Goal: Task Accomplishment & Management: Complete application form

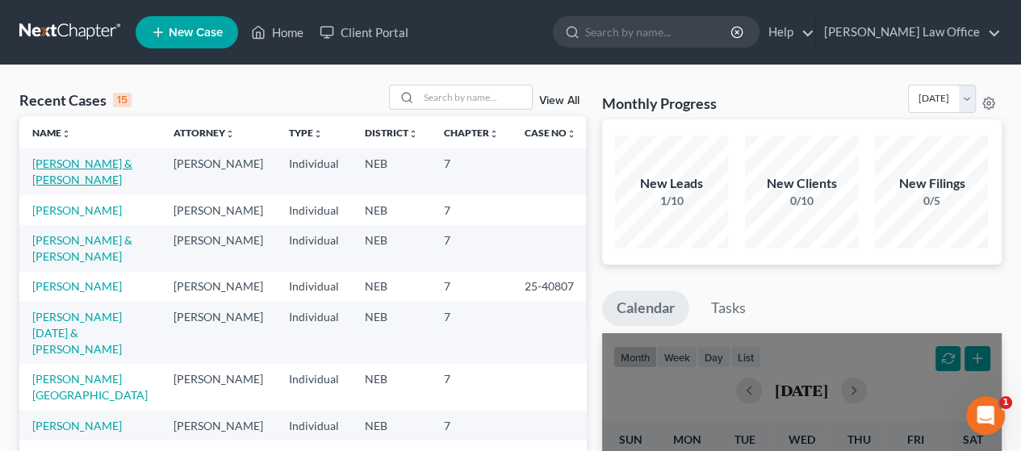
click at [65, 167] on link "[PERSON_NAME] & [PERSON_NAME]" at bounding box center [82, 172] width 100 height 30
select select "4"
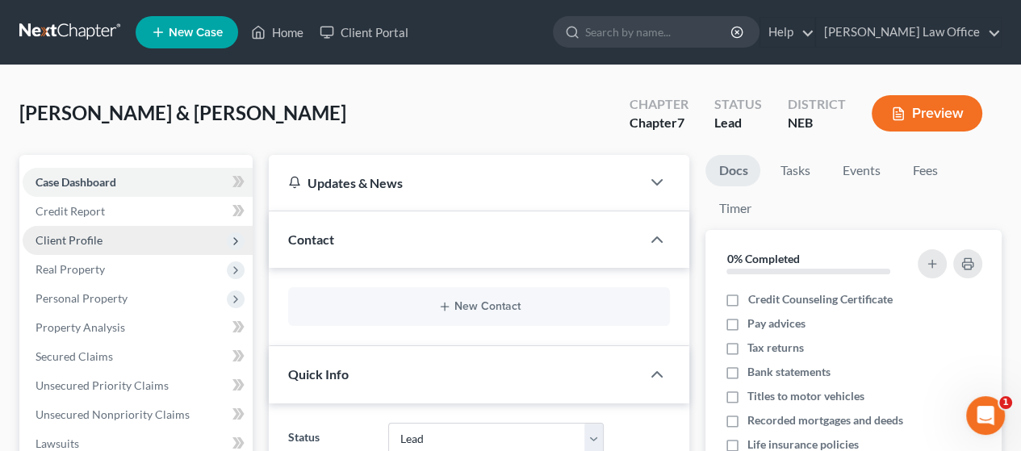
click at [95, 234] on span "Client Profile" at bounding box center [69, 240] width 67 height 14
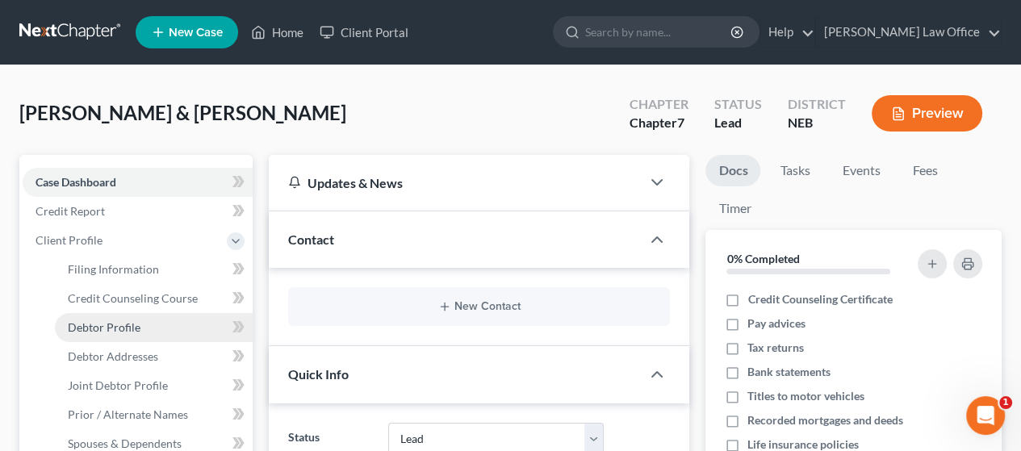
click at [141, 320] on link "Debtor Profile" at bounding box center [154, 327] width 198 height 29
select select "1"
select select "4"
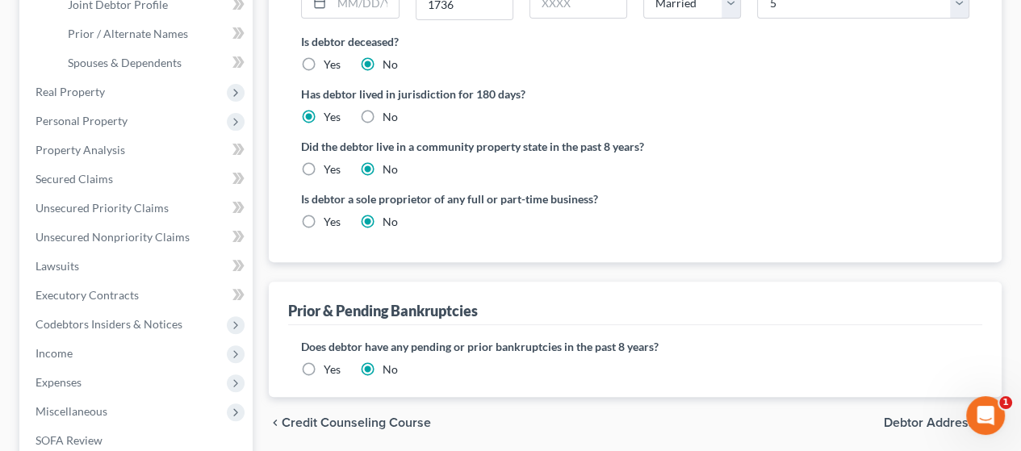
scroll to position [404, 0]
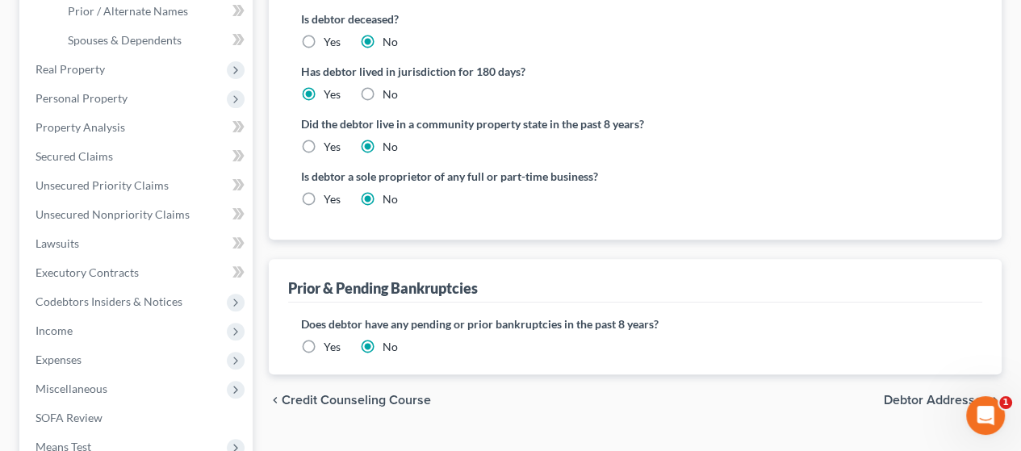
click at [920, 397] on span "Debtor Addresses" at bounding box center [936, 400] width 105 height 13
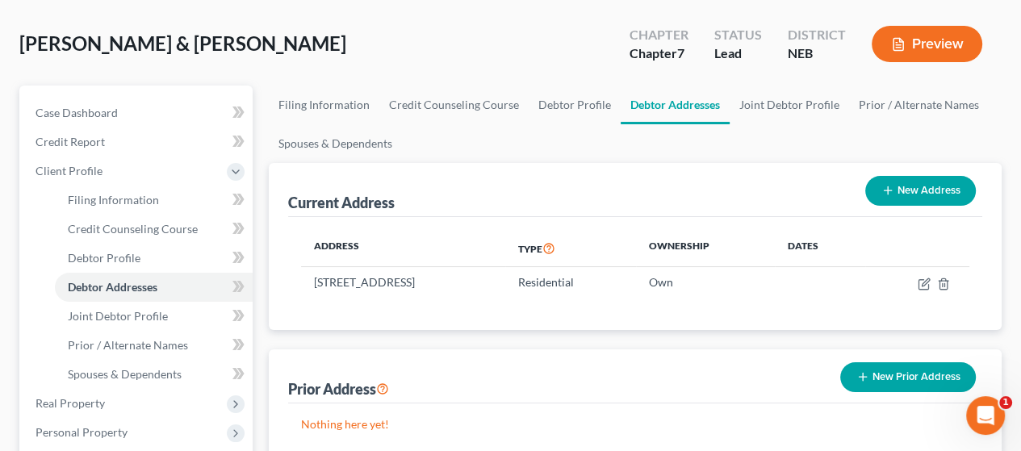
scroll to position [161, 0]
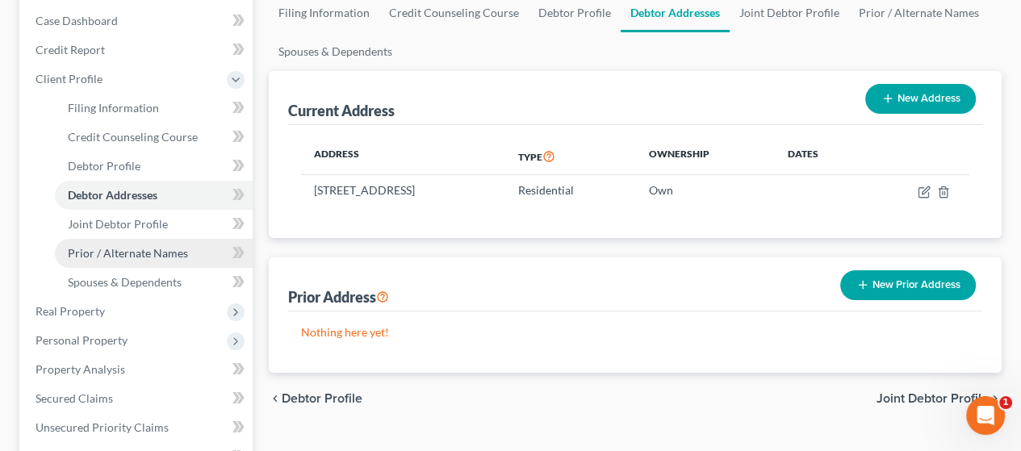
click at [129, 250] on span "Prior / Alternate Names" at bounding box center [128, 253] width 120 height 14
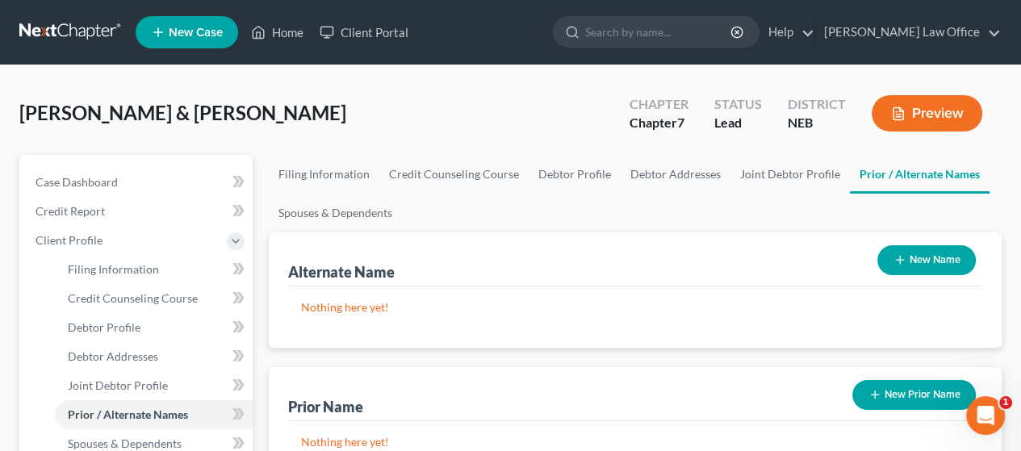
click at [929, 254] on button "New Name" at bounding box center [927, 260] width 99 height 30
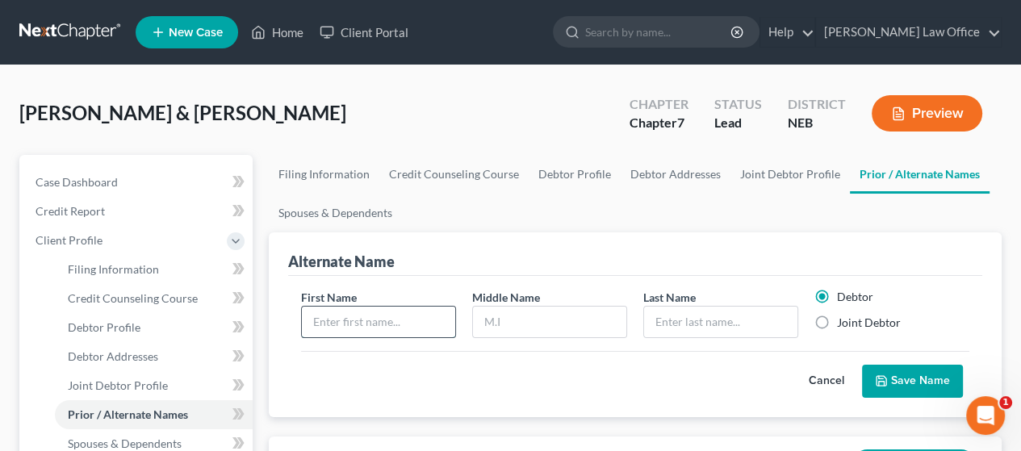
click at [354, 325] on input "text" at bounding box center [378, 322] width 153 height 31
type input "[PERSON_NAME]"
type input "S"
type input "D"
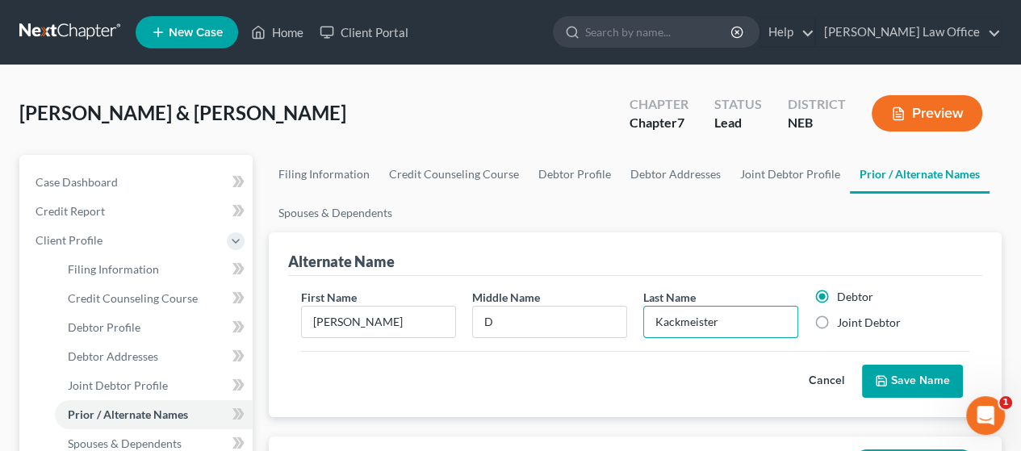
type input "Kackmeister"
click at [917, 374] on button "Save Name" at bounding box center [912, 382] width 101 height 34
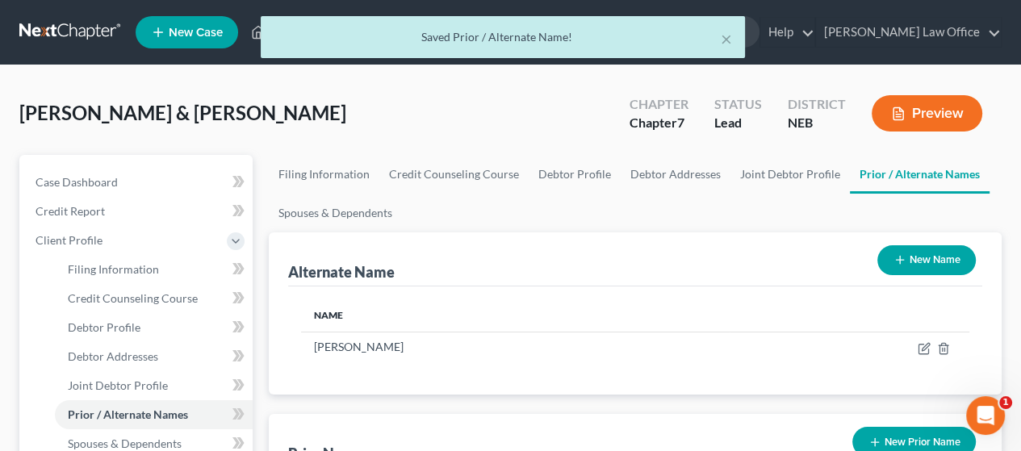
click at [933, 255] on button "New Name" at bounding box center [927, 260] width 99 height 30
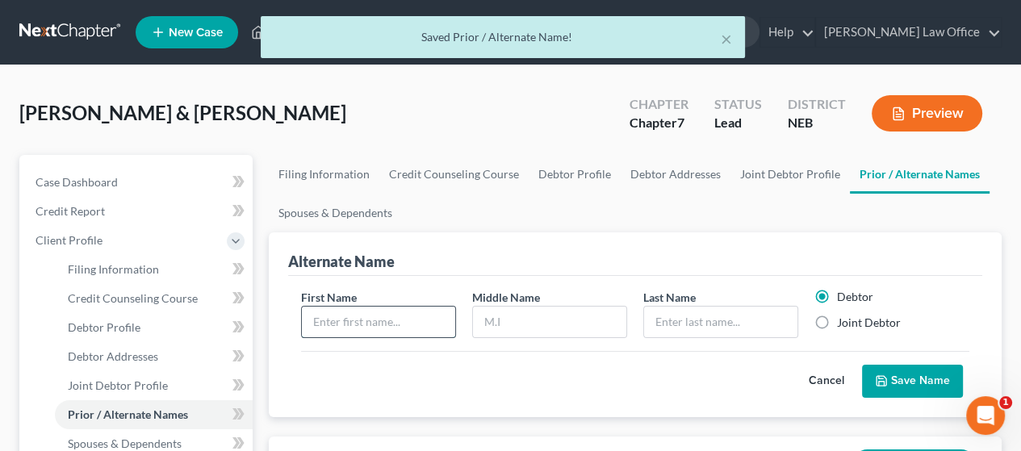
click at [371, 319] on input "text" at bounding box center [378, 322] width 153 height 31
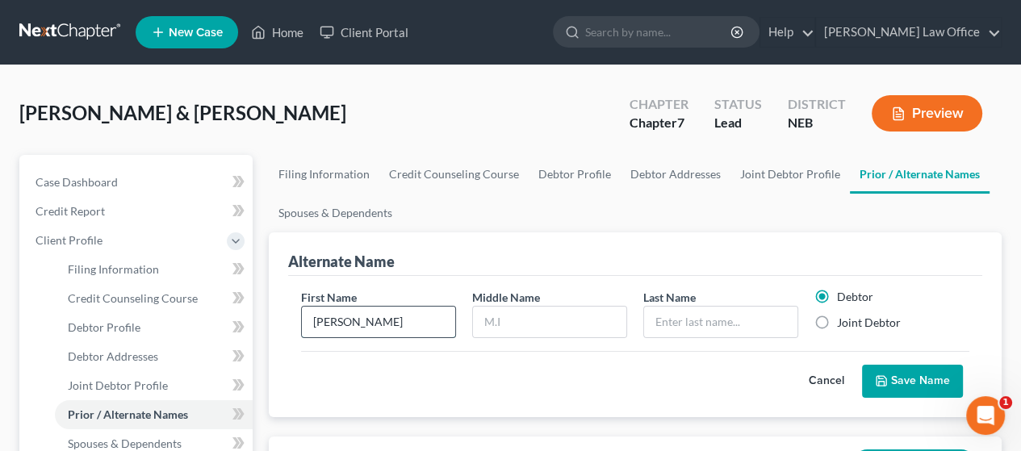
type input "[PERSON_NAME]"
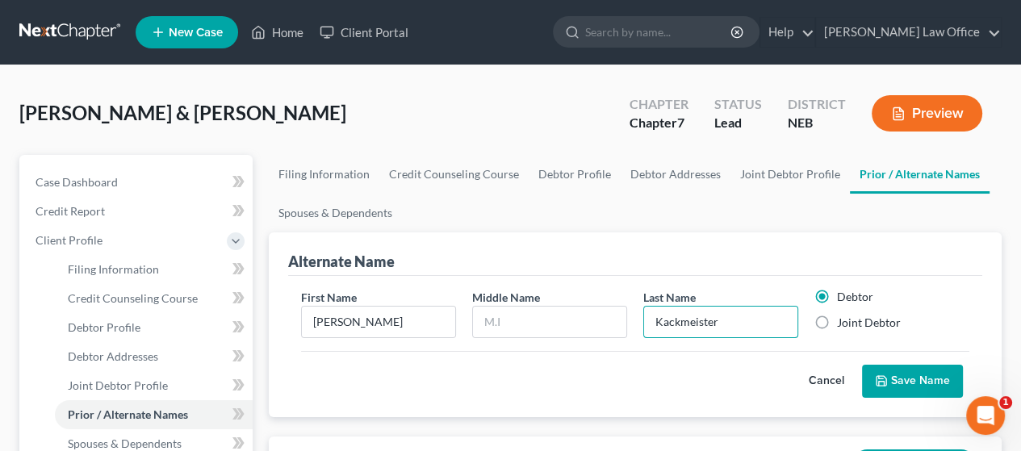
type input "Kackmeister"
click at [937, 373] on button "Save Name" at bounding box center [912, 382] width 101 height 34
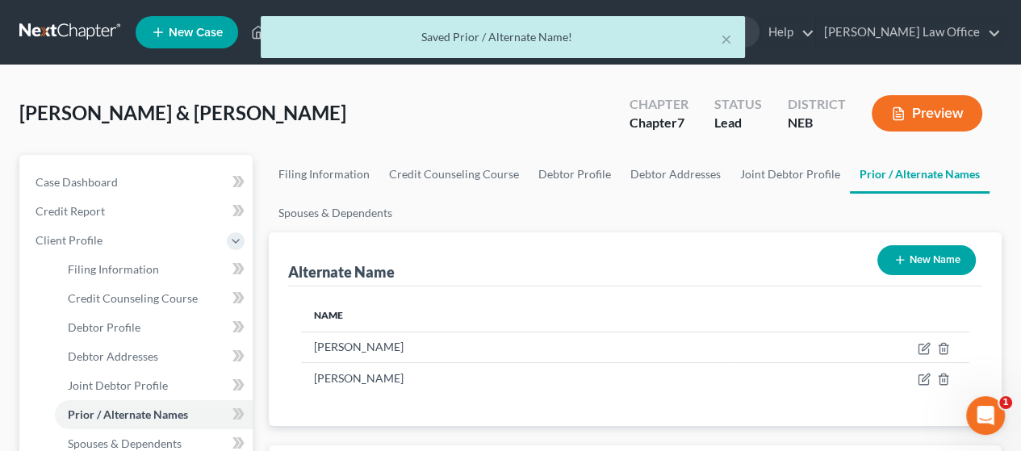
click at [905, 258] on button "New Name" at bounding box center [927, 260] width 99 height 30
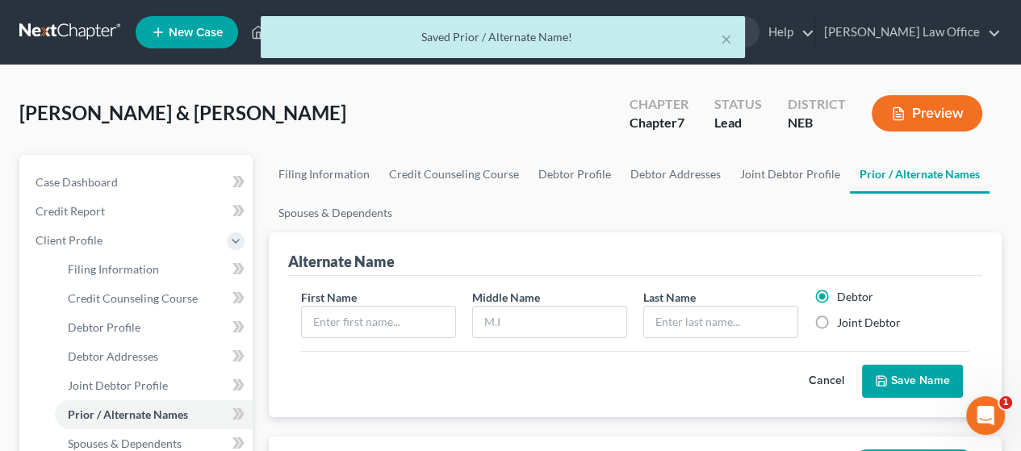
click at [837, 319] on label "Joint Debtor" at bounding box center [869, 323] width 64 height 16
click at [844, 319] on input "Joint Debtor" at bounding box center [849, 320] width 10 height 10
radio input "true"
radio input "false"
click at [353, 322] on input "text" at bounding box center [378, 322] width 153 height 31
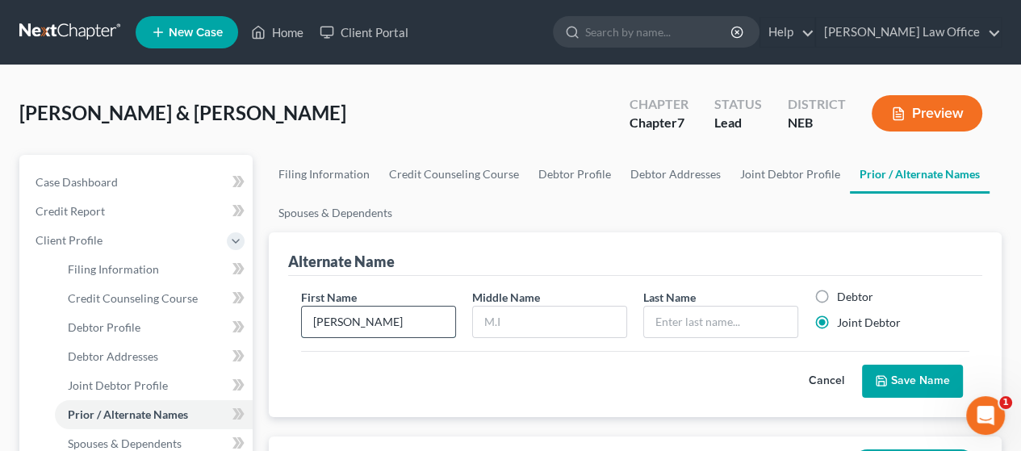
type input "[PERSON_NAME]"
type input "M"
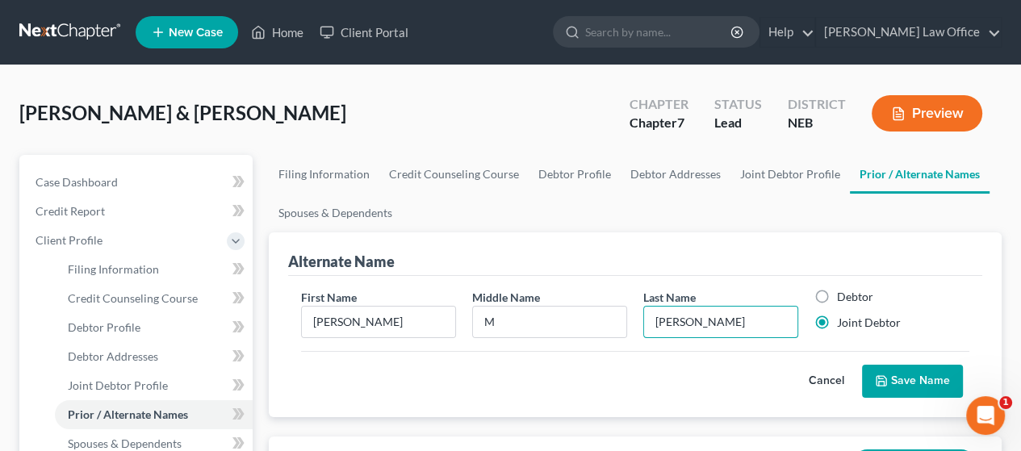
type input "[PERSON_NAME]"
click at [914, 367] on button "Save Name" at bounding box center [912, 382] width 101 height 34
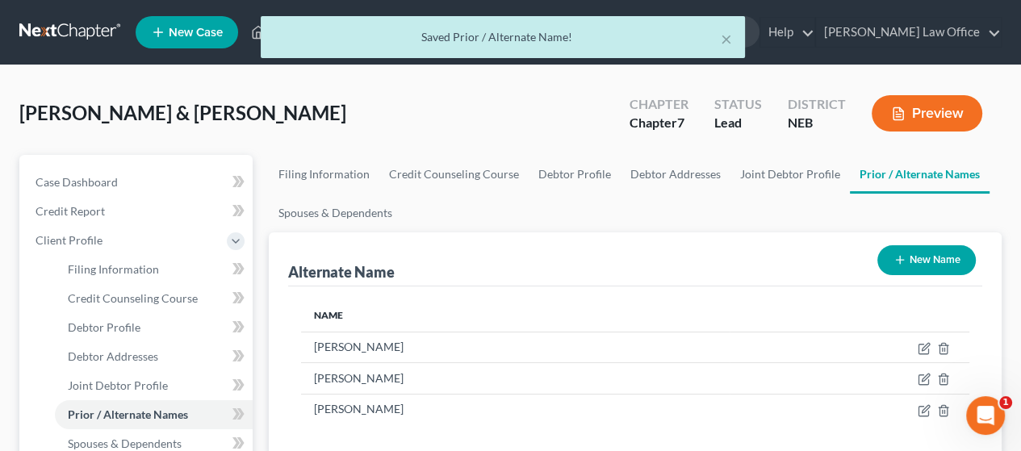
click at [936, 258] on button "New Name" at bounding box center [927, 260] width 99 height 30
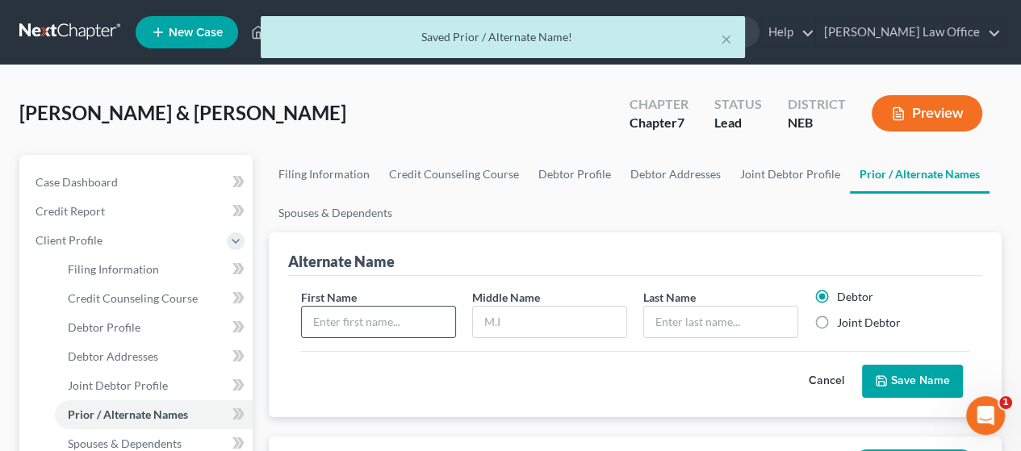
click at [403, 306] on div at bounding box center [378, 322] width 155 height 32
click at [837, 320] on label "Joint Debtor" at bounding box center [869, 323] width 64 height 16
click at [844, 320] on input "Joint Debtor" at bounding box center [849, 320] width 10 height 10
radio input "true"
radio input "false"
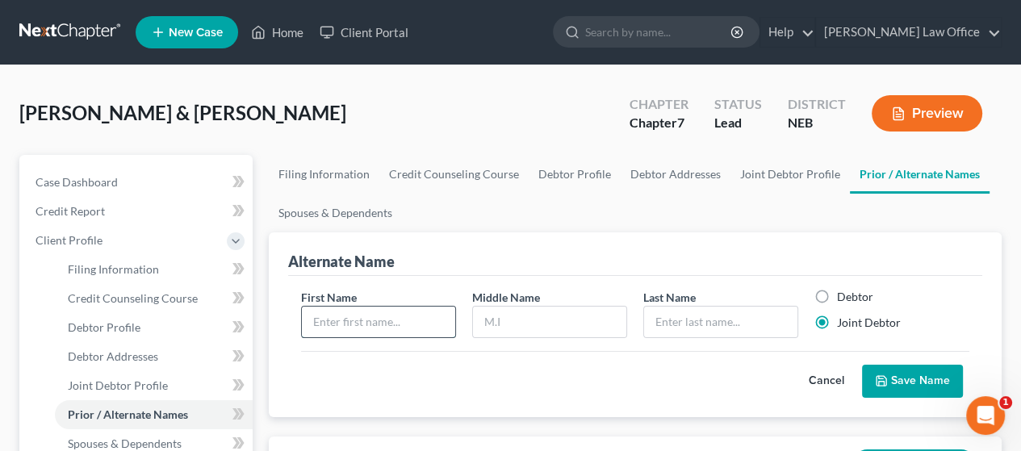
click at [375, 323] on input "text" at bounding box center [378, 322] width 153 height 31
type input "[PERSON_NAME]"
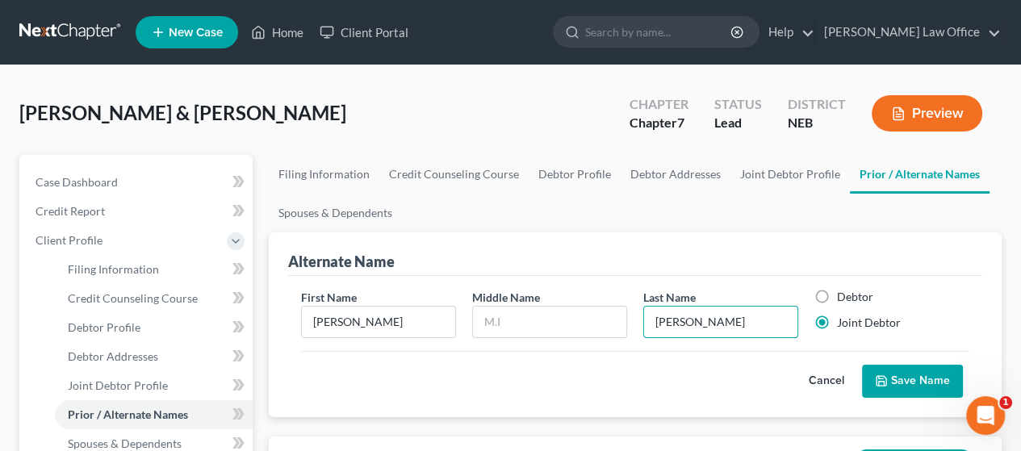
type input "[PERSON_NAME]"
click at [906, 387] on button "Save Name" at bounding box center [912, 382] width 101 height 34
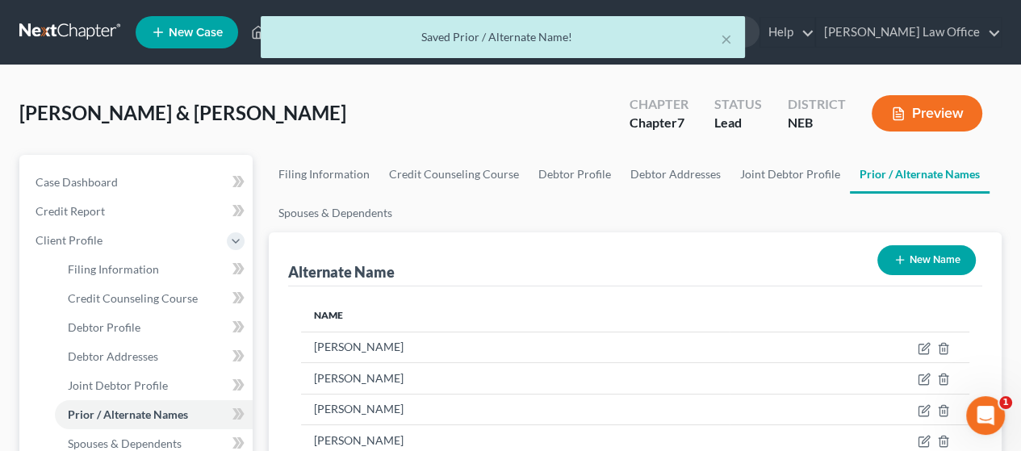
click at [941, 264] on button "New Name" at bounding box center [927, 260] width 99 height 30
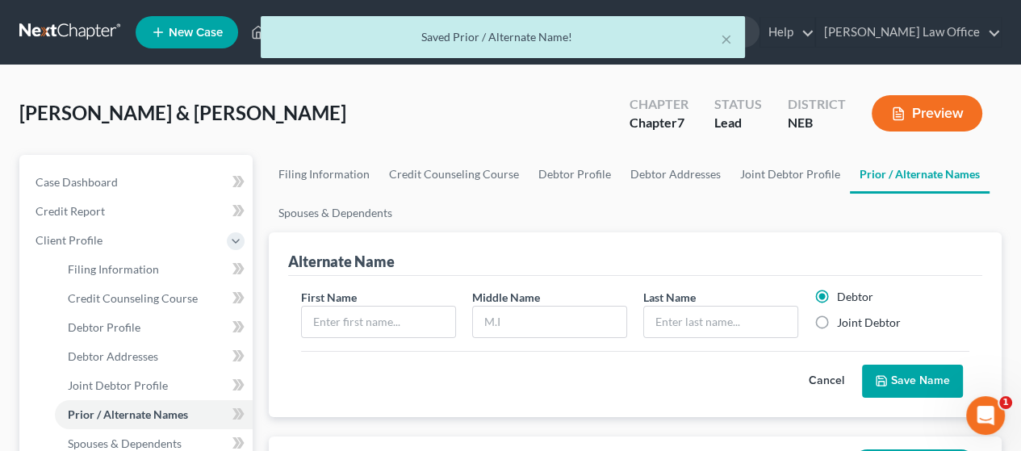
click at [837, 320] on label "Joint Debtor" at bounding box center [869, 323] width 64 height 16
click at [844, 320] on input "Joint Debtor" at bounding box center [849, 320] width 10 height 10
radio input "true"
radio input "false"
click at [342, 322] on input "text" at bounding box center [378, 322] width 153 height 31
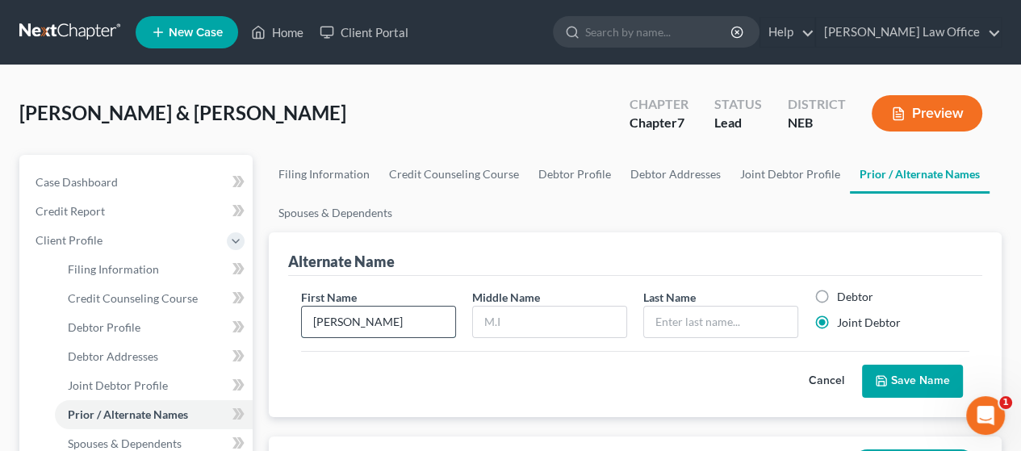
type input "[PERSON_NAME]"
type input "M"
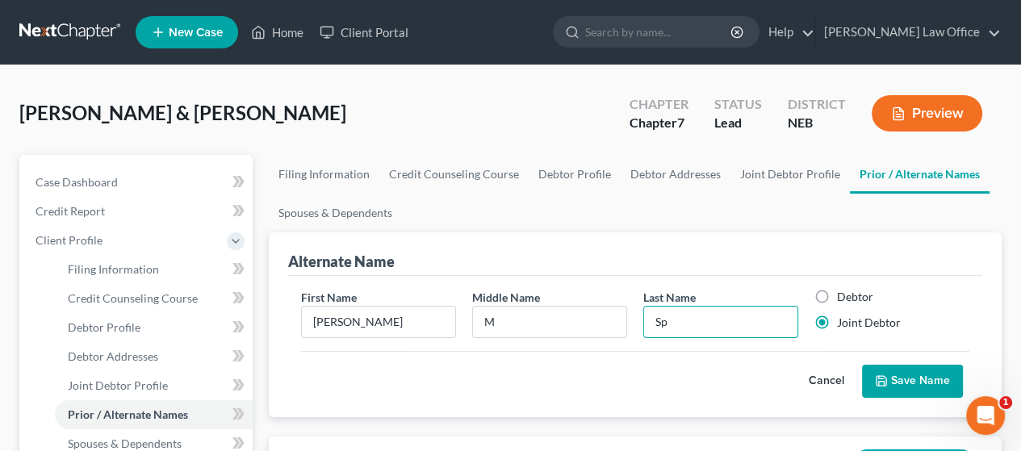
type input "S"
click at [829, 376] on button "Cancel" at bounding box center [826, 382] width 71 height 32
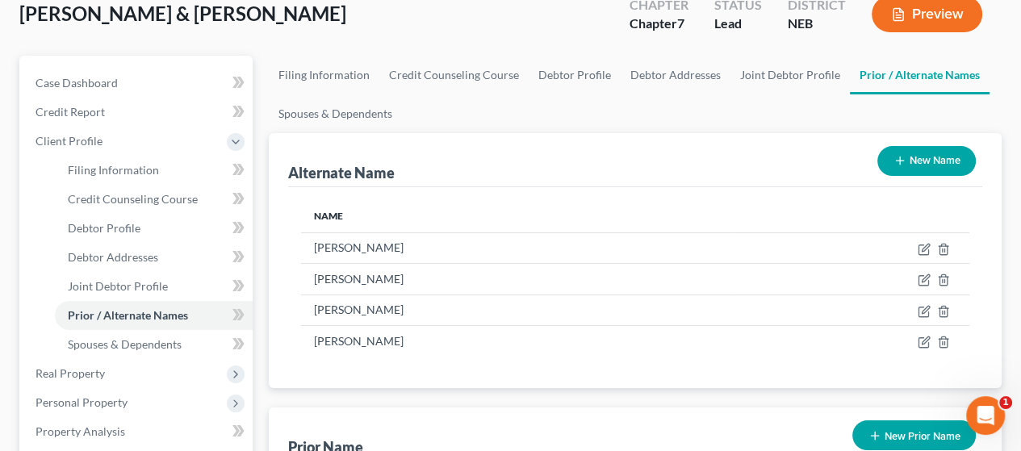
scroll to position [242, 0]
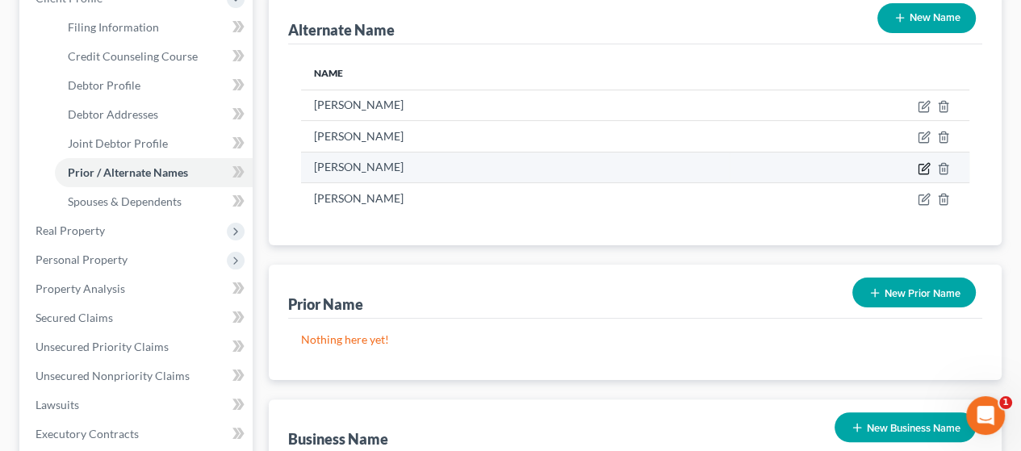
click at [923, 164] on icon at bounding box center [924, 169] width 10 height 10
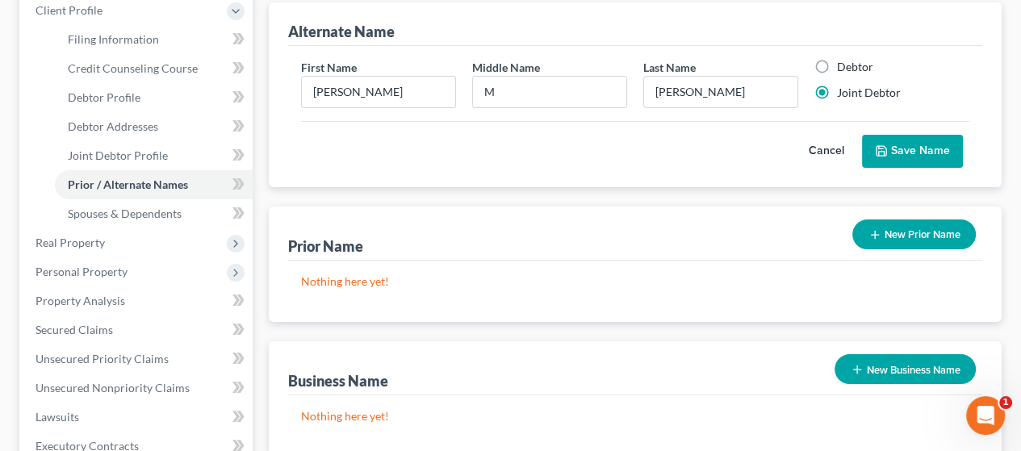
scroll to position [81, 0]
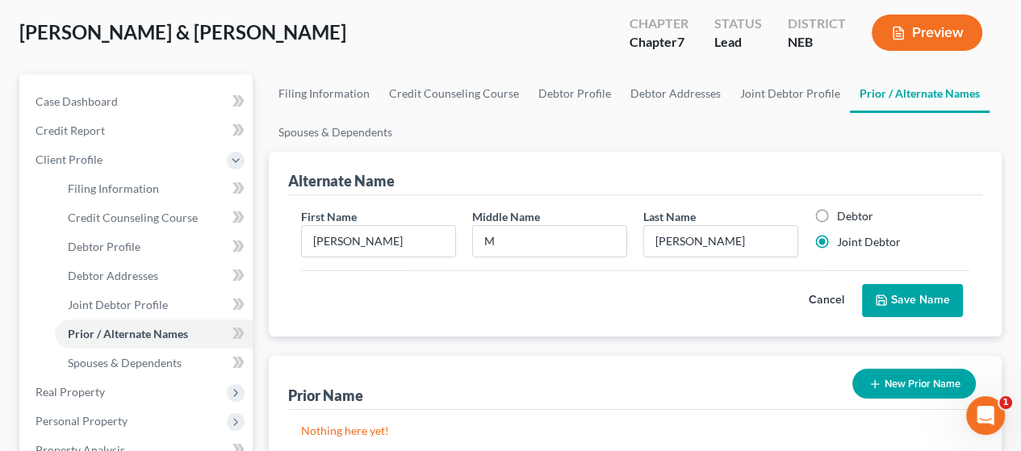
click at [826, 300] on button "Cancel" at bounding box center [826, 301] width 71 height 32
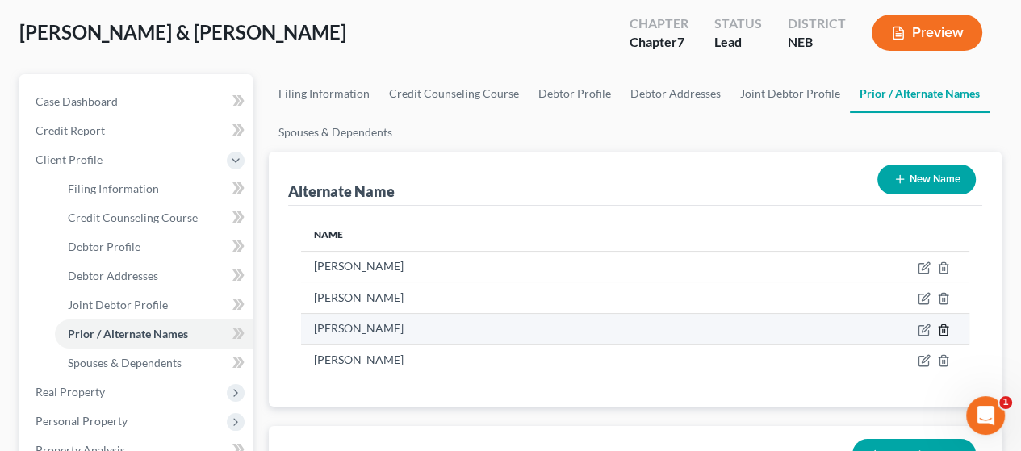
click at [946, 325] on icon at bounding box center [943, 330] width 7 height 10
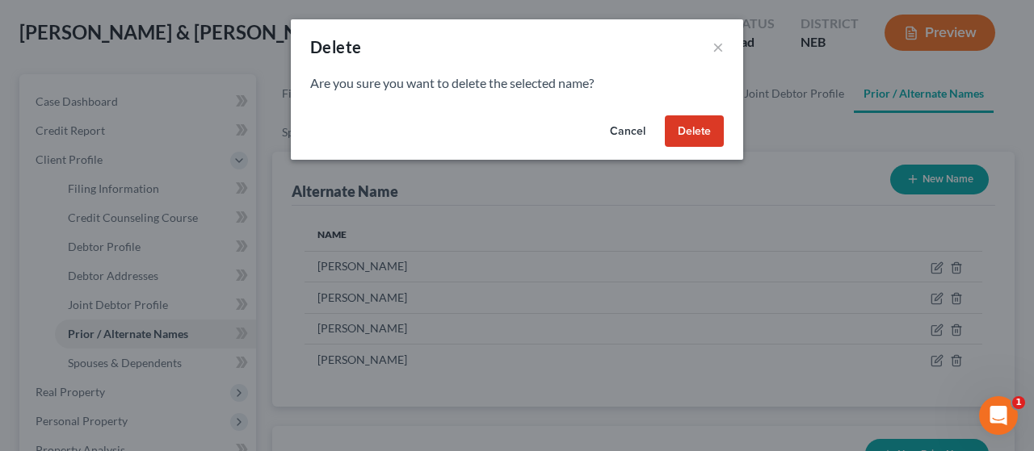
drag, startPoint x: 695, startPoint y: 117, endPoint x: 711, endPoint y: 141, distance: 29.1
click at [698, 120] on button "Delete" at bounding box center [694, 131] width 59 height 32
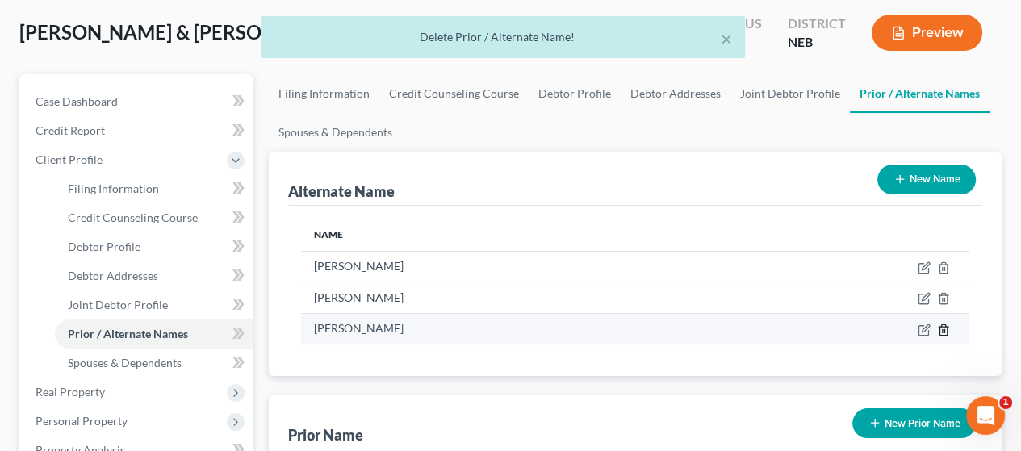
click at [946, 329] on icon at bounding box center [943, 330] width 13 height 13
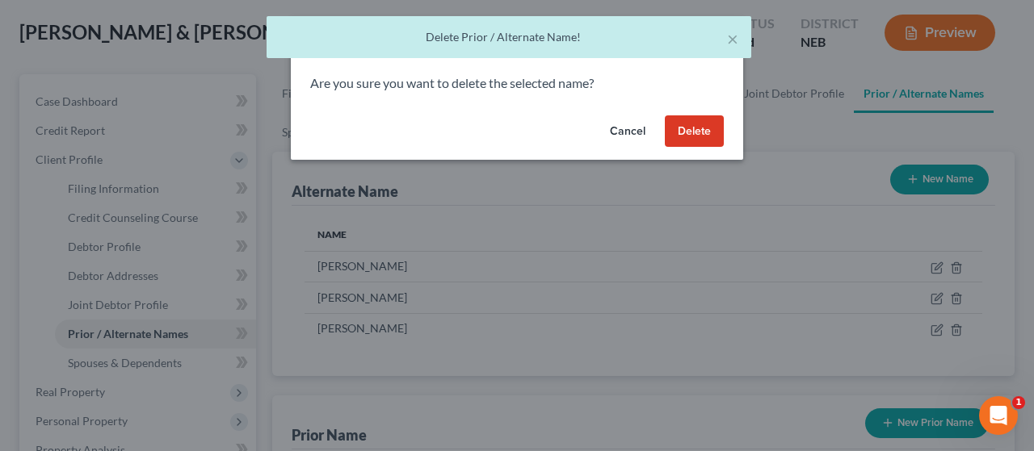
click at [698, 128] on button "Delete" at bounding box center [694, 131] width 59 height 32
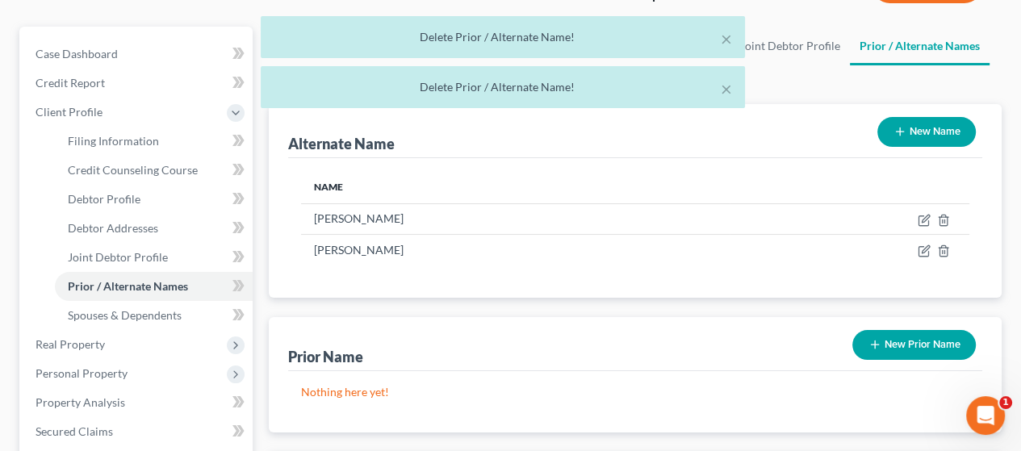
scroll to position [323, 0]
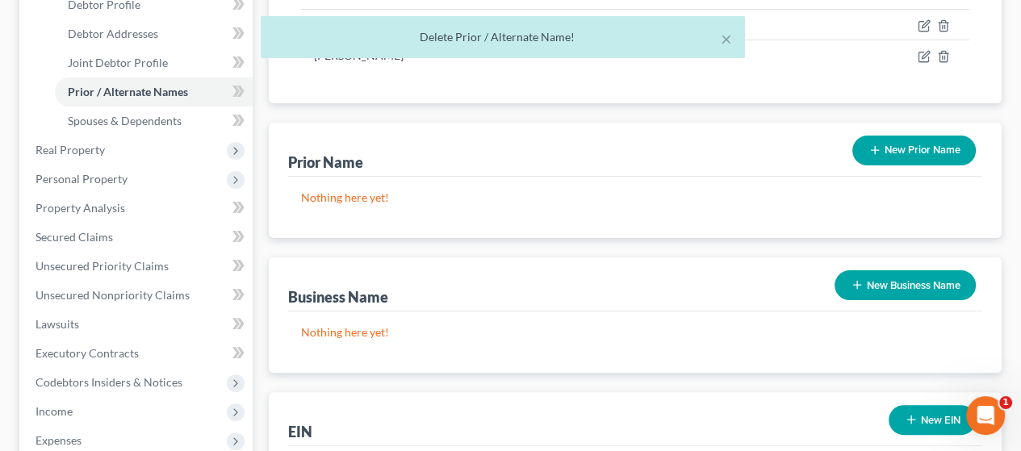
click at [928, 145] on button "New Prior Name" at bounding box center [915, 151] width 124 height 30
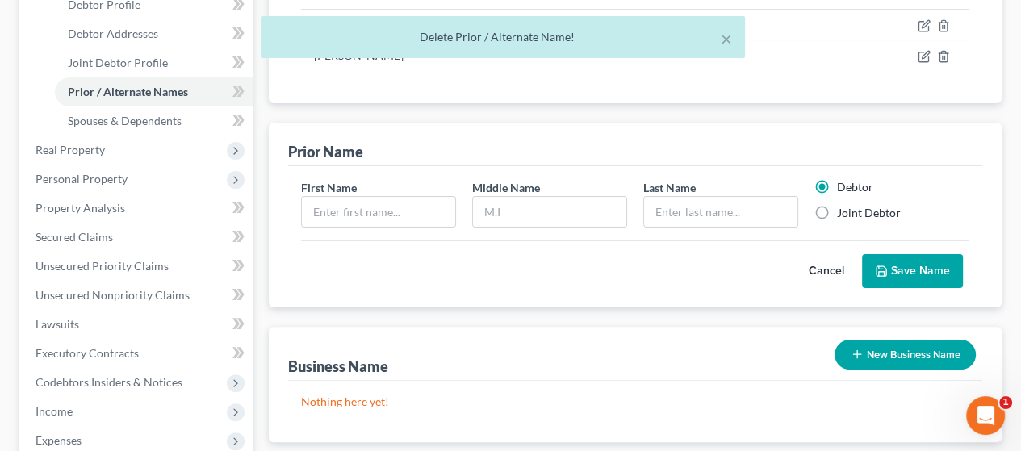
click at [837, 216] on label "Joint Debtor" at bounding box center [869, 213] width 64 height 16
click at [844, 216] on input "Joint Debtor" at bounding box center [849, 210] width 10 height 10
radio input "true"
radio input "false"
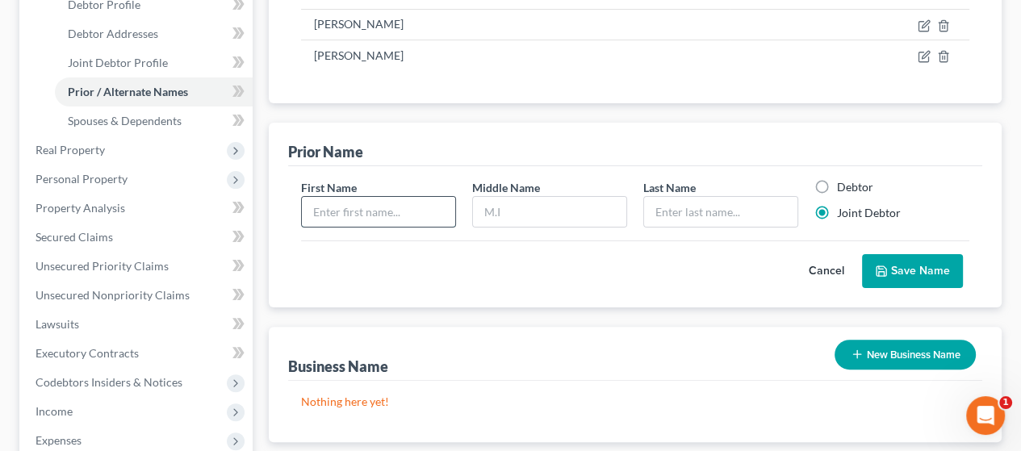
click at [332, 205] on input "text" at bounding box center [378, 212] width 153 height 31
type input "[PERSON_NAME]"
type input "M"
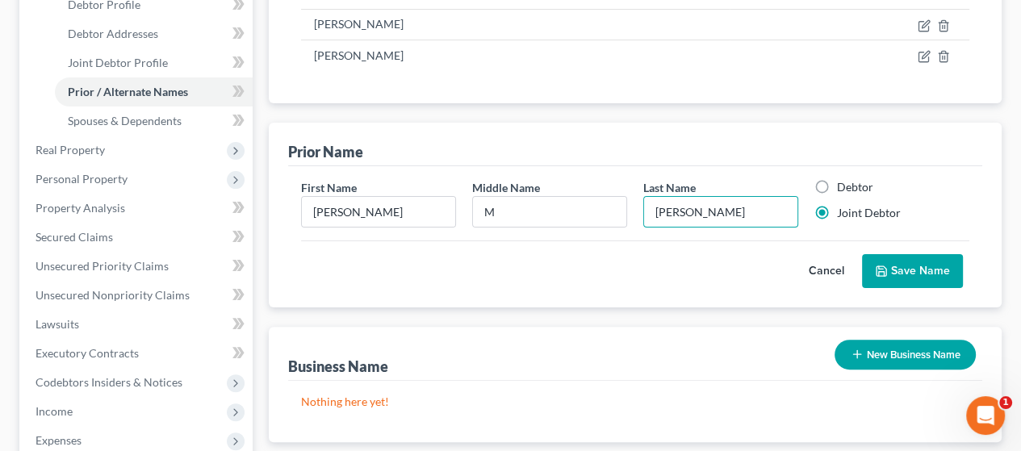
type input "[PERSON_NAME]"
click at [912, 262] on button "Save Name" at bounding box center [912, 271] width 101 height 34
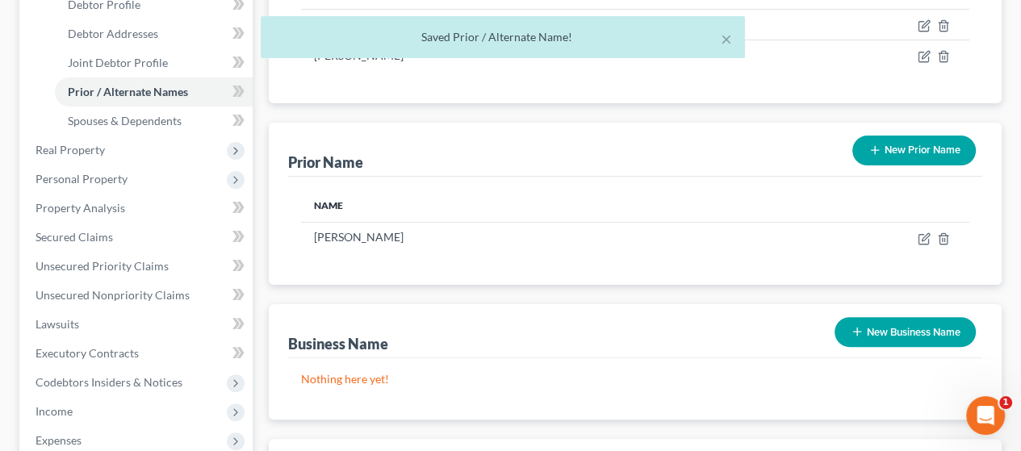
click at [927, 150] on button "New Prior Name" at bounding box center [915, 151] width 124 height 30
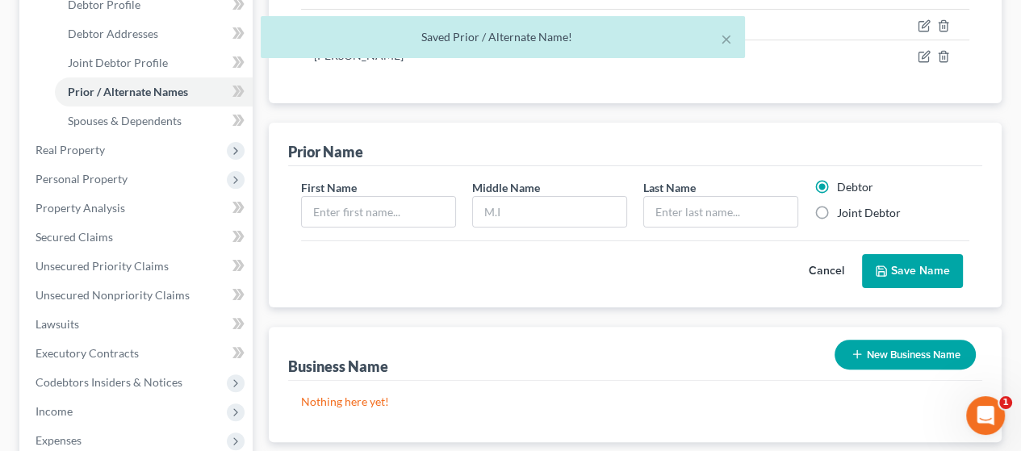
click at [837, 211] on label "Joint Debtor" at bounding box center [869, 213] width 64 height 16
click at [844, 211] on input "Joint Debtor" at bounding box center [849, 210] width 10 height 10
radio input "true"
radio input "false"
click at [418, 208] on input "text" at bounding box center [378, 212] width 153 height 31
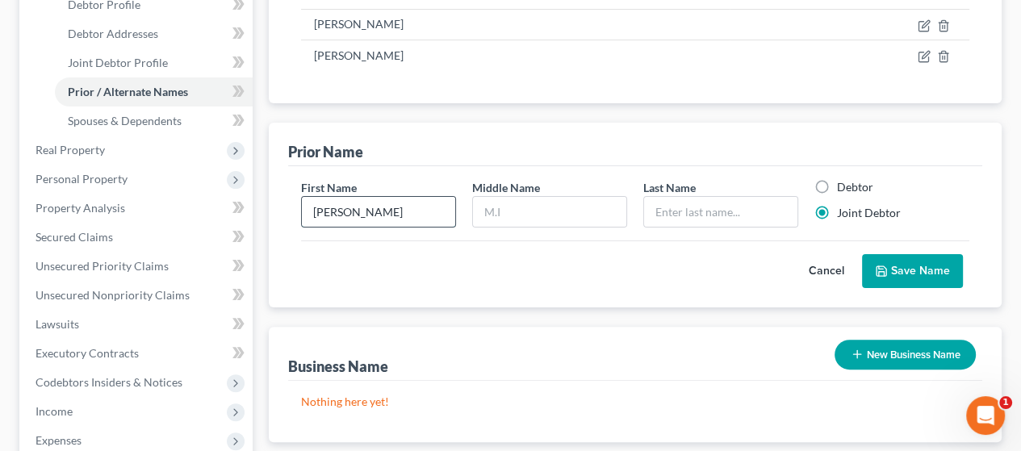
type input "[PERSON_NAME]"
click at [904, 273] on button "Save Name" at bounding box center [912, 271] width 101 height 34
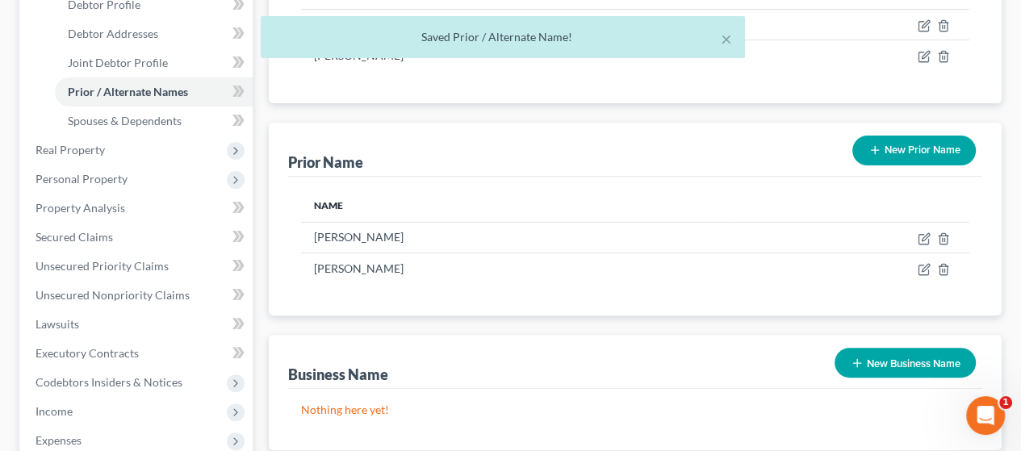
click at [934, 150] on button "New Prior Name" at bounding box center [915, 151] width 124 height 30
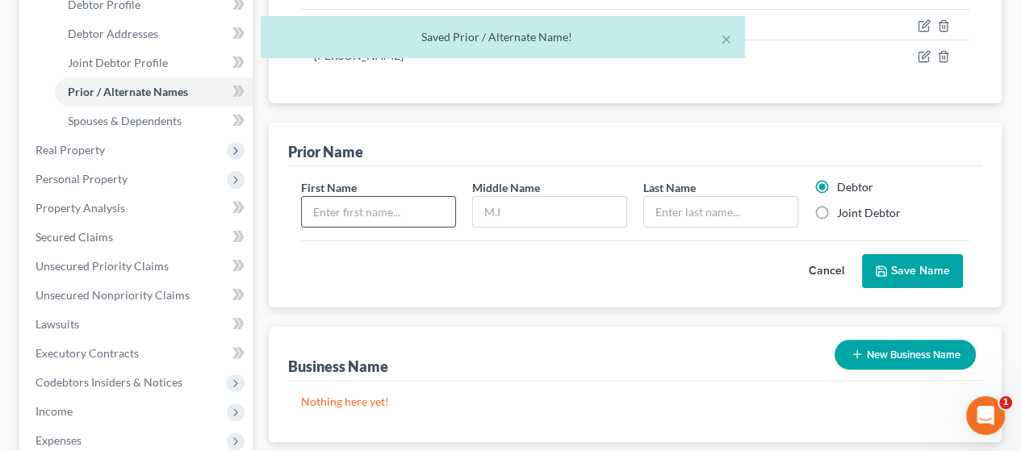
click at [378, 197] on input "text" at bounding box center [378, 212] width 153 height 31
type input "[PERSON_NAME]"
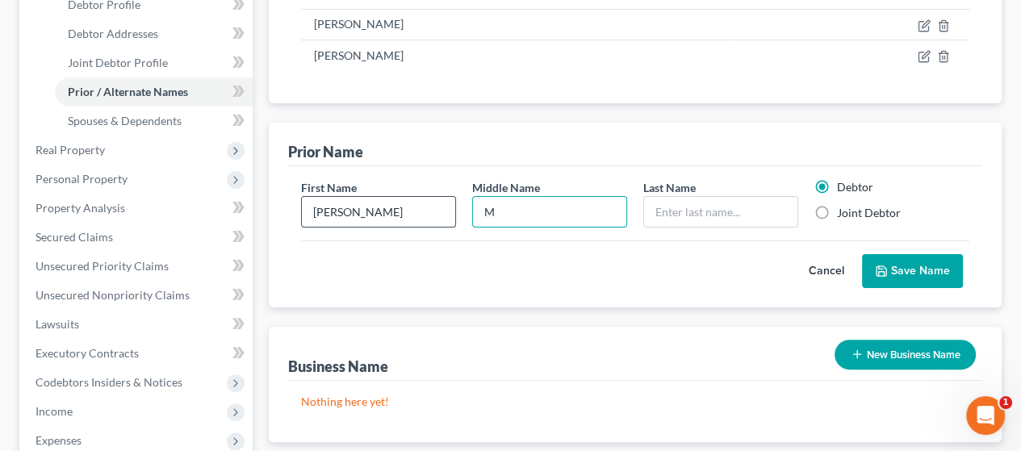
type input "M"
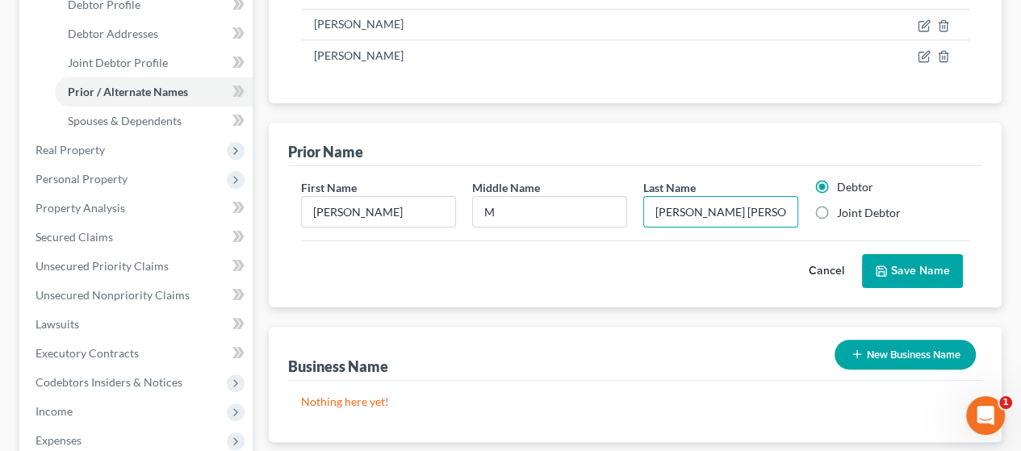
scroll to position [242, 0]
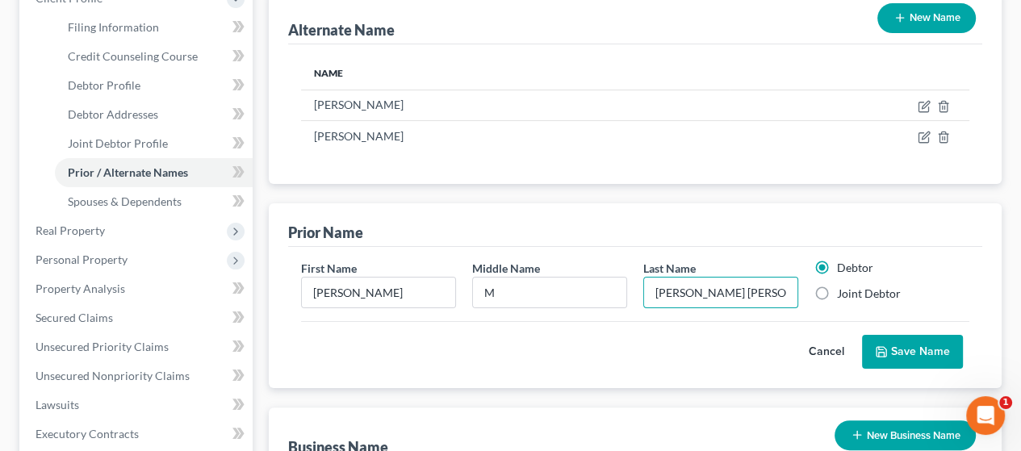
type input "[PERSON_NAME] [PERSON_NAME]"
click at [915, 341] on button "Save Name" at bounding box center [912, 352] width 101 height 34
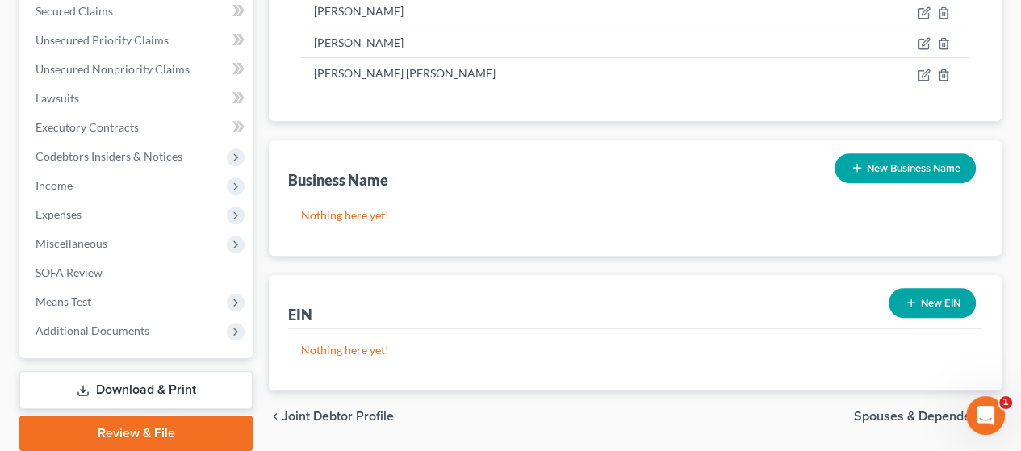
scroll to position [609, 0]
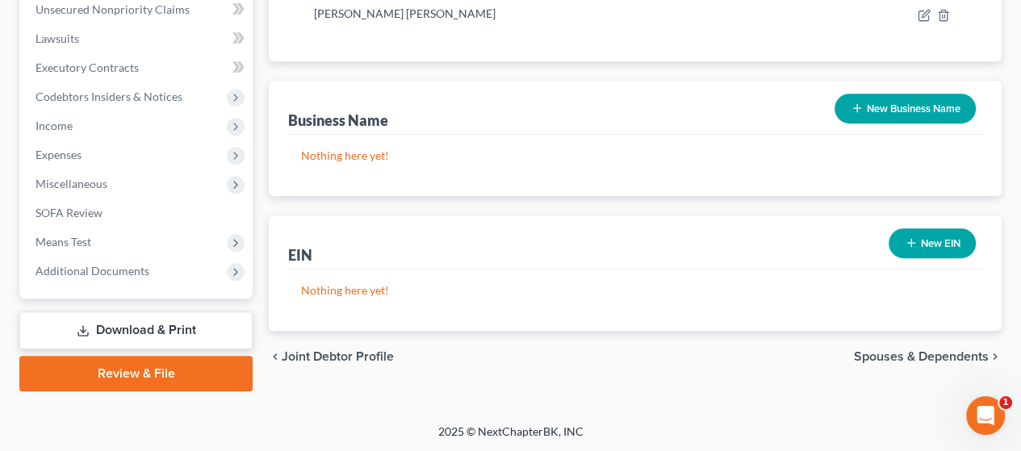
click at [166, 324] on link "Download & Print" at bounding box center [135, 331] width 233 height 38
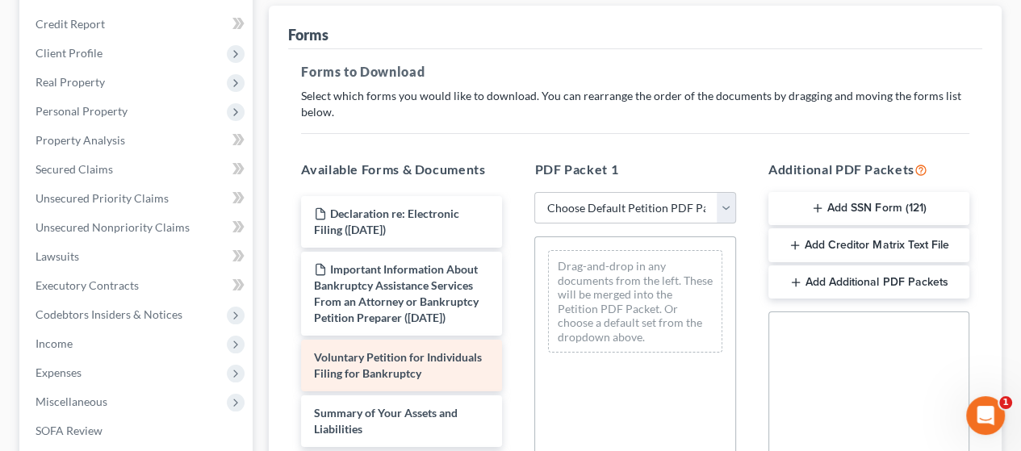
scroll to position [242, 0]
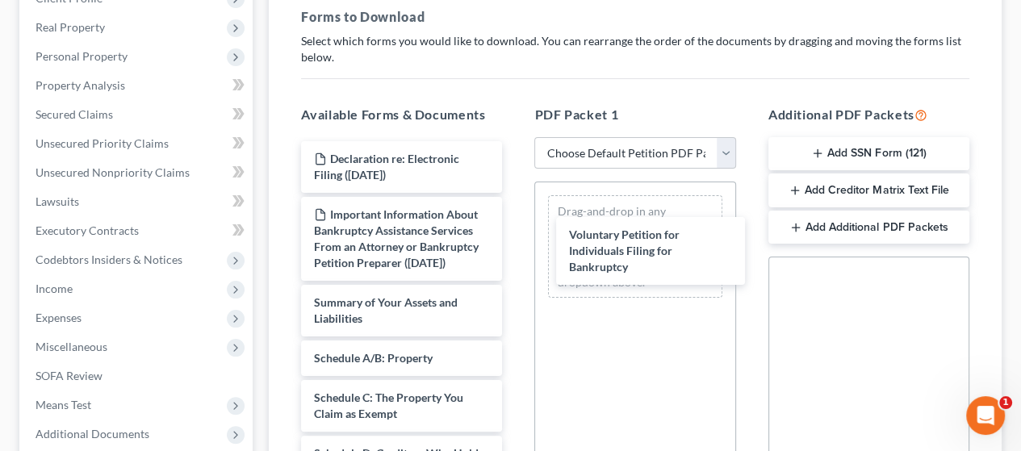
drag, startPoint x: 392, startPoint y: 341, endPoint x: 589, endPoint y: 250, distance: 217.1
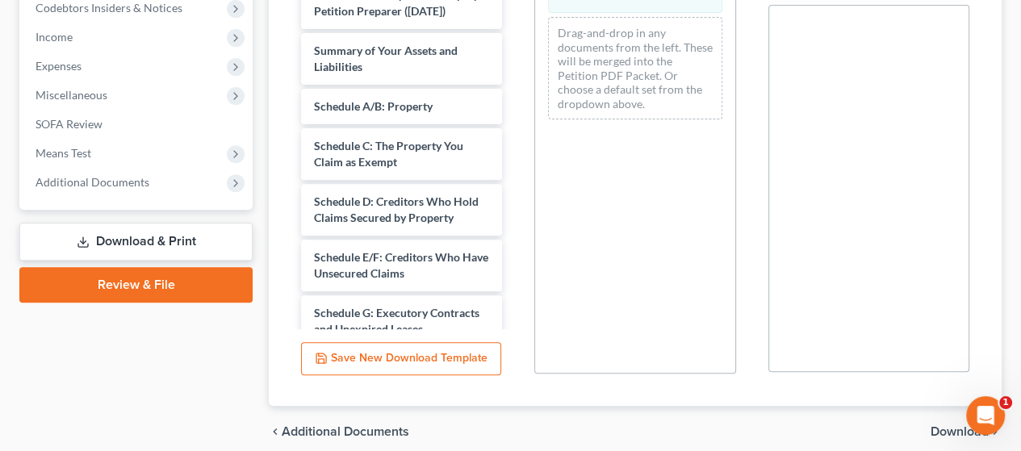
scroll to position [560, 0]
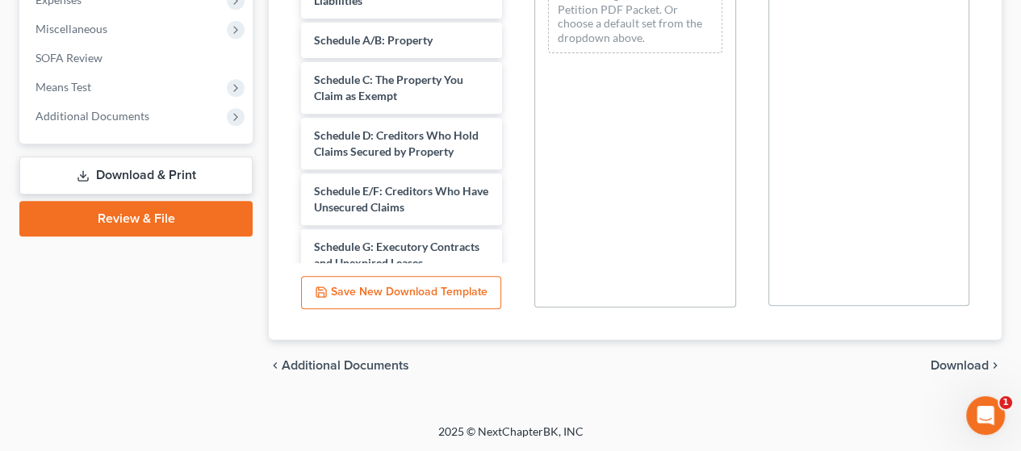
drag, startPoint x: 960, startPoint y: 366, endPoint x: 944, endPoint y: 358, distance: 18.1
click at [960, 365] on span "Download" at bounding box center [960, 365] width 58 height 13
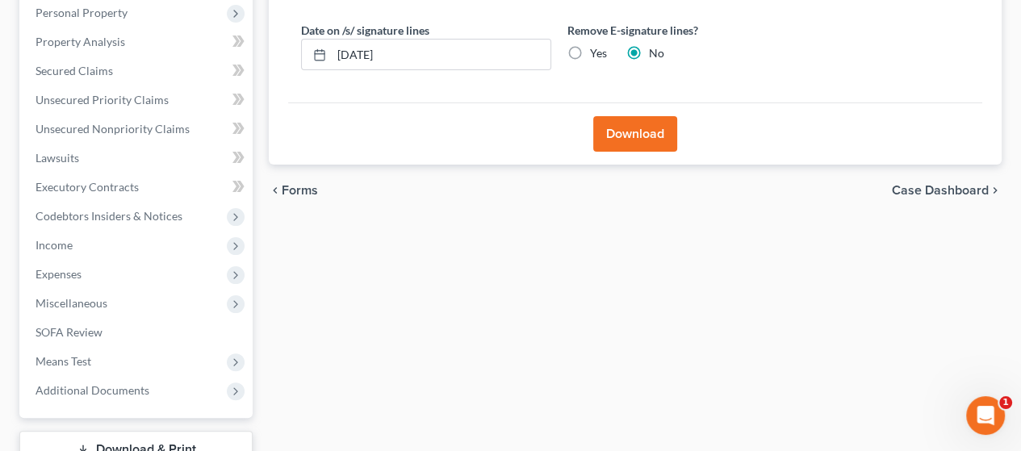
scroll to position [2, 0]
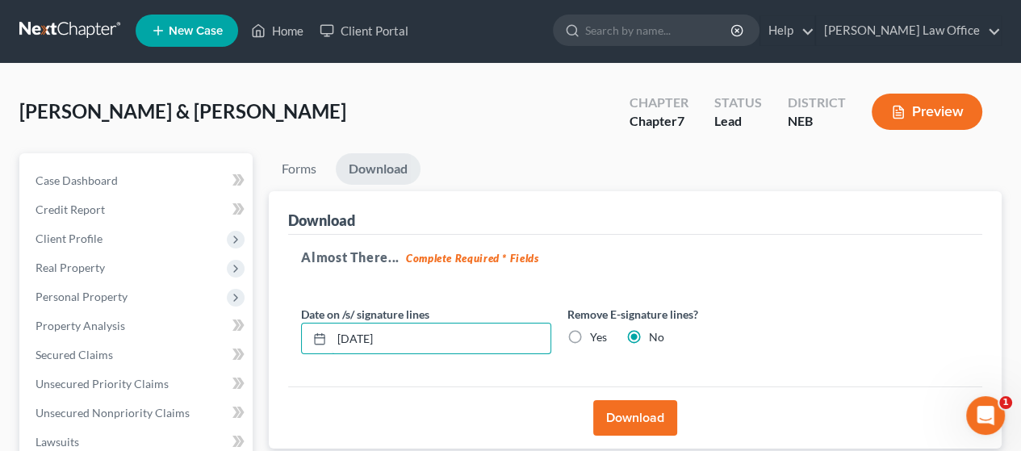
drag, startPoint x: 405, startPoint y: 337, endPoint x: 279, endPoint y: 336, distance: 126.8
click at [279, 336] on div "Download Almost There... Complete Required * Fields Date on /s/ signature lines…" at bounding box center [635, 320] width 733 height 258
click at [590, 333] on label "Yes" at bounding box center [598, 337] width 17 height 16
click at [597, 333] on input "Yes" at bounding box center [602, 334] width 10 height 10
radio input "true"
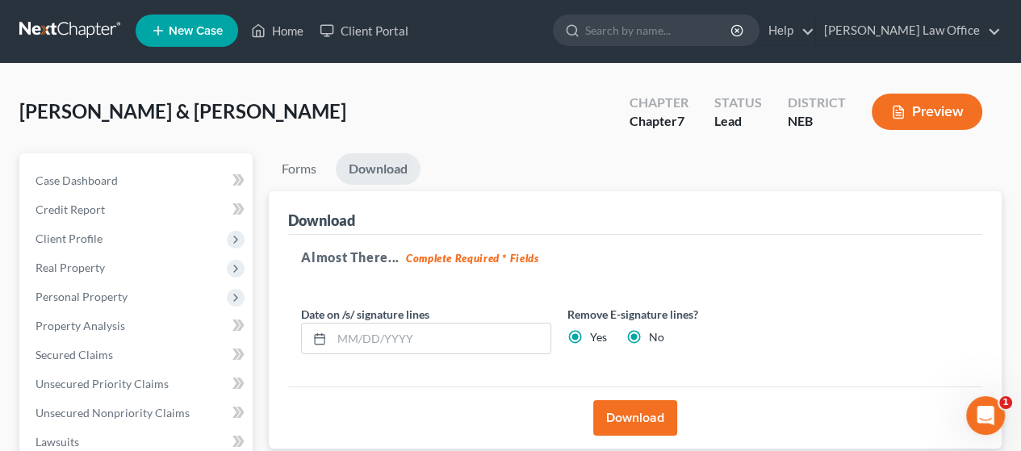
radio input "false"
click at [635, 415] on button "Download" at bounding box center [636, 419] width 84 height 36
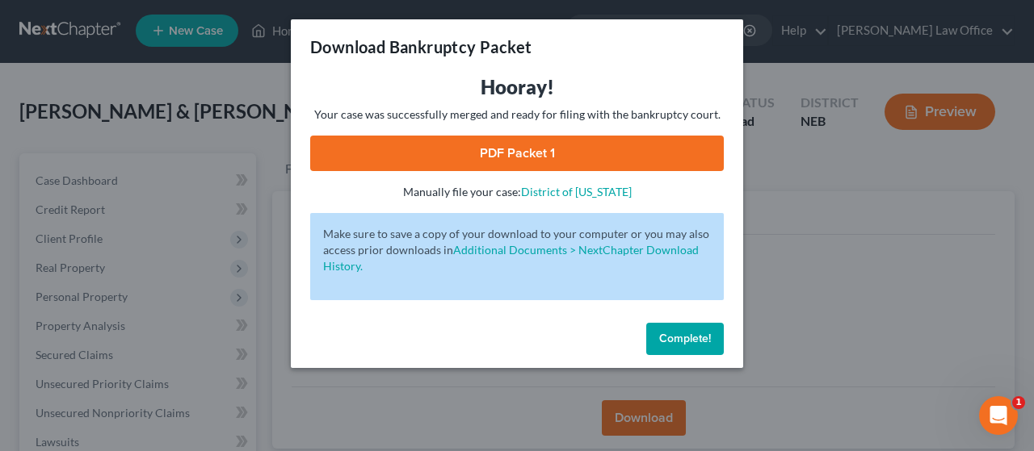
click at [590, 148] on link "PDF Packet 1" at bounding box center [516, 154] width 413 height 36
drag, startPoint x: 691, startPoint y: 335, endPoint x: 718, endPoint y: 329, distance: 27.2
click at [698, 342] on span "Complete!" at bounding box center [685, 339] width 52 height 14
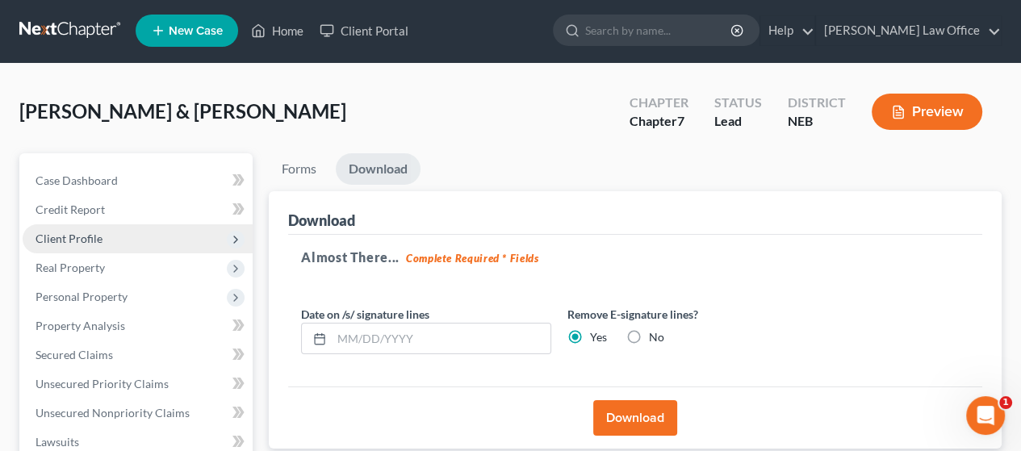
click at [68, 237] on span "Client Profile" at bounding box center [69, 239] width 67 height 14
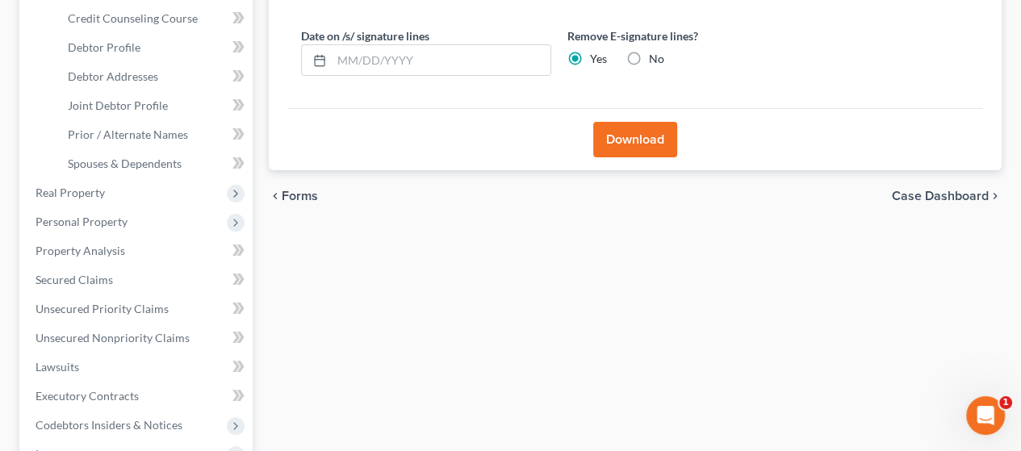
scroll to position [325, 0]
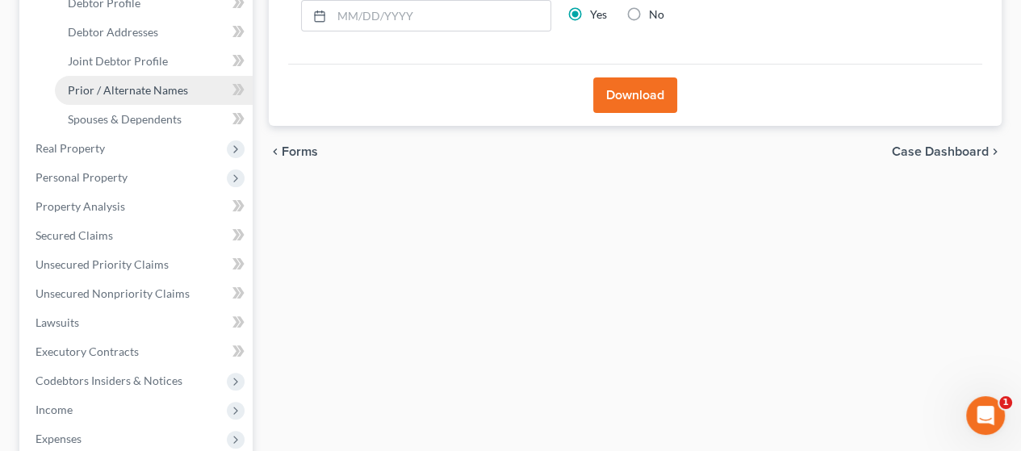
click at [149, 83] on span "Prior / Alternate Names" at bounding box center [128, 90] width 120 height 14
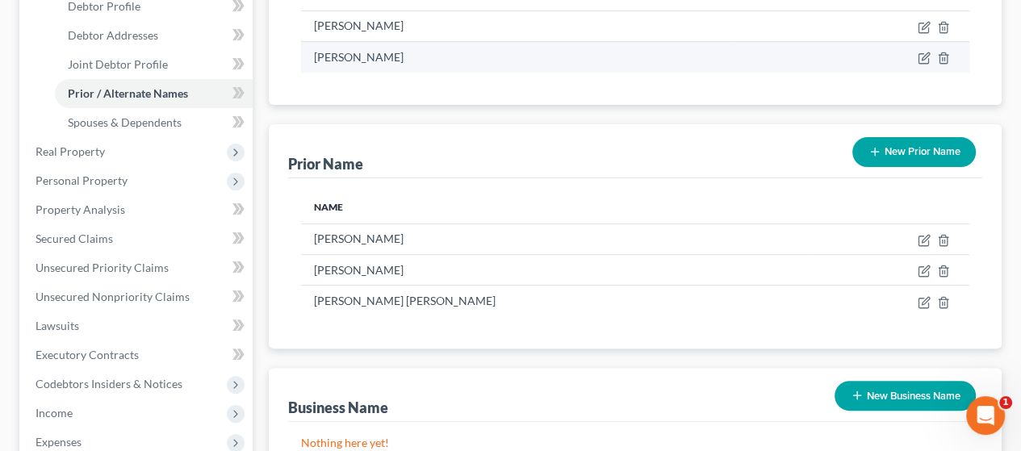
scroll to position [323, 0]
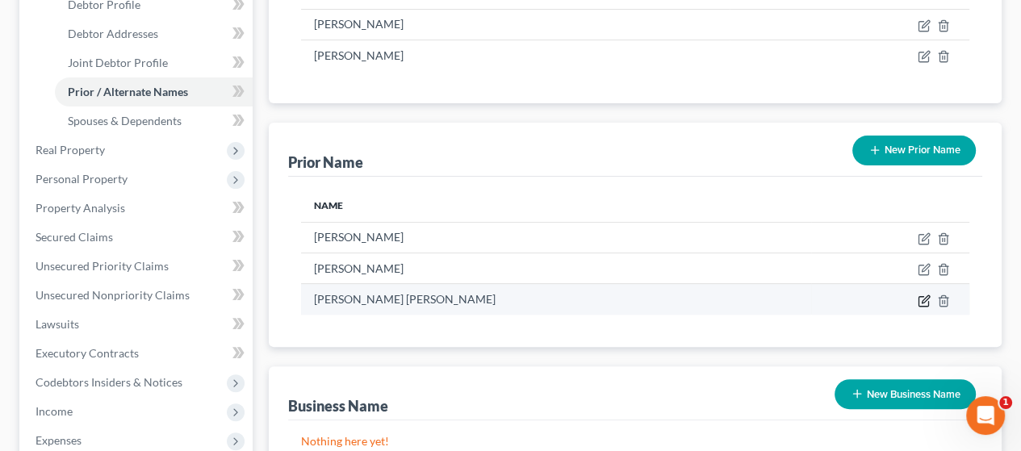
click at [923, 303] on icon "button" at bounding box center [924, 301] width 13 height 13
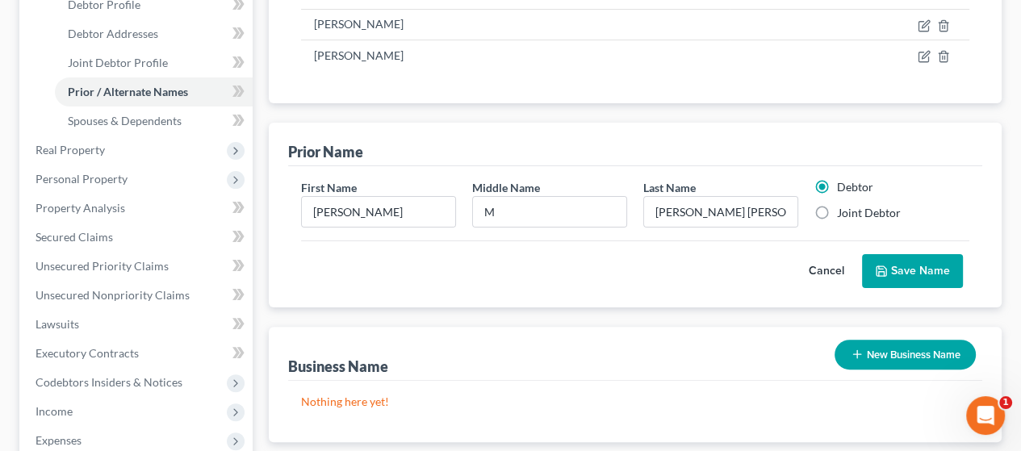
click at [837, 209] on label "Joint Debtor" at bounding box center [869, 213] width 64 height 16
click at [844, 209] on input "Joint Debtor" at bounding box center [849, 210] width 10 height 10
radio input "true"
radio input "false"
click at [927, 269] on button "Save Name" at bounding box center [912, 271] width 101 height 34
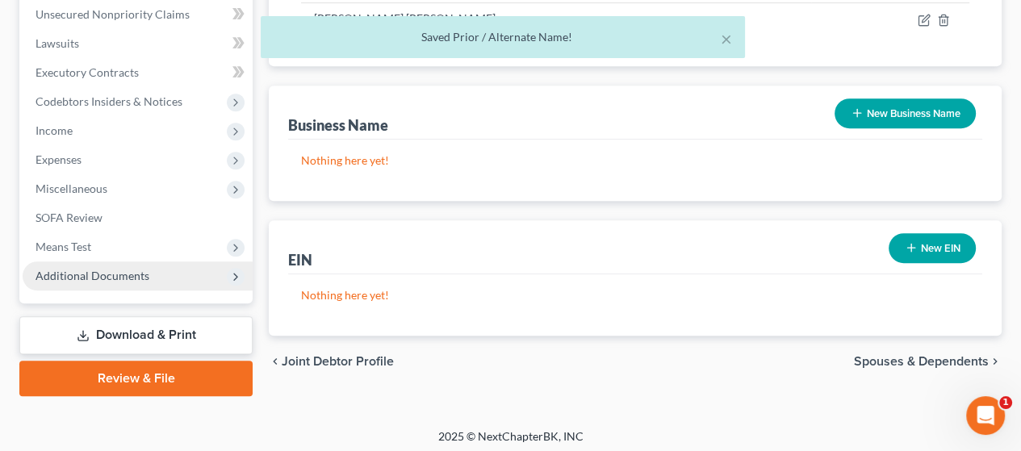
scroll to position [609, 0]
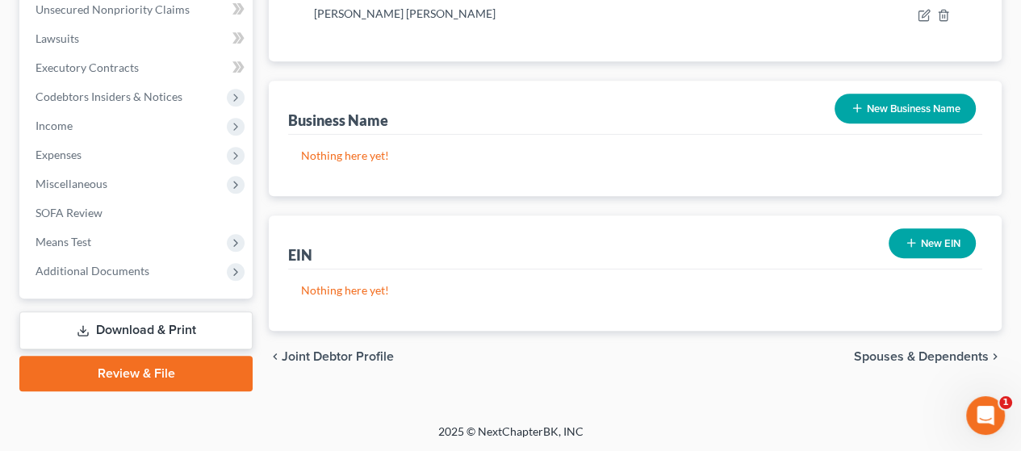
click at [171, 321] on link "Download & Print" at bounding box center [135, 331] width 233 height 38
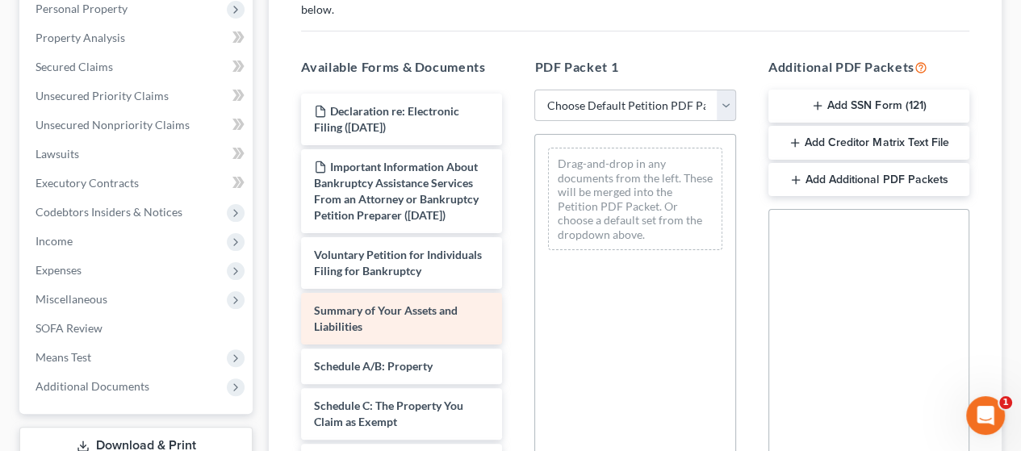
scroll to position [323, 0]
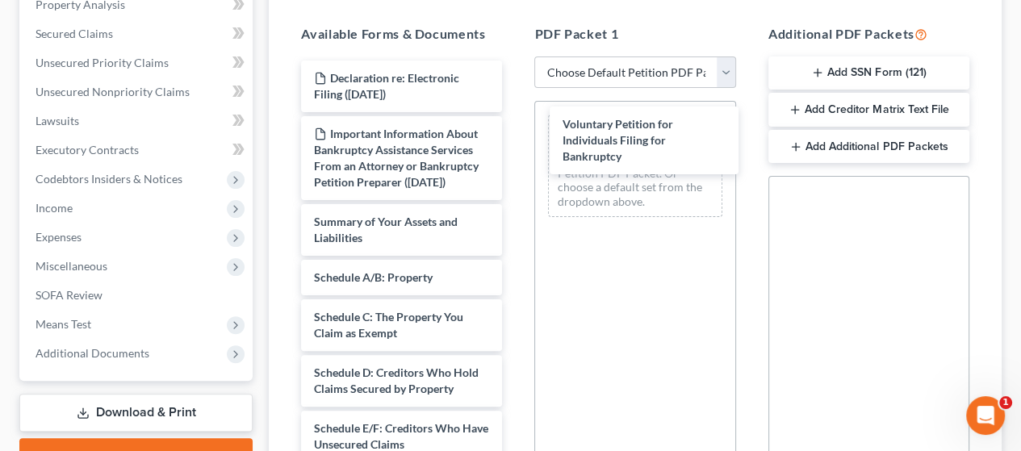
drag, startPoint x: 355, startPoint y: 250, endPoint x: 598, endPoint y: 145, distance: 264.3
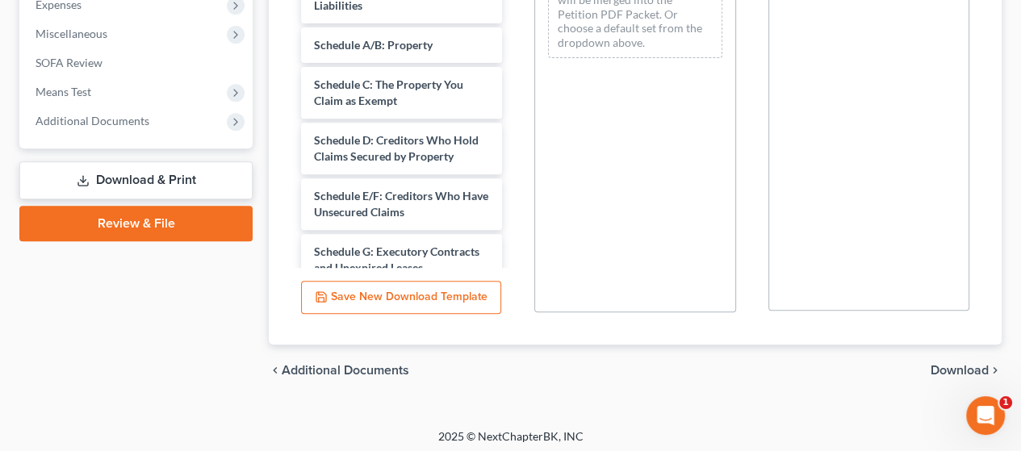
scroll to position [560, 0]
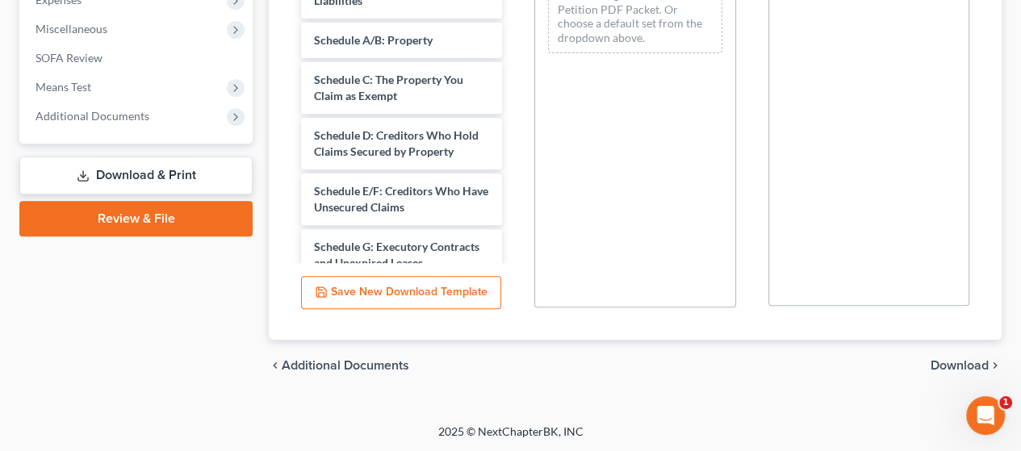
click at [964, 359] on span "Download" at bounding box center [960, 365] width 58 height 13
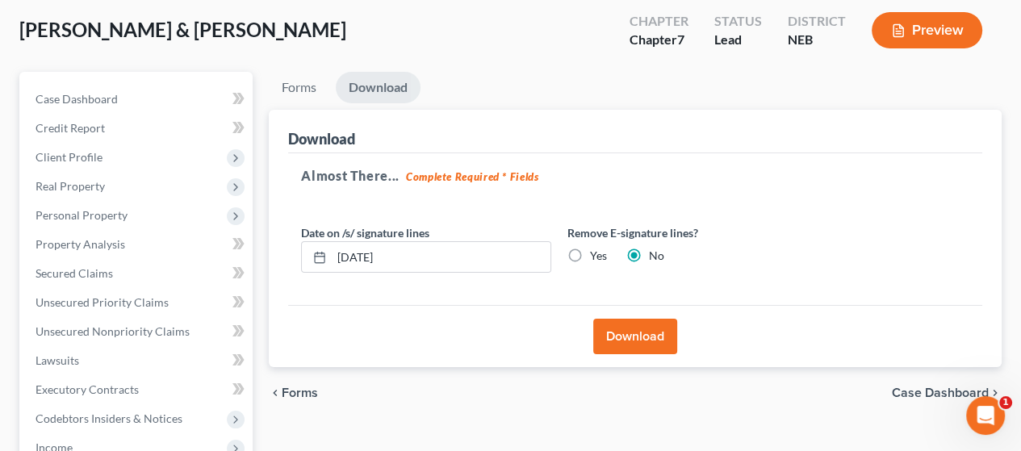
scroll to position [82, 0]
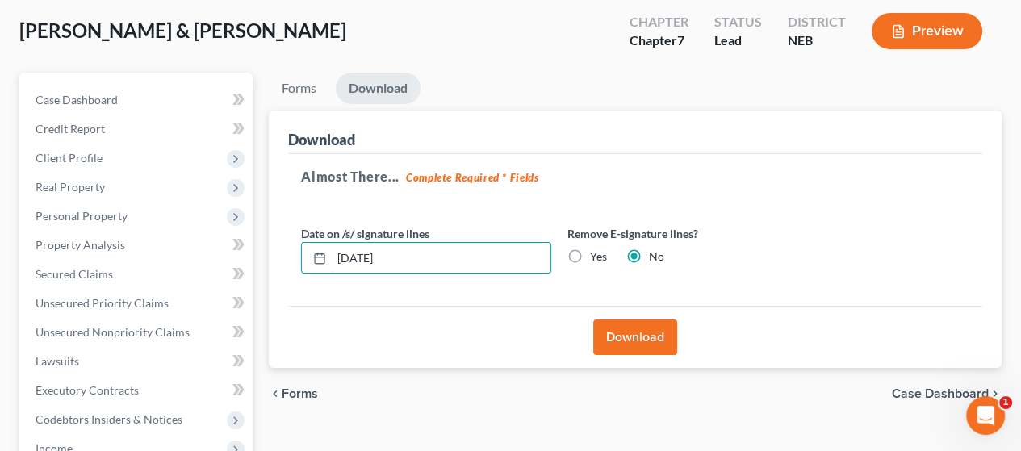
drag, startPoint x: 424, startPoint y: 247, endPoint x: 239, endPoint y: 235, distance: 185.3
click at [239, 235] on div "Petition Navigation Case Dashboard Payments Invoices Payments Payments Credit R…" at bounding box center [510, 394] width 999 height 642
click at [590, 256] on label "Yes" at bounding box center [598, 257] width 17 height 16
click at [597, 256] on input "Yes" at bounding box center [602, 254] width 10 height 10
radio input "true"
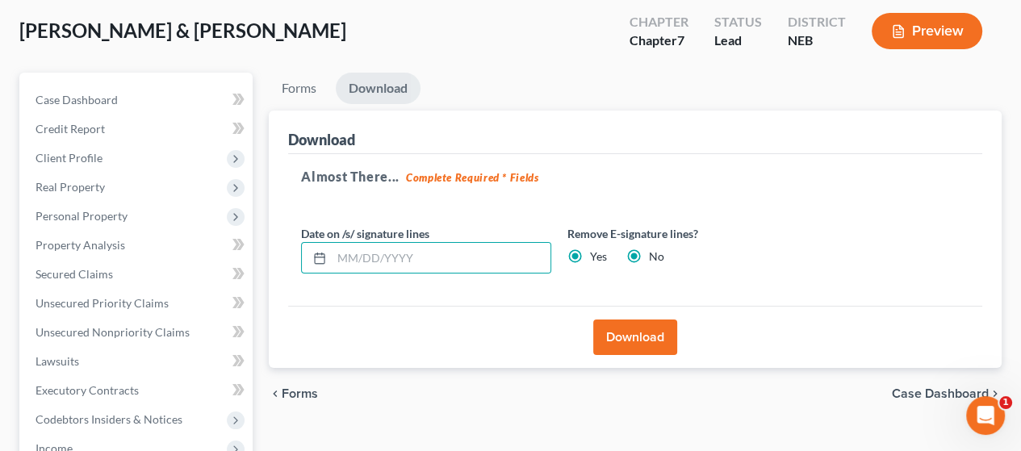
radio input "false"
click at [635, 340] on button "Download" at bounding box center [636, 338] width 84 height 36
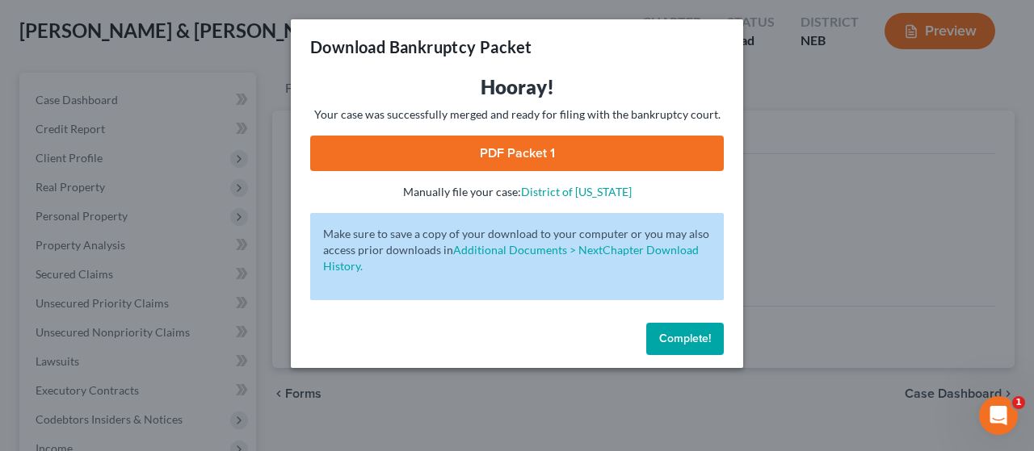
click at [607, 151] on link "PDF Packet 1" at bounding box center [516, 154] width 413 height 36
click at [685, 340] on span "Complete!" at bounding box center [685, 339] width 52 height 14
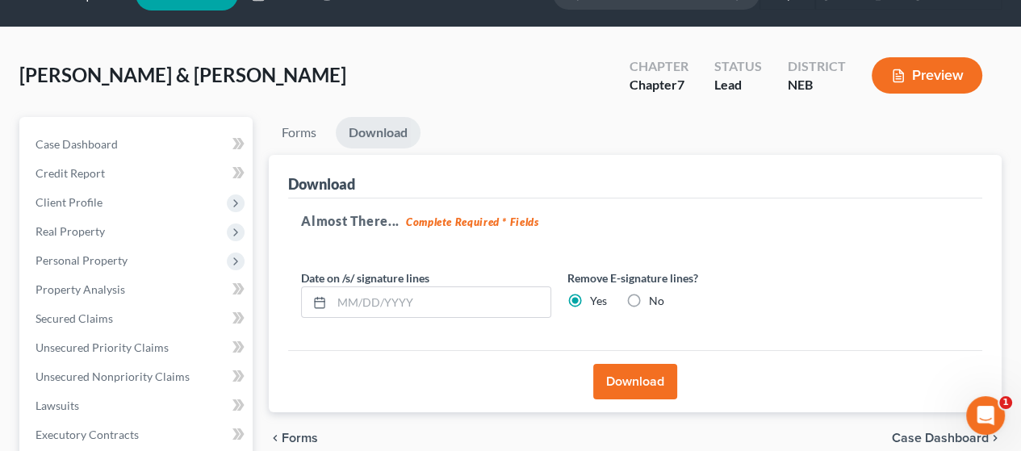
scroll to position [0, 0]
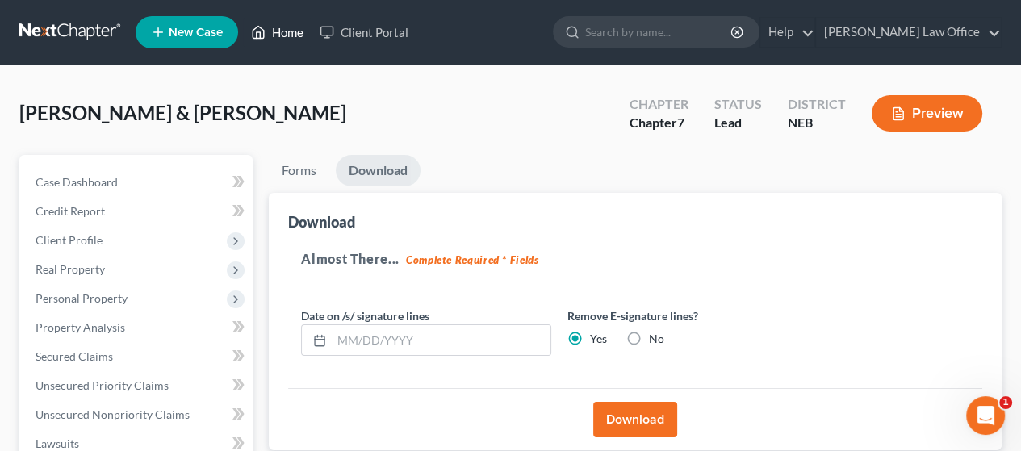
click at [290, 36] on link "Home" at bounding box center [277, 32] width 69 height 29
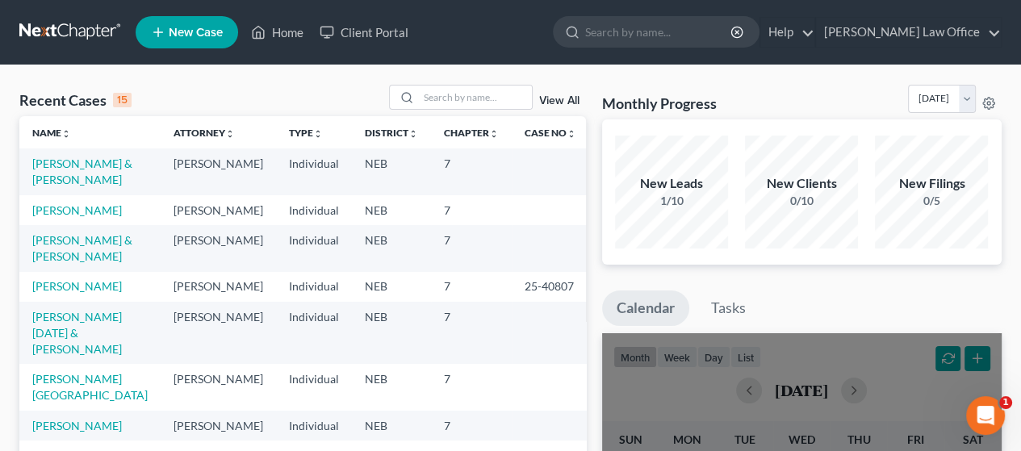
click at [178, 27] on span "New Case" at bounding box center [196, 33] width 54 height 12
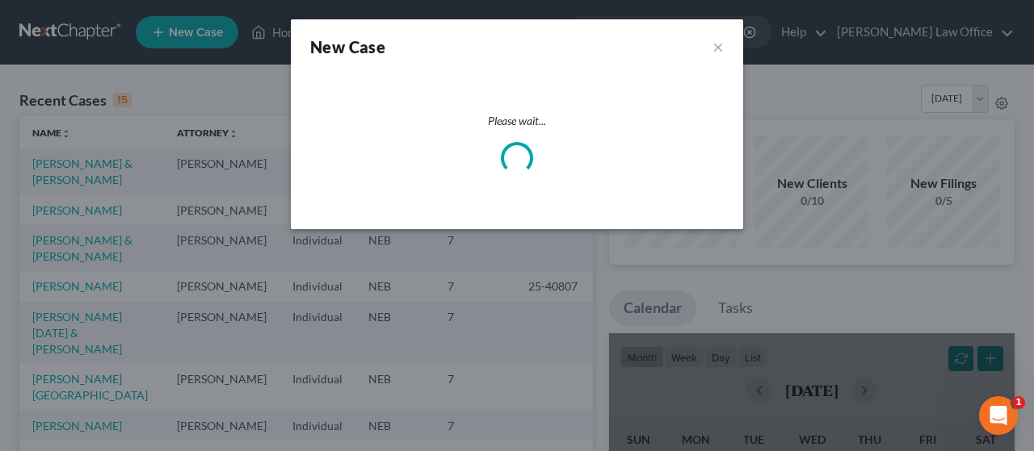
select select "48"
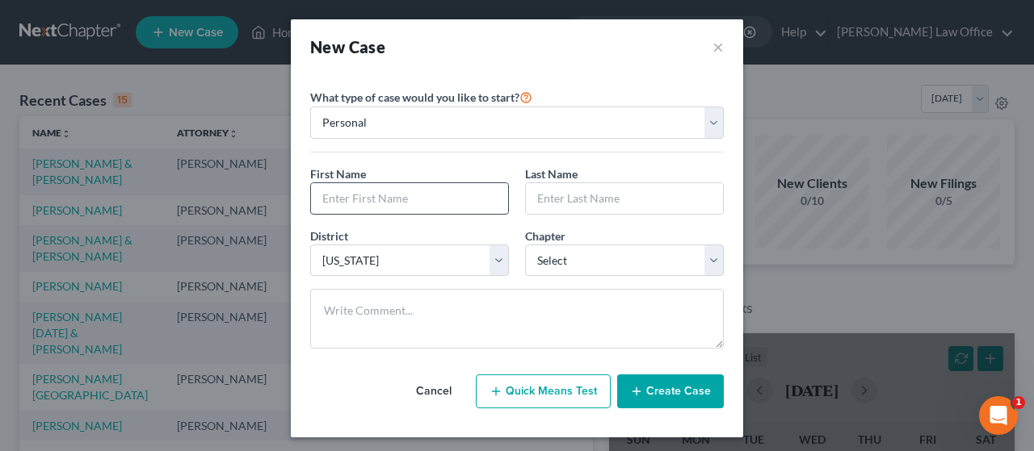
click at [391, 199] on input "text" at bounding box center [409, 198] width 197 height 31
type input "[PERSON_NAME]"
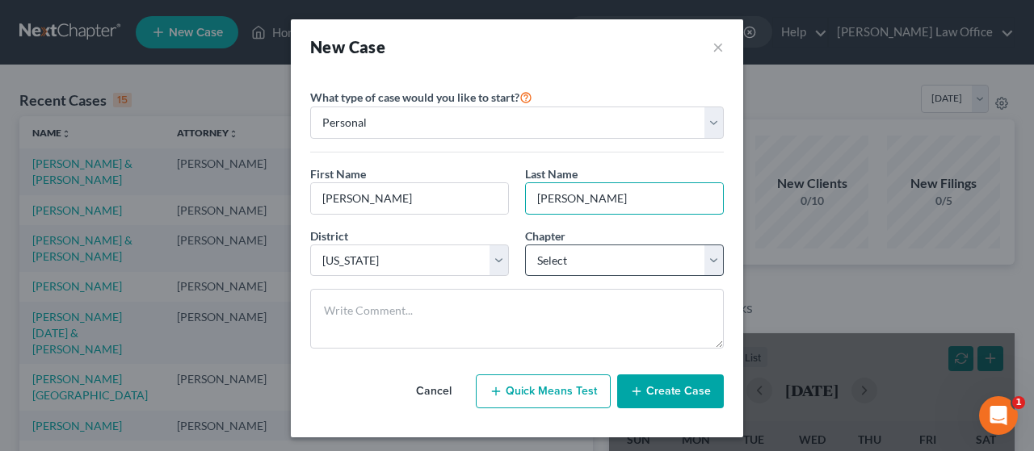
type input "[PERSON_NAME]"
click at [714, 258] on select "Select 7 11 12 13" at bounding box center [624, 261] width 199 height 32
select select "0"
click at [525, 245] on select "Select 7 11 12 13" at bounding box center [624, 261] width 199 height 32
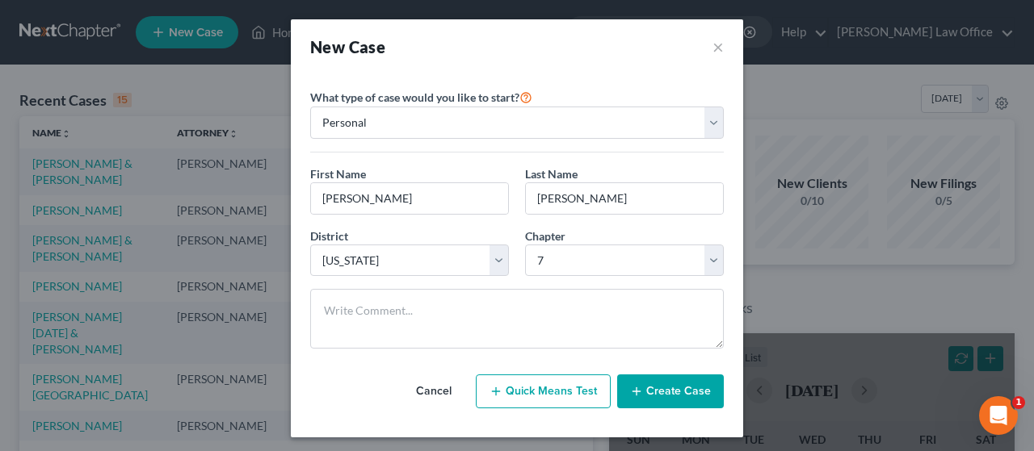
click at [663, 391] on button "Create Case" at bounding box center [670, 392] width 107 height 34
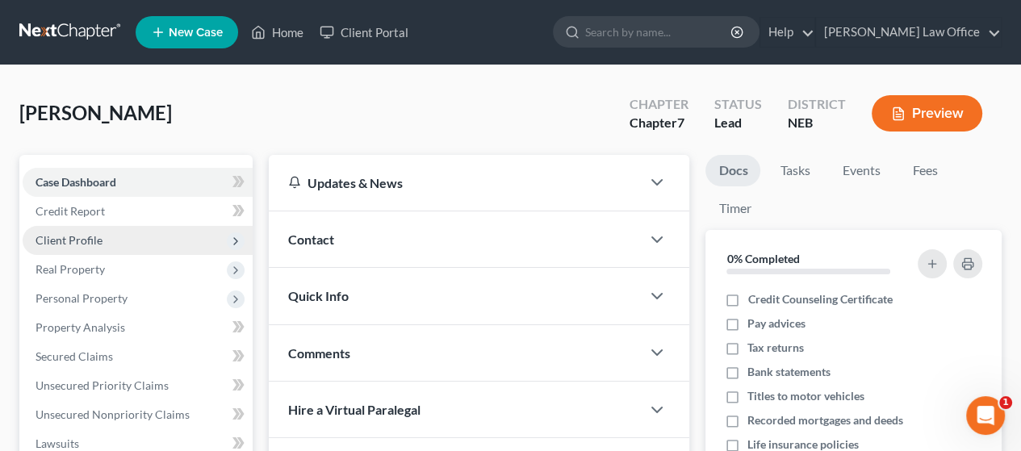
click at [103, 238] on span "Client Profile" at bounding box center [138, 240] width 230 height 29
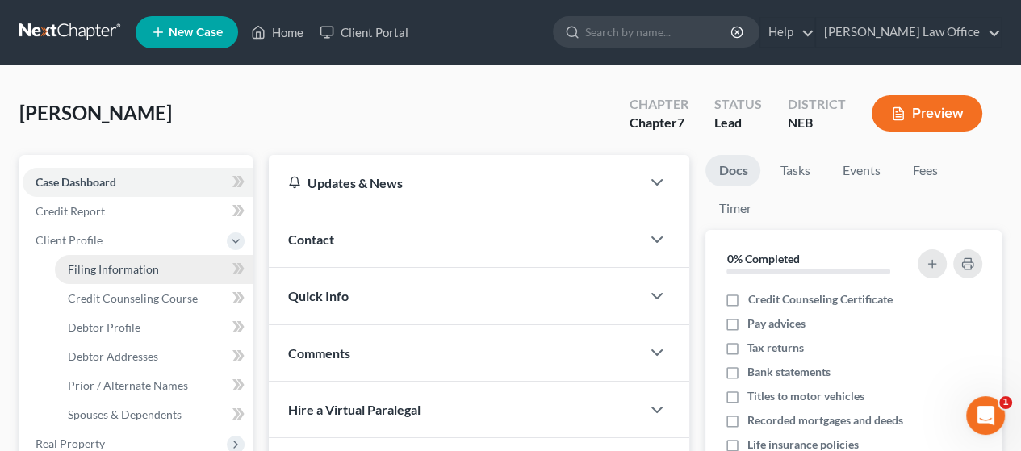
click at [113, 267] on span "Filing Information" at bounding box center [113, 269] width 91 height 14
select select "1"
select select "0"
select select "48"
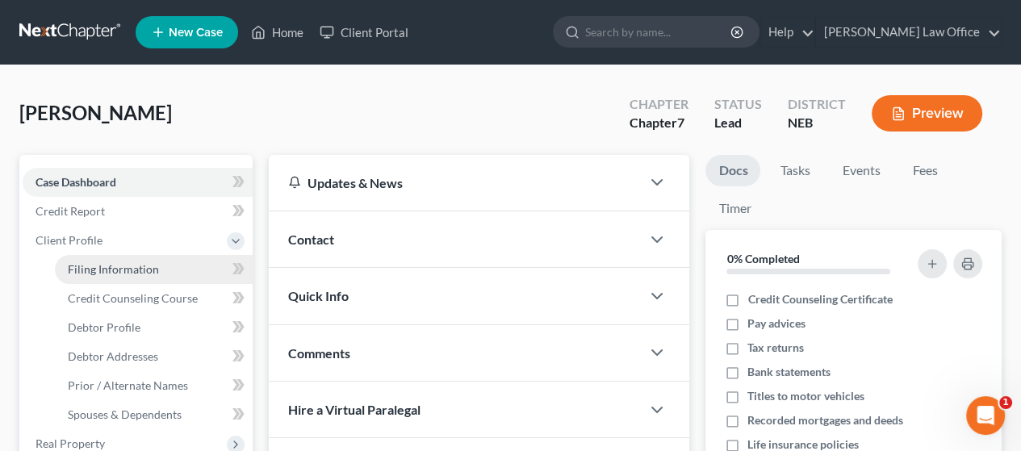
select select "30"
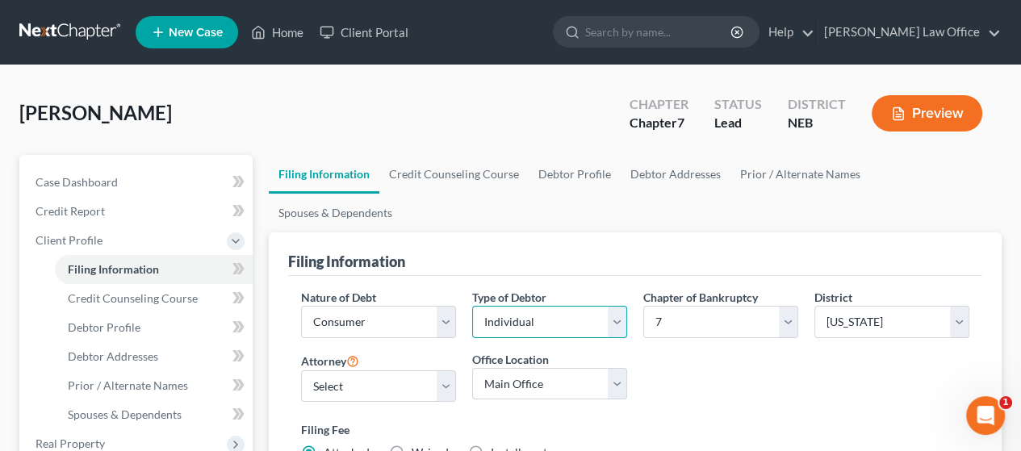
click at [616, 306] on select "Select Individual Joint" at bounding box center [549, 322] width 155 height 32
select select "1"
click at [472, 306] on select "Select Individual Joint" at bounding box center [549, 322] width 155 height 32
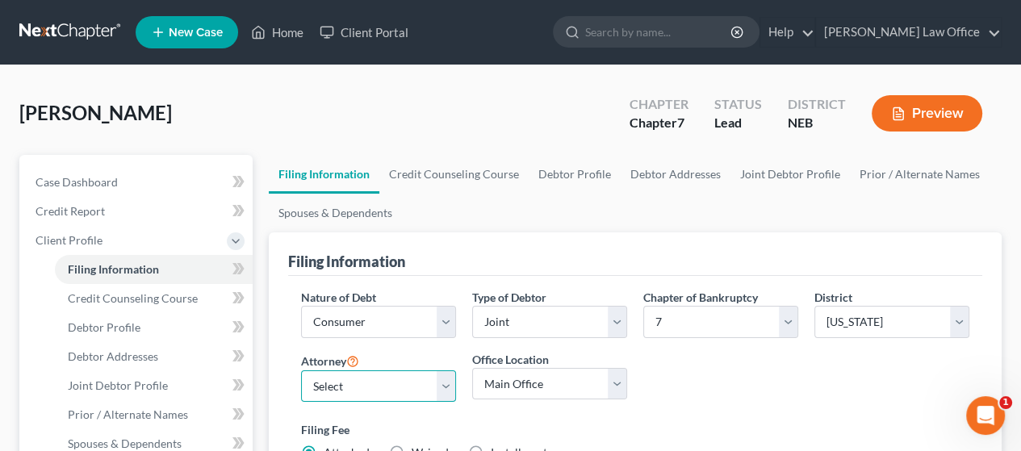
click at [452, 383] on select "Select [PERSON_NAME] - NEB [PERSON_NAME] - NEB" at bounding box center [378, 387] width 155 height 32
select select "0"
click at [301, 371] on select "Select [PERSON_NAME] - NEB [PERSON_NAME] - NEB" at bounding box center [378, 387] width 155 height 32
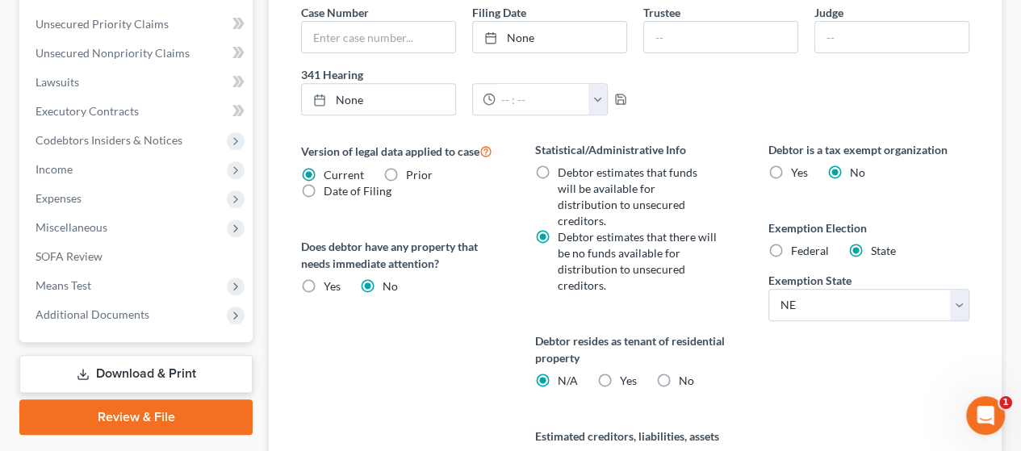
scroll to position [646, 0]
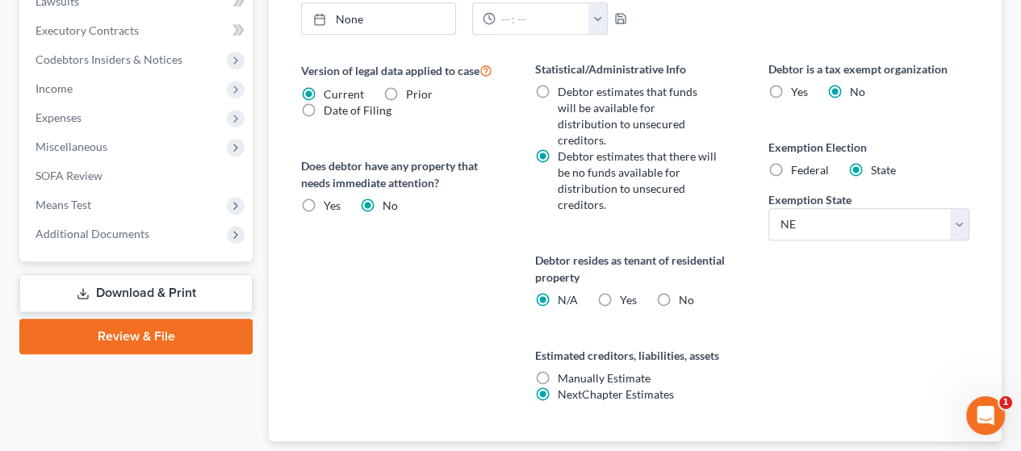
click at [619, 292] on label "Yes Yes" at bounding box center [627, 300] width 17 height 16
click at [626, 292] on input "Yes Yes" at bounding box center [631, 297] width 10 height 10
radio input "true"
radio input "false"
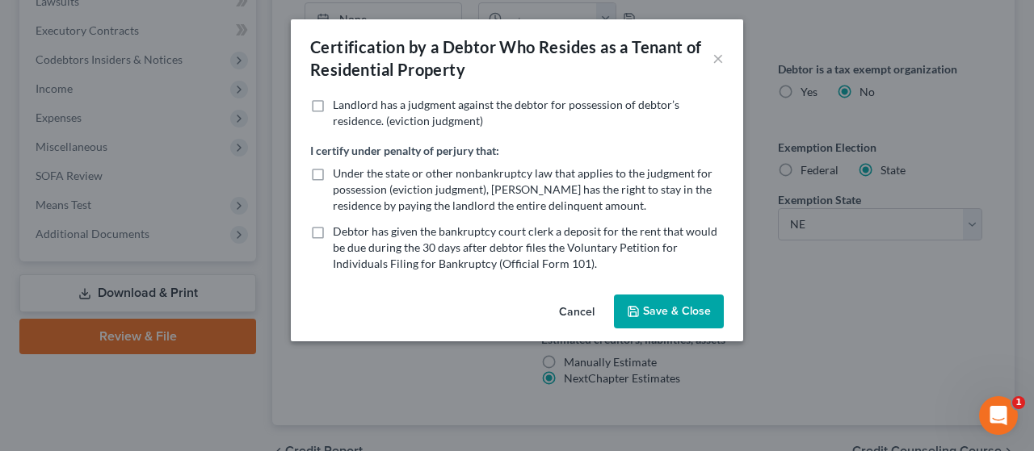
click at [578, 306] on button "Cancel" at bounding box center [576, 312] width 61 height 32
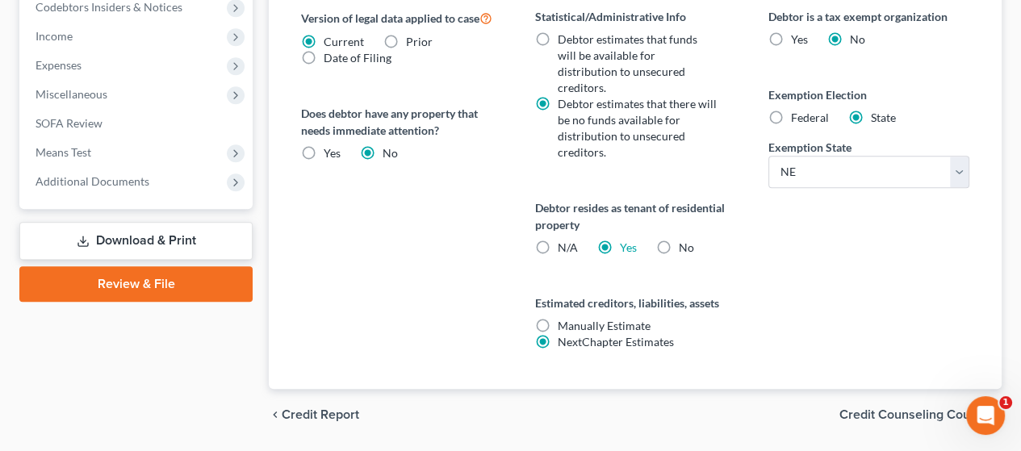
scroll to position [727, 0]
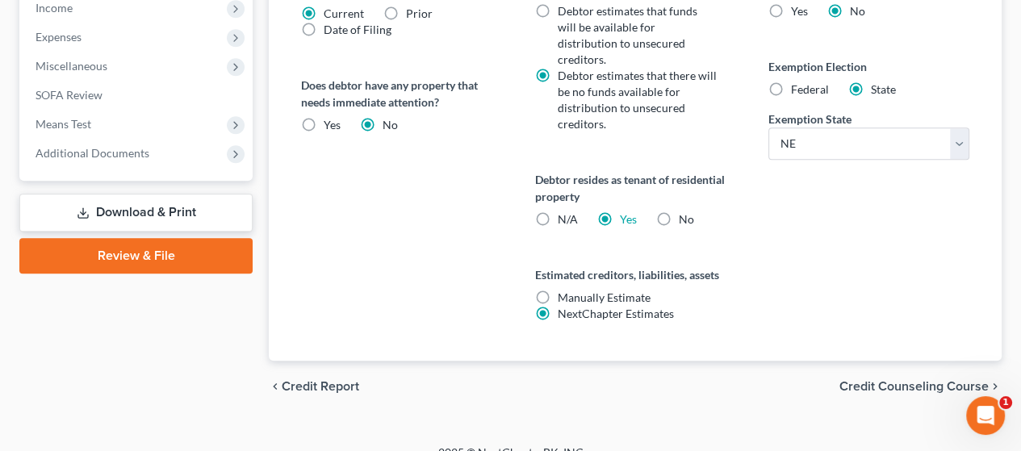
click at [908, 380] on span "Credit Counseling Course" at bounding box center [914, 386] width 149 height 13
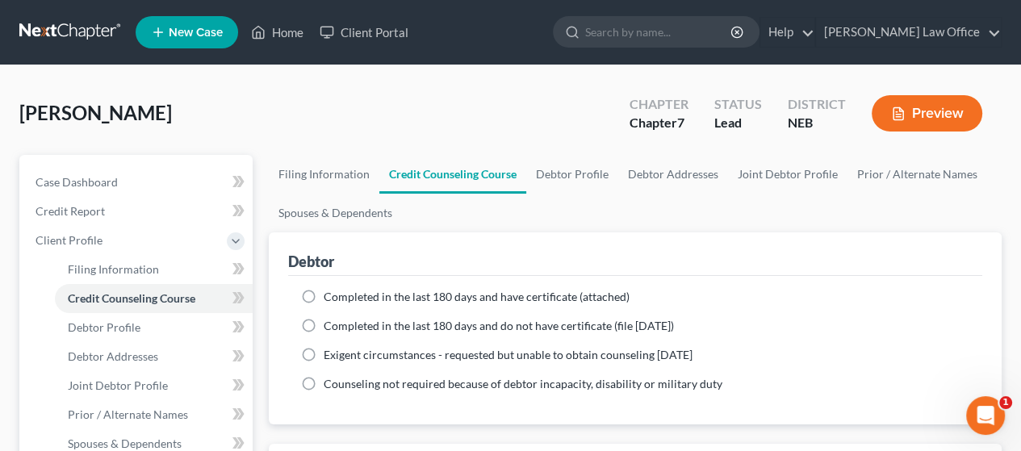
click at [324, 296] on label "Completed in the last 180 days and have certificate (attached)" at bounding box center [477, 297] width 306 height 16
click at [330, 296] on input "Completed in the last 180 days and have certificate (attached)" at bounding box center [335, 294] width 10 height 10
radio input "true"
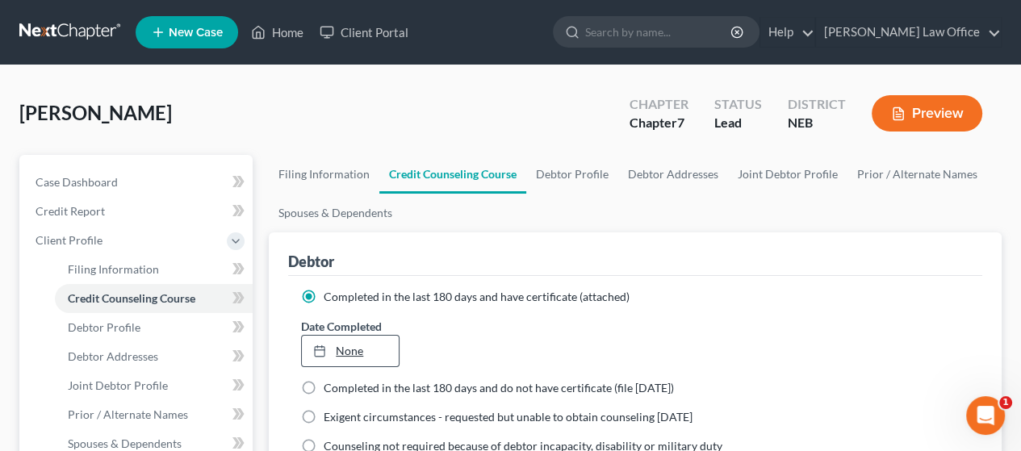
type input "[DATE]"
click at [321, 350] on line at bounding box center [320, 350] width 10 height 0
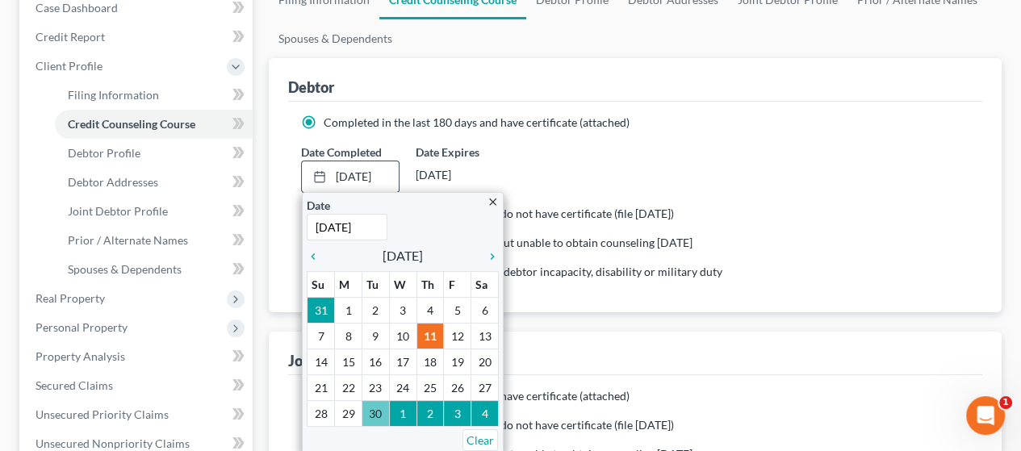
scroll to position [242, 0]
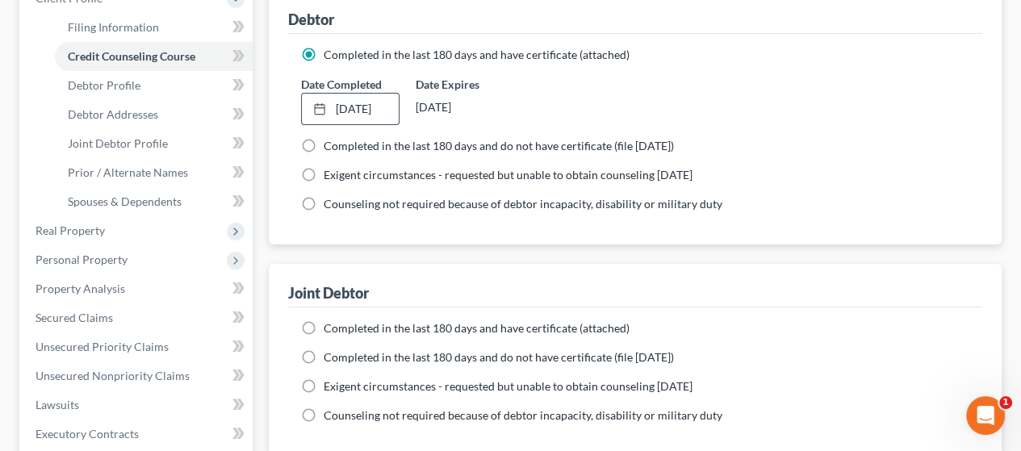
click at [324, 323] on label "Completed in the last 180 days and have certificate (attached)" at bounding box center [477, 329] width 306 height 16
click at [330, 323] on input "Completed in the last 180 days and have certificate (attached)" at bounding box center [335, 326] width 10 height 10
radio input "true"
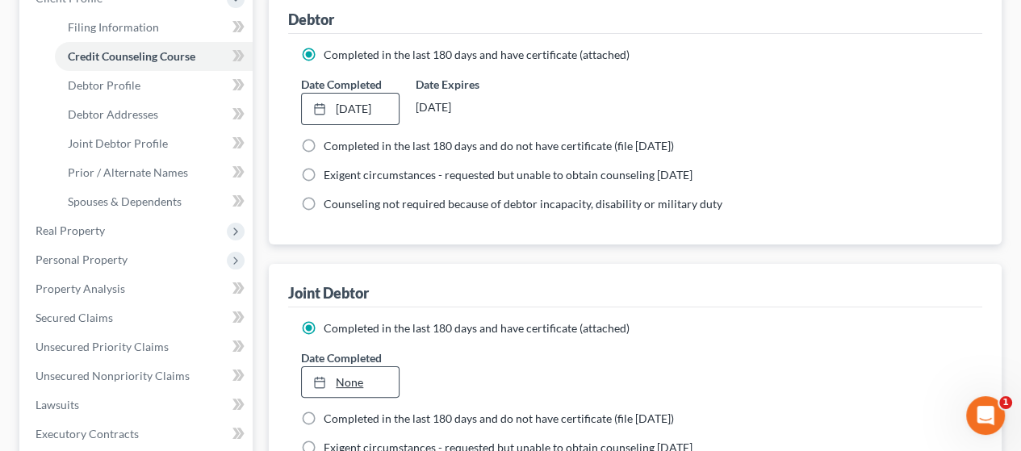
type input "[DATE]"
click at [324, 379] on rect at bounding box center [320, 384] width 10 height 10
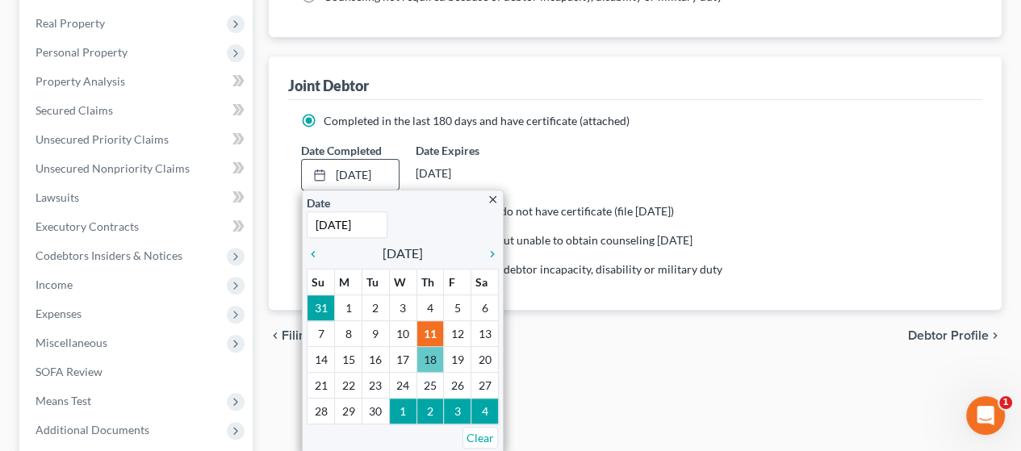
scroll to position [484, 0]
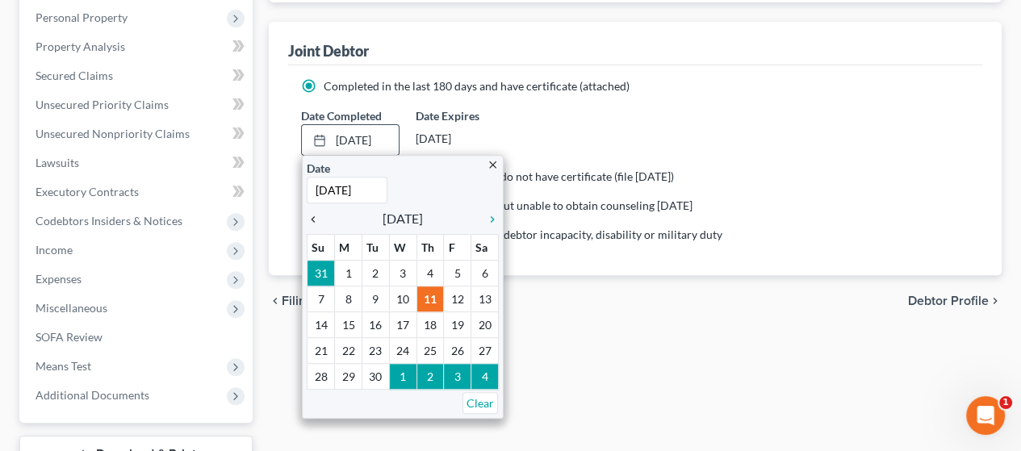
click at [313, 213] on icon "chevron_left" at bounding box center [317, 219] width 21 height 13
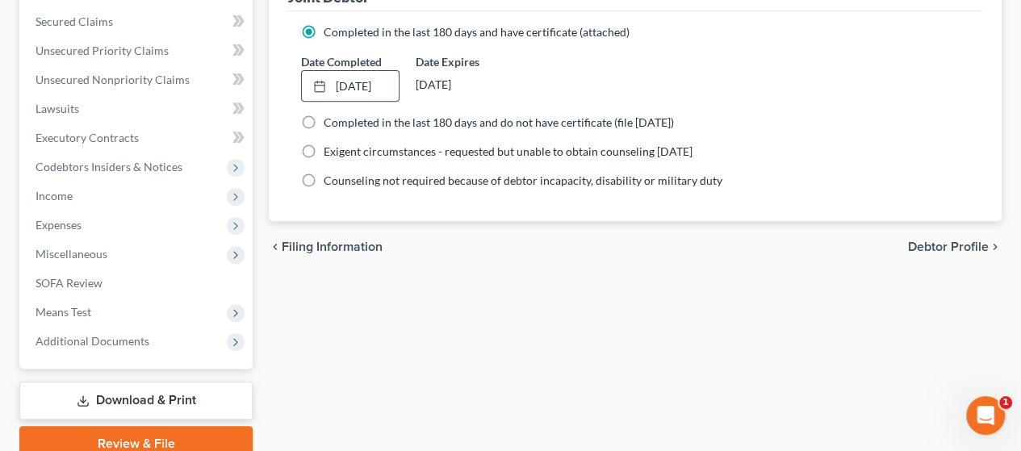
scroll to position [609, 0]
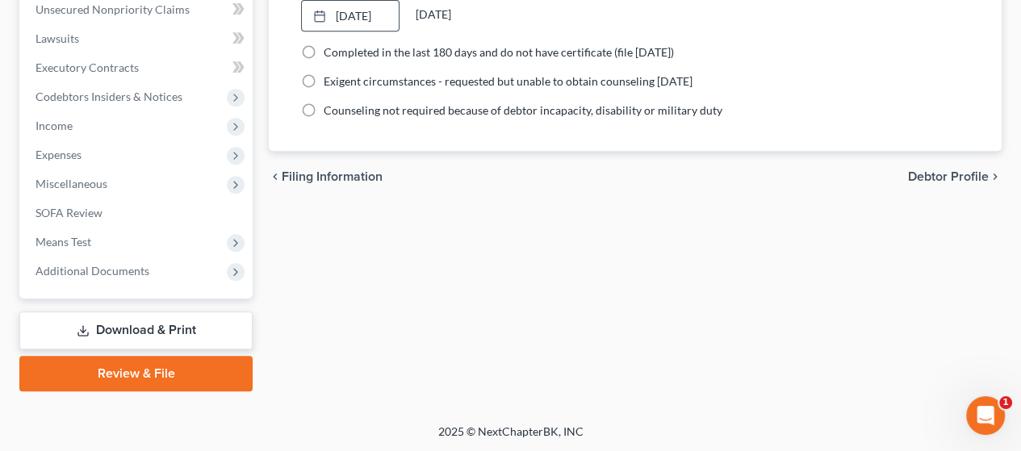
click at [950, 170] on span "Debtor Profile" at bounding box center [948, 176] width 81 height 13
select select "1"
select select "0"
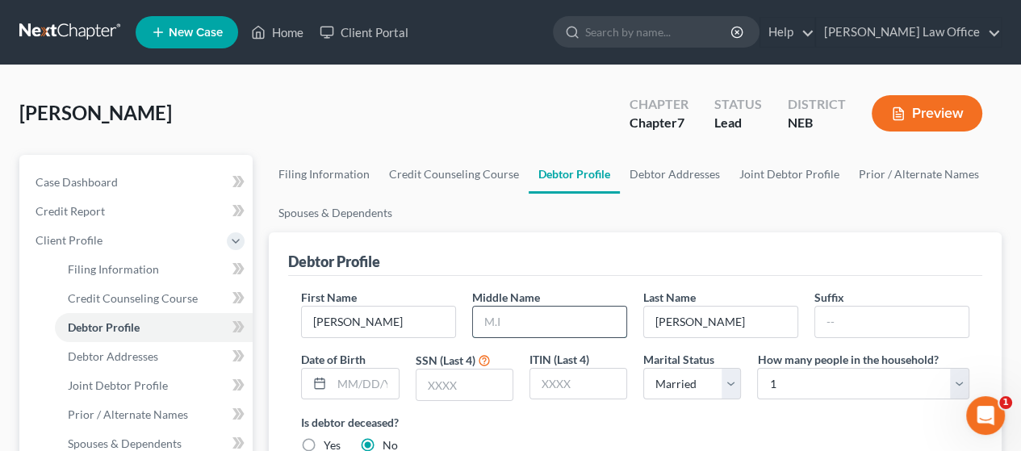
click at [543, 314] on input "text" at bounding box center [549, 322] width 153 height 31
type input "D"
click at [475, 381] on input "text" at bounding box center [465, 385] width 96 height 31
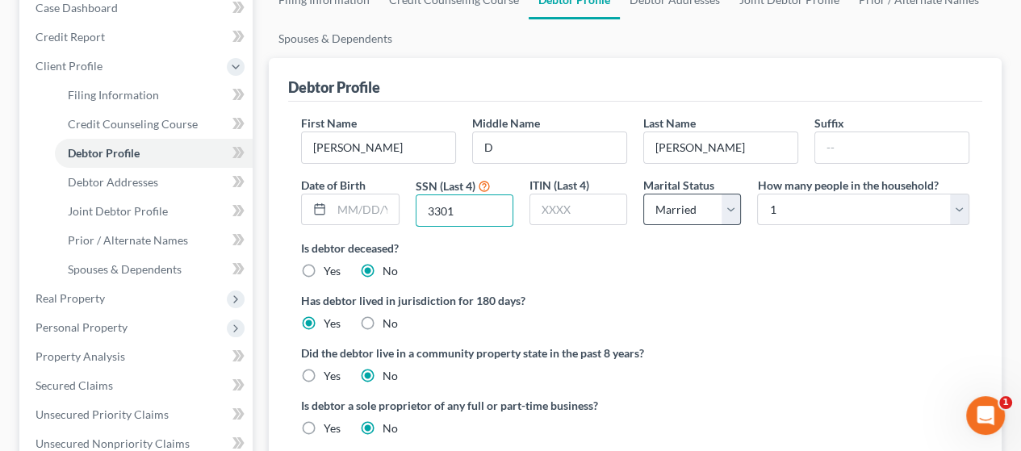
scroll to position [242, 0]
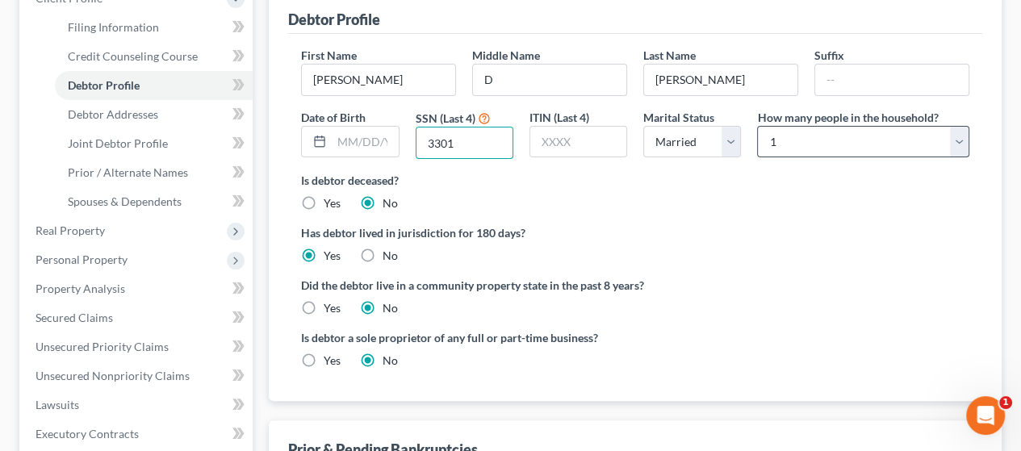
type input "3301"
click at [778, 136] on select "Select 1 2 3 4 5 6 7 8 9 10 11 12 13 14 15 16 17 18 19 20" at bounding box center [863, 142] width 212 height 32
click at [777, 136] on select "Select 1 2 3 4 5 6 7 8 9 10 11 12 13 14 15 16 17 18 19 20" at bounding box center [863, 142] width 212 height 32
drag, startPoint x: 777, startPoint y: 136, endPoint x: 771, endPoint y: 153, distance: 17.1
click at [770, 142] on select "Select 1 2 3 4 5 6 7 8 9 10 11 12 13 14 15 16 17 18 19 20" at bounding box center [863, 142] width 212 height 32
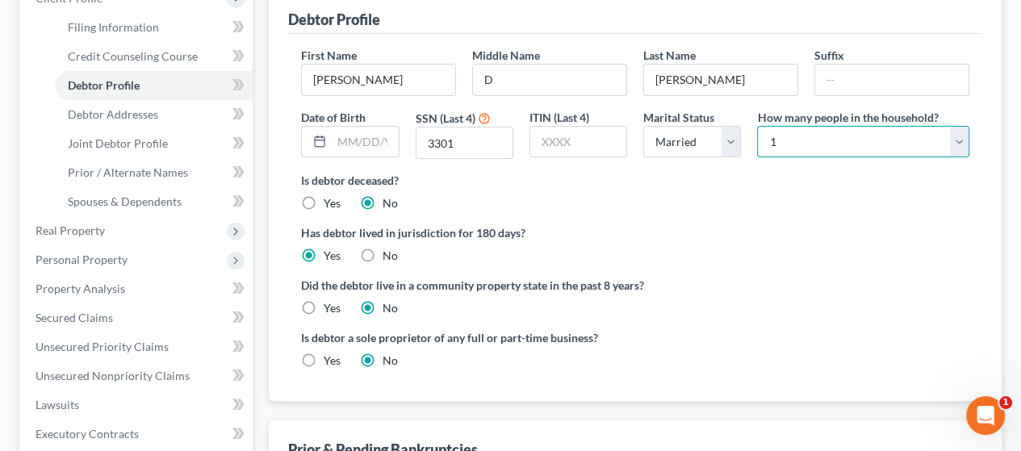
select select "5"
click at [757, 126] on select "Select 1 2 3 4 5 6 7 8 9 10 11 12 13 14 15 16 17 18 19 20" at bounding box center [863, 142] width 212 height 32
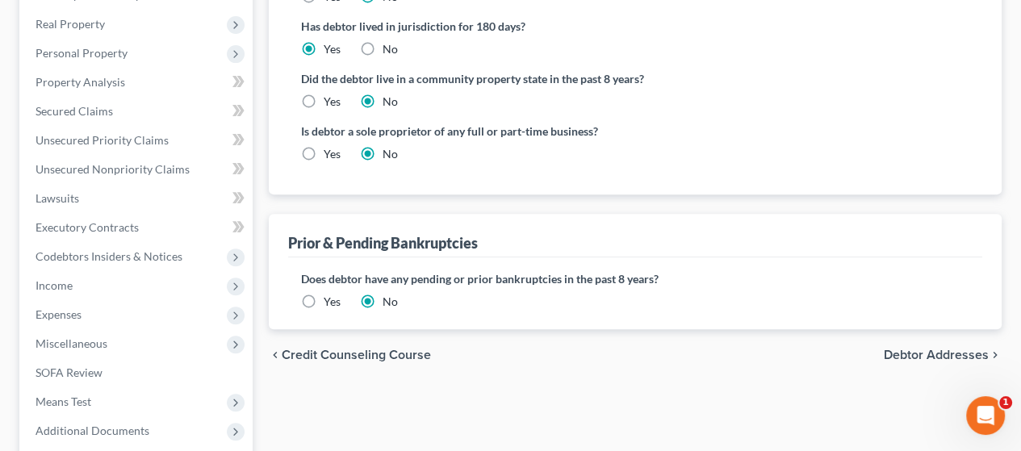
scroll to position [484, 0]
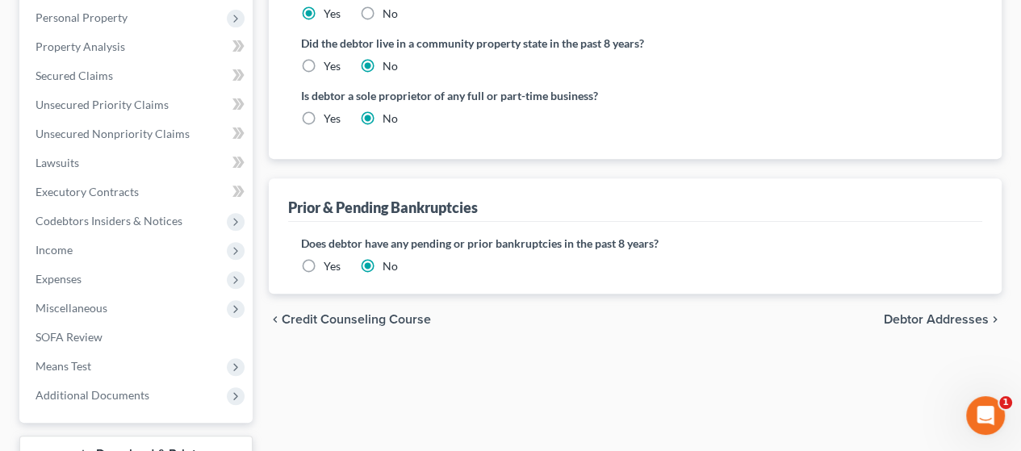
click at [938, 316] on span "Debtor Addresses" at bounding box center [936, 319] width 105 height 13
select select "0"
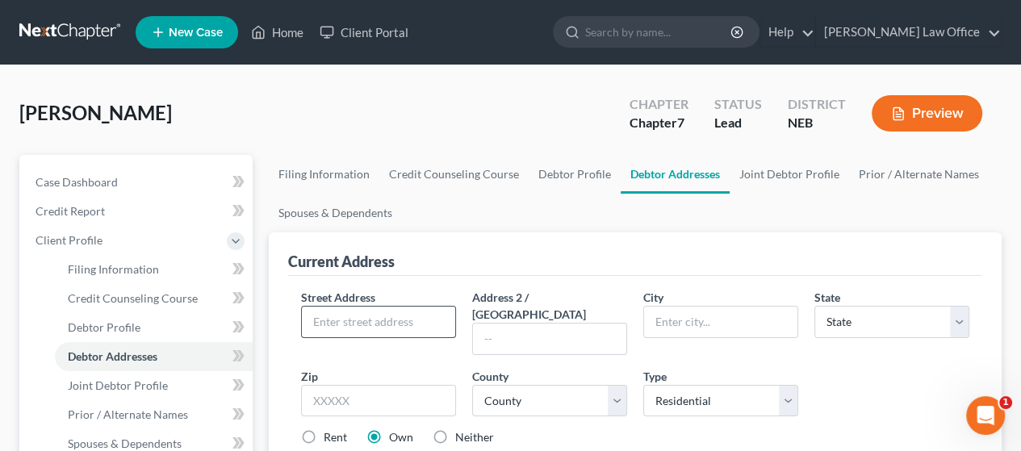
click at [376, 321] on input "text" at bounding box center [378, 322] width 153 height 31
type input "[STREET_ADDRESS]"
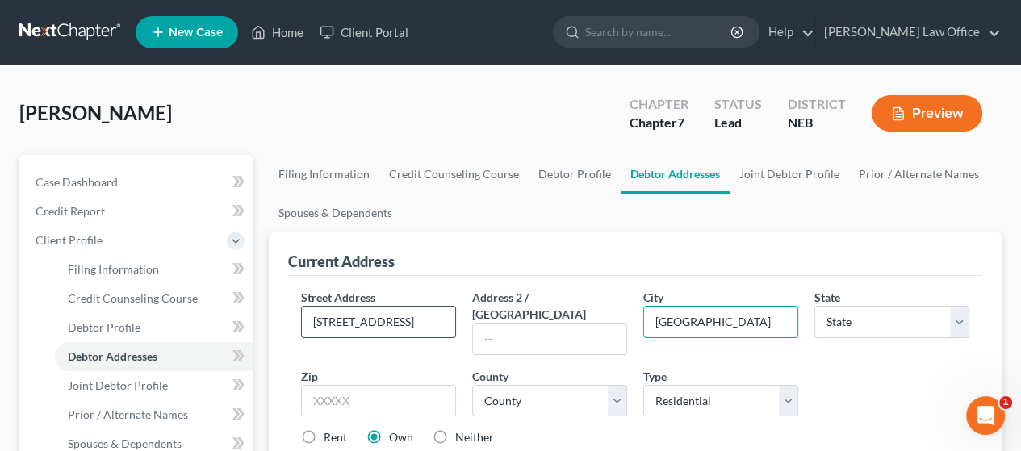
type input "[GEOGRAPHIC_DATA]"
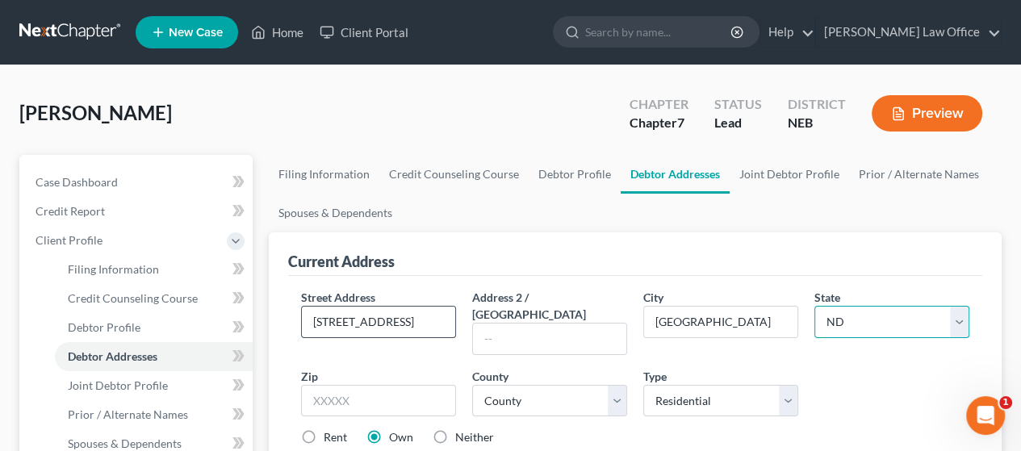
select select "30"
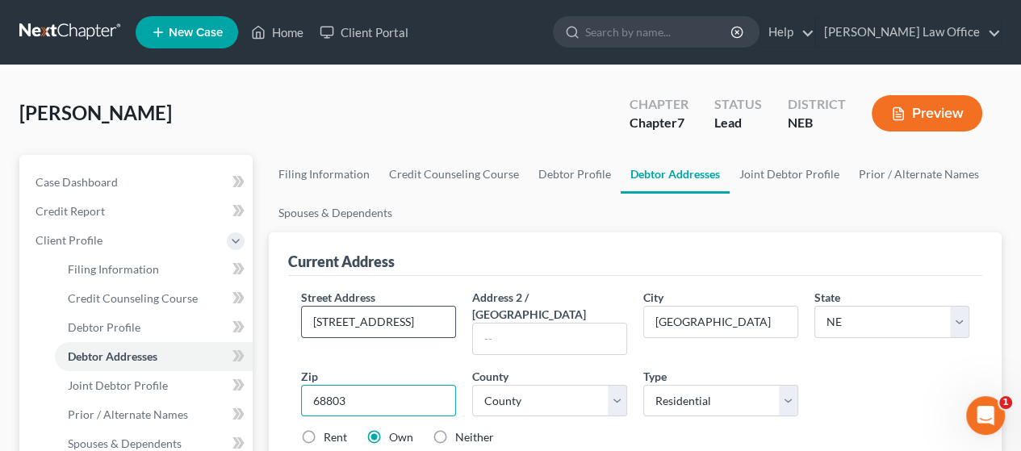
type input "68803"
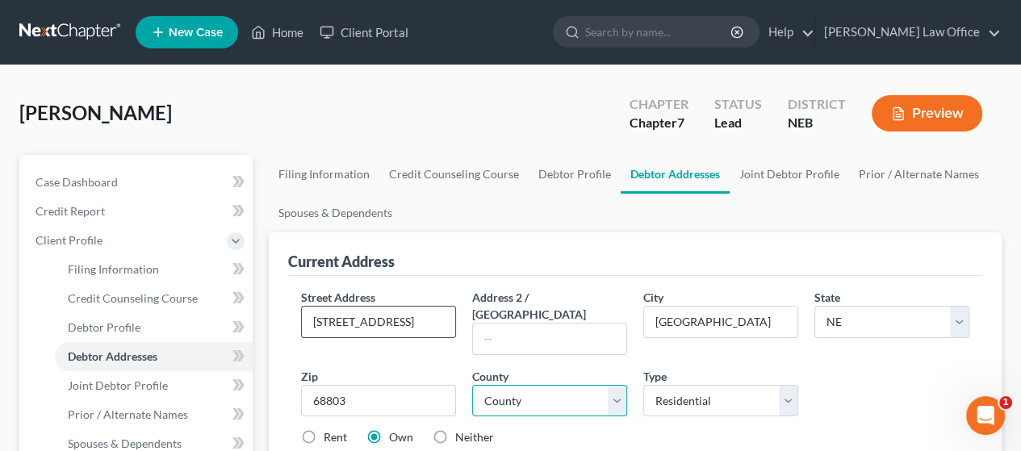
select select "39"
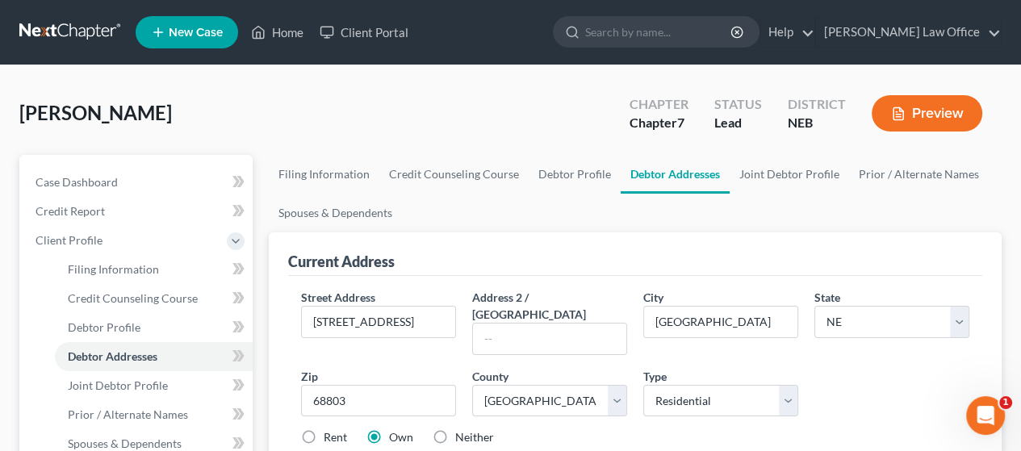
click at [324, 430] on label "Rent" at bounding box center [335, 438] width 23 height 16
click at [330, 430] on input "Rent" at bounding box center [335, 435] width 10 height 10
radio input "true"
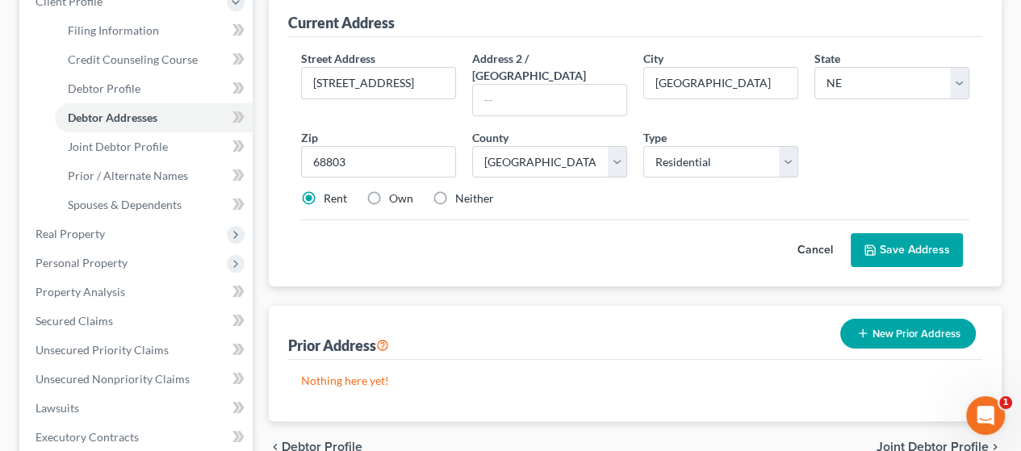
scroll to position [242, 0]
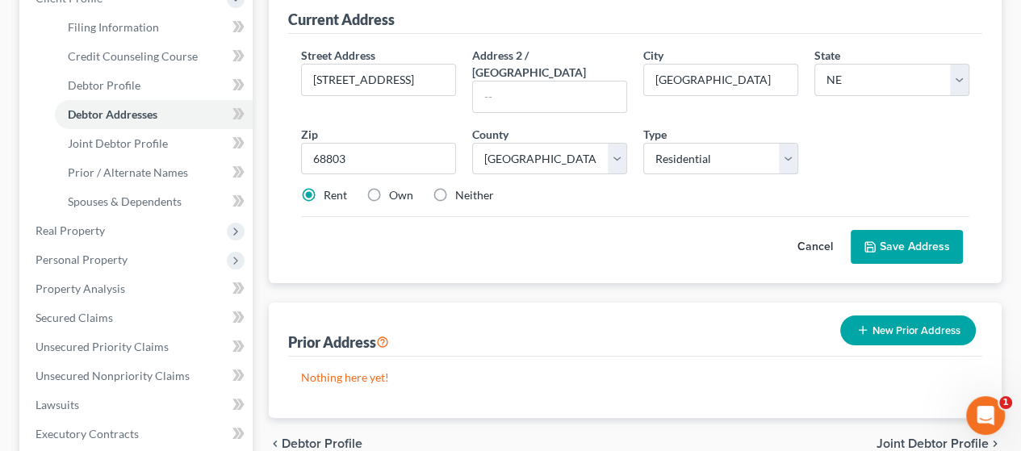
click at [919, 230] on button "Save Address" at bounding box center [907, 247] width 112 height 34
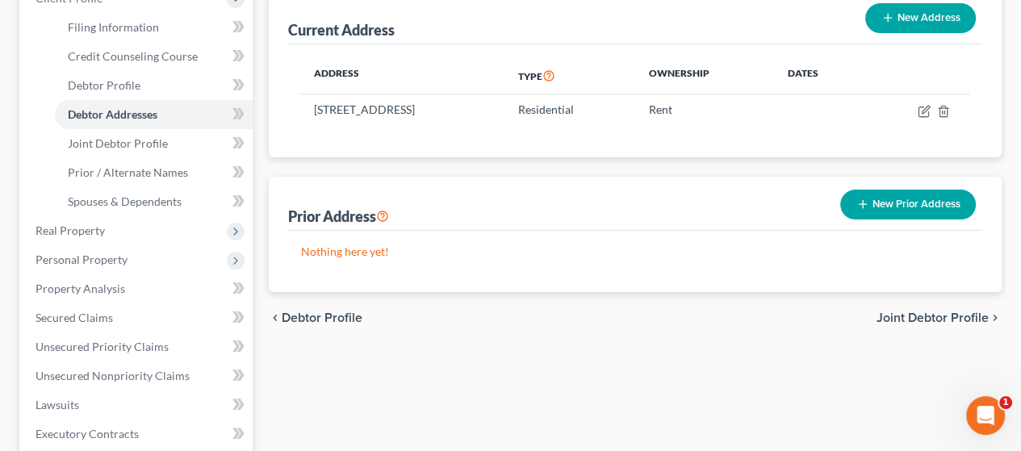
click at [930, 313] on span "Joint Debtor Profile" at bounding box center [933, 318] width 112 height 13
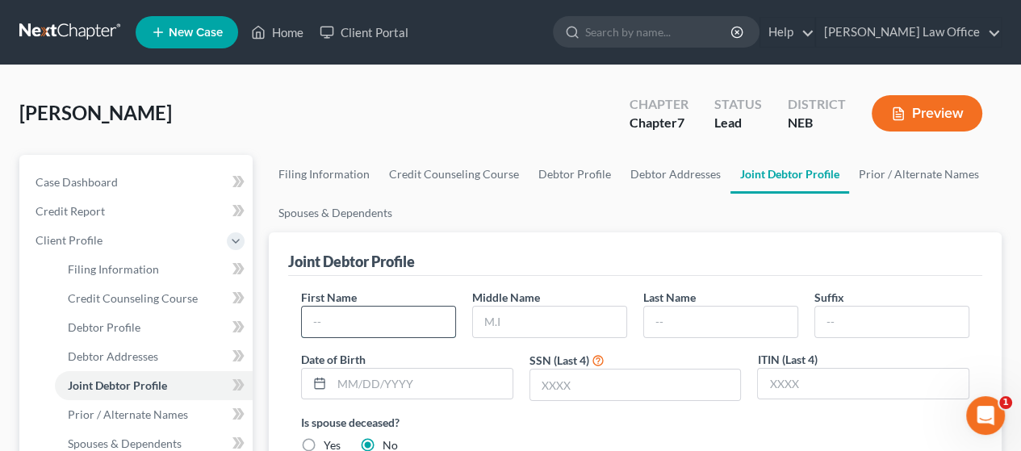
click at [383, 323] on input "text" at bounding box center [378, 322] width 153 height 31
type input "[PERSON_NAME]"
type input "L"
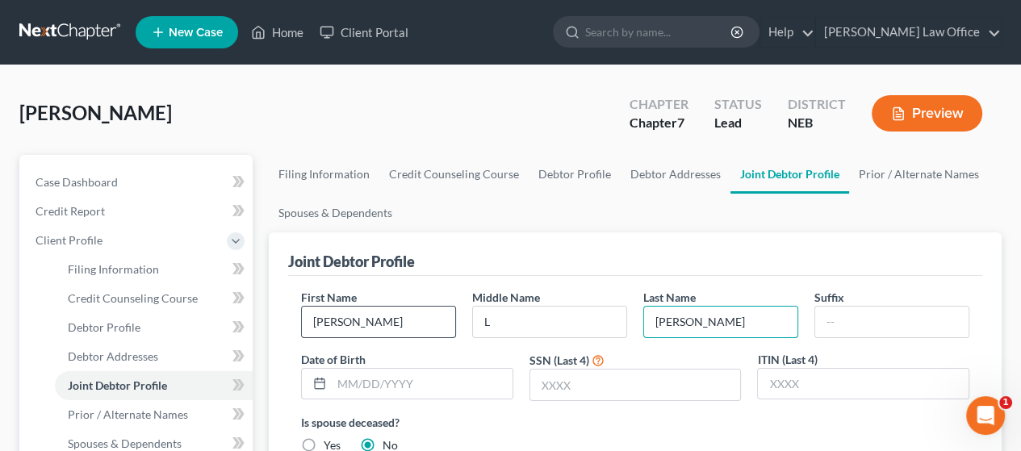
type input "[PERSON_NAME]"
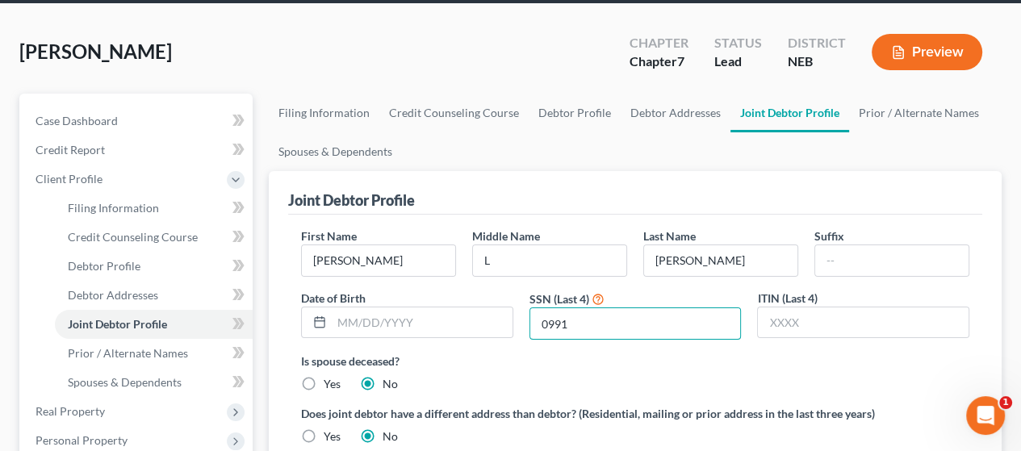
scroll to position [161, 0]
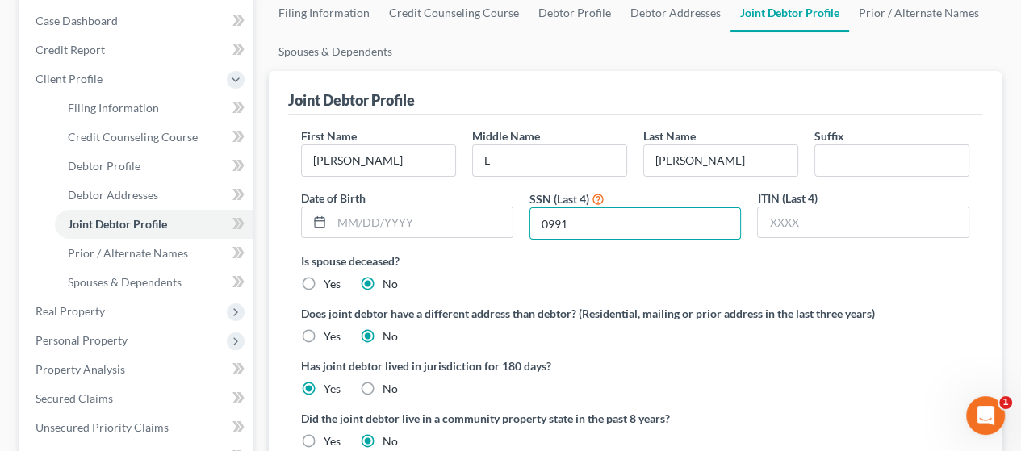
type input "0991"
click at [324, 332] on label "Yes" at bounding box center [332, 337] width 17 height 16
click at [330, 332] on input "Yes" at bounding box center [335, 334] width 10 height 10
radio input "true"
radio input "false"
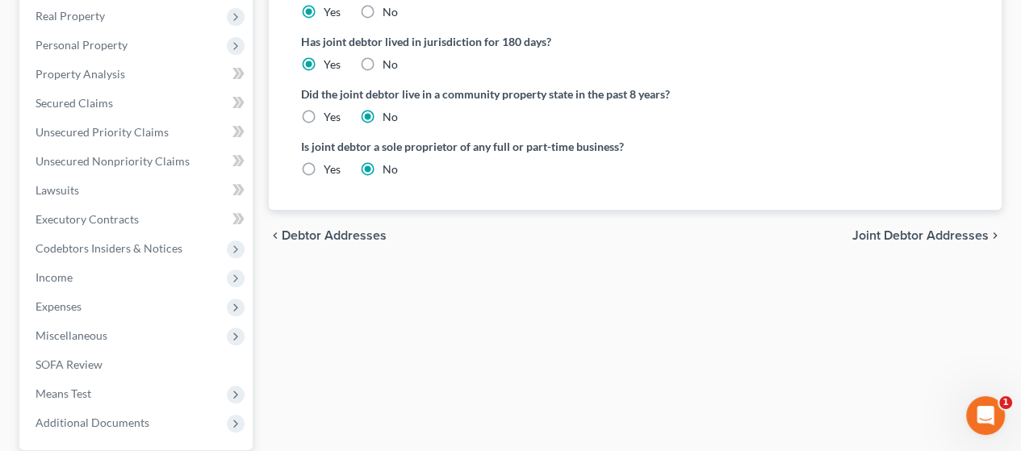
scroll to position [565, 0]
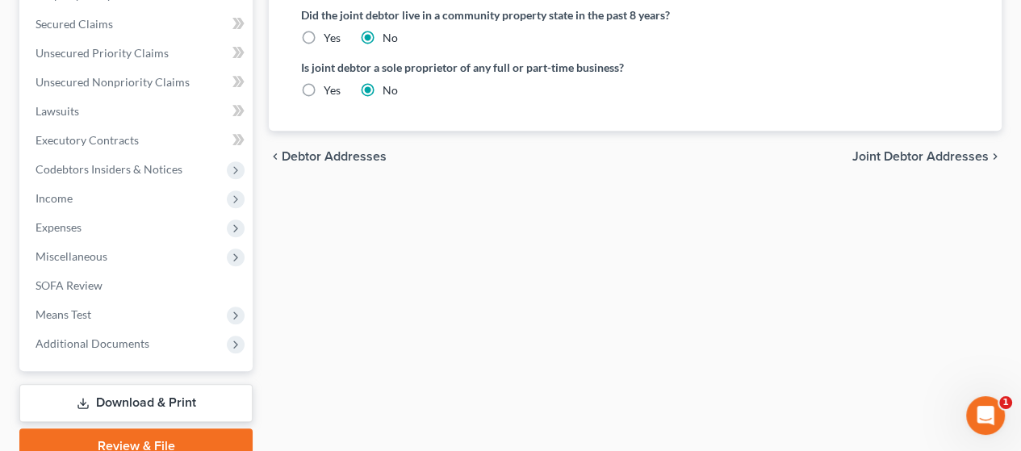
click at [908, 152] on span "Joint Debtor Addresses" at bounding box center [921, 156] width 136 height 13
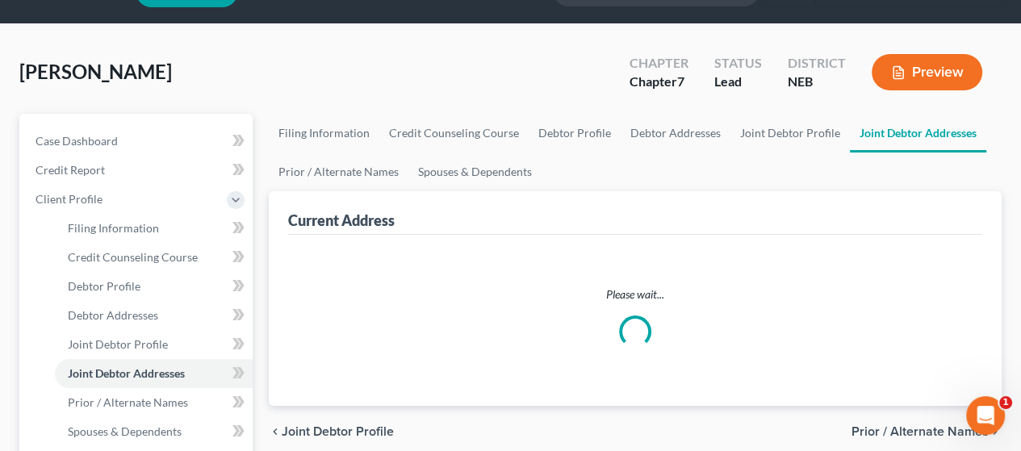
select select "0"
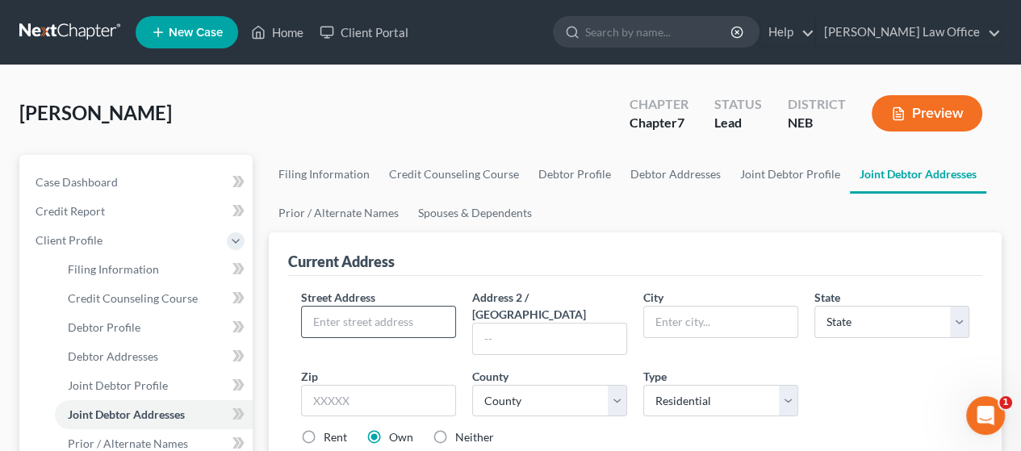
click at [383, 309] on input "text" at bounding box center [378, 322] width 153 height 31
type input "[STREET_ADDRESS]"
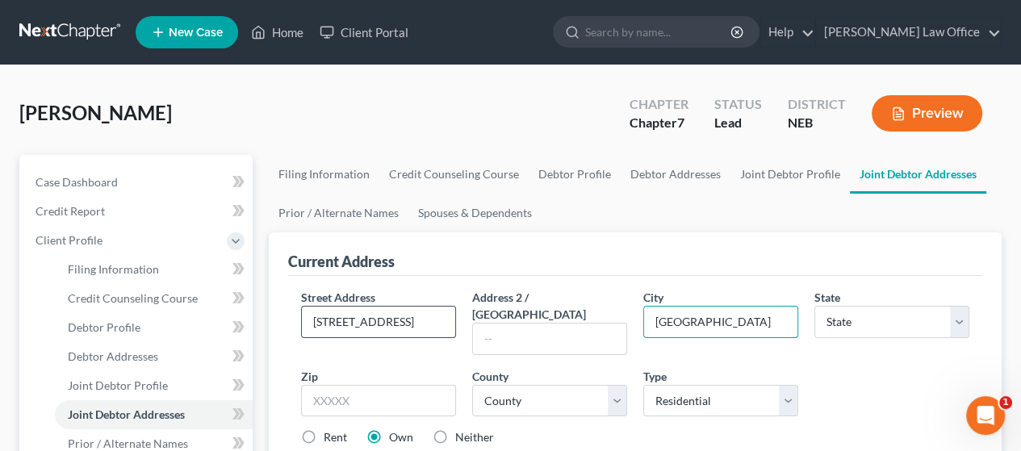
type input "[GEOGRAPHIC_DATA]"
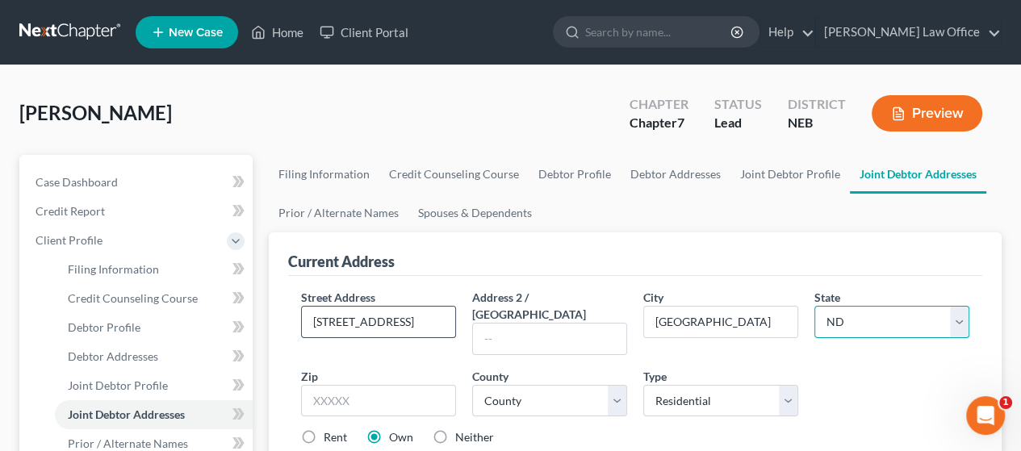
select select "30"
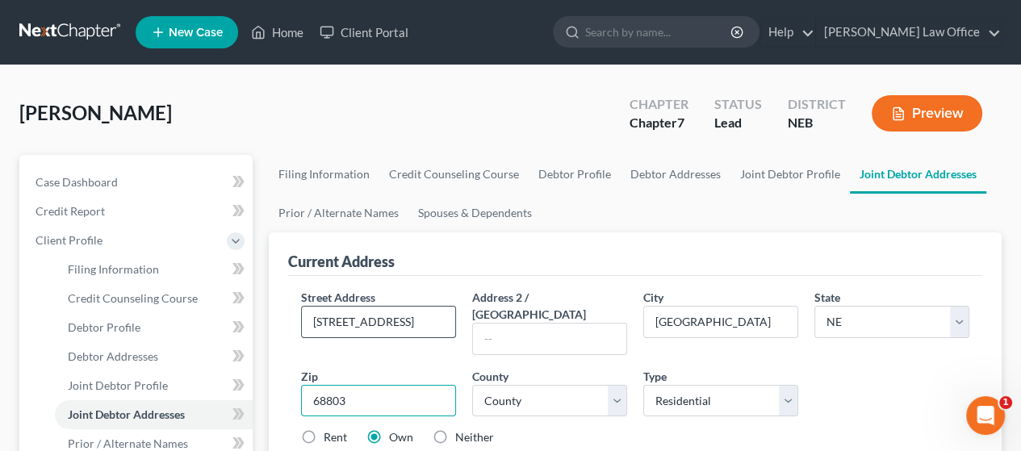
type input "68803"
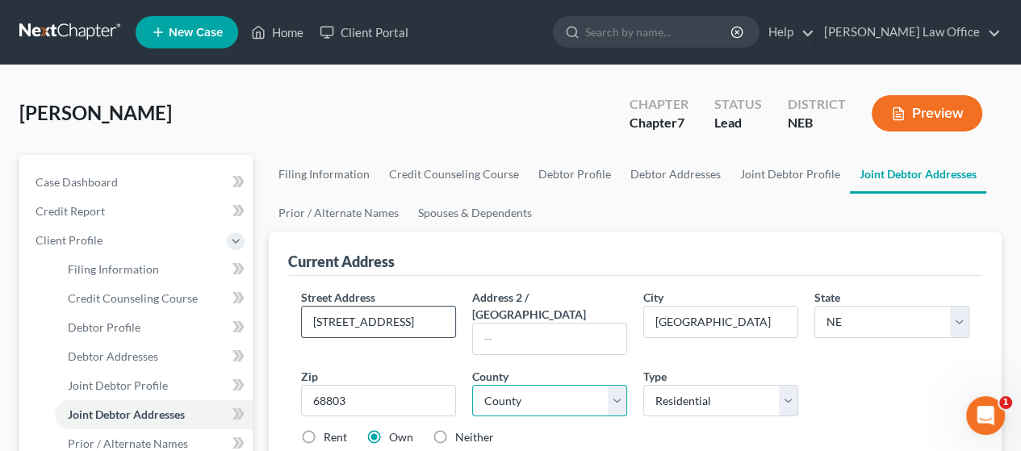
select select "39"
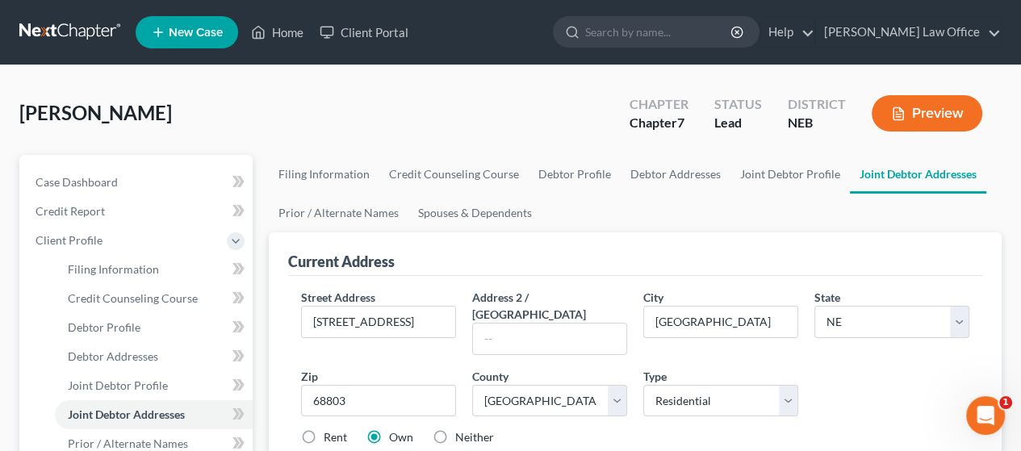
click at [324, 430] on label "Rent" at bounding box center [335, 438] width 23 height 16
click at [330, 430] on input "Rent" at bounding box center [335, 435] width 10 height 10
radio input "true"
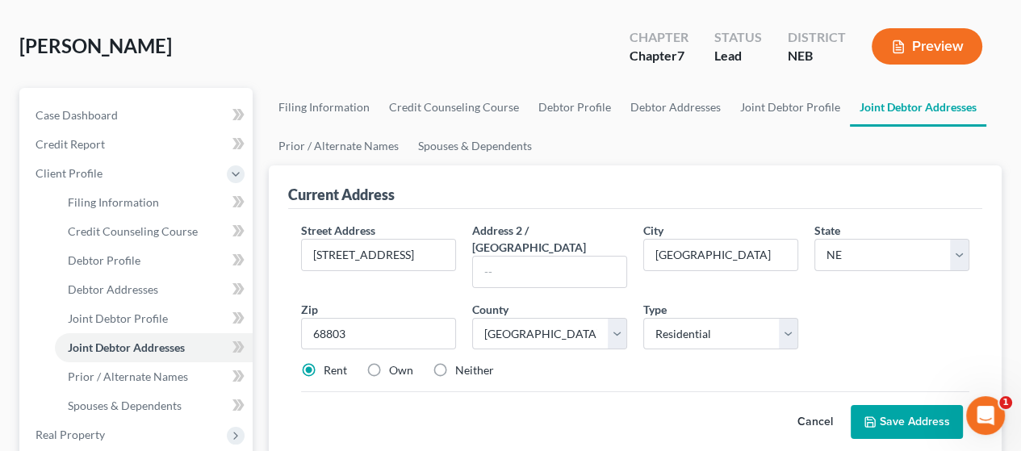
scroll to position [323, 0]
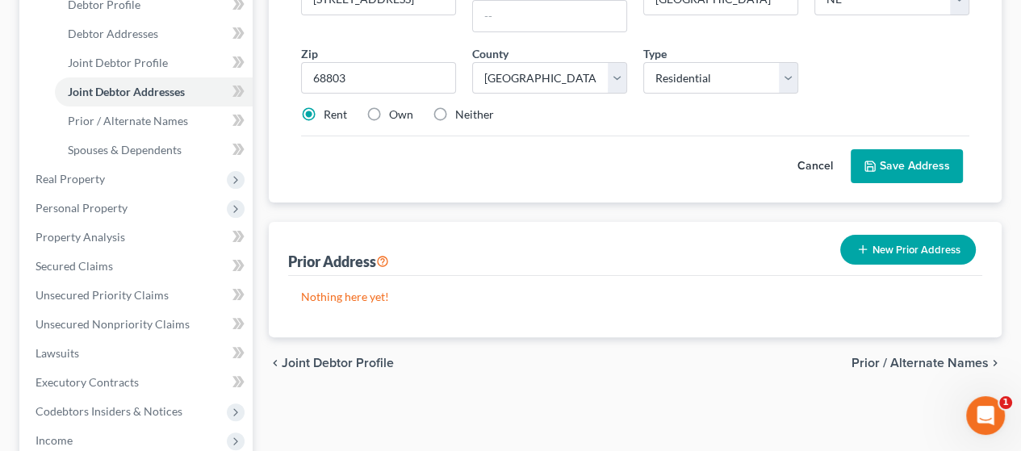
click at [921, 149] on button "Save Address" at bounding box center [907, 166] width 112 height 34
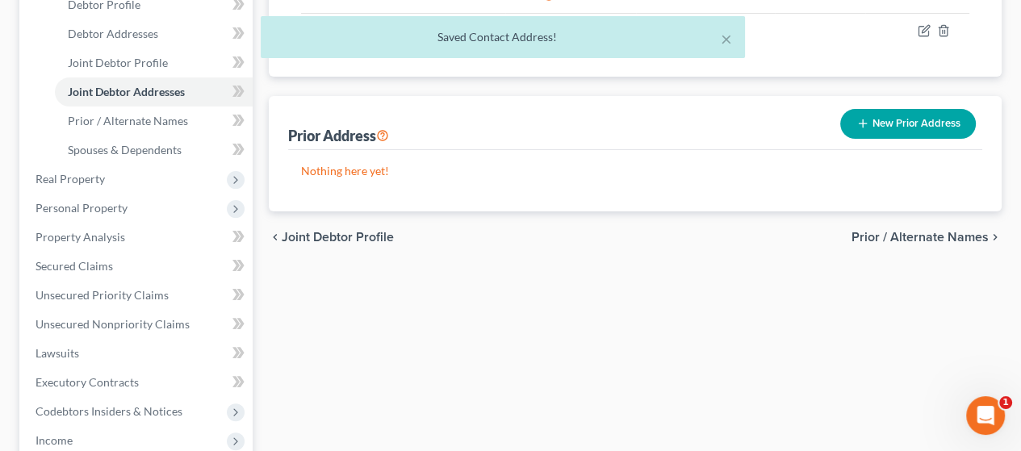
click at [904, 117] on button "New Prior Address" at bounding box center [909, 124] width 136 height 30
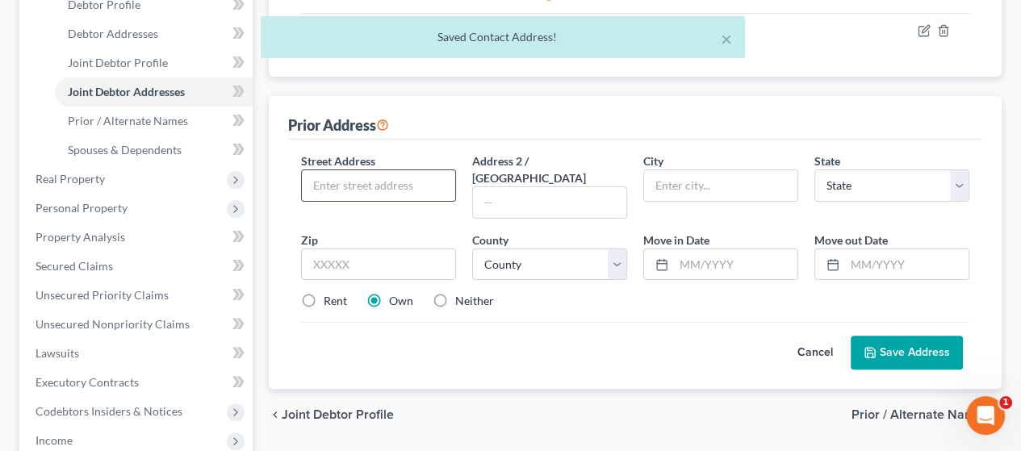
click at [385, 180] on input "text" at bounding box center [378, 185] width 153 height 31
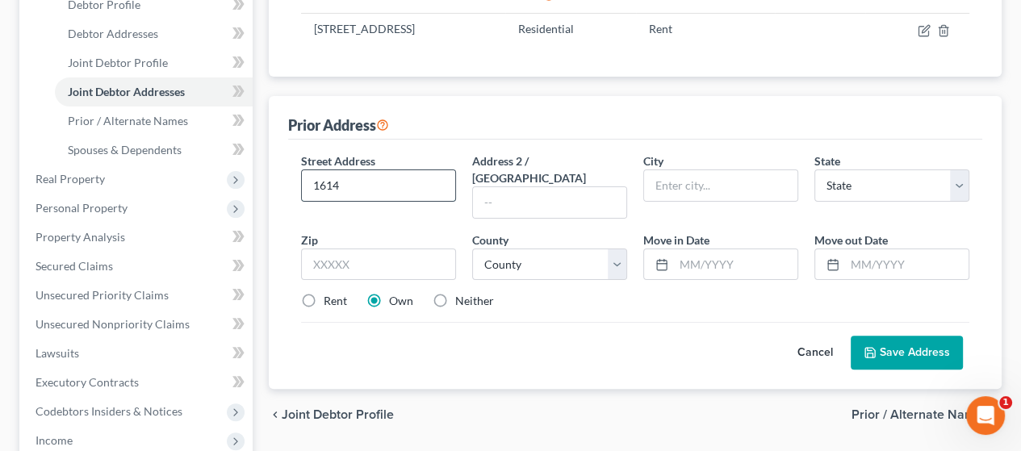
type input "1614"
type input "N"
click at [375, 180] on input "1614" at bounding box center [378, 185] width 153 height 31
type input "[STREET_ADDRESS]"
type input "[GEOGRAPHIC_DATA]"
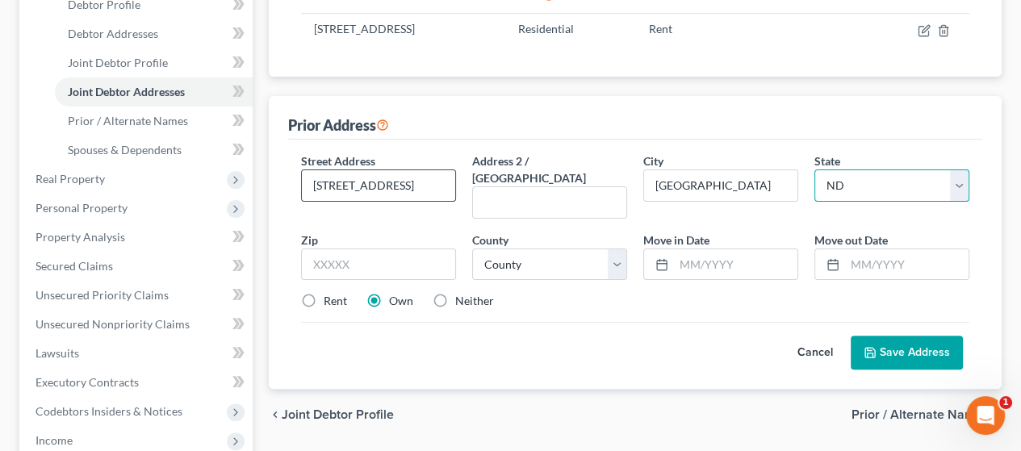
select select "30"
type input "68803"
select select "39"
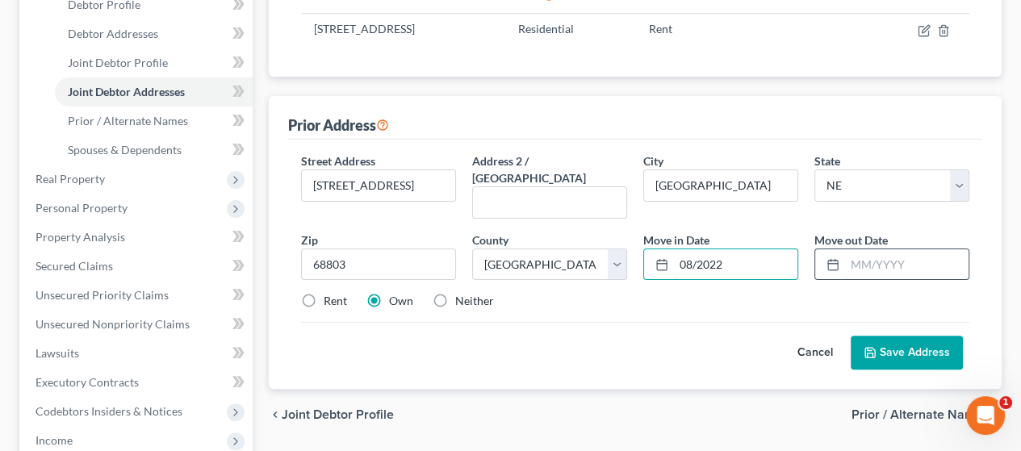
type input "08/2022"
click at [863, 250] on input "text" at bounding box center [907, 265] width 124 height 31
type input "04/2023"
click at [324, 293] on label "Rent" at bounding box center [335, 301] width 23 height 16
click at [330, 293] on input "Rent" at bounding box center [335, 298] width 10 height 10
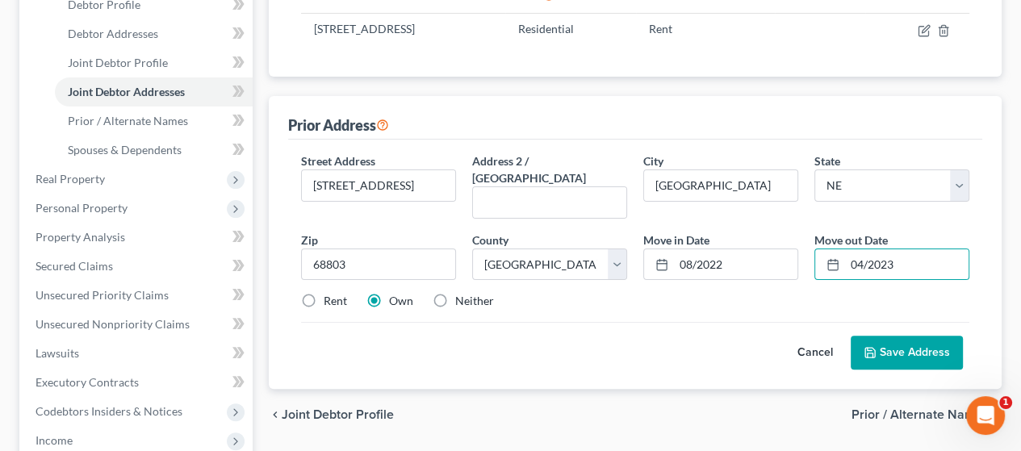
radio input "true"
click at [916, 336] on button "Save Address" at bounding box center [907, 353] width 112 height 34
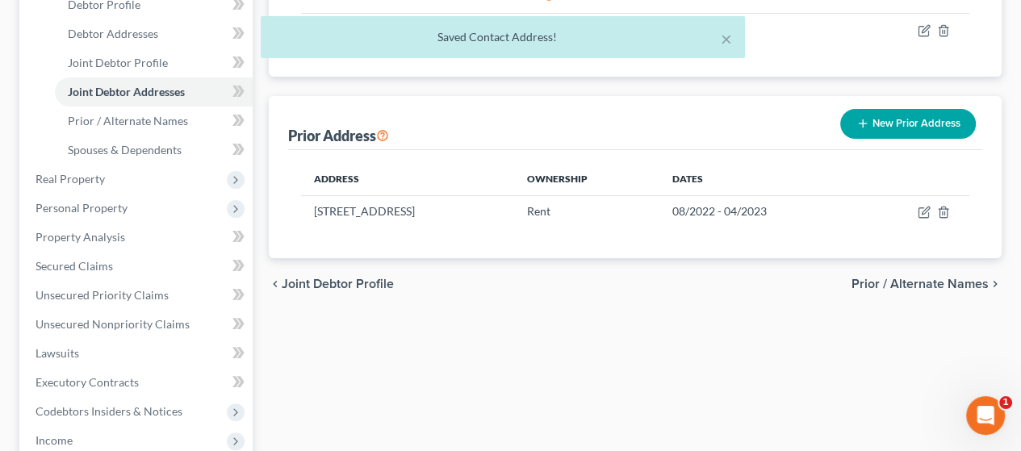
click at [927, 279] on span "Prior / Alternate Names" at bounding box center [920, 284] width 137 height 13
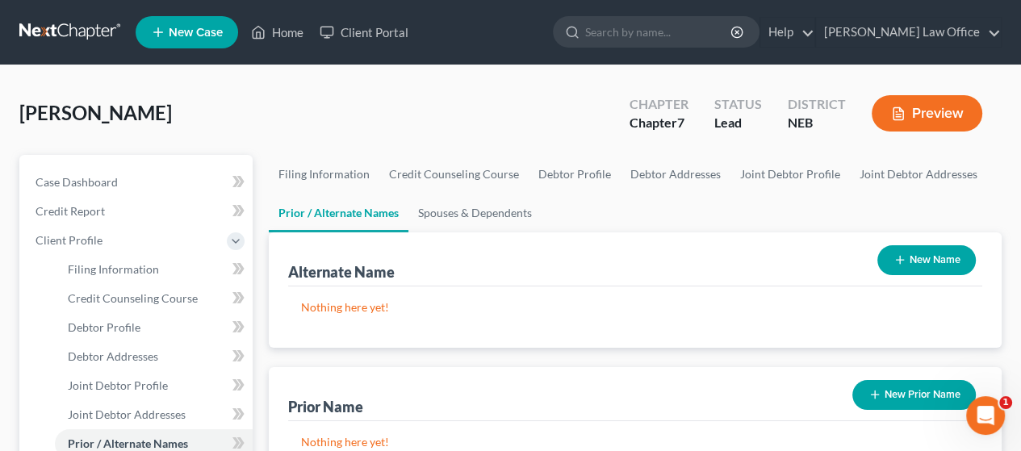
click at [928, 256] on button "New Name" at bounding box center [927, 260] width 99 height 30
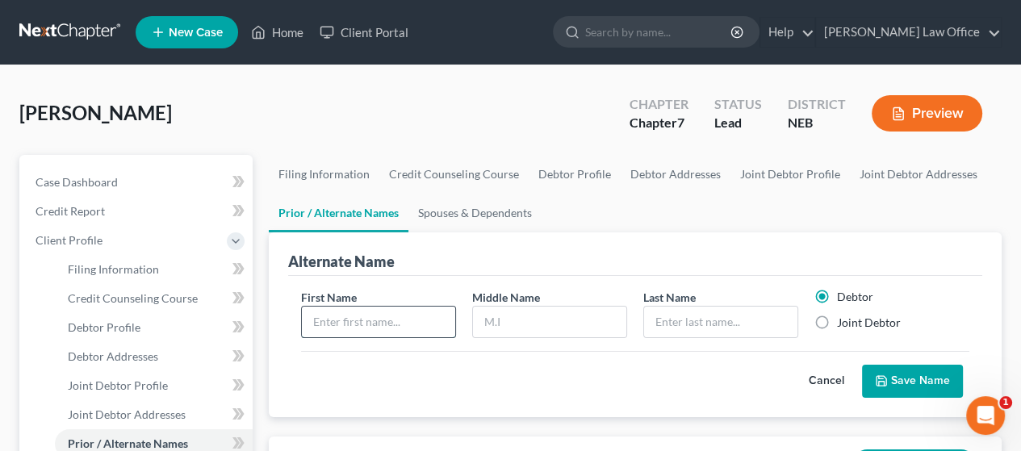
click at [392, 321] on input "text" at bounding box center [378, 322] width 153 height 31
type input "[PERSON_NAME]"
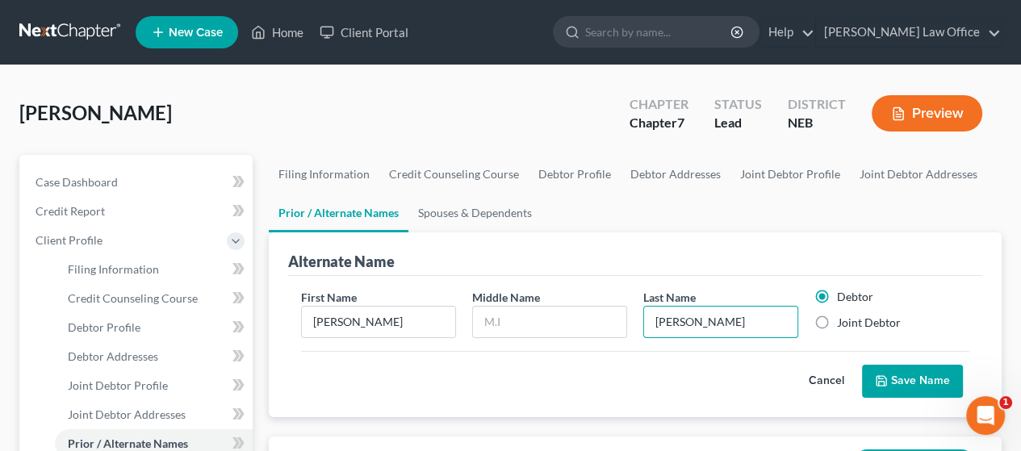
type input "[PERSON_NAME]"
click at [904, 378] on button "Save Name" at bounding box center [912, 382] width 101 height 34
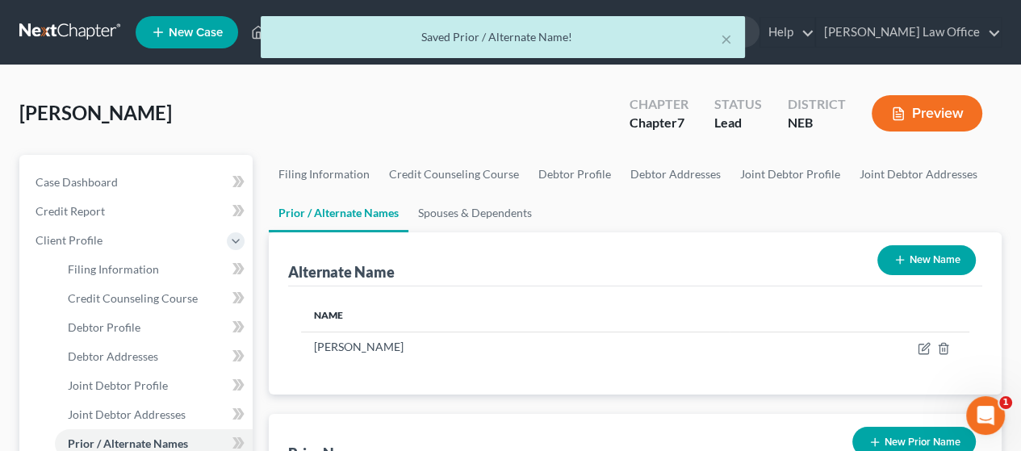
drag, startPoint x: 926, startPoint y: 258, endPoint x: 862, endPoint y: 280, distance: 67.7
click at [925, 258] on button "New Name" at bounding box center [927, 260] width 99 height 30
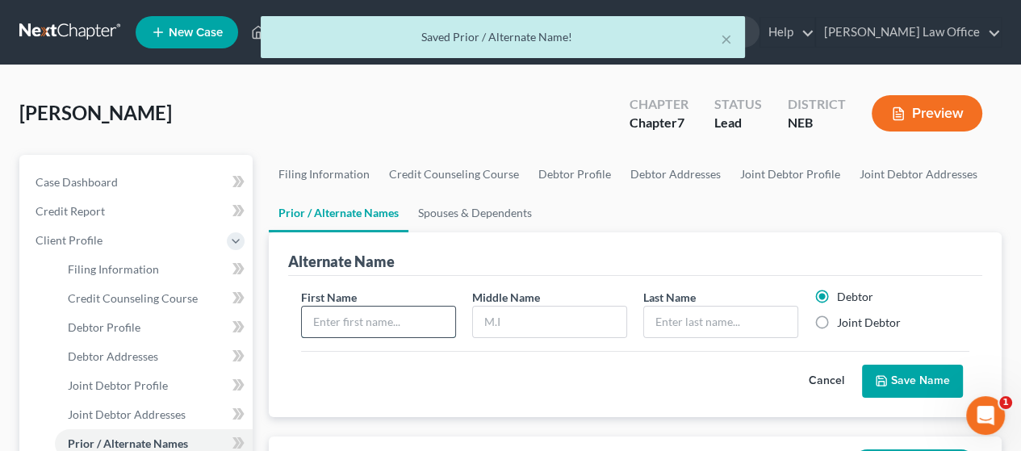
click at [358, 316] on input "text" at bounding box center [378, 322] width 153 height 31
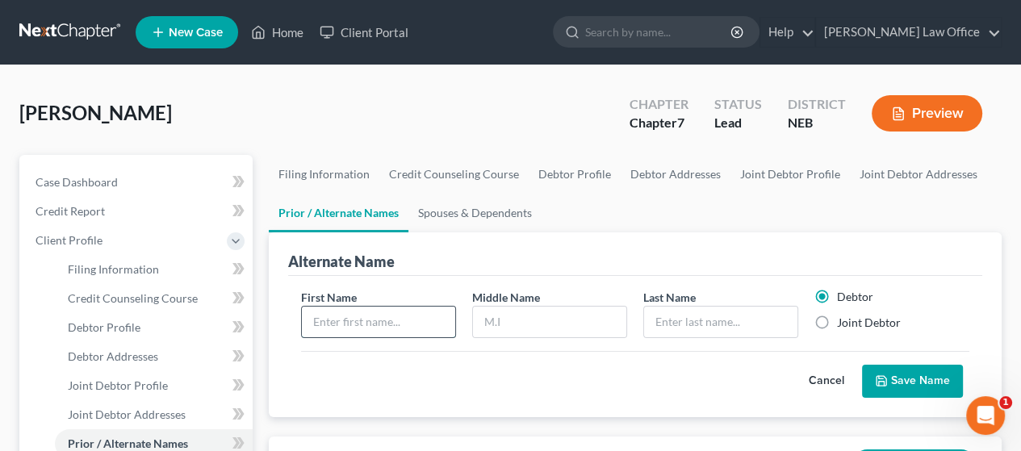
type input "D"
type input "[PERSON_NAME]"
type input "Diego"
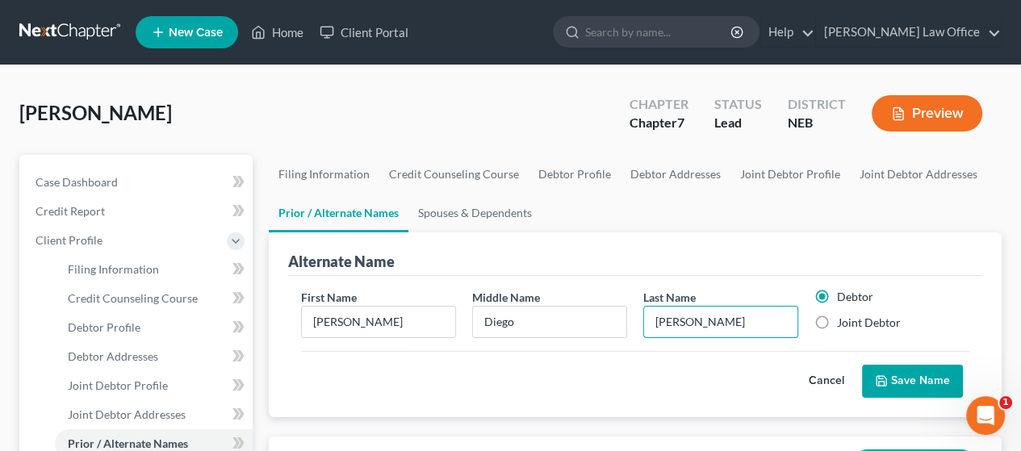
type input "[PERSON_NAME]"
click at [900, 371] on button "Save Name" at bounding box center [912, 382] width 101 height 34
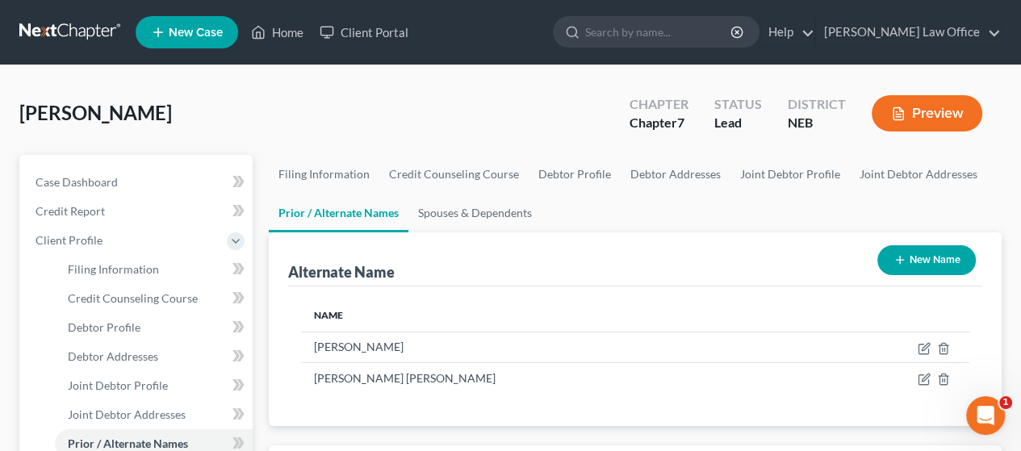
click at [933, 259] on button "New Name" at bounding box center [927, 260] width 99 height 30
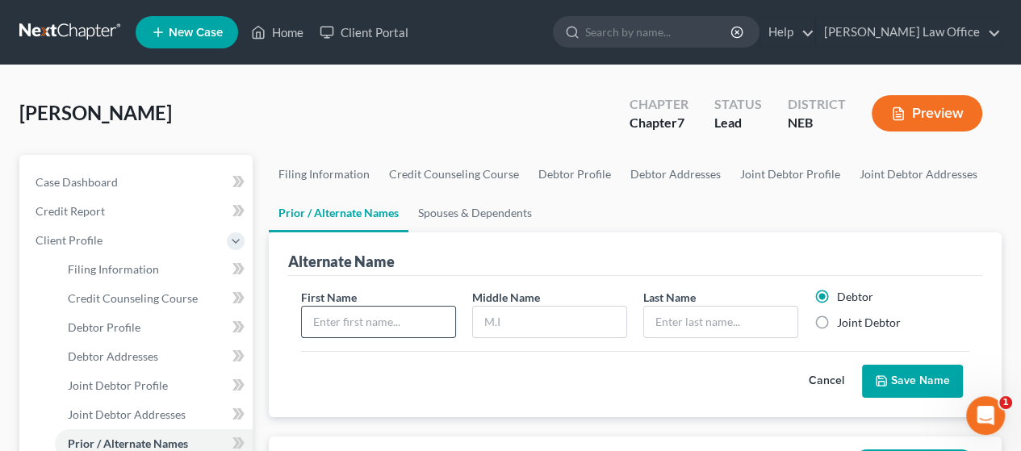
click at [375, 329] on input "text" at bounding box center [378, 322] width 153 height 31
type input "Diego"
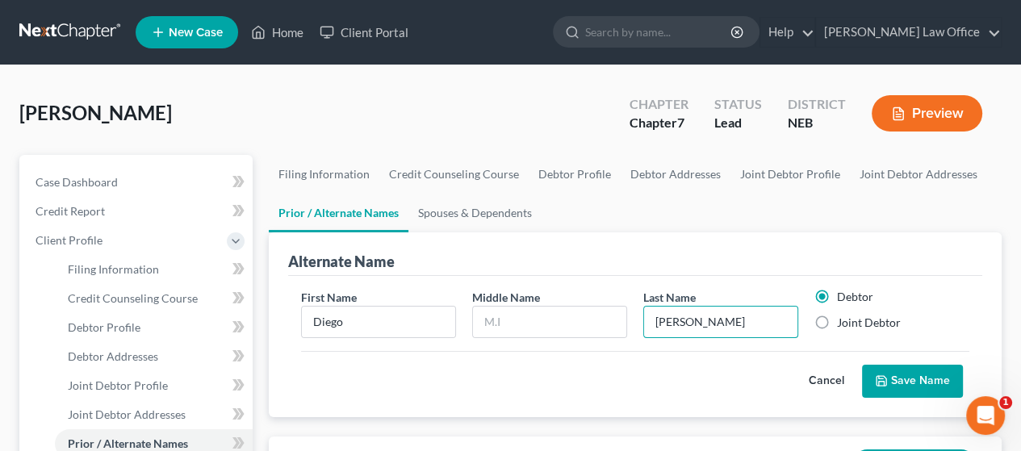
type input "[PERSON_NAME]"
click at [925, 375] on button "Save Name" at bounding box center [912, 382] width 101 height 34
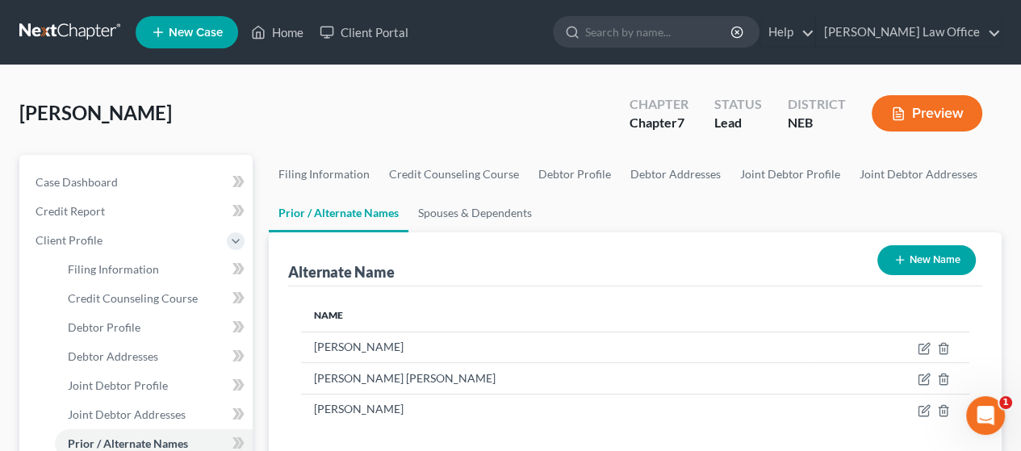
click at [927, 250] on button "New Name" at bounding box center [927, 260] width 99 height 30
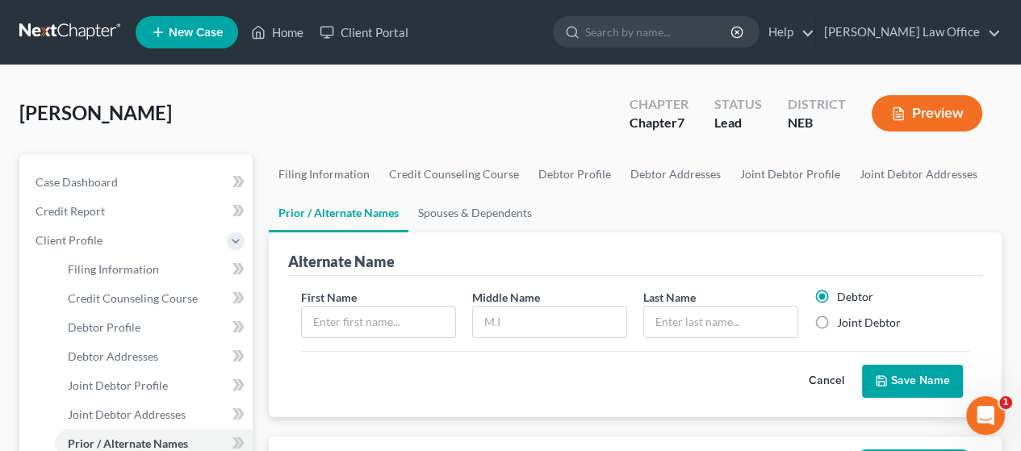
click at [837, 325] on label "Joint Debtor" at bounding box center [869, 323] width 64 height 16
click at [844, 325] on input "Joint Debtor" at bounding box center [849, 320] width 10 height 10
radio input "true"
radio input "false"
click at [358, 319] on input "text" at bounding box center [378, 322] width 153 height 31
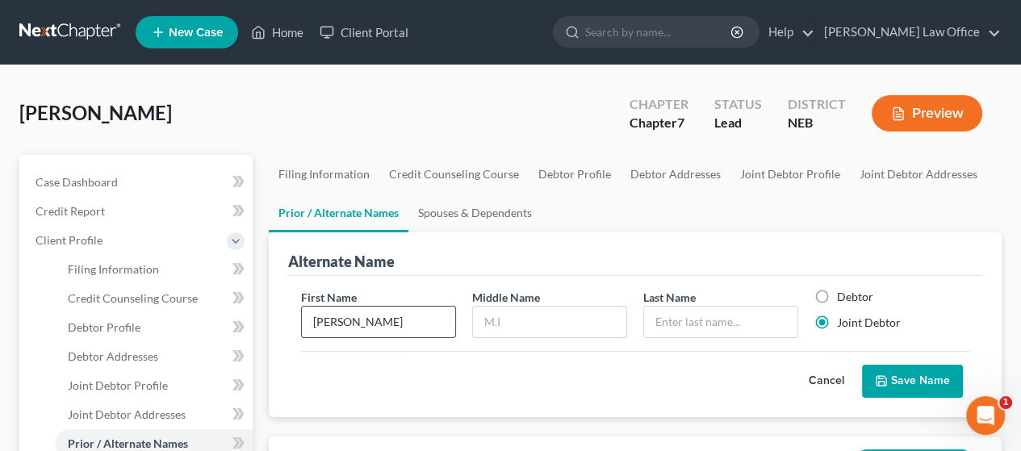
type input "[PERSON_NAME]"
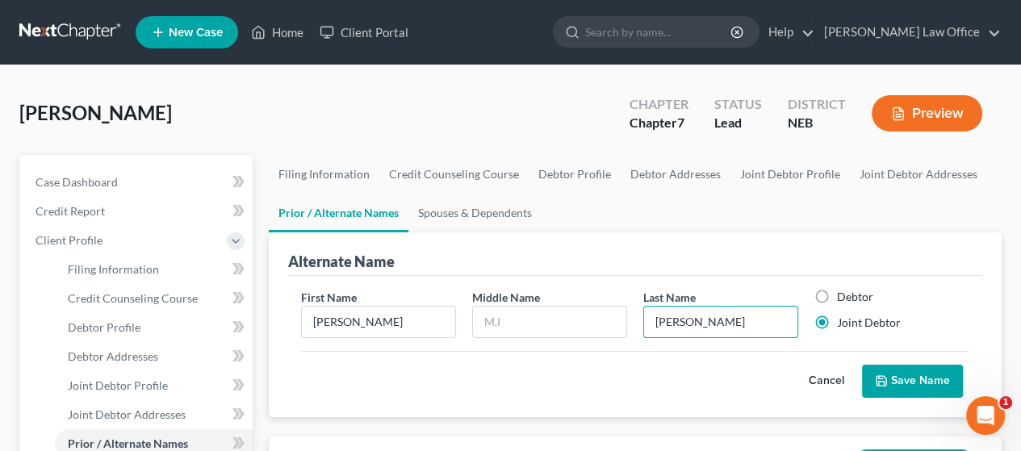
type input "[PERSON_NAME]"
click at [909, 378] on button "Save Name" at bounding box center [912, 382] width 101 height 34
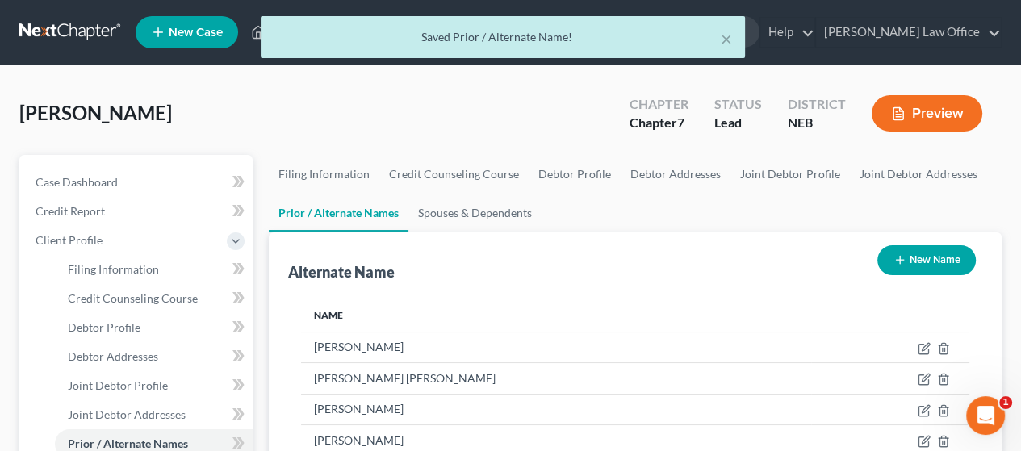
click at [937, 253] on button "New Name" at bounding box center [927, 260] width 99 height 30
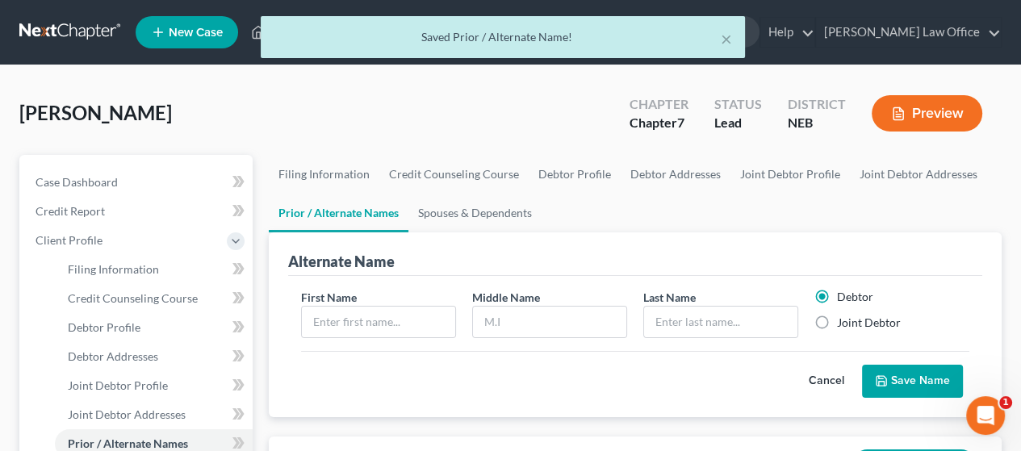
click at [837, 319] on label "Joint Debtor" at bounding box center [869, 323] width 64 height 16
click at [844, 319] on input "Joint Debtor" at bounding box center [849, 320] width 10 height 10
radio input "true"
radio input "false"
click at [365, 312] on input "text" at bounding box center [378, 322] width 153 height 31
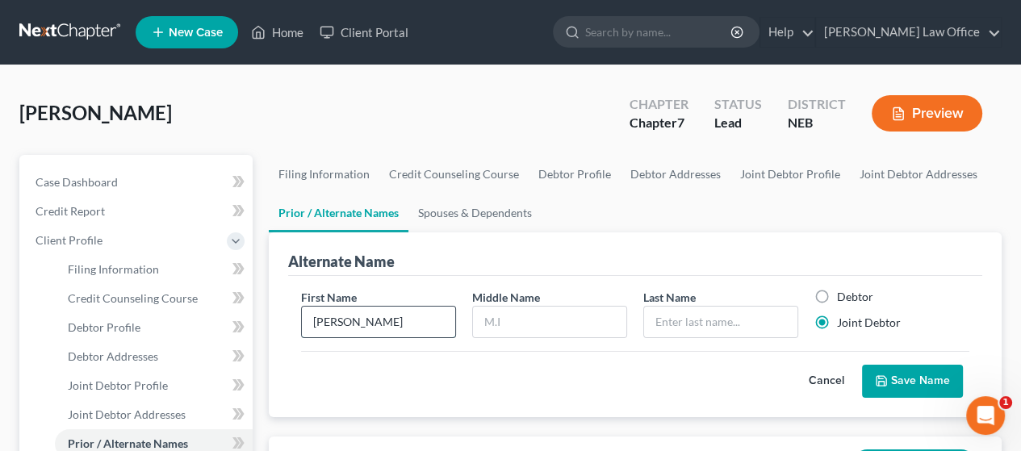
type input "[PERSON_NAME]"
type input "L."
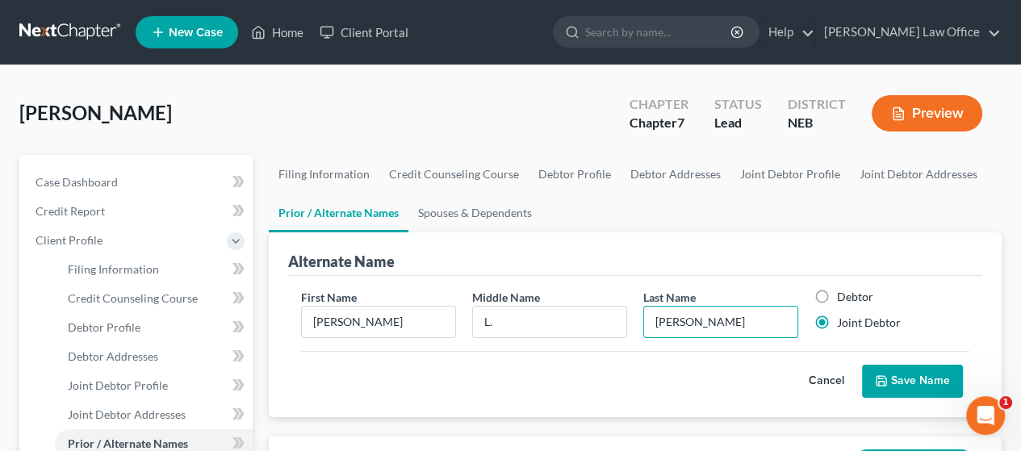
type input "[PERSON_NAME]"
click at [908, 377] on button "Save Name" at bounding box center [912, 382] width 101 height 34
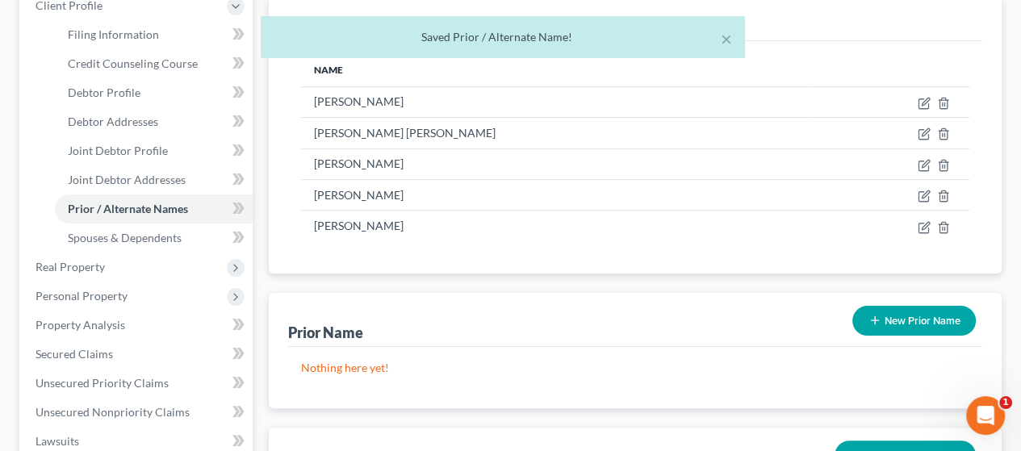
scroll to position [242, 0]
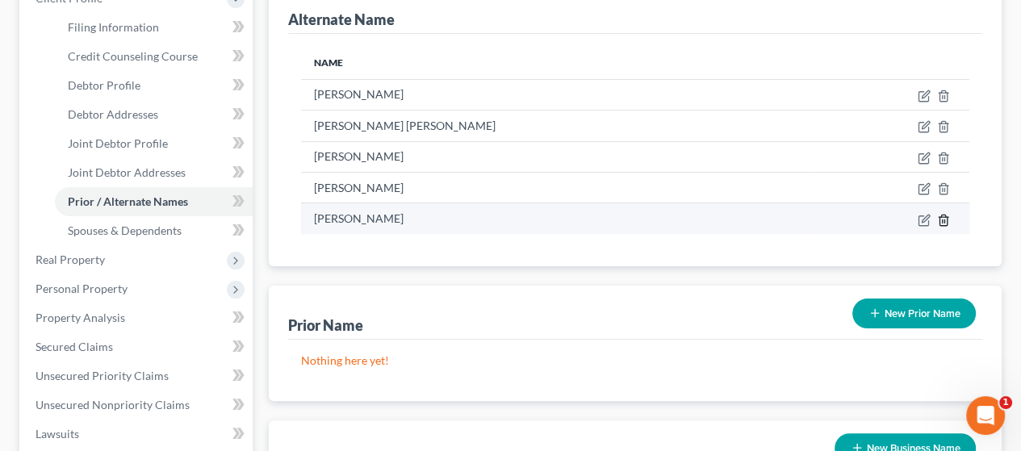
click at [943, 215] on icon at bounding box center [943, 220] width 7 height 10
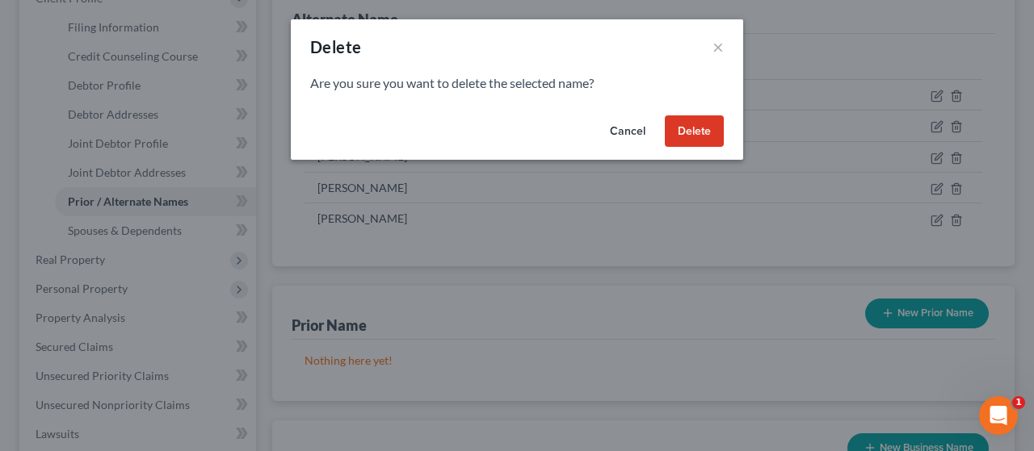
click at [688, 132] on button "Delete" at bounding box center [694, 131] width 59 height 32
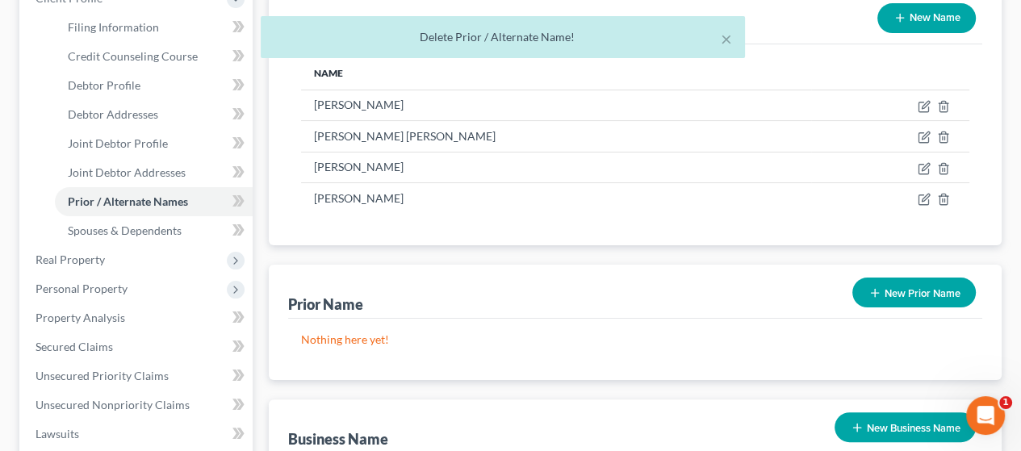
click at [921, 288] on button "New Prior Name" at bounding box center [915, 293] width 124 height 30
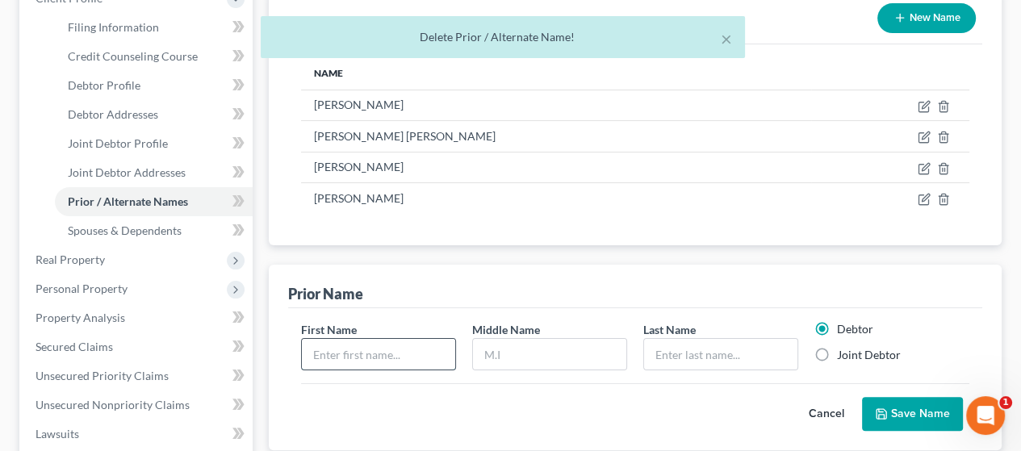
drag, startPoint x: 405, startPoint y: 351, endPoint x: 413, endPoint y: 345, distance: 11.0
click at [410, 346] on input "text" at bounding box center [378, 354] width 153 height 31
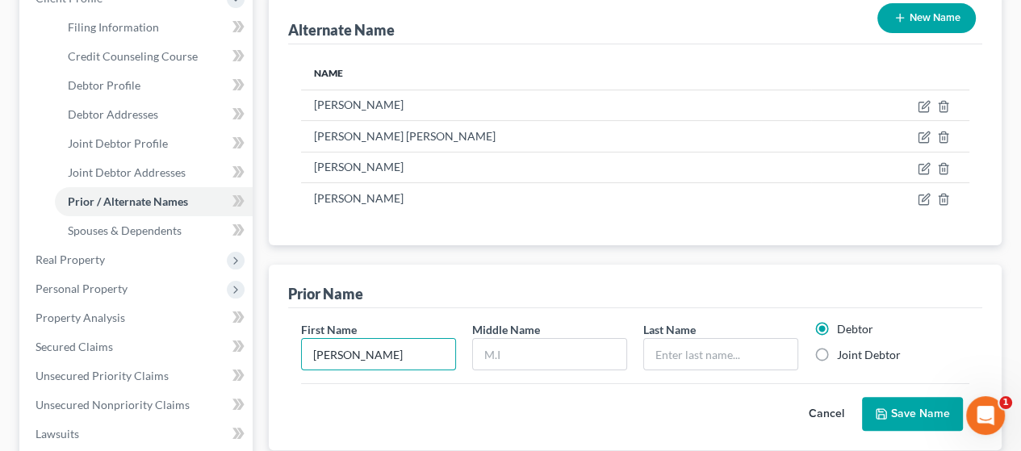
type input "[PERSON_NAME]"
drag, startPoint x: 820, startPoint y: 350, endPoint x: 810, endPoint y: 358, distance: 12.8
click at [837, 351] on label "Joint Debtor" at bounding box center [869, 355] width 64 height 16
click at [844, 351] on input "Joint Debtor" at bounding box center [849, 352] width 10 height 10
radio input "true"
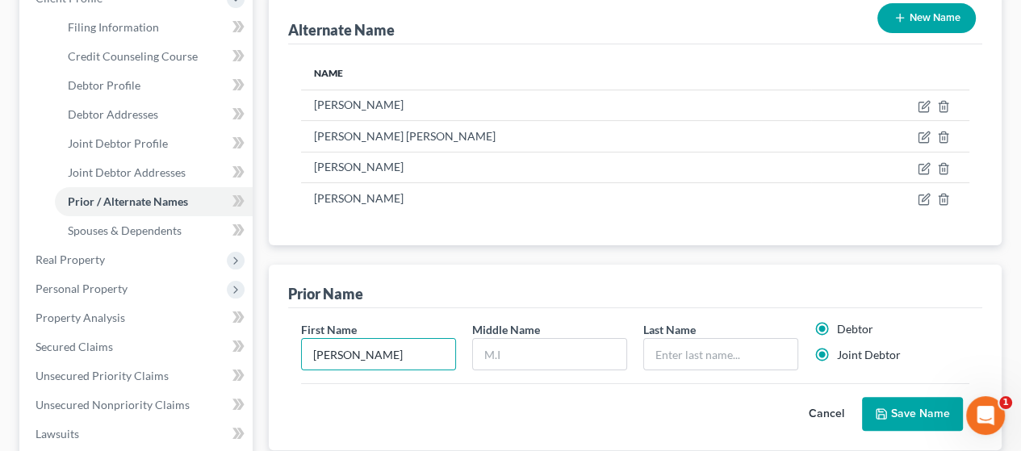
radio input "false"
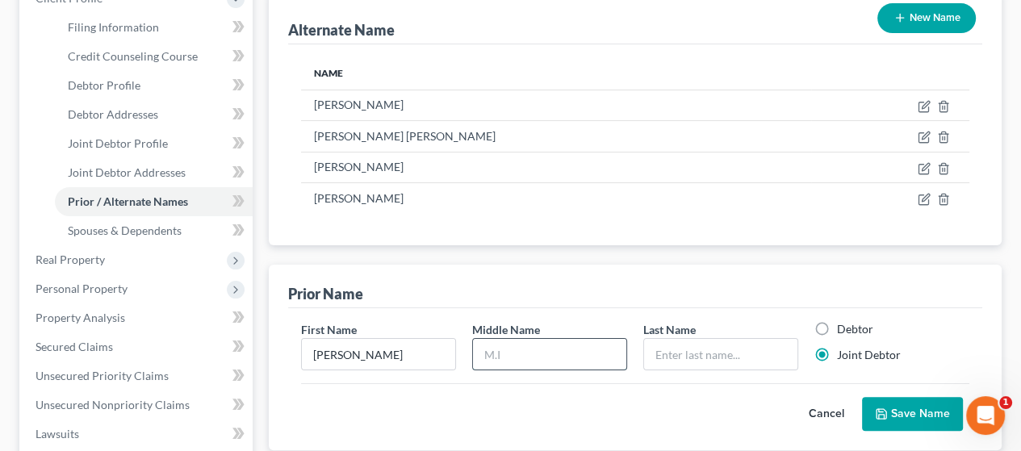
click at [528, 350] on input "text" at bounding box center [549, 354] width 153 height 31
type input "L."
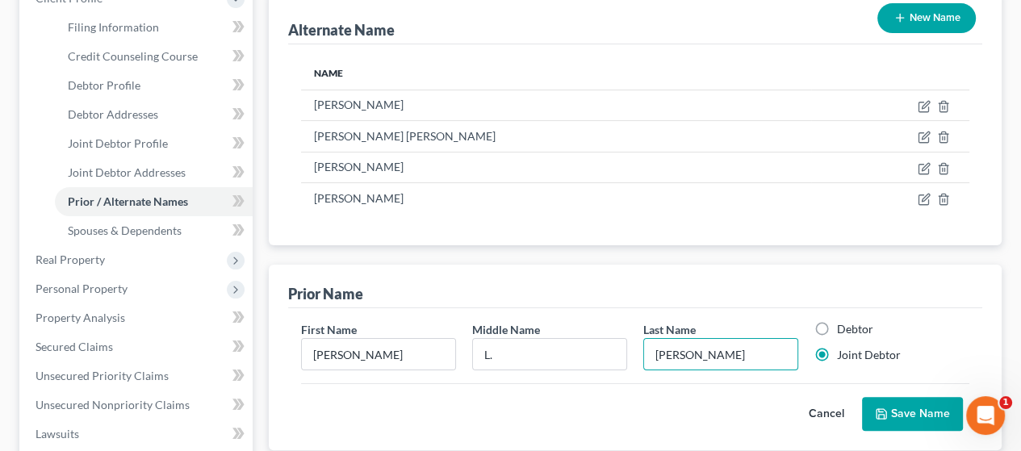
type input "[PERSON_NAME]"
click at [898, 399] on button "Save Name" at bounding box center [912, 414] width 101 height 34
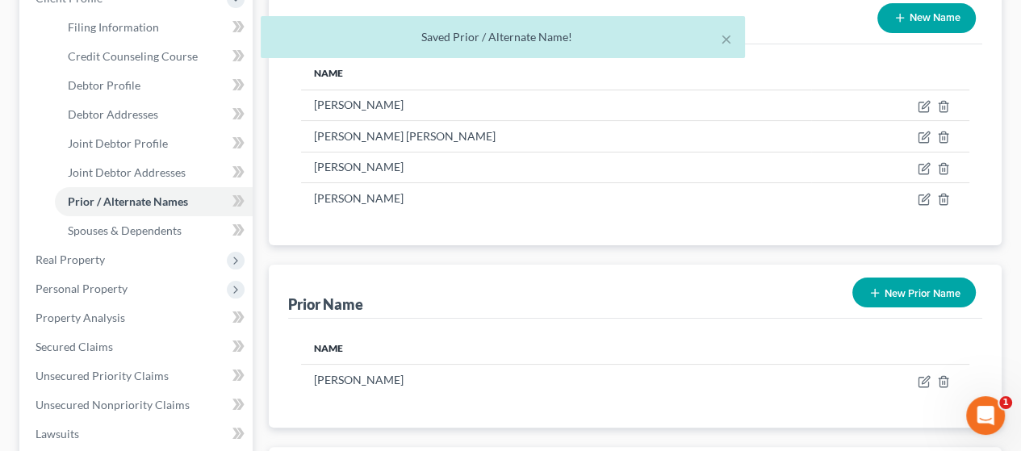
click at [935, 290] on button "New Prior Name" at bounding box center [915, 293] width 124 height 30
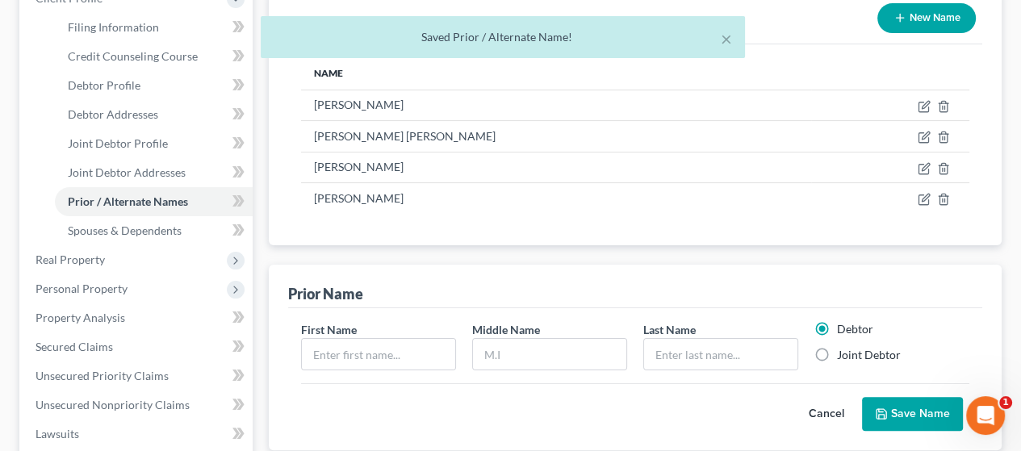
click at [837, 354] on label "Joint Debtor" at bounding box center [869, 355] width 64 height 16
click at [844, 354] on input "Joint Debtor" at bounding box center [849, 352] width 10 height 10
radio input "true"
radio input "false"
click at [350, 354] on input "text" at bounding box center [378, 354] width 153 height 31
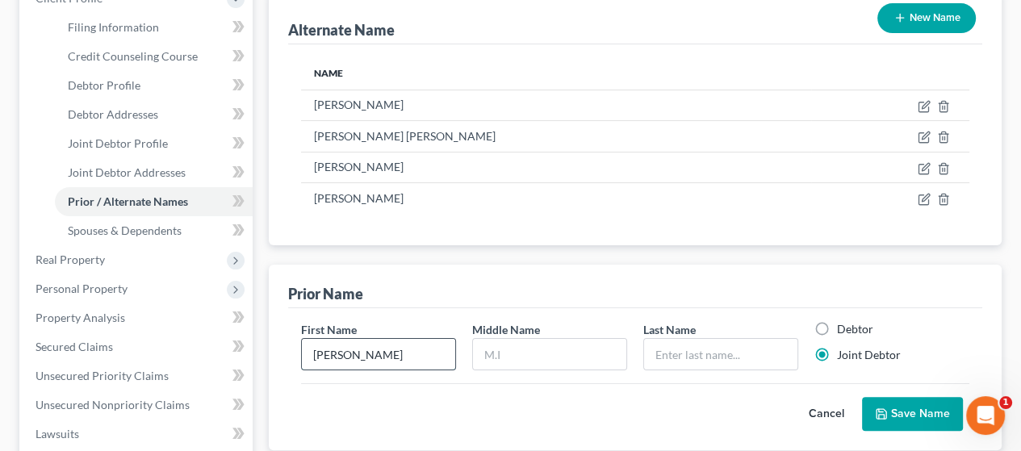
type input "[PERSON_NAME]"
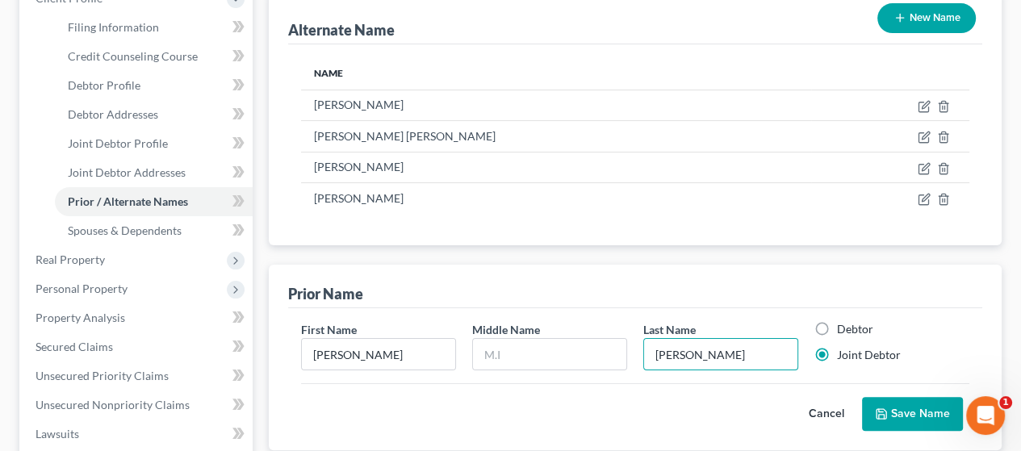
type input "[PERSON_NAME]"
click at [927, 404] on button "Save Name" at bounding box center [912, 414] width 101 height 34
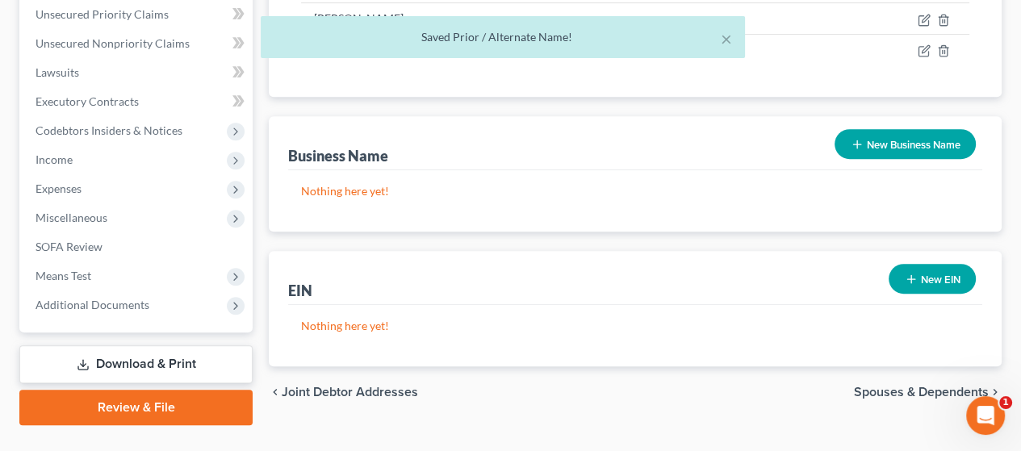
scroll to position [638, 0]
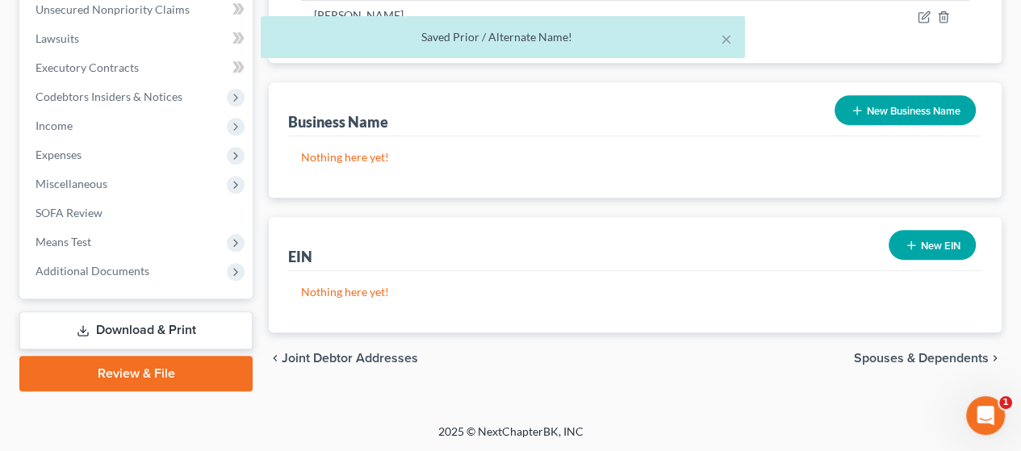
click at [924, 352] on span "Spouses & Dependents" at bounding box center [921, 358] width 135 height 13
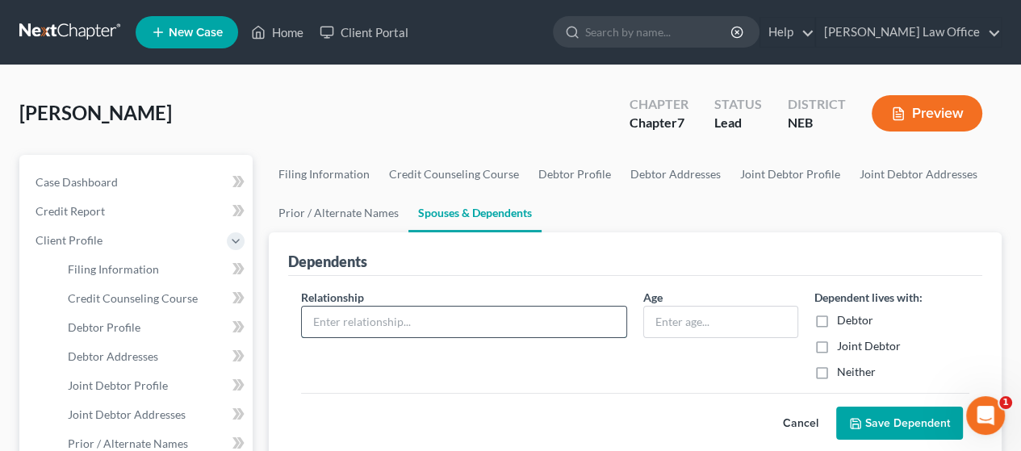
click at [411, 317] on input "text" at bounding box center [464, 322] width 325 height 31
type input "Daughter"
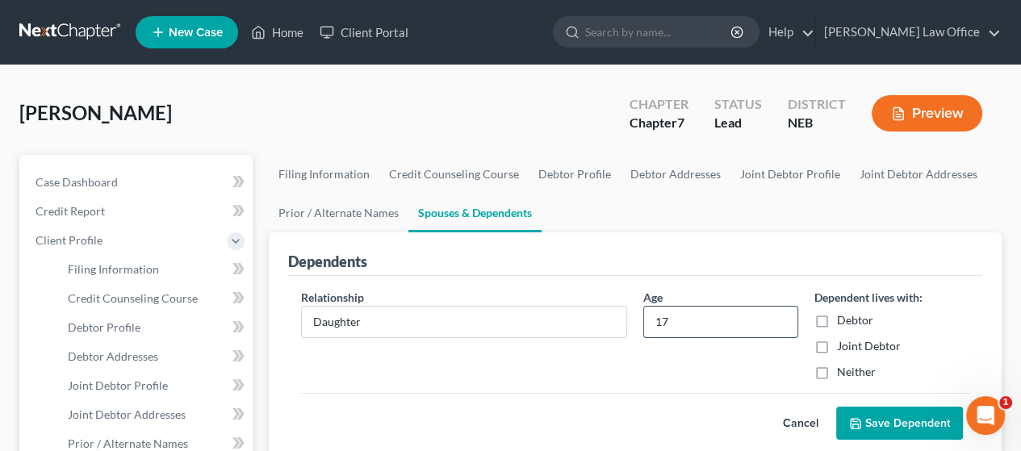
click at [669, 319] on input "17" at bounding box center [720, 322] width 153 height 31
type input "19"
click at [900, 427] on button "Save Dependent" at bounding box center [900, 424] width 127 height 34
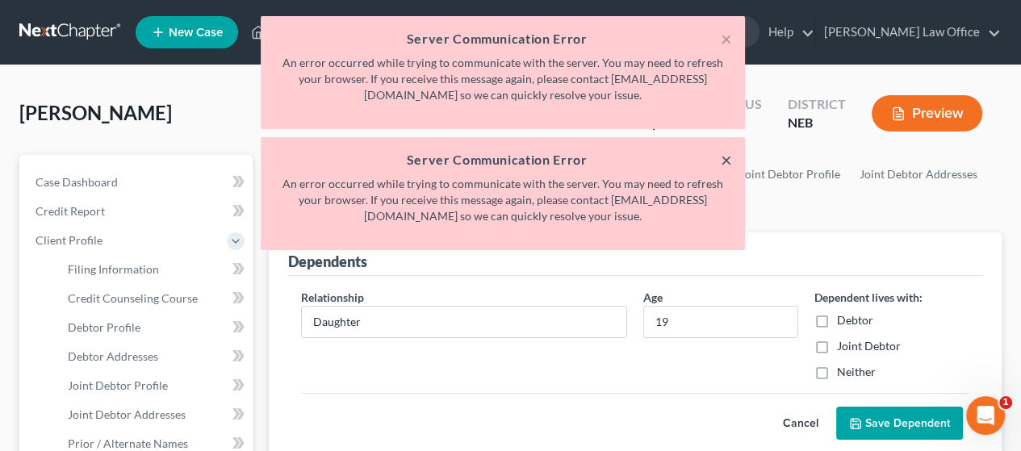
click at [721, 159] on button "×" at bounding box center [726, 159] width 11 height 19
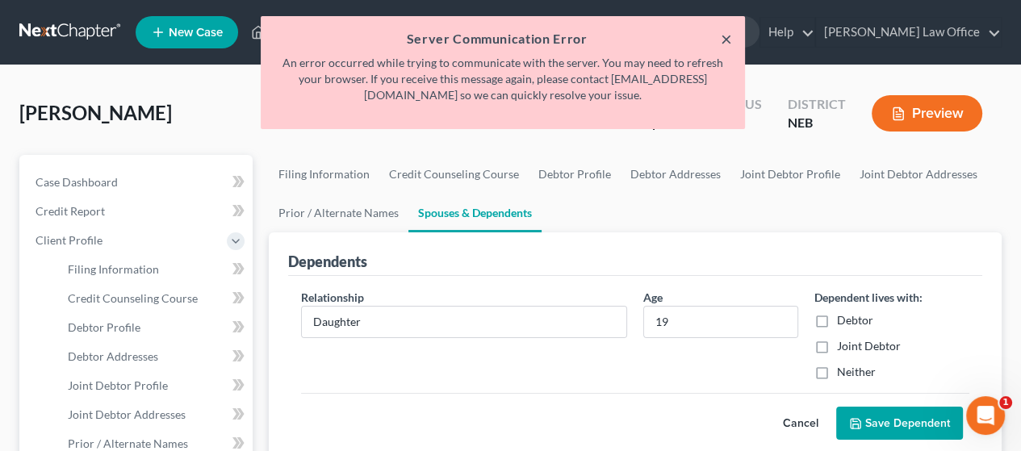
click at [724, 34] on button "×" at bounding box center [726, 38] width 11 height 19
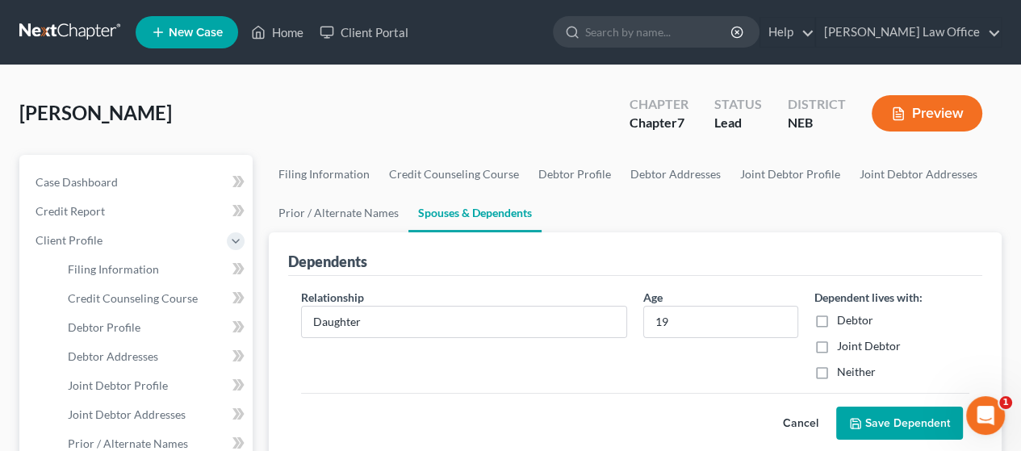
click at [732, 261] on div "Dependents" at bounding box center [635, 255] width 694 height 44
click at [727, 262] on div "Dependents" at bounding box center [635, 255] width 694 height 44
click at [894, 419] on button "Save Dependent" at bounding box center [900, 424] width 127 height 34
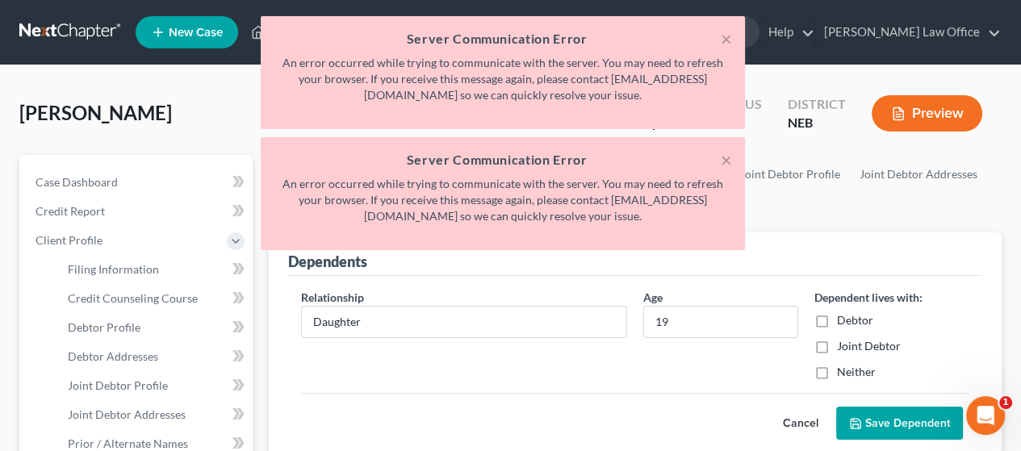
click at [849, 426] on icon "submit" at bounding box center [855, 423] width 13 height 13
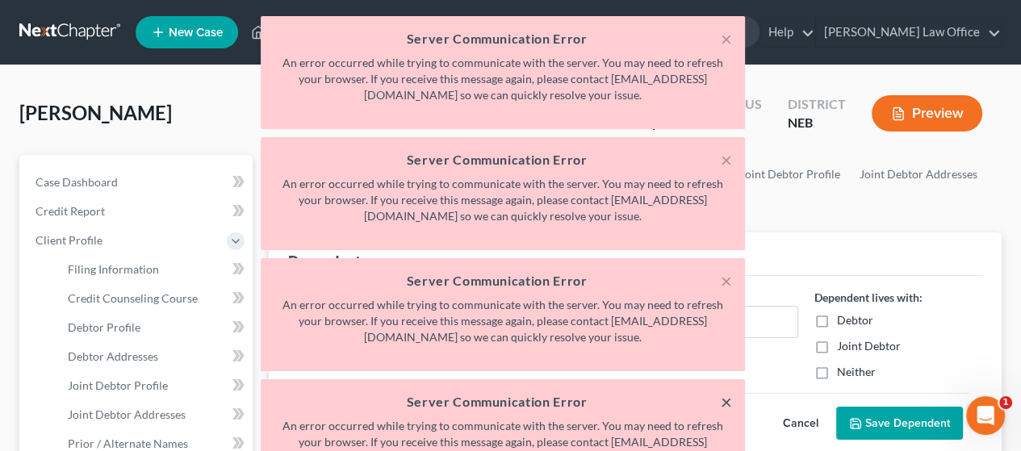
drag, startPoint x: 725, startPoint y: 401, endPoint x: 711, endPoint y: 271, distance: 130.8
click at [729, 384] on div "× Server Communication Error An error occurred while trying to communicate with…" at bounding box center [503, 436] width 484 height 113
click at [728, 283] on button "×" at bounding box center [726, 280] width 11 height 19
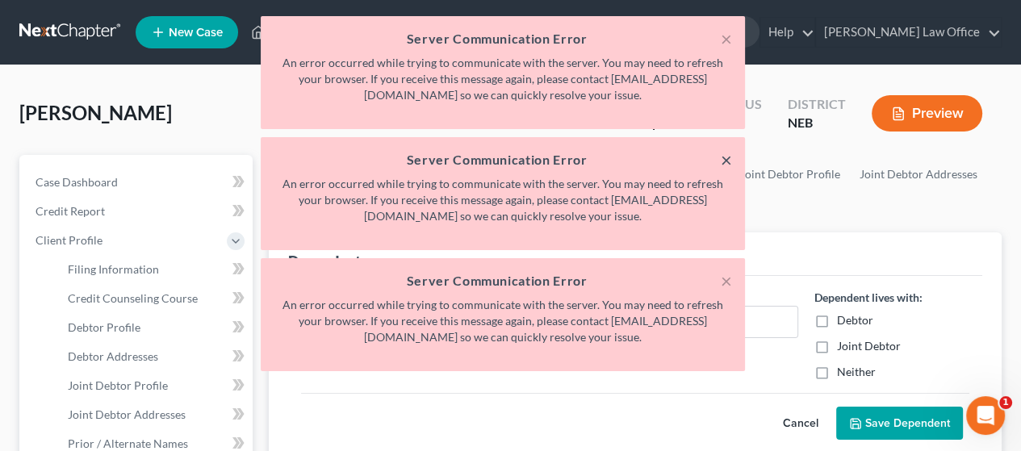
click at [723, 161] on button "×" at bounding box center [726, 159] width 11 height 19
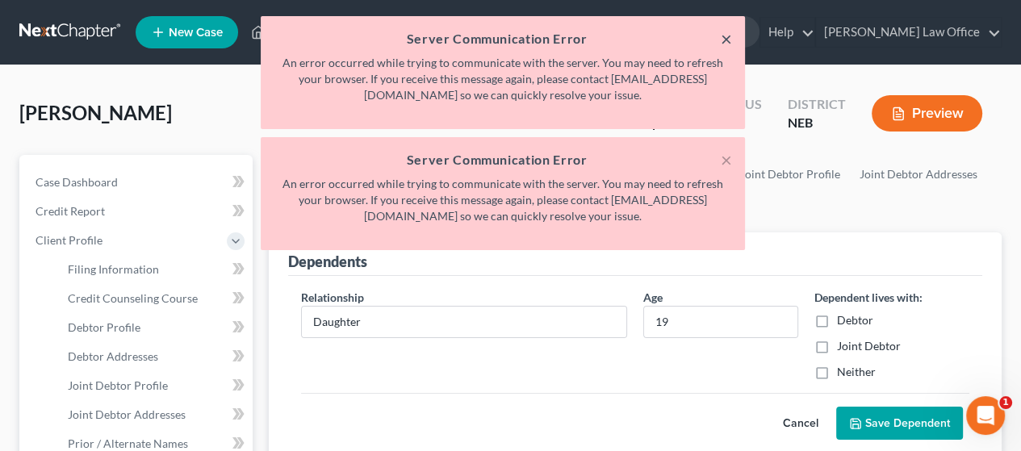
click at [724, 37] on button "×" at bounding box center [726, 38] width 11 height 19
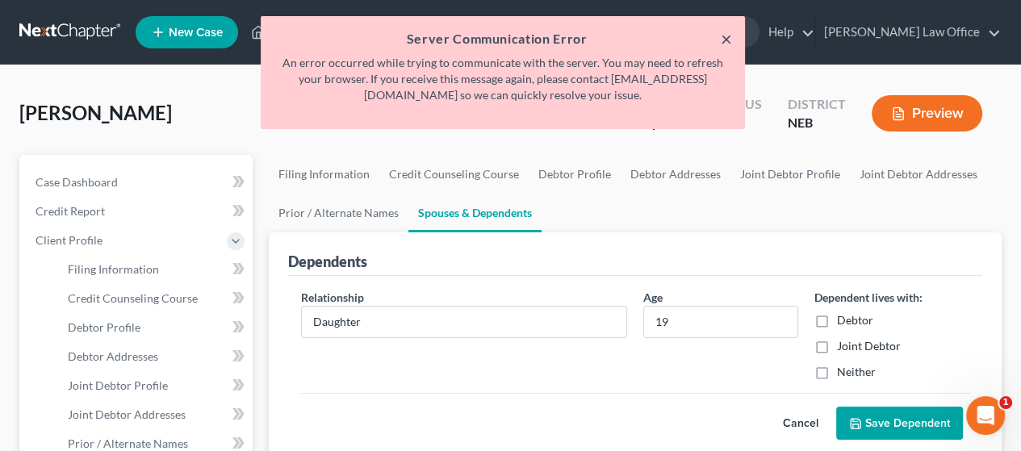
click at [725, 36] on button "×" at bounding box center [726, 38] width 11 height 19
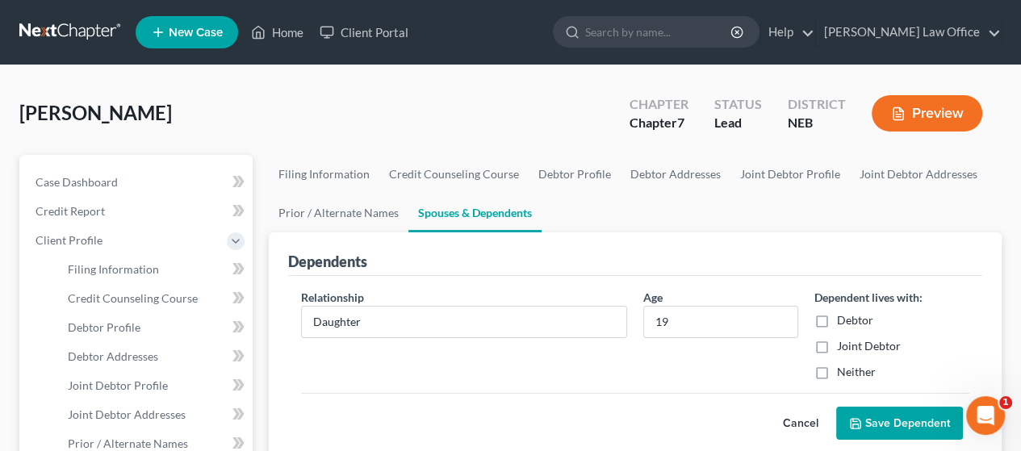
click at [837, 350] on label "Joint Debtor" at bounding box center [869, 346] width 64 height 16
click at [844, 349] on input "Joint Debtor" at bounding box center [849, 343] width 10 height 10
checkbox input "true"
click at [891, 418] on button "Save Dependent" at bounding box center [900, 424] width 127 height 34
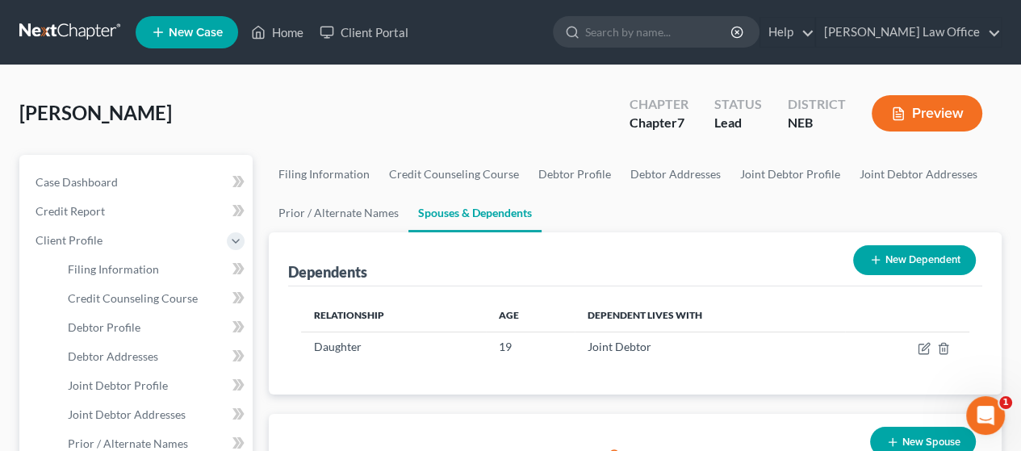
click at [924, 254] on button "New Dependent" at bounding box center [915, 260] width 123 height 30
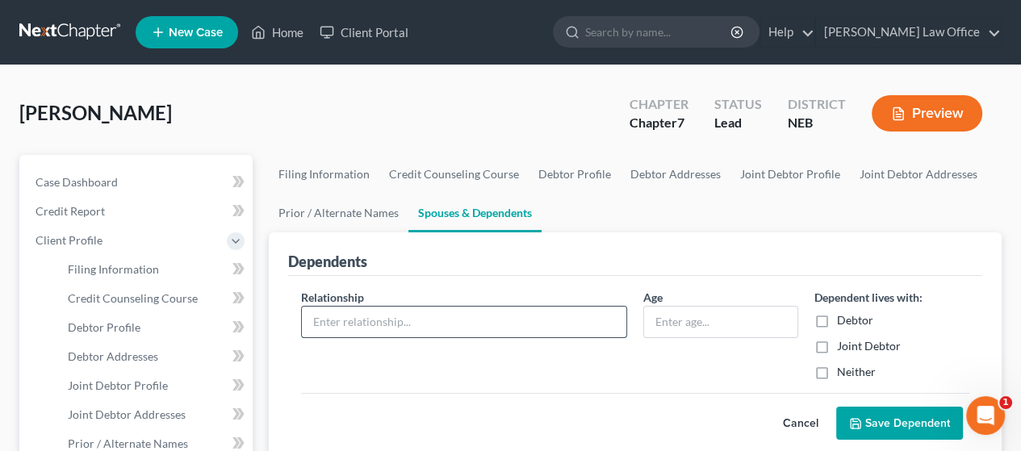
click at [536, 332] on input "text" at bounding box center [464, 322] width 325 height 31
type input "Daughter"
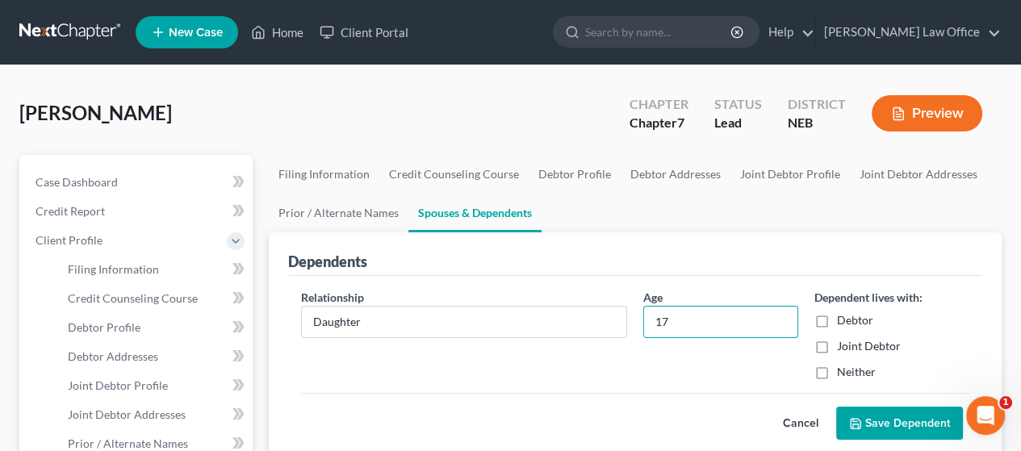
type input "17"
click at [837, 342] on label "Joint Debtor" at bounding box center [869, 346] width 64 height 16
click at [844, 342] on input "Joint Debtor" at bounding box center [849, 343] width 10 height 10
checkbox input "true"
click at [891, 424] on button "Save Dependent" at bounding box center [900, 424] width 127 height 34
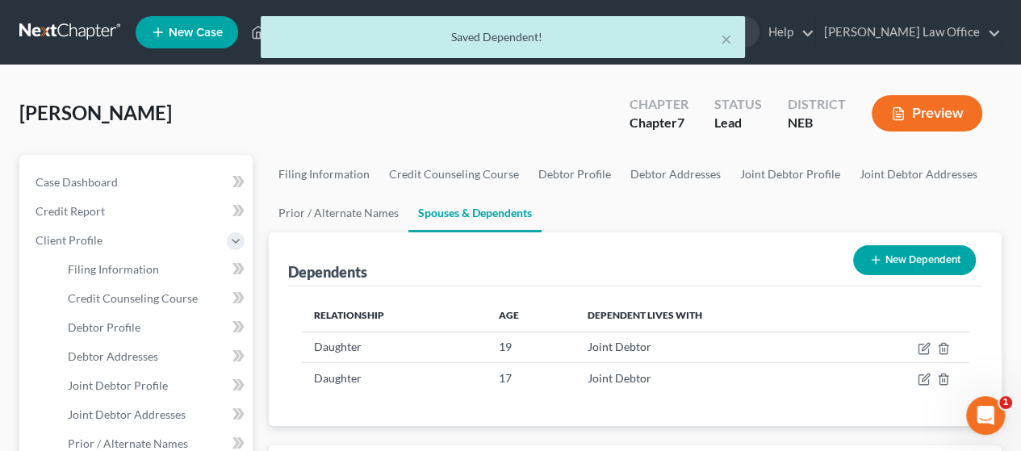
click at [908, 258] on button "New Dependent" at bounding box center [915, 260] width 123 height 30
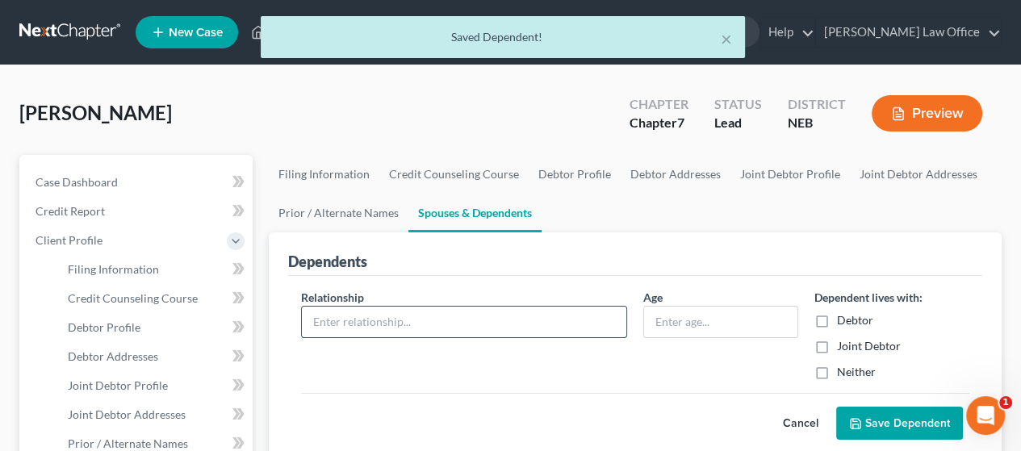
click at [547, 320] on input "text" at bounding box center [464, 322] width 325 height 31
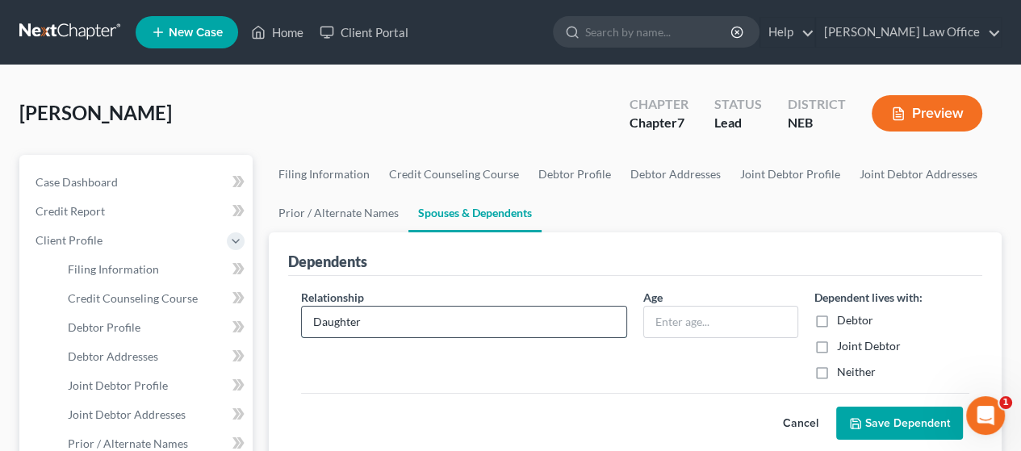
type input "Daughter"
type input "12"
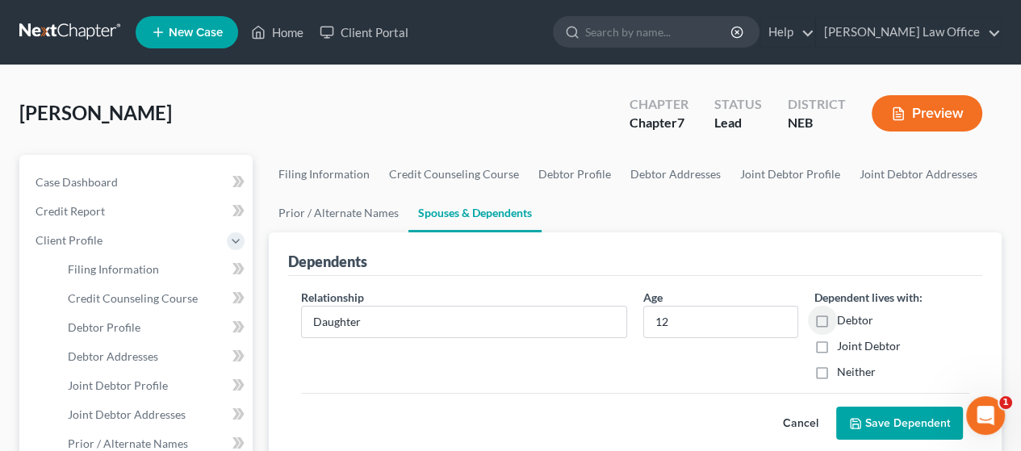
click at [837, 344] on label "Joint Debtor" at bounding box center [869, 346] width 64 height 16
click at [844, 344] on input "Joint Debtor" at bounding box center [849, 343] width 10 height 10
checkbox input "true"
click at [908, 429] on button "Save Dependent" at bounding box center [900, 424] width 127 height 34
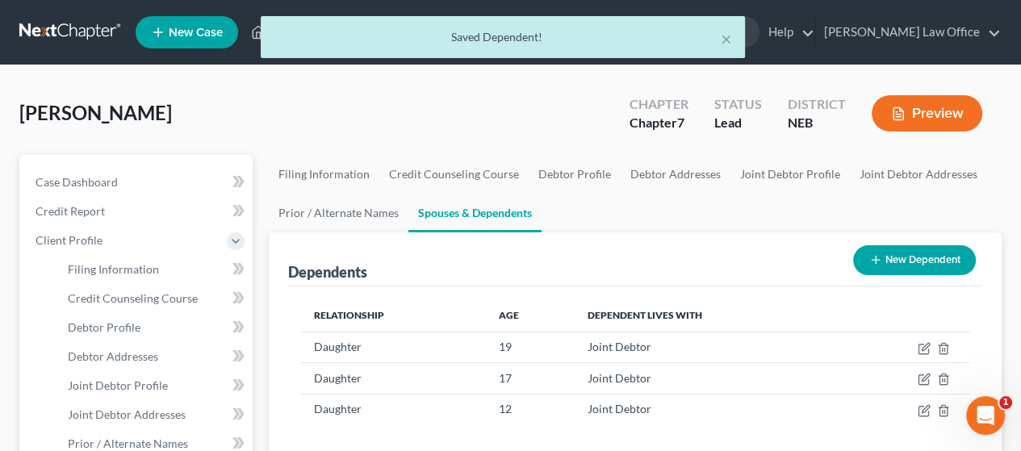
click at [927, 253] on button "New Dependent" at bounding box center [915, 260] width 123 height 30
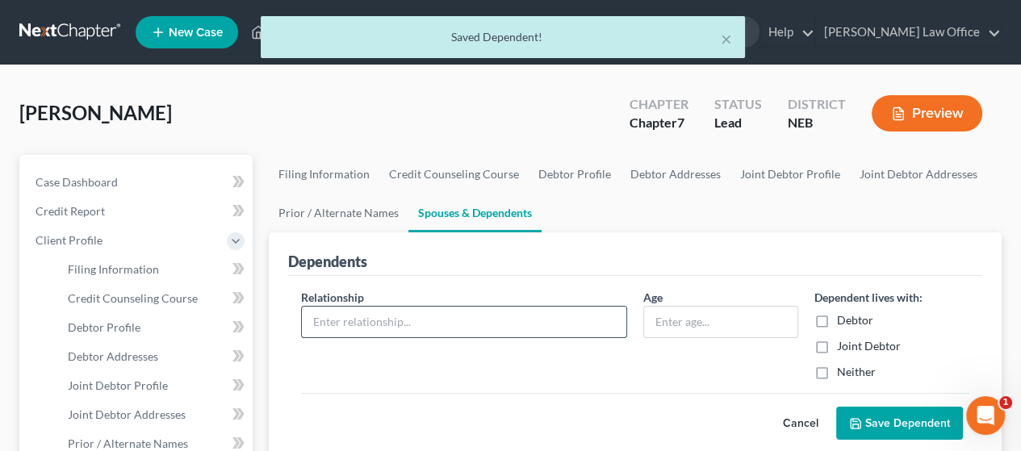
click at [543, 315] on input "text" at bounding box center [464, 322] width 325 height 31
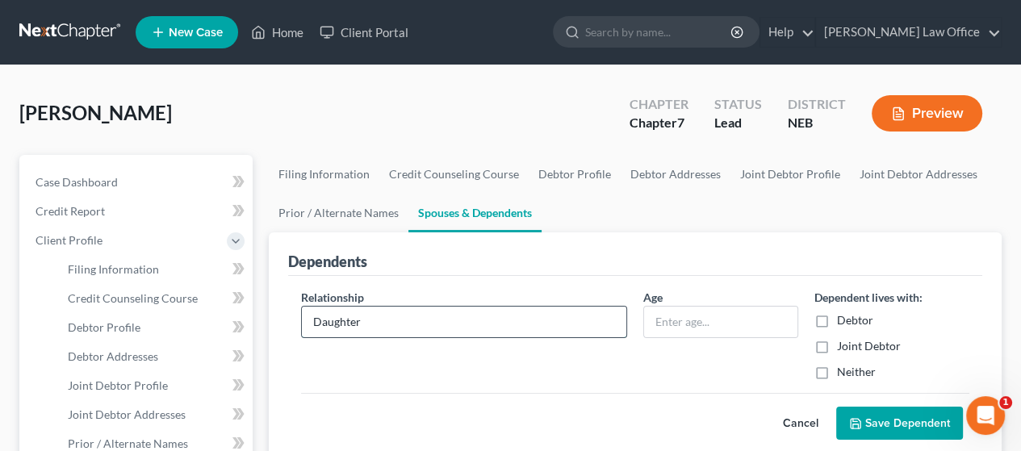
type input "Daughter"
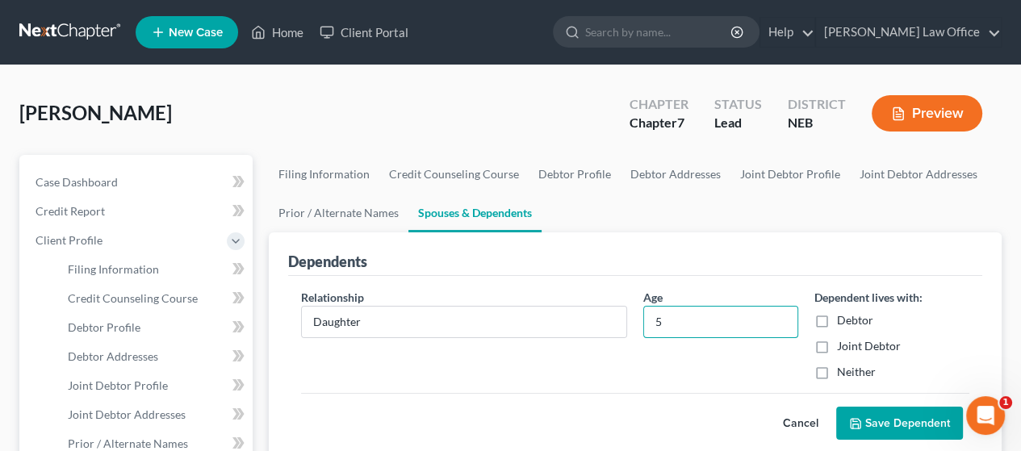
type input "5"
drag, startPoint x: 822, startPoint y: 345, endPoint x: 830, endPoint y: 357, distance: 14.6
click at [837, 345] on label "Joint Debtor" at bounding box center [869, 346] width 64 height 16
click at [844, 345] on input "Joint Debtor" at bounding box center [849, 343] width 10 height 10
checkbox input "true"
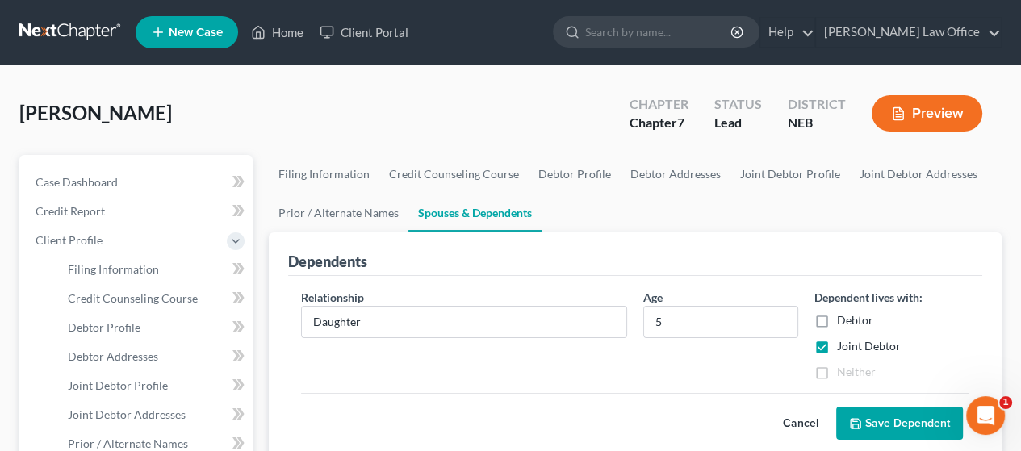
click at [896, 419] on button "Save Dependent" at bounding box center [900, 424] width 127 height 34
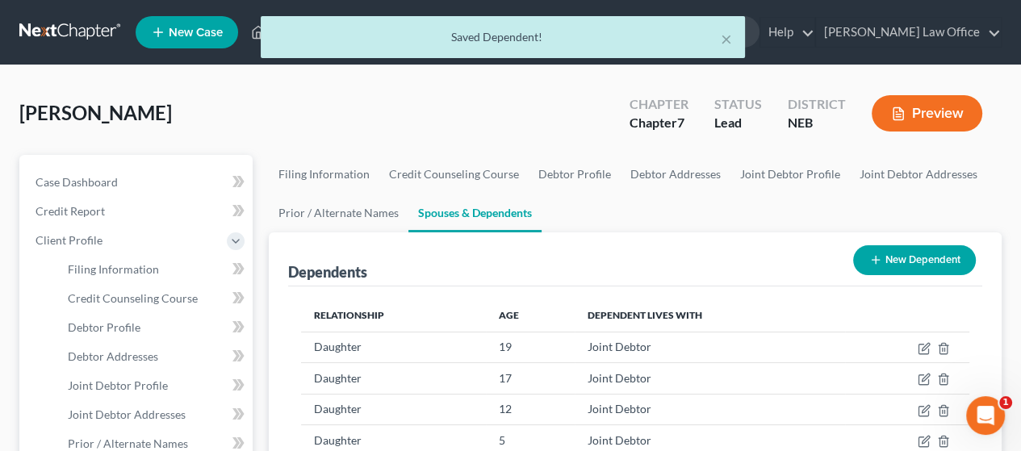
click at [891, 254] on button "New Dependent" at bounding box center [915, 260] width 123 height 30
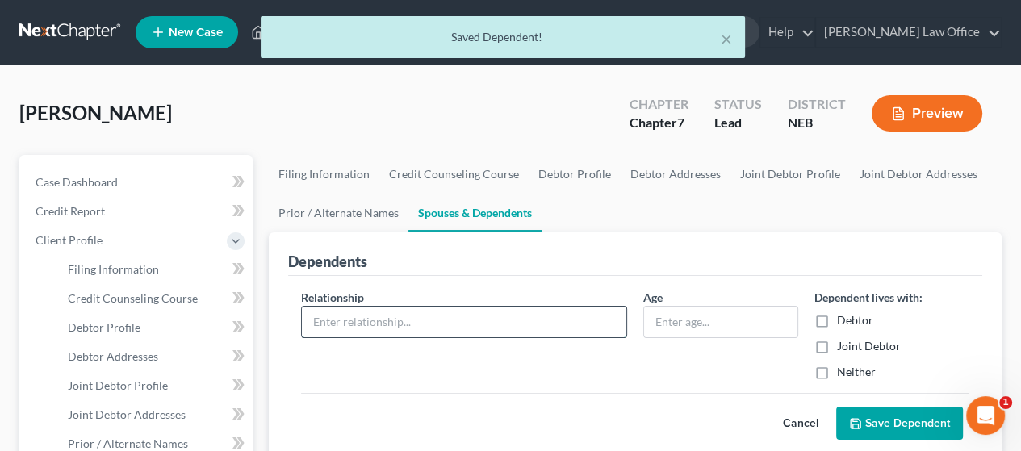
drag, startPoint x: 456, startPoint y: 316, endPoint x: 465, endPoint y: 309, distance: 11.0
click at [459, 314] on input "text" at bounding box center [464, 322] width 325 height 31
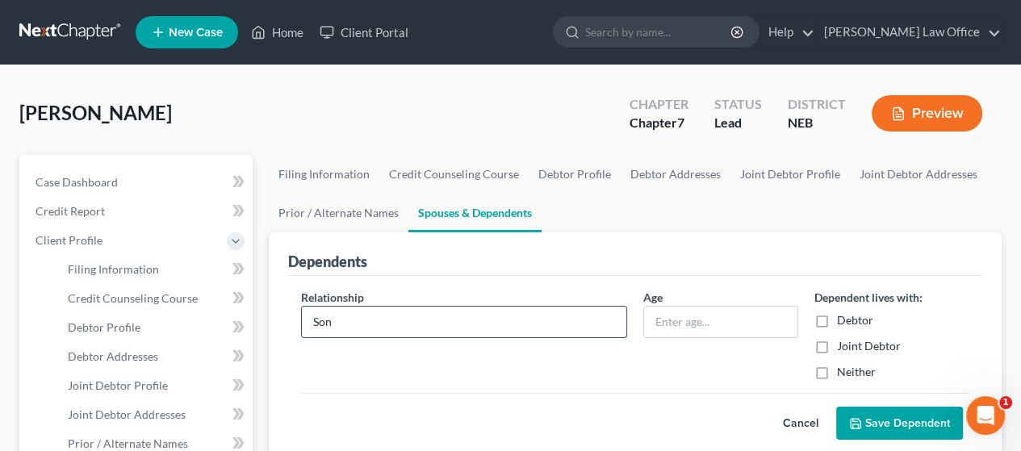
type input "Son"
type input "10 months"
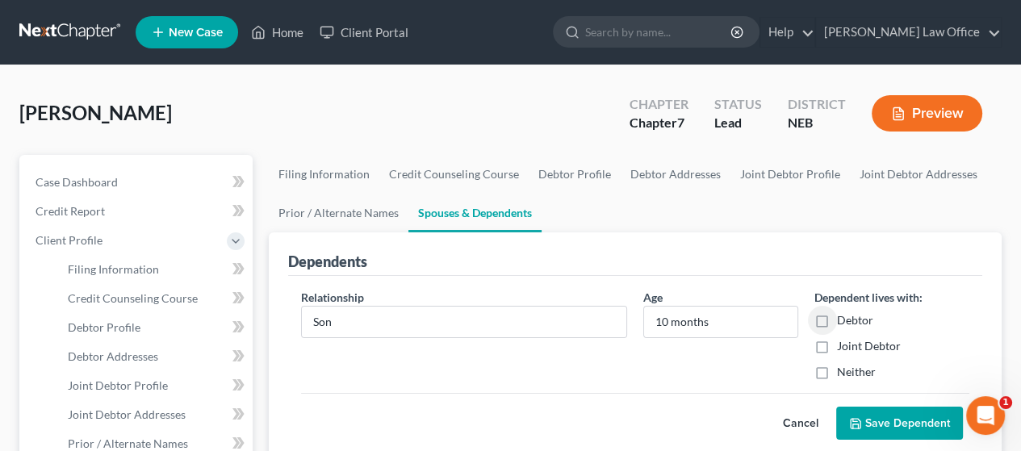
click at [837, 345] on label "Joint Debtor" at bounding box center [869, 346] width 64 height 16
click at [844, 345] on input "Joint Debtor" at bounding box center [849, 343] width 10 height 10
checkbox input "true"
click at [909, 426] on button "Save Dependent" at bounding box center [900, 424] width 127 height 34
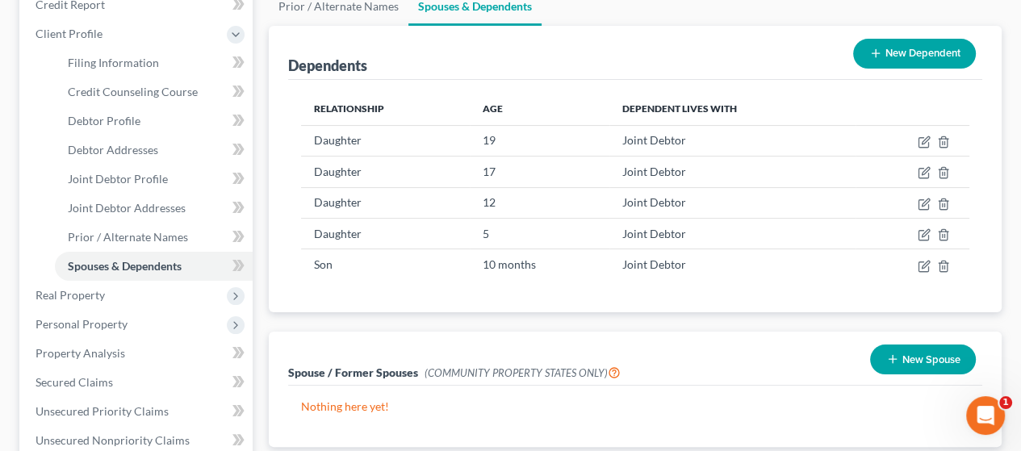
scroll to position [323, 0]
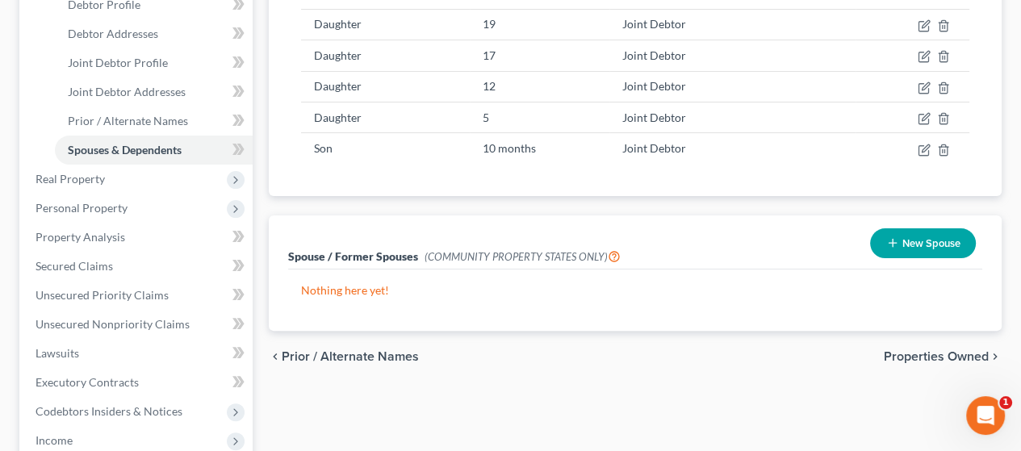
click at [922, 351] on span "Properties Owned" at bounding box center [936, 356] width 105 height 13
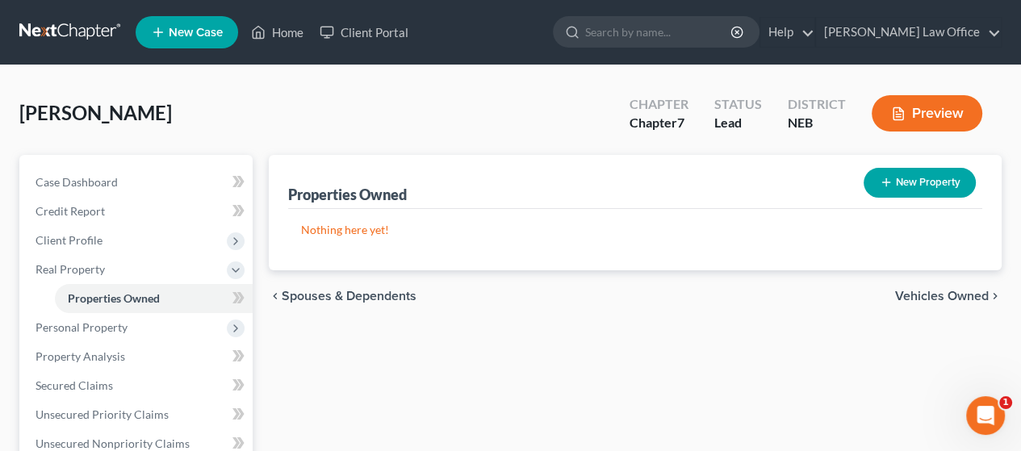
click at [922, 293] on span "Vehicles Owned" at bounding box center [943, 296] width 94 height 13
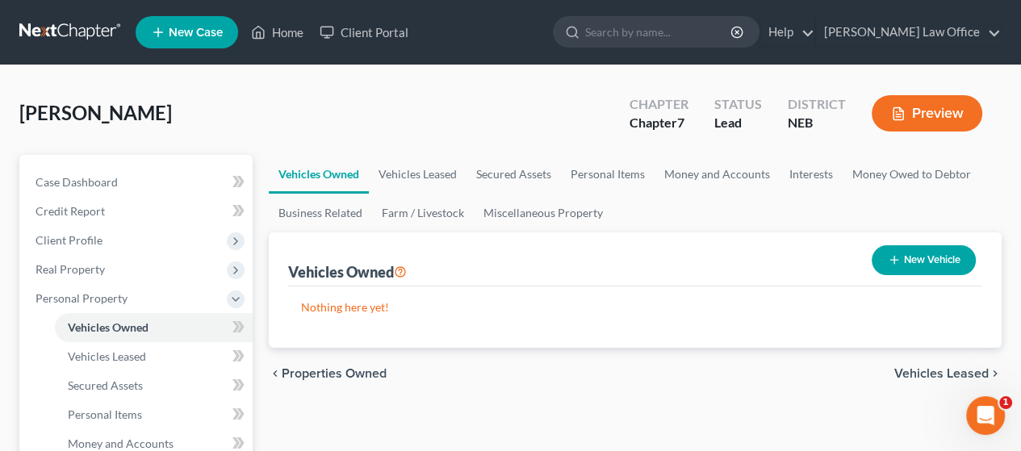
click at [896, 261] on icon "button" at bounding box center [894, 260] width 13 height 13
select select "0"
select select "2"
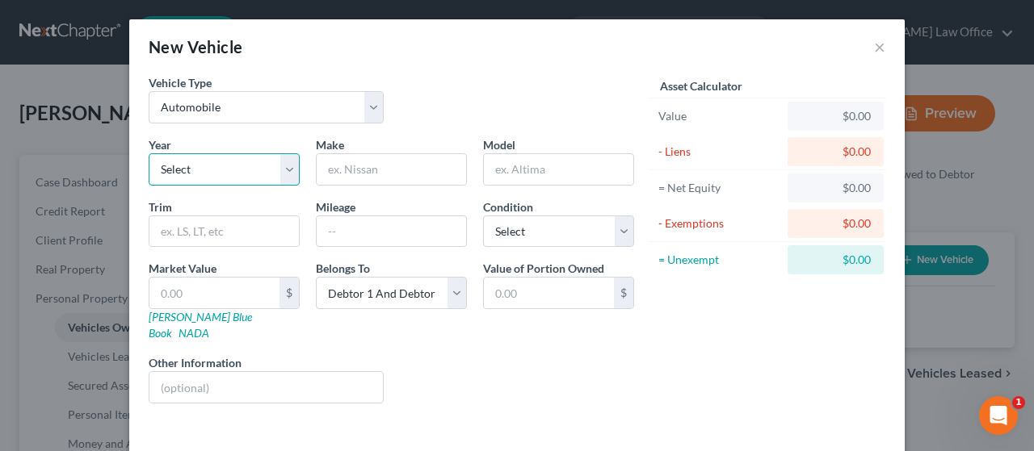
click at [275, 171] on select "Select 2026 2025 2024 2023 2022 2021 2020 2019 2018 2017 2016 2015 2014 2013 20…" at bounding box center [224, 169] width 151 height 32
select select "12"
click at [149, 153] on select "Select 2026 2025 2024 2023 2022 2021 2020 2019 2018 2017 2016 2015 2014 2013 20…" at bounding box center [224, 169] width 151 height 32
drag, startPoint x: 340, startPoint y: 166, endPoint x: 394, endPoint y: 153, distance: 55.8
click at [352, 163] on input "text" at bounding box center [391, 169] width 149 height 31
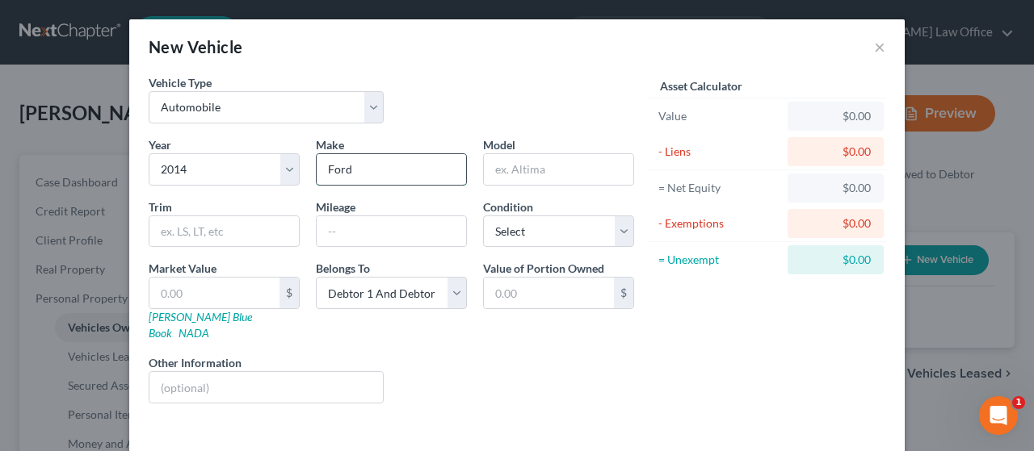
type input "Ford"
type input "Explorer"
type input "Sport"
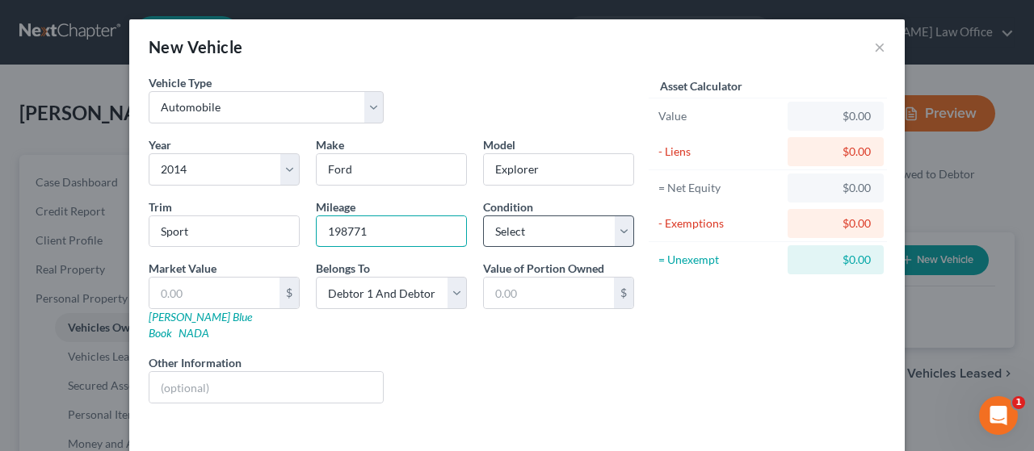
type input "198771"
click at [543, 224] on select "Select Excellent Very Good Good Fair Poor" at bounding box center [558, 232] width 151 height 32
select select "3"
click at [483, 216] on select "Select Excellent Very Good Good Fair Poor" at bounding box center [558, 232] width 151 height 32
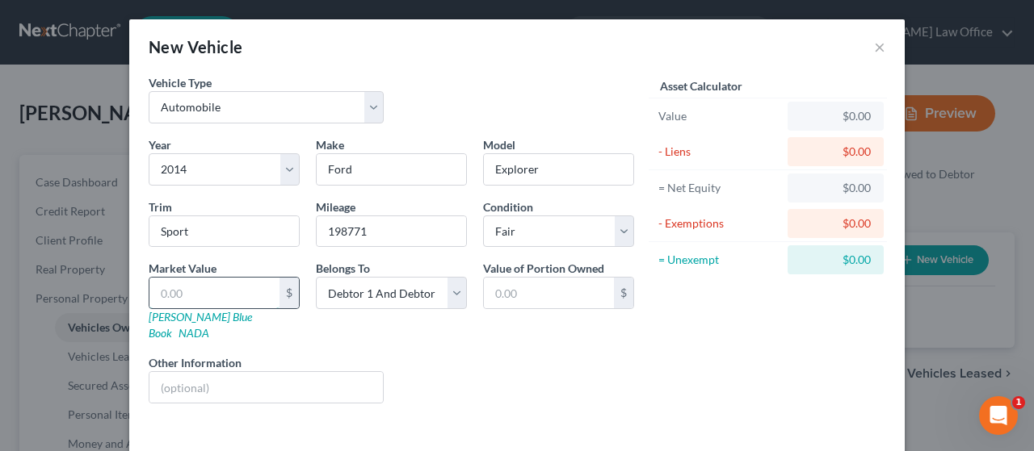
click at [199, 291] on input "text" at bounding box center [214, 293] width 130 height 31
type input "5"
type input "5.00"
type input "54"
type input "54.00"
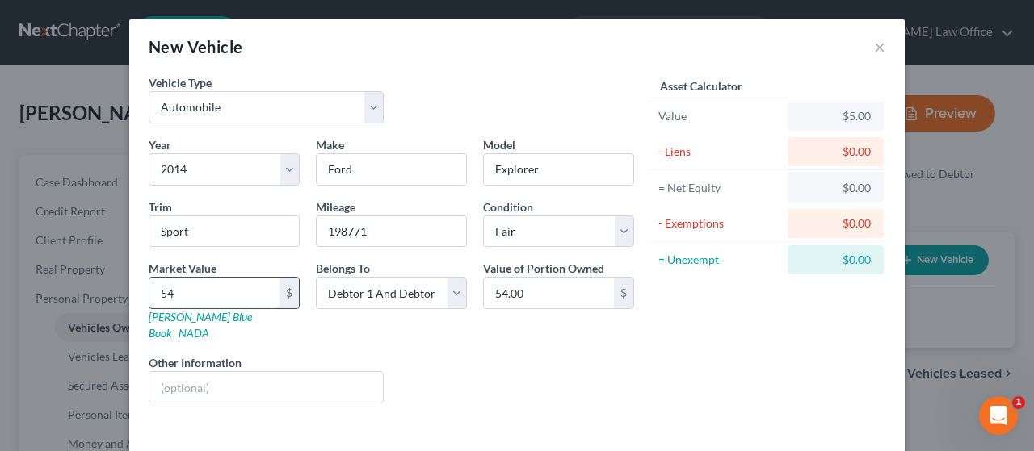
type input "544"
type input "544.00"
type input "5440"
type input "5,440.00"
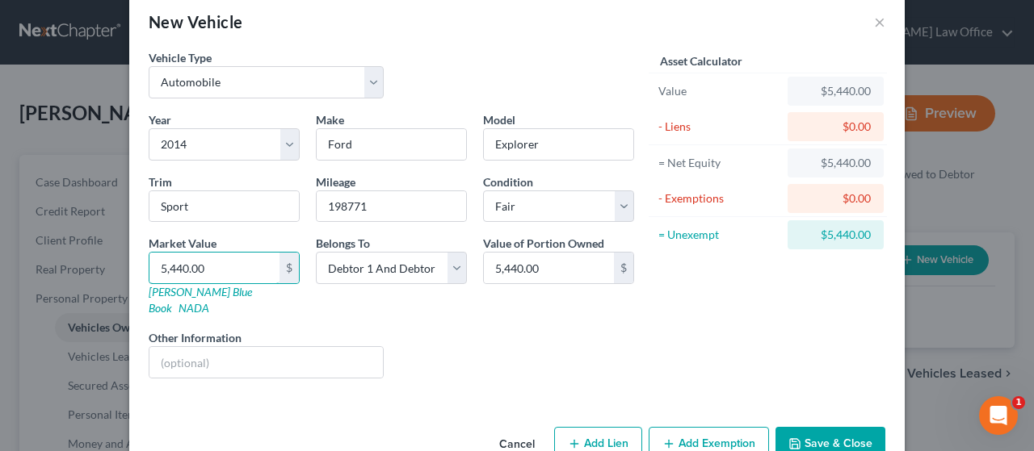
scroll to position [48, 0]
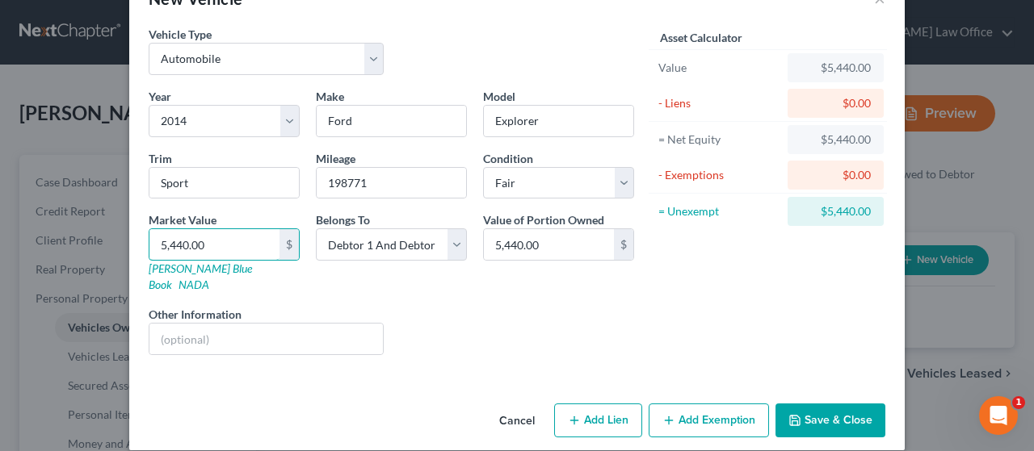
type input "5,440.00"
click at [603, 407] on button "Add Lien" at bounding box center [598, 421] width 88 height 34
select select "2"
select select "0"
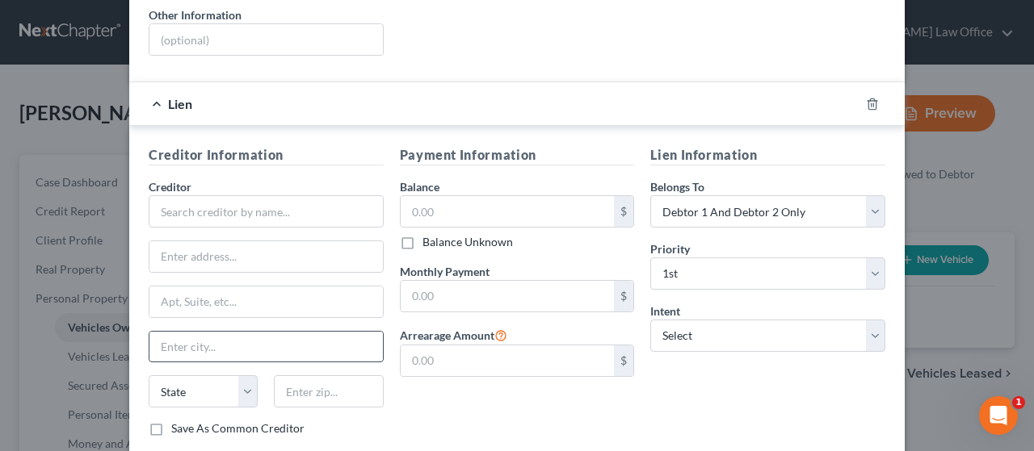
scroll to position [371, 0]
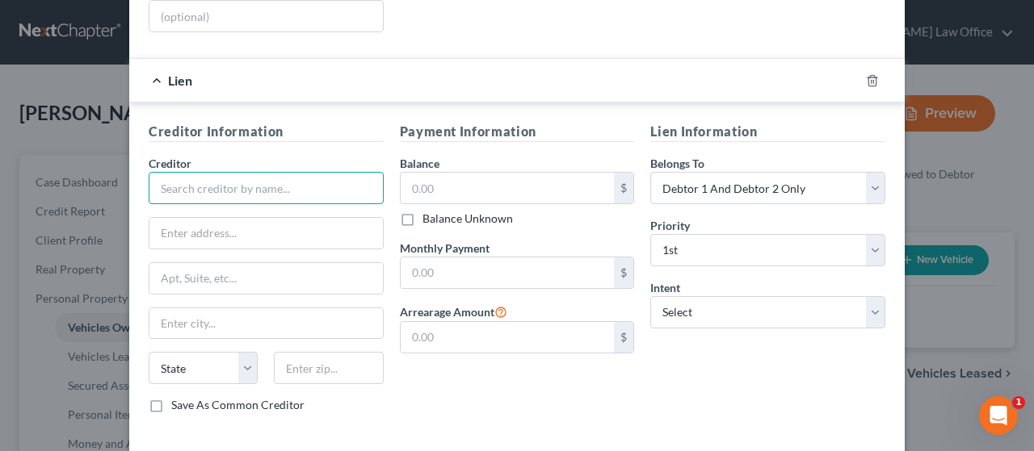
click at [233, 172] on input "text" at bounding box center [266, 188] width 235 height 32
type input "American National Bank"
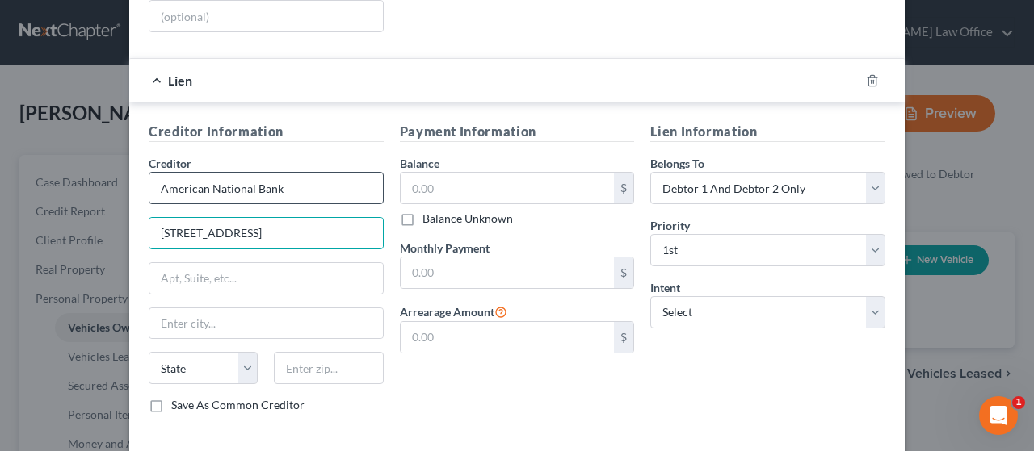
type input "[STREET_ADDRESS]"
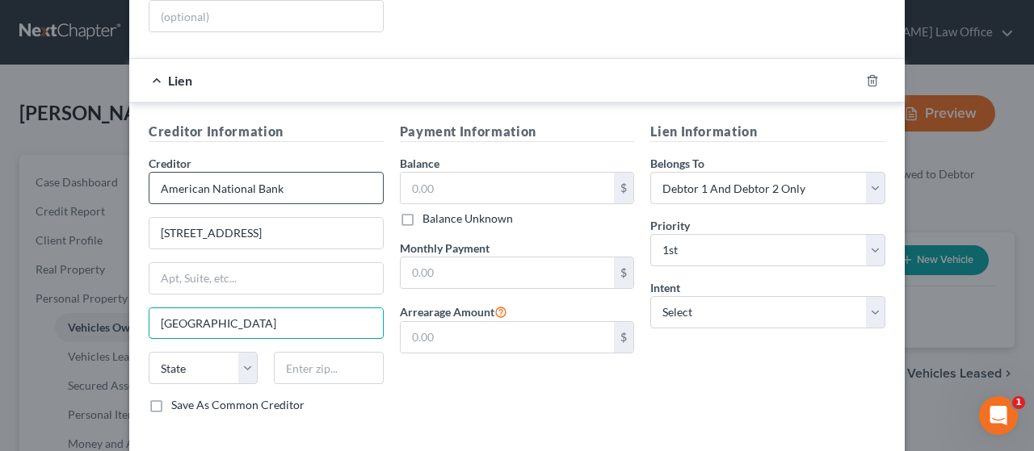
type input "[GEOGRAPHIC_DATA]"
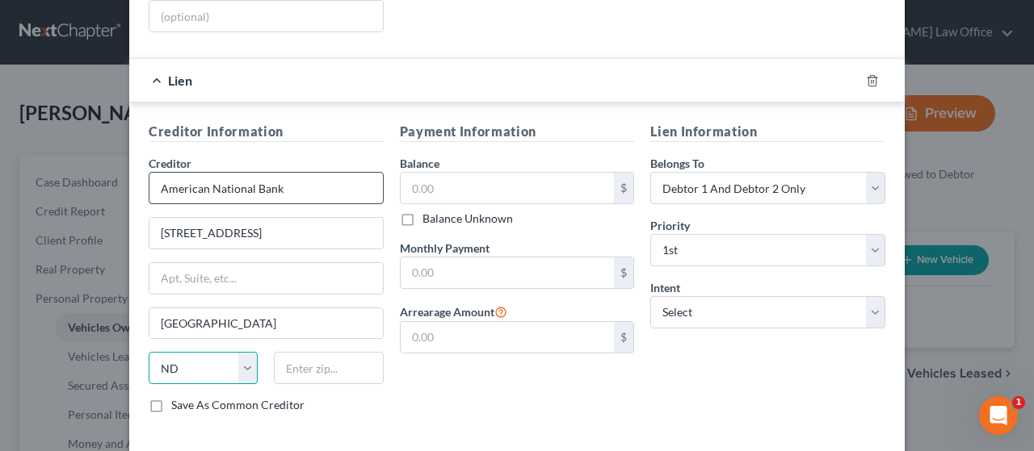
select select "30"
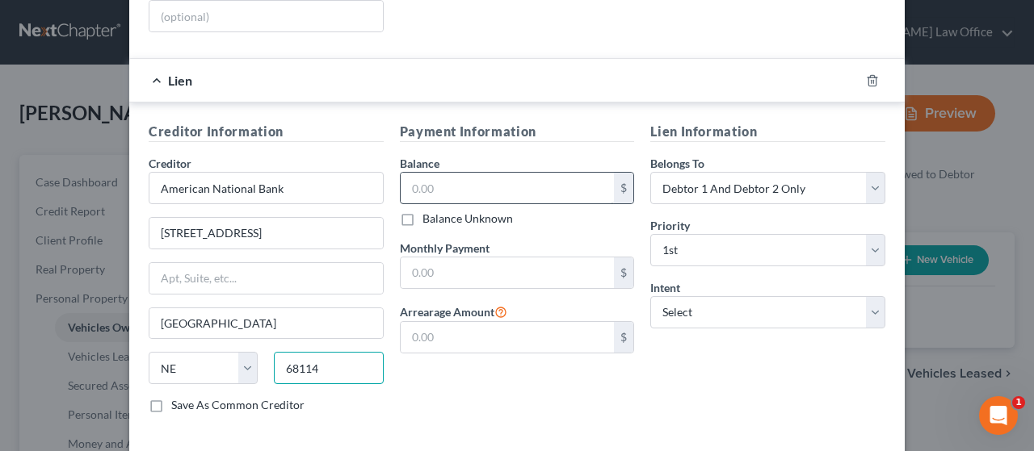
type input "68114"
click at [454, 173] on input "text" at bounding box center [508, 188] width 214 height 31
type input "2,976.00"
click at [463, 258] on input "text" at bounding box center [508, 273] width 214 height 31
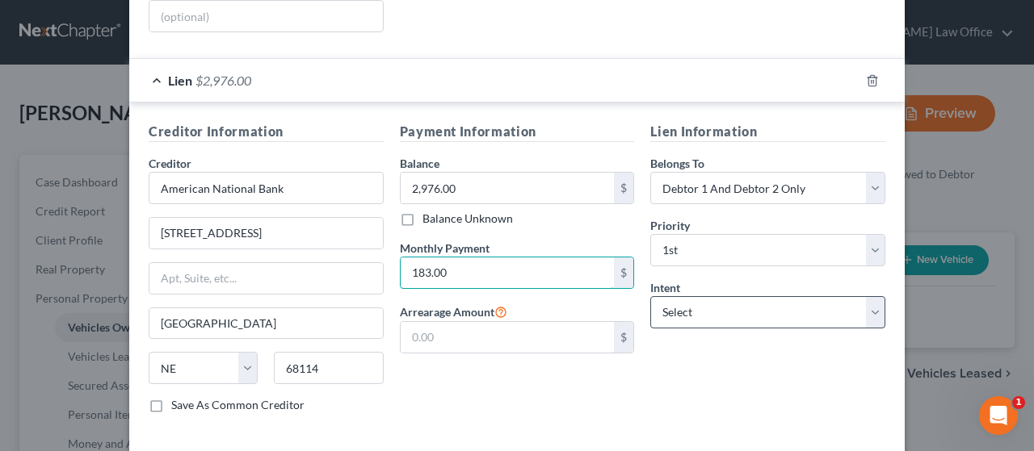
type input "183.00"
click at [736, 296] on select "Select Surrender Redeem Reaffirm Avoid Other" at bounding box center [767, 312] width 235 height 32
select select "2"
click at [650, 296] on select "Select Surrender Redeem Reaffirm Avoid Other" at bounding box center [767, 312] width 235 height 32
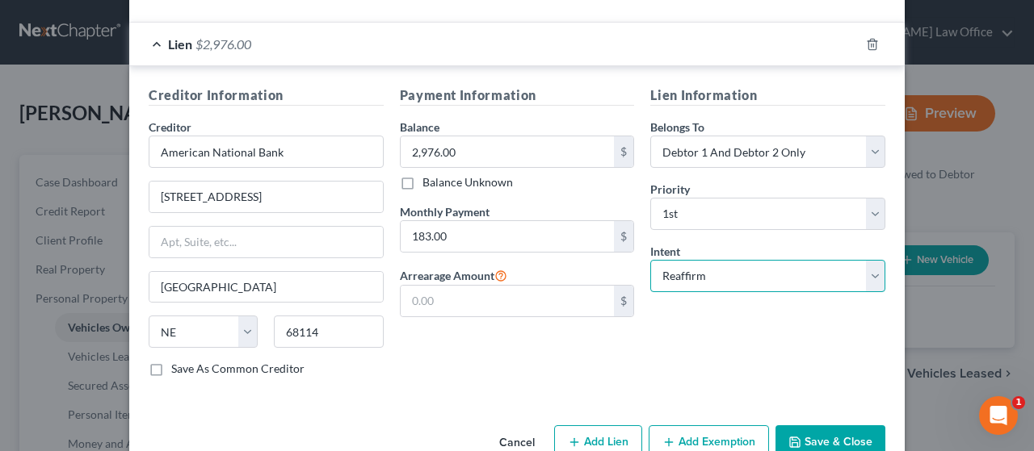
scroll to position [428, 0]
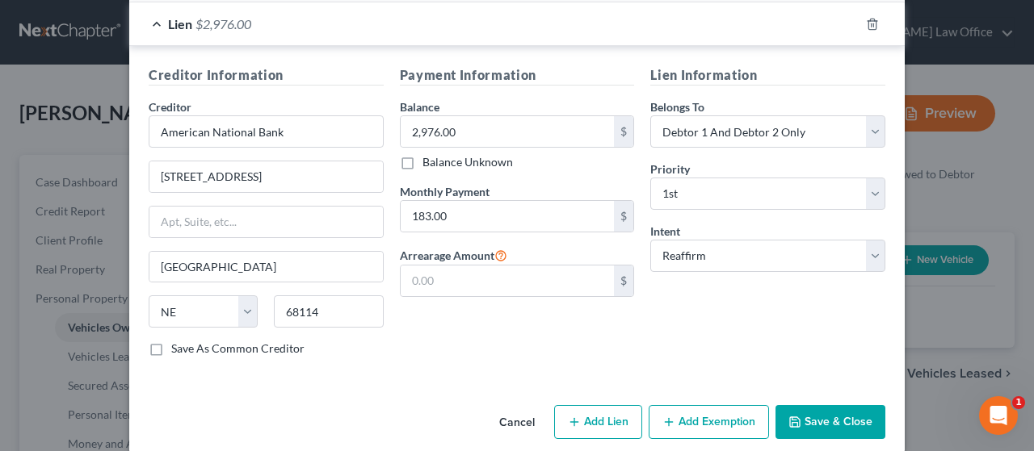
click at [713, 405] on button "Add Exemption" at bounding box center [708, 422] width 120 height 34
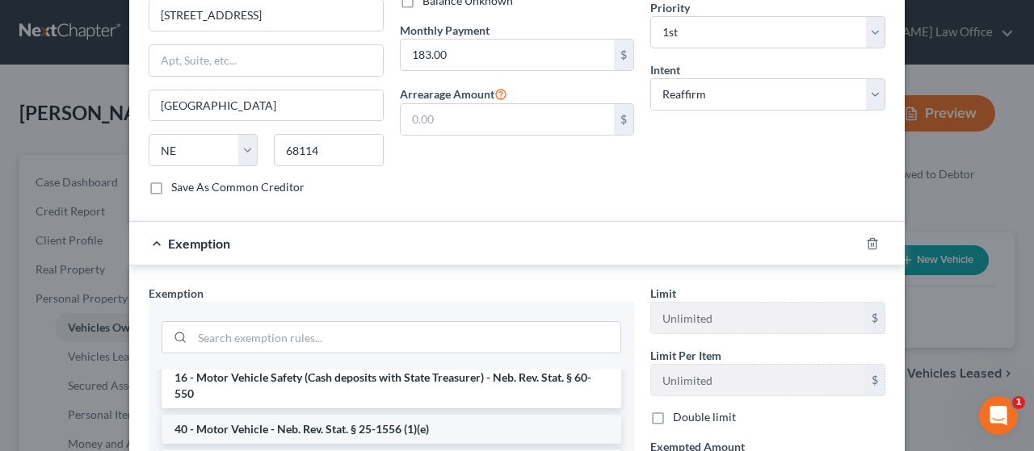
scroll to position [81, 0]
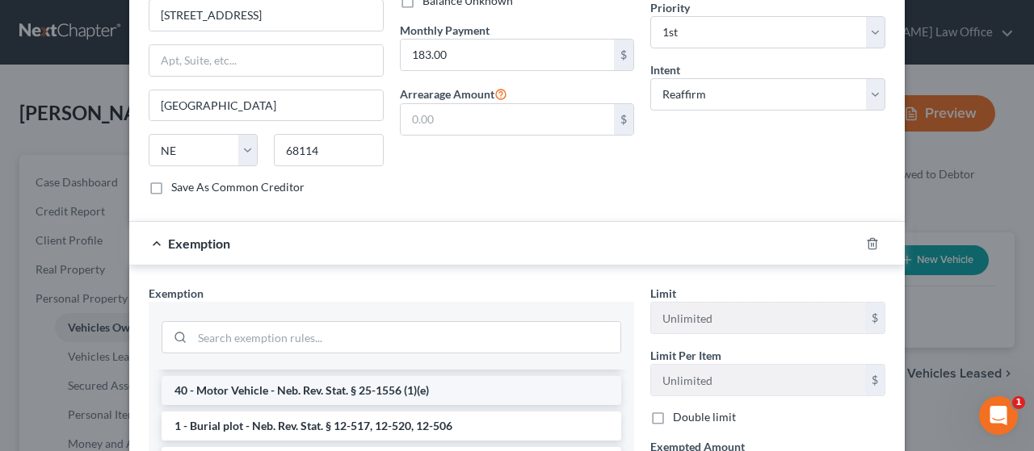
click at [418, 376] on li "40 - Motor Vehicle - Neb. Rev. Stat. § 25-1556 (1)(e)" at bounding box center [390, 390] width 459 height 29
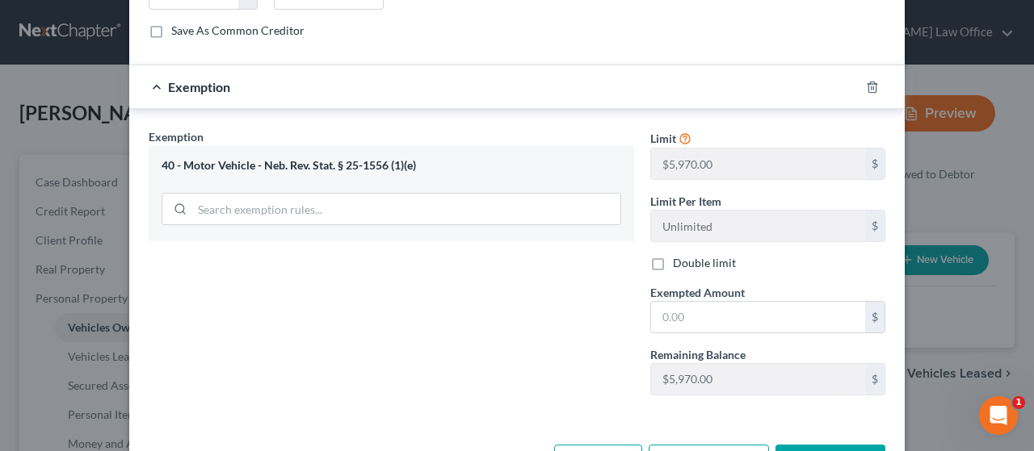
scroll to position [751, 0]
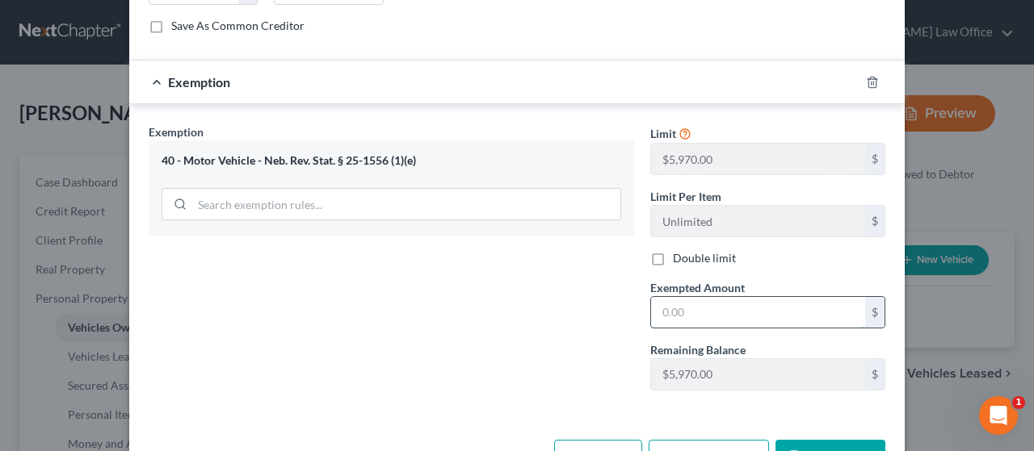
click at [694, 297] on input "text" at bounding box center [758, 312] width 214 height 31
type input "2,464.00"
click at [824, 440] on button "Save & Close" at bounding box center [830, 457] width 110 height 34
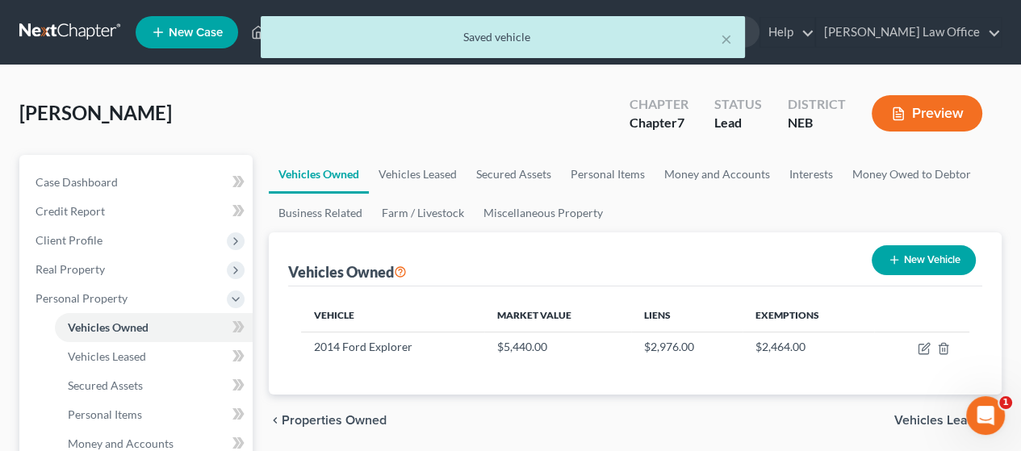
click at [925, 257] on button "New Vehicle" at bounding box center [924, 260] width 104 height 30
select select "0"
select select "2"
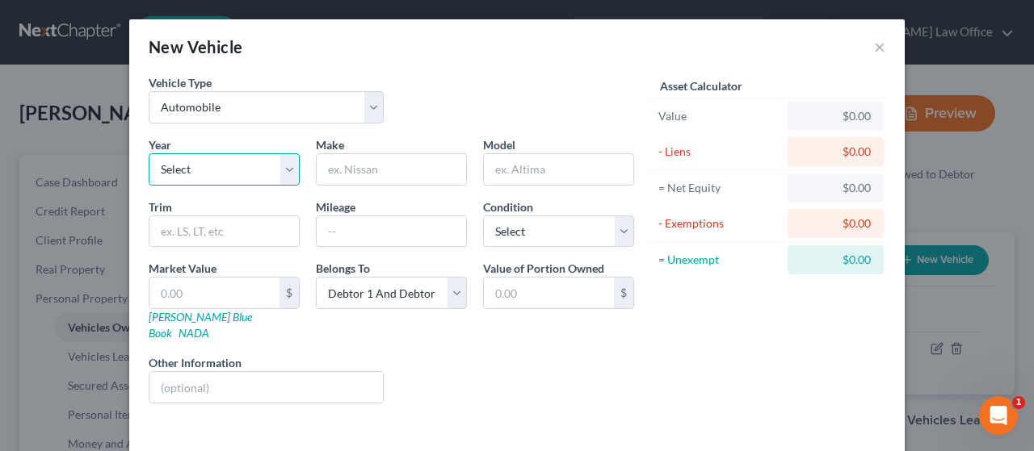
click at [279, 170] on select "Select 2026 2025 2024 2023 2022 2021 2020 2019 2018 2017 2016 2015 2014 2013 20…" at bounding box center [224, 169] width 151 height 32
select select "8"
click at [149, 153] on select "Select 2026 2025 2024 2023 2022 2021 2020 2019 2018 2017 2016 2015 2014 2013 20…" at bounding box center [224, 169] width 151 height 32
drag, startPoint x: 373, startPoint y: 166, endPoint x: 390, endPoint y: 163, distance: 17.1
click at [376, 165] on input "text" at bounding box center [391, 169] width 149 height 31
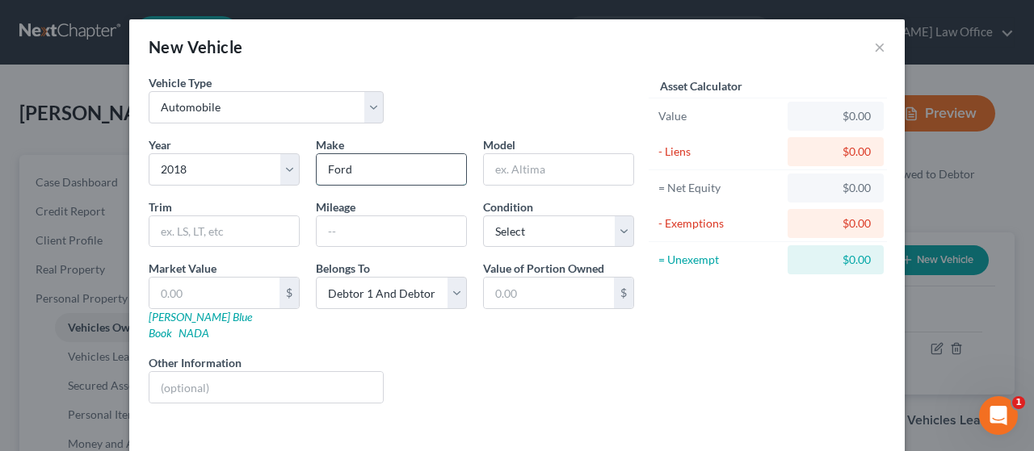
type input "Ford"
type input "Explorer"
type input "S"
type input "XLT"
select select "2"
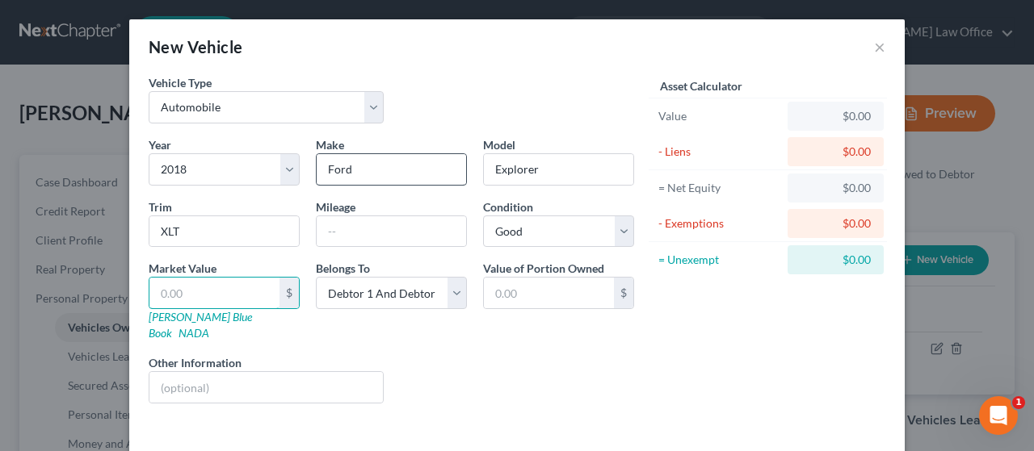
type input "1"
type input "1.00"
type input "13"
type input "13.00"
type input "130"
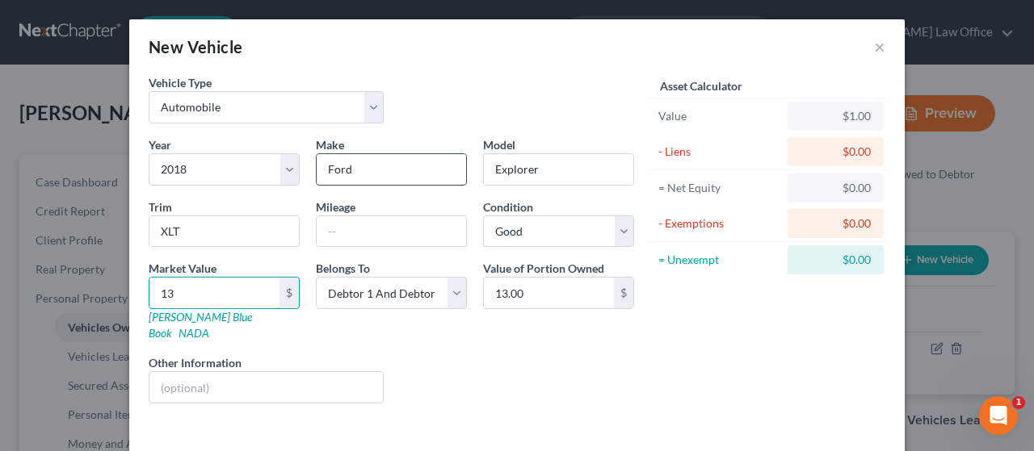
type input "130.00"
type input "1306"
type input "1,306.00"
type input "1,3064"
type input "13,064.00"
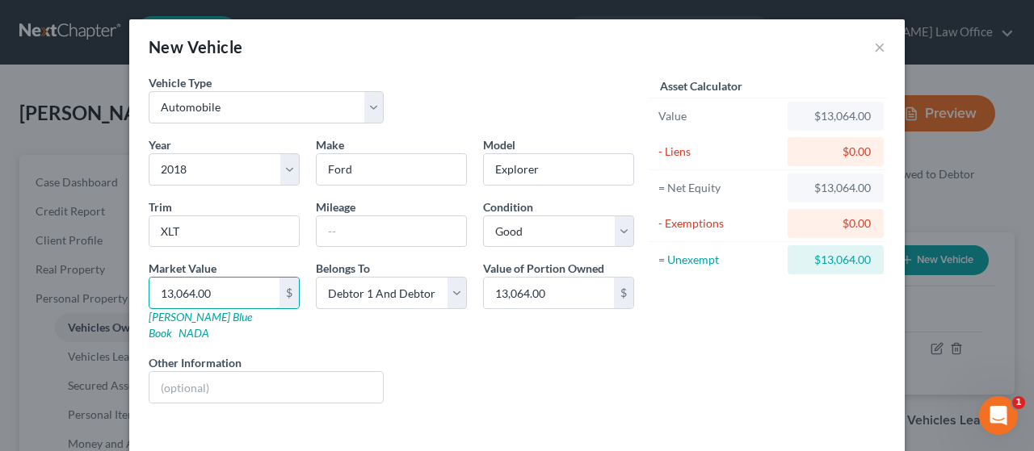
scroll to position [48, 0]
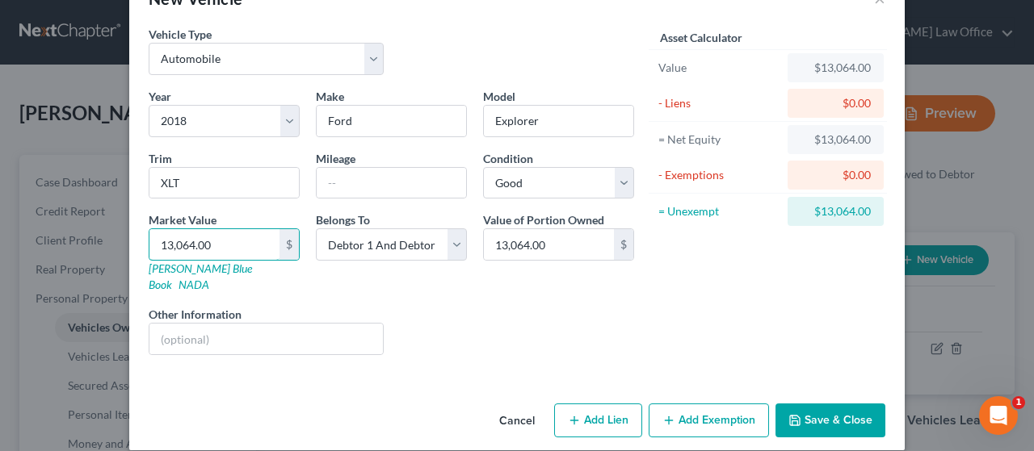
type input "13,064.00"
click at [594, 405] on button "Add Lien" at bounding box center [598, 421] width 88 height 34
select select "2"
select select "0"
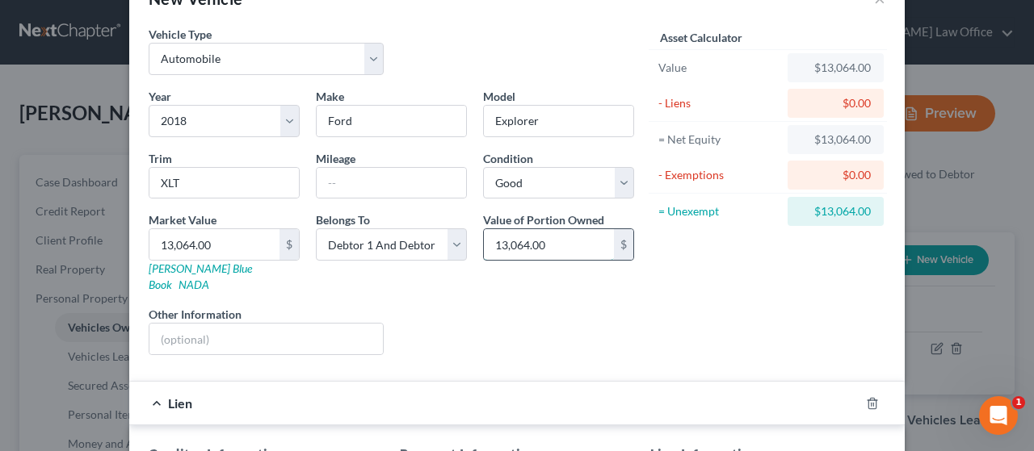
click at [546, 241] on input "13,064.00" at bounding box center [549, 244] width 130 height 31
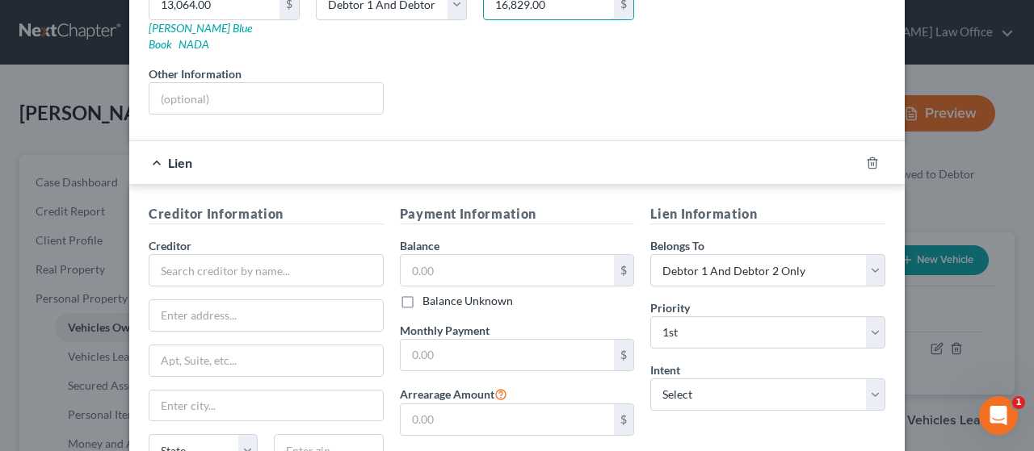
scroll to position [291, 0]
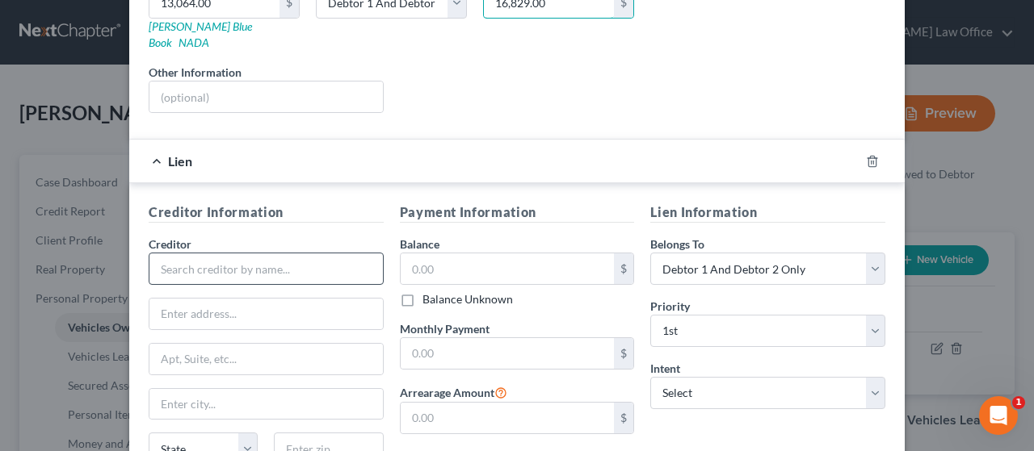
type input "16,829.00"
click at [216, 253] on input "text" at bounding box center [266, 269] width 235 height 32
type input "Union Bank & Trust"
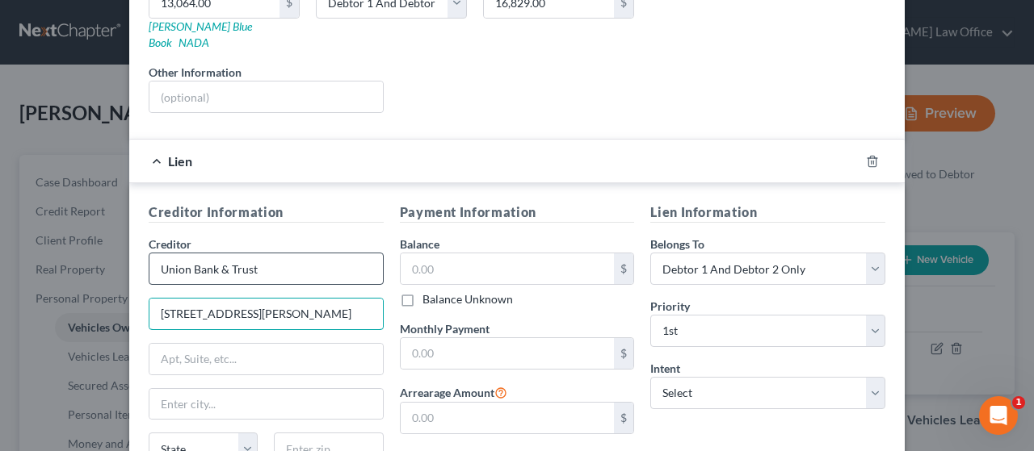
type input "[STREET_ADDRESS][PERSON_NAME]"
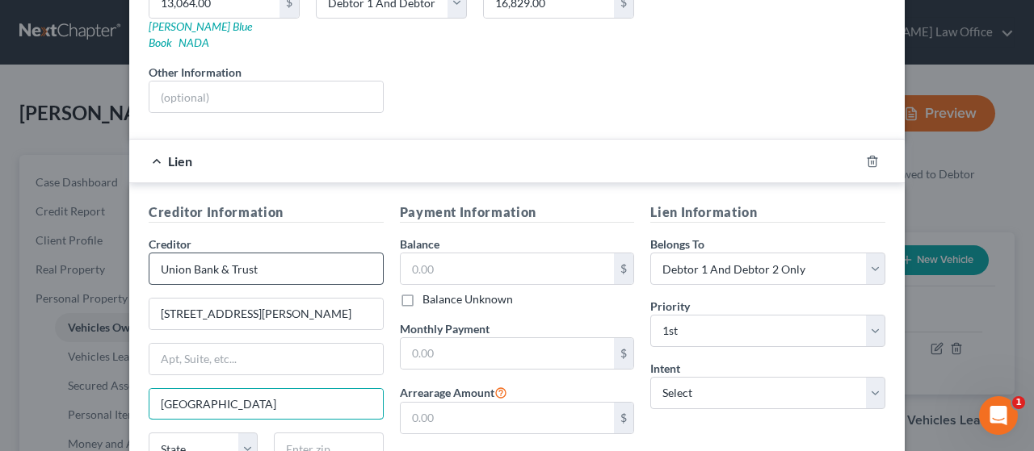
type input "[GEOGRAPHIC_DATA]"
select select "30"
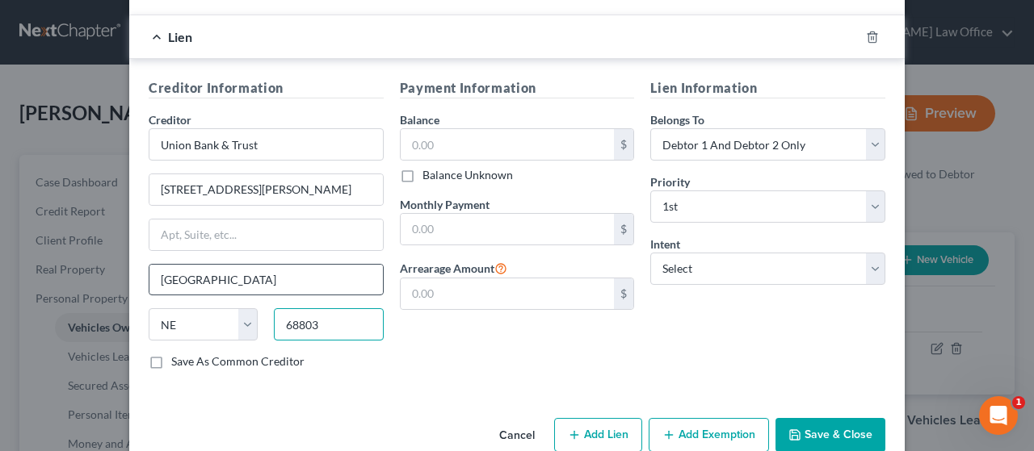
scroll to position [428, 0]
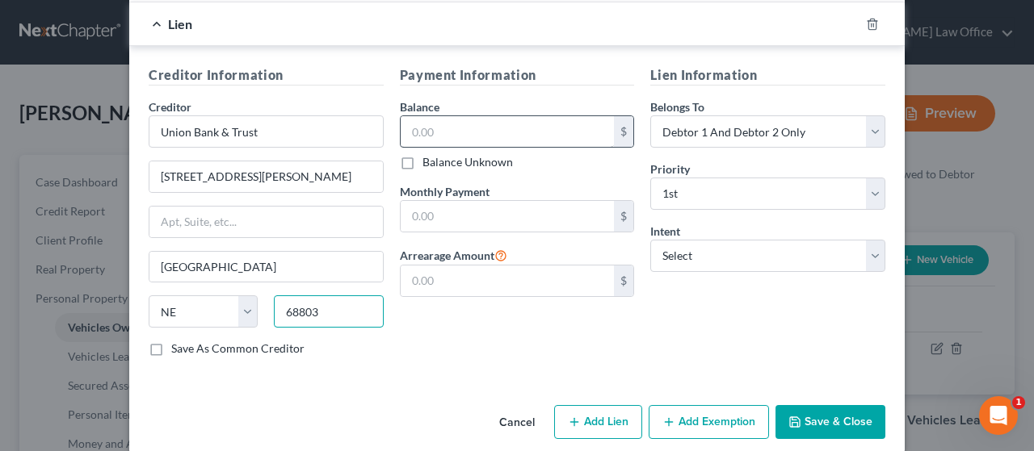
type input "68803"
click at [462, 116] on input "text" at bounding box center [508, 131] width 214 height 31
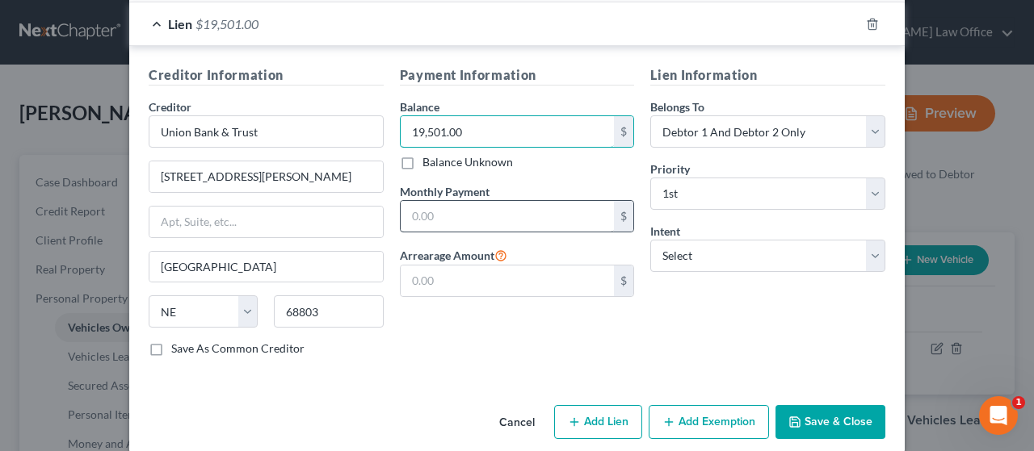
type input "19,501.00"
click at [451, 201] on input "text" at bounding box center [508, 216] width 214 height 31
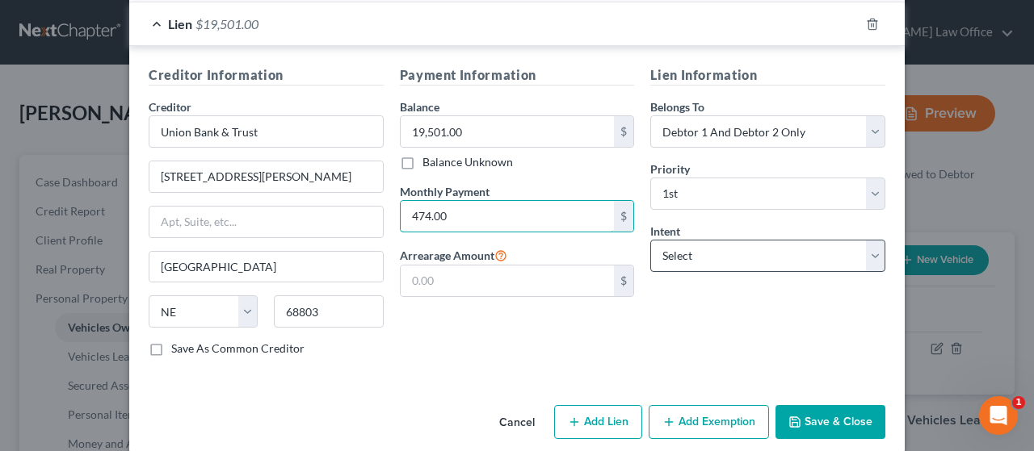
type input "474.00"
click at [719, 240] on select "Select Surrender Redeem Reaffirm Avoid Other" at bounding box center [767, 256] width 235 height 32
select select "2"
click at [650, 240] on select "Select Surrender Redeem Reaffirm Avoid Other" at bounding box center [767, 256] width 235 height 32
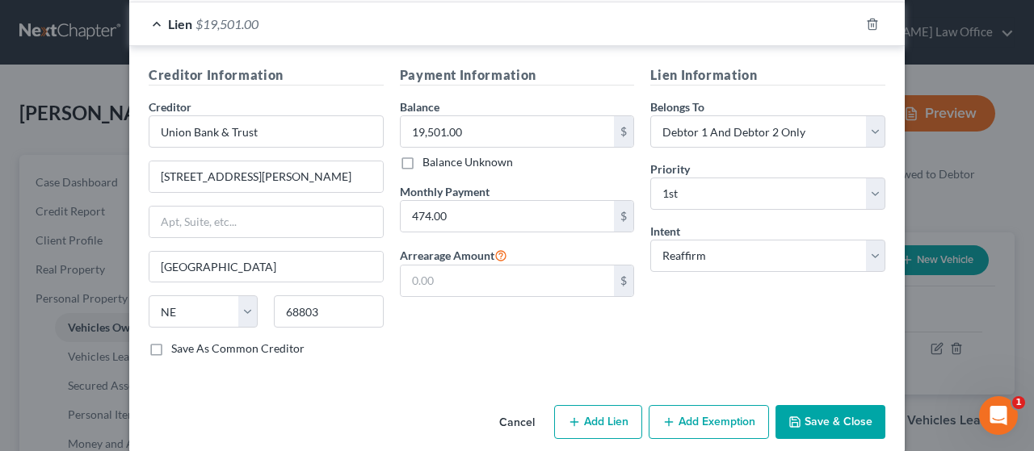
click at [834, 405] on button "Save & Close" at bounding box center [830, 422] width 110 height 34
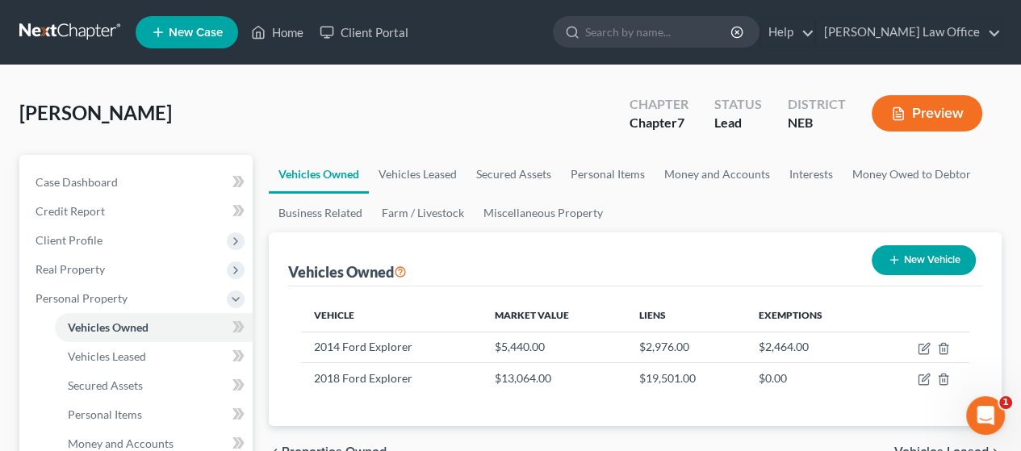
click at [925, 258] on button "New Vehicle" at bounding box center [924, 260] width 104 height 30
select select "0"
select select "2"
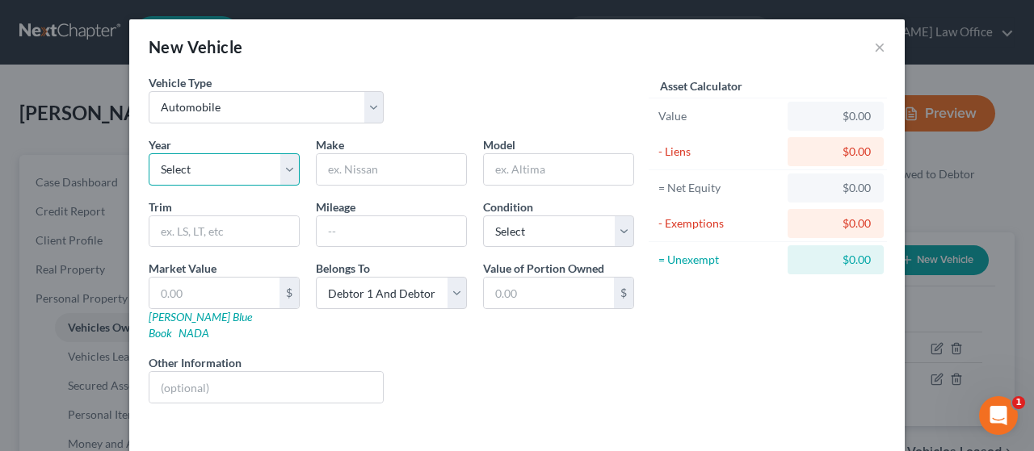
click at [275, 170] on select "Select 2026 2025 2024 2023 2022 2021 2020 2019 2018 2017 2016 2015 2014 2013 20…" at bounding box center [224, 169] width 151 height 32
select select "10"
click at [149, 153] on select "Select 2026 2025 2024 2023 2022 2021 2020 2019 2018 2017 2016 2015 2014 2013 20…" at bounding box center [224, 169] width 151 height 32
click at [375, 167] on input "text" at bounding box center [391, 169] width 149 height 31
type input "Dodge"
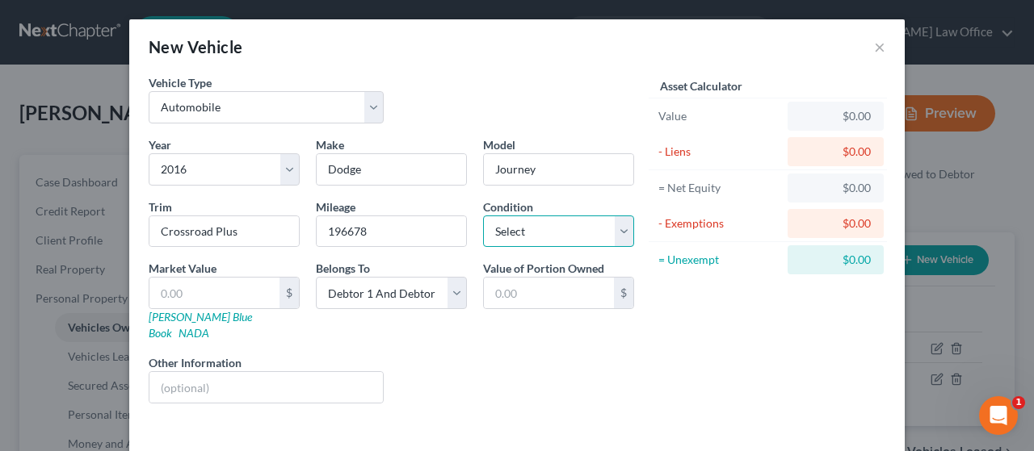
click at [543, 228] on select "Select Excellent Very Good Good Fair Poor" at bounding box center [558, 232] width 151 height 32
click at [483, 216] on select "Select Excellent Very Good Good Fair Poor" at bounding box center [558, 232] width 151 height 32
click at [203, 291] on input "text" at bounding box center [214, 293] width 130 height 31
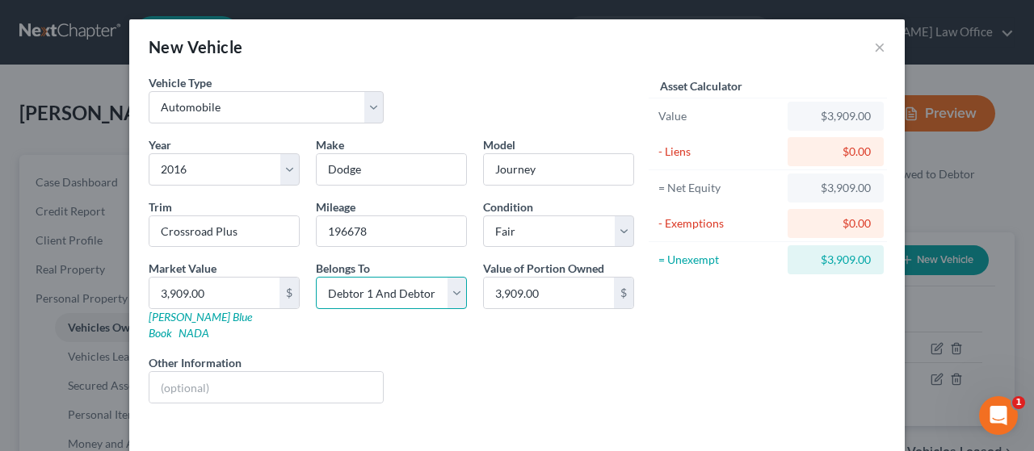
click at [449, 294] on select "Select Debtor 1 Only Debtor 2 Only Debtor 1 And Debtor 2 Only At Least One Of T…" at bounding box center [391, 293] width 151 height 32
click at [316, 277] on select "Select Debtor 1 Only Debtor 2 Only Debtor 1 And Debtor 2 Only At Least One Of T…" at bounding box center [391, 293] width 151 height 32
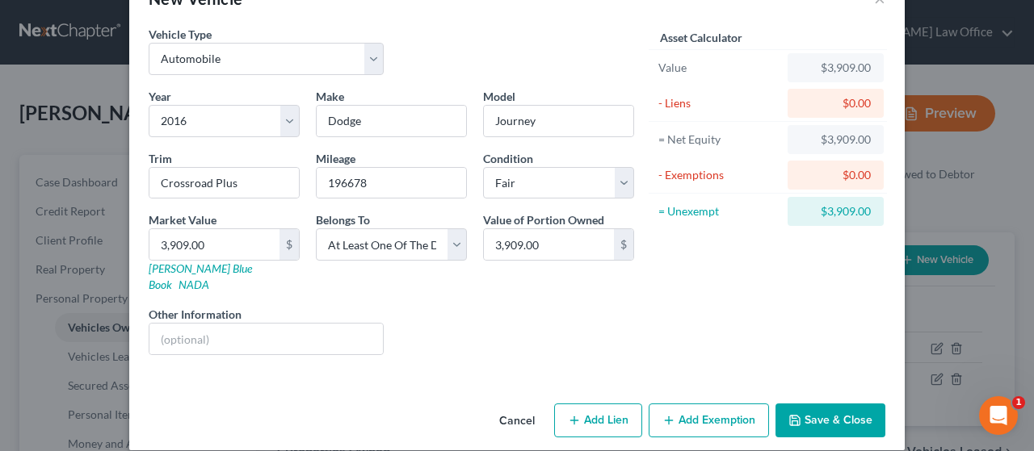
click at [594, 404] on button "Add Lien" at bounding box center [598, 421] width 88 height 34
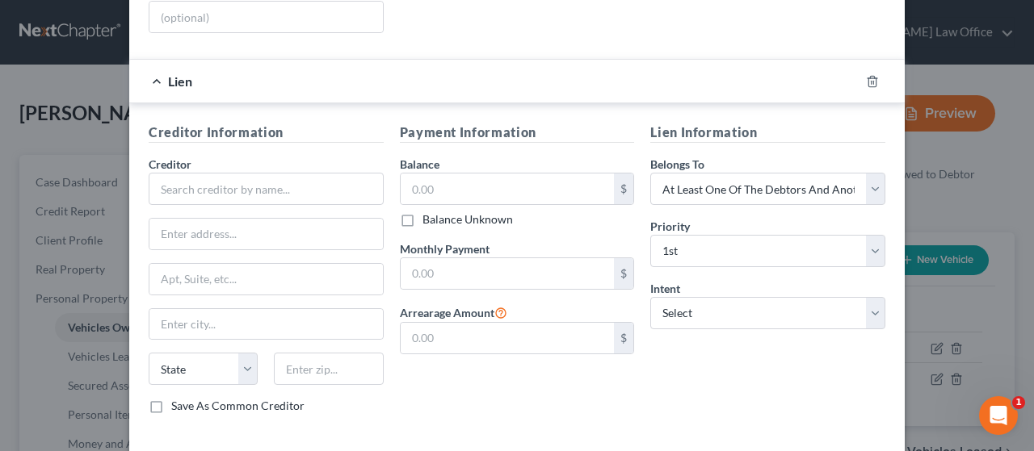
scroll to position [371, 0]
click at [206, 172] on input "text" at bounding box center [266, 188] width 235 height 32
click at [436, 258] on input "text" at bounding box center [508, 273] width 214 height 31
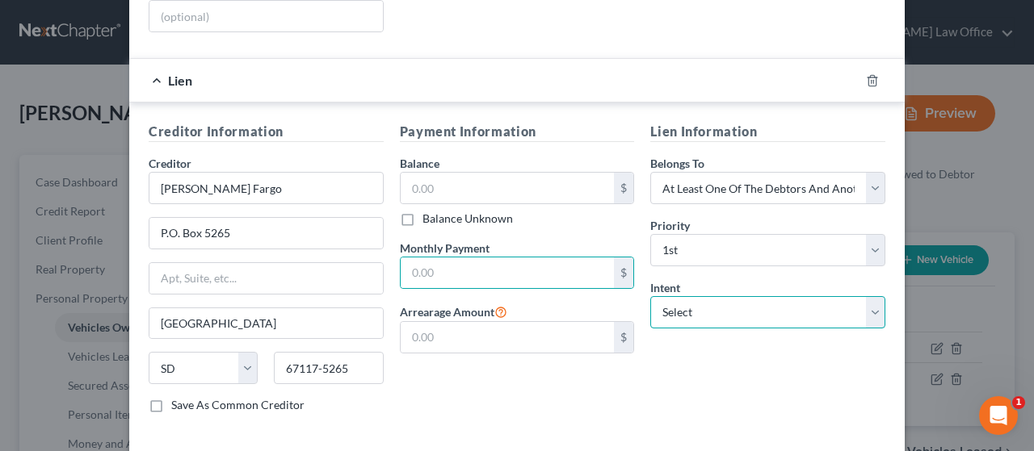
click at [717, 296] on select "Select Surrender Redeem Reaffirm Avoid Other" at bounding box center [767, 312] width 235 height 32
click at [650, 296] on select "Select Surrender Redeem Reaffirm Avoid Other" at bounding box center [767, 312] width 235 height 32
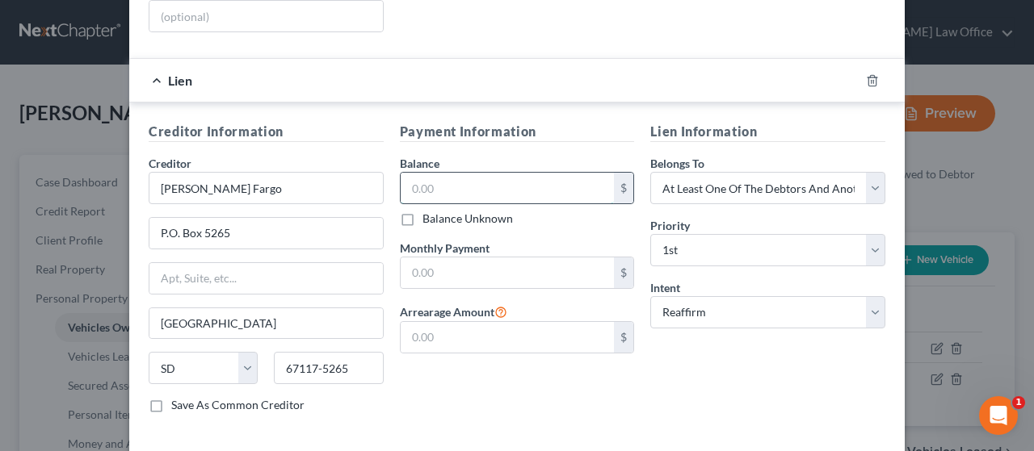
click at [459, 173] on input "text" at bounding box center [508, 188] width 214 height 31
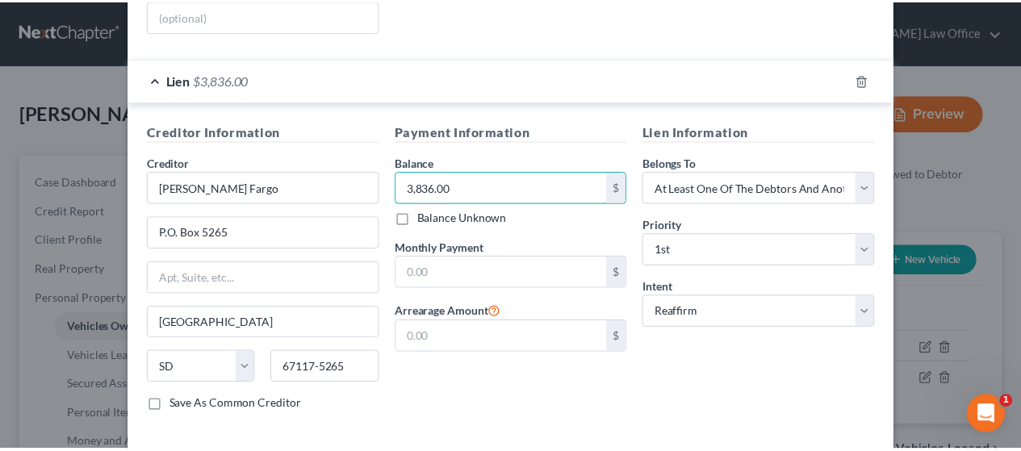
scroll to position [428, 0]
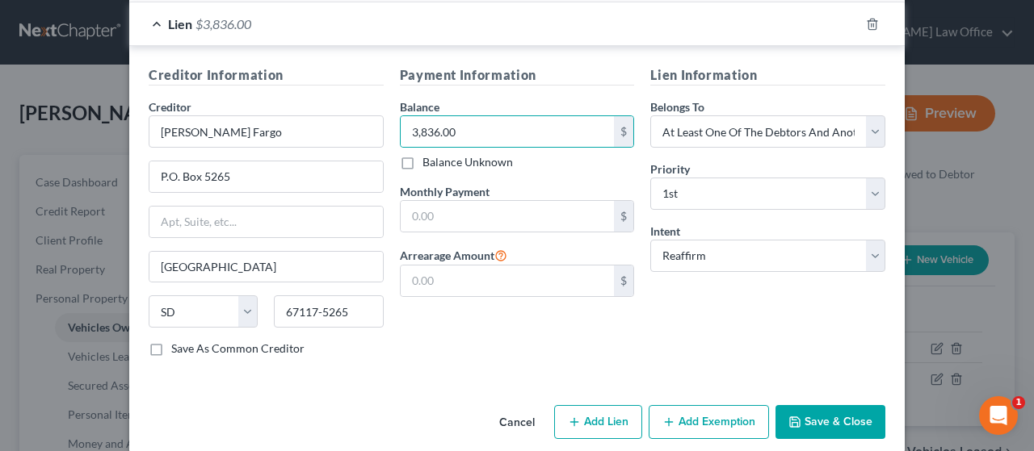
click at [836, 405] on button "Save & Close" at bounding box center [830, 422] width 110 height 34
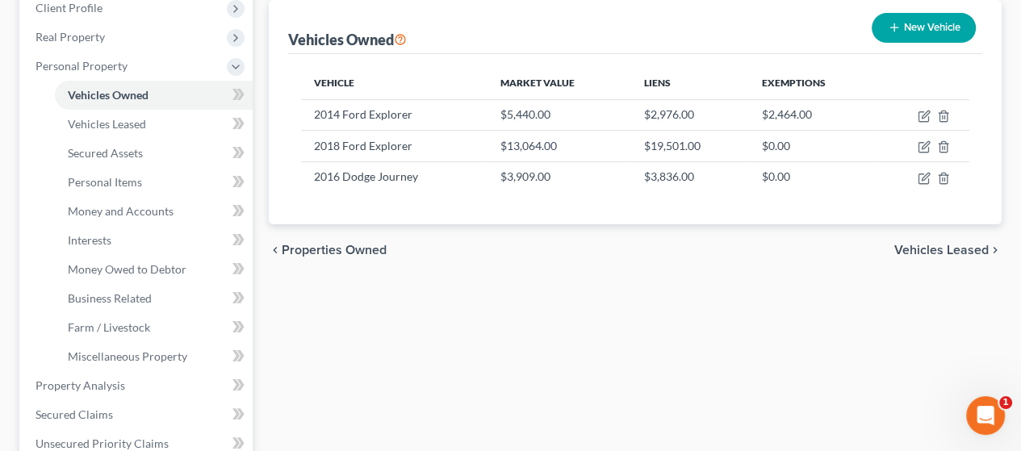
scroll to position [242, 0]
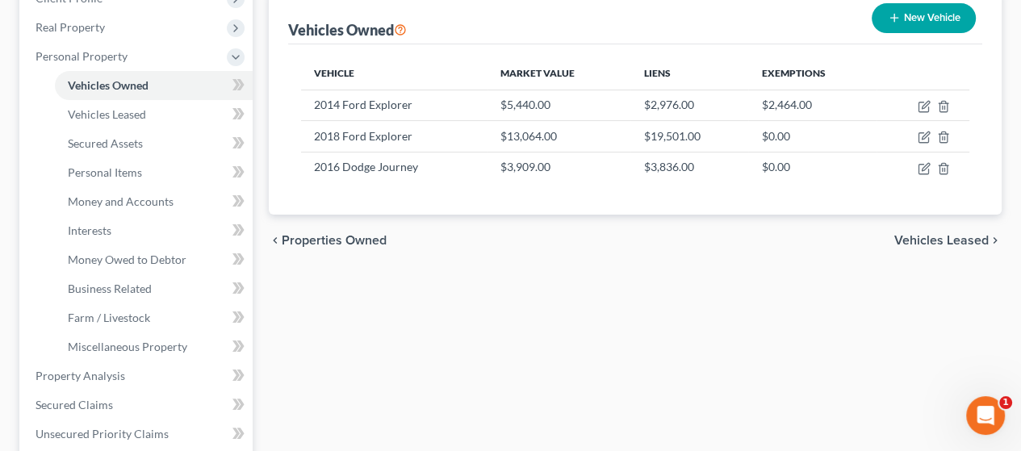
click at [918, 237] on span "Vehicles Leased" at bounding box center [942, 240] width 94 height 13
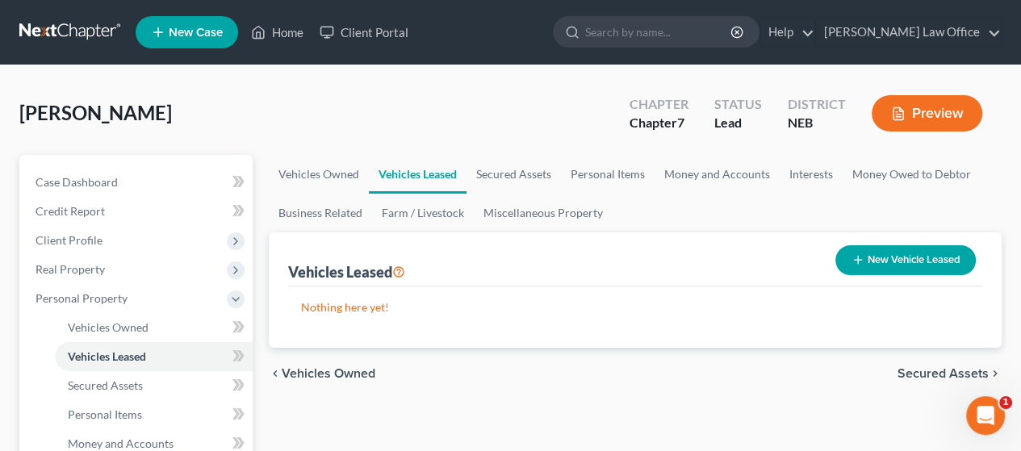
click at [352, 371] on span "Vehicles Owned" at bounding box center [329, 373] width 94 height 13
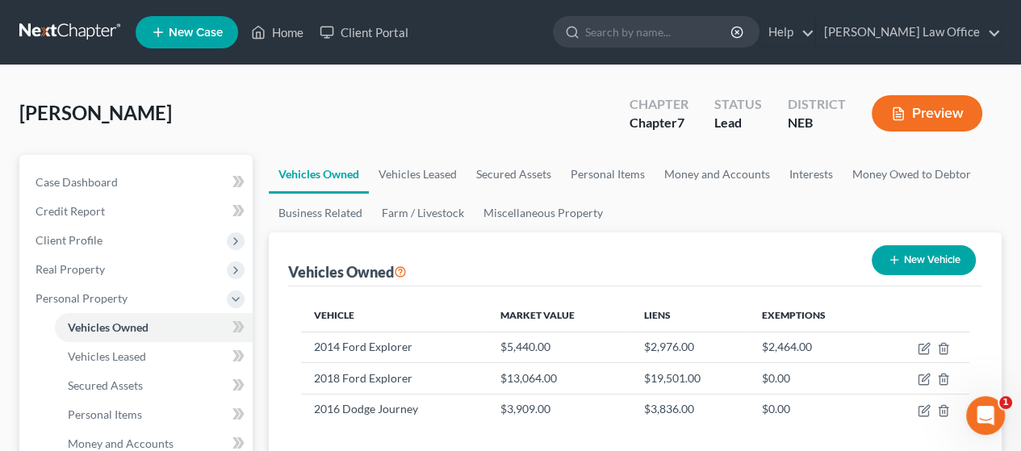
click at [924, 257] on button "New Vehicle" at bounding box center [924, 260] width 104 height 30
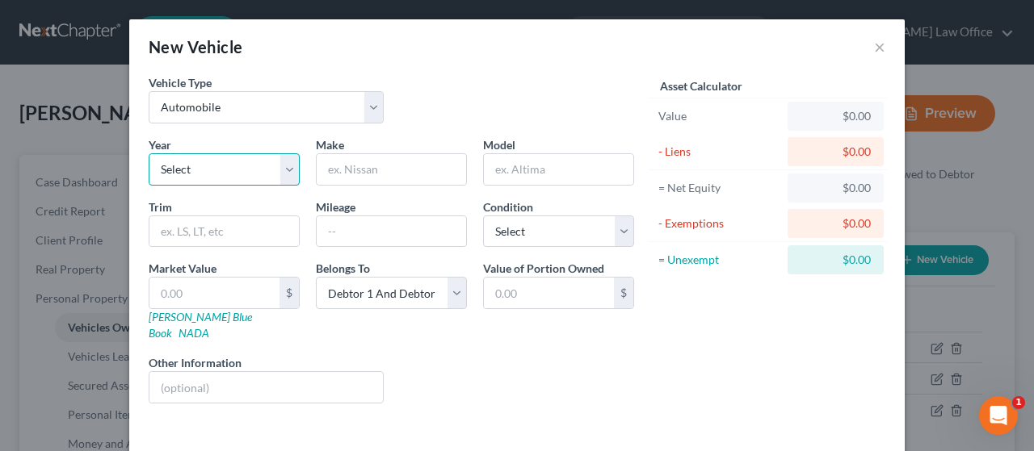
click at [279, 167] on select "Select 2026 2025 2024 2023 2022 2021 2020 2019 2018 2017 2016 2015 2014 2013 20…" at bounding box center [224, 169] width 151 height 32
click at [149, 153] on select "Select 2026 2025 2024 2023 2022 2021 2020 2019 2018 2017 2016 2015 2014 2013 20…" at bounding box center [224, 169] width 151 height 32
drag, startPoint x: 339, startPoint y: 169, endPoint x: 361, endPoint y: 157, distance: 24.6
click at [352, 161] on input "text" at bounding box center [391, 169] width 149 height 31
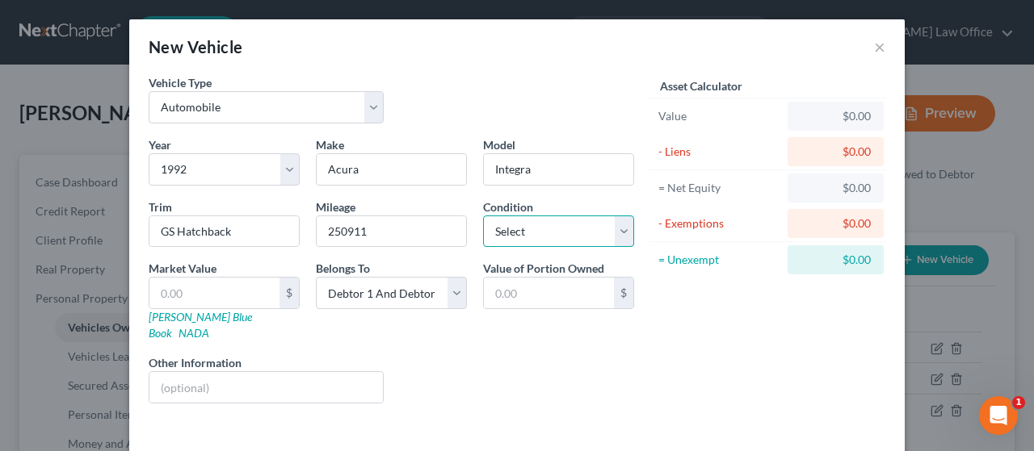
click at [525, 220] on select "Select Excellent Very Good Good Fair Poor" at bounding box center [558, 232] width 151 height 32
click at [483, 216] on select "Select Excellent Very Good Good Fair Poor" at bounding box center [558, 232] width 151 height 32
click at [185, 290] on input "text" at bounding box center [214, 293] width 130 height 31
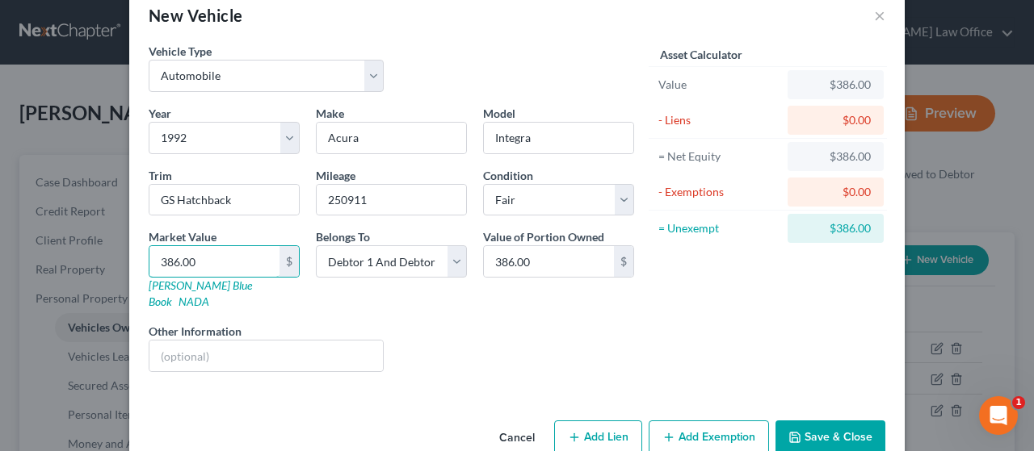
scroll to position [48, 0]
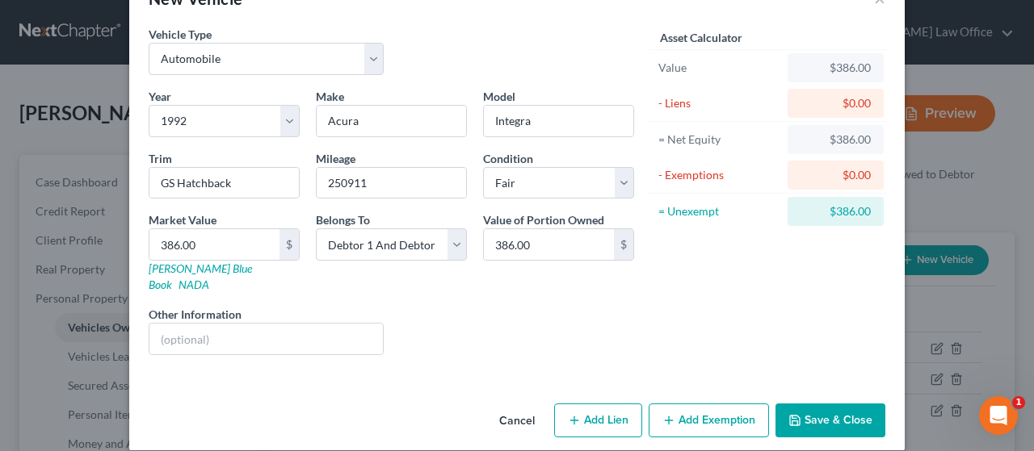
click at [694, 404] on button "Add Exemption" at bounding box center [708, 421] width 120 height 34
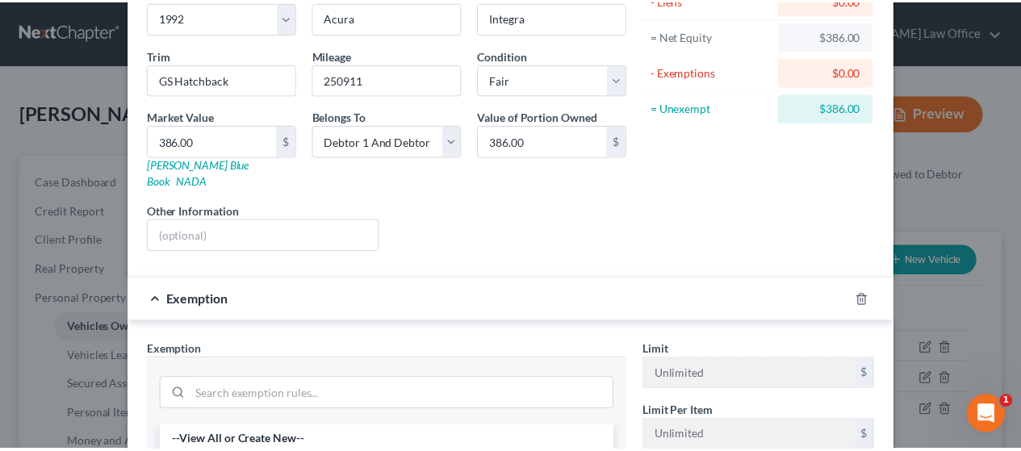
scroll to position [371, 0]
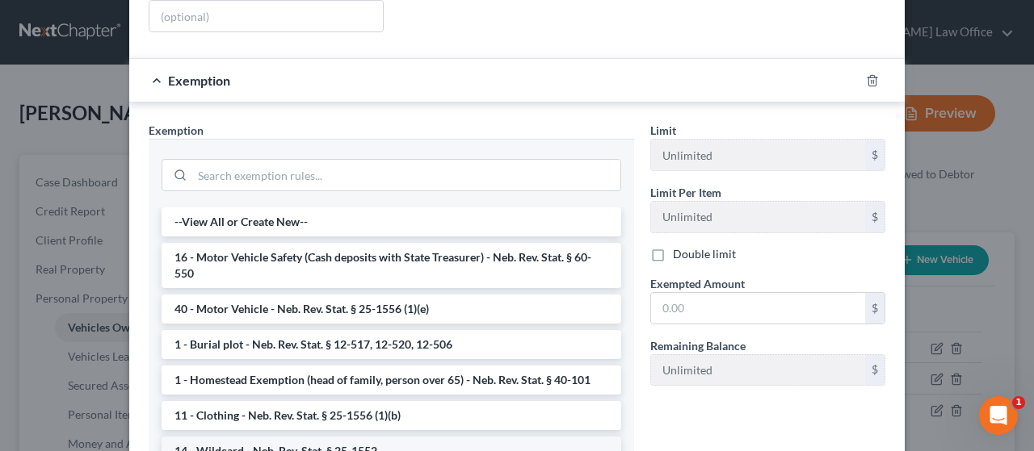
click at [329, 437] on li "14 - Wildcard - Neb. Rev. Stat. § 25-1552" at bounding box center [390, 451] width 459 height 29
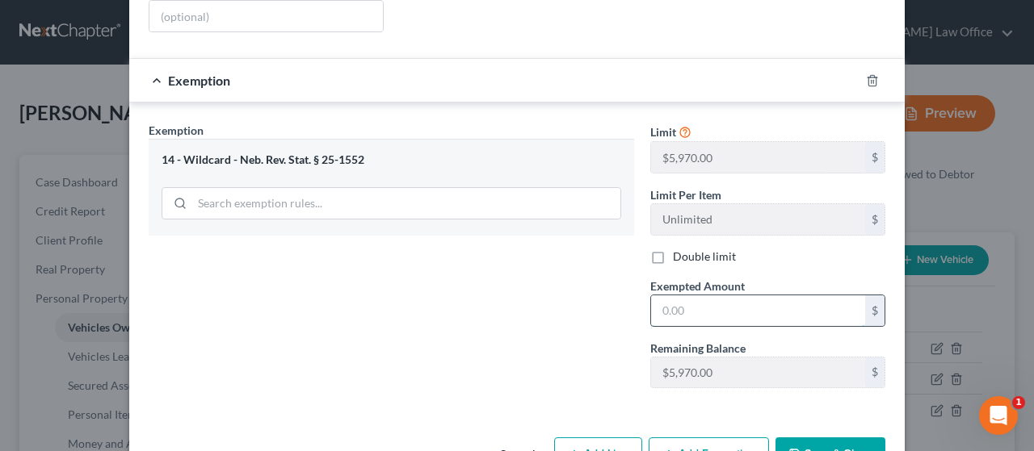
click at [692, 296] on input "text" at bounding box center [758, 311] width 214 height 31
click at [824, 438] on button "Save & Close" at bounding box center [830, 455] width 110 height 34
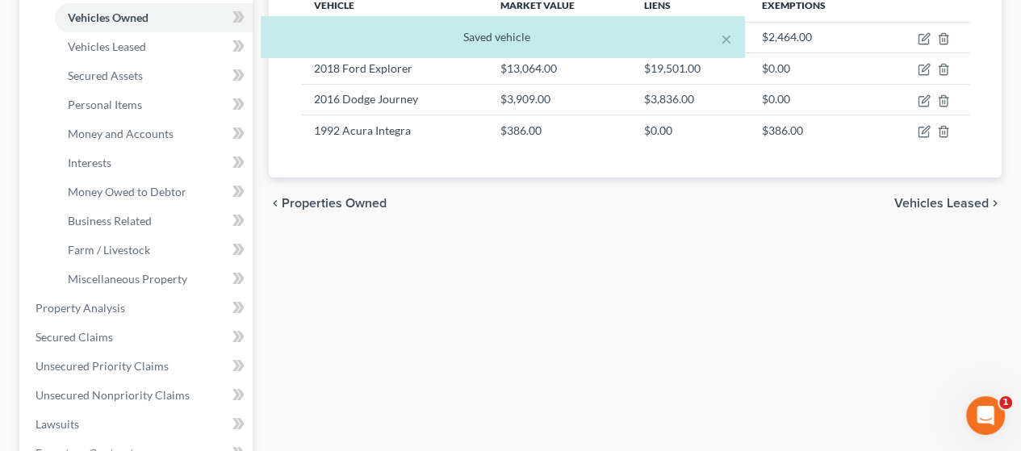
scroll to position [323, 0]
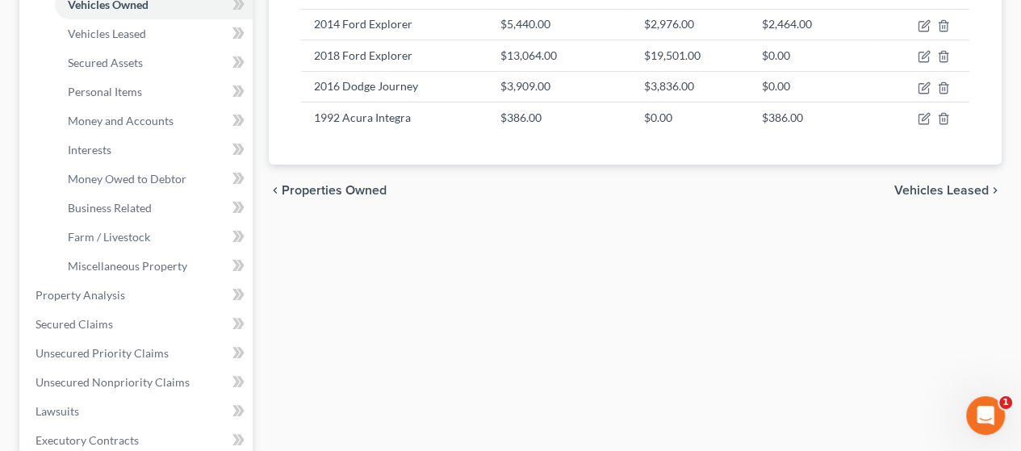
click at [954, 185] on span "Vehicles Leased" at bounding box center [942, 190] width 94 height 13
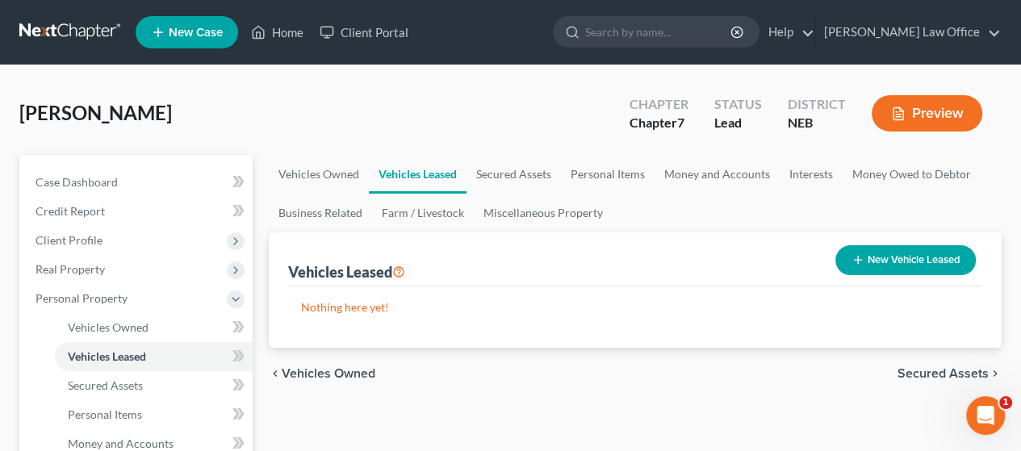
click at [933, 370] on span "Secured Assets" at bounding box center [943, 373] width 91 height 13
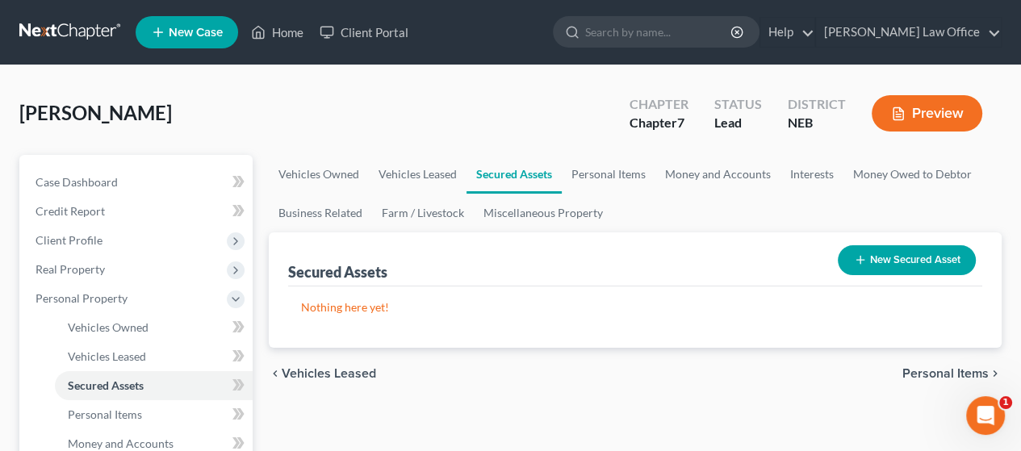
click at [938, 367] on span "Personal Items" at bounding box center [946, 373] width 86 height 13
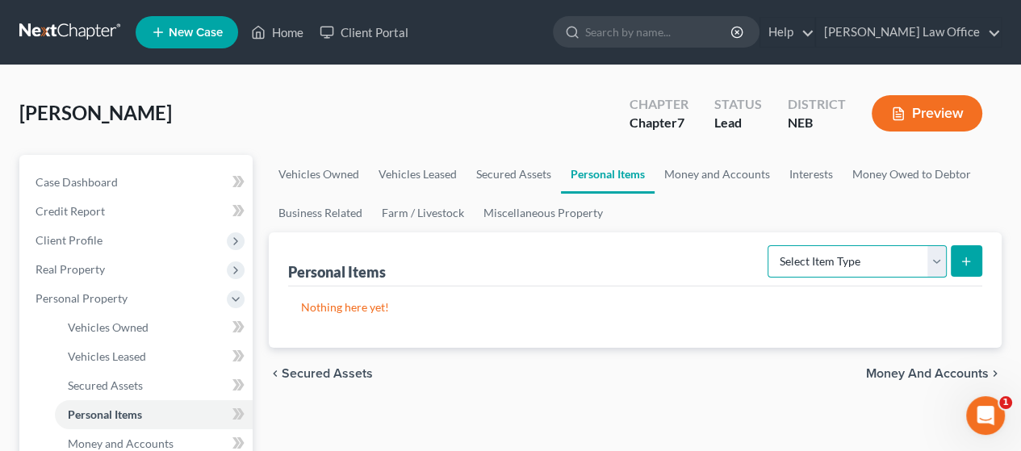
click at [934, 261] on select "Select Item Type Clothing Collectibles Of Value Electronics Firearms Household …" at bounding box center [857, 261] width 179 height 32
click at [770, 245] on select "Select Item Type Clothing Collectibles Of Value Electronics Firearms Household …" at bounding box center [857, 261] width 179 height 32
click at [968, 259] on icon "submit" at bounding box center [966, 261] width 13 height 13
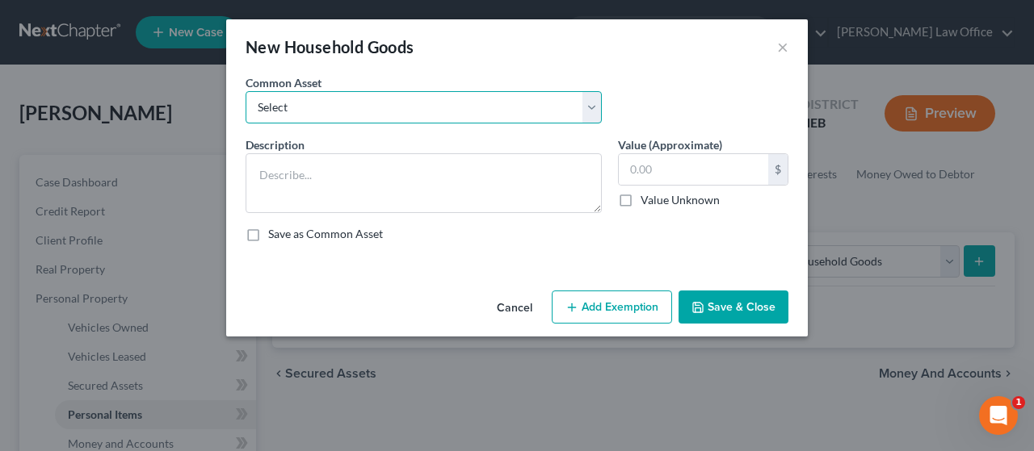
click at [591, 106] on select "Select Furniture, TV, Kitchen Items, Mics." at bounding box center [423, 107] width 356 height 32
click at [245, 91] on select "Select Furniture, TV, Kitchen Items, Mics." at bounding box center [423, 107] width 356 height 32
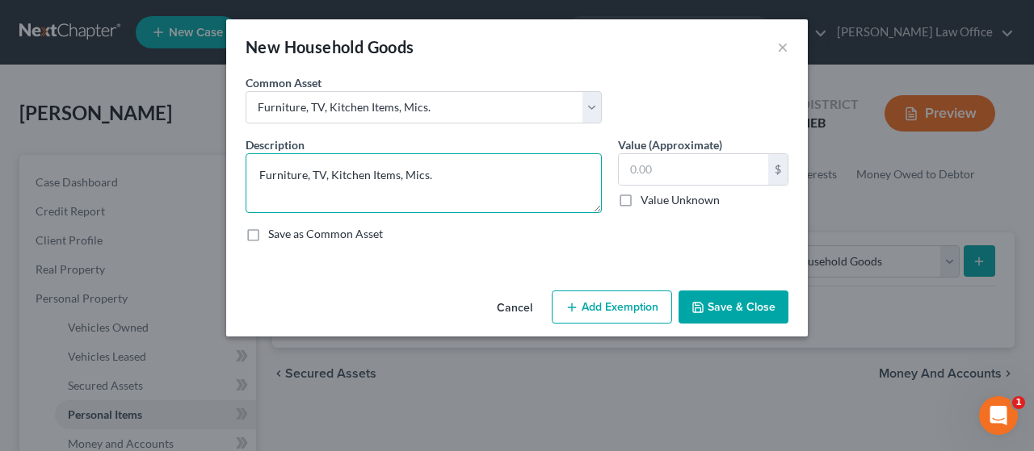
click at [468, 171] on textarea "Furniture, TV, Kitchen Items, Mics." at bounding box center [423, 183] width 356 height 60
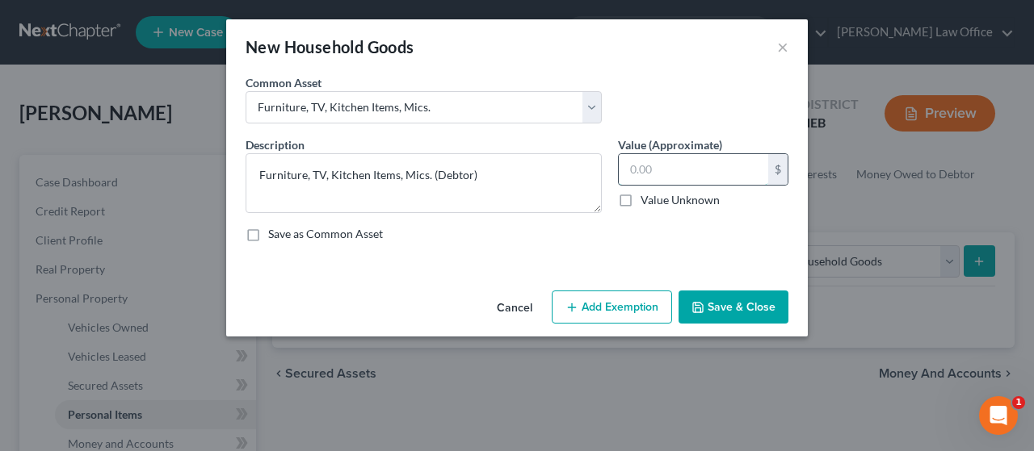
click at [664, 167] on input "text" at bounding box center [693, 169] width 149 height 31
click at [619, 302] on button "Add Exemption" at bounding box center [612, 308] width 120 height 34
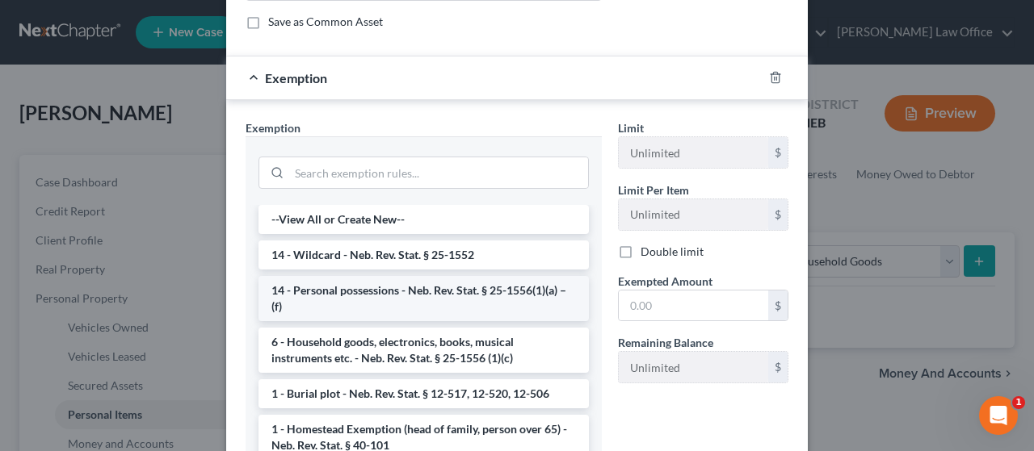
scroll to position [242, 0]
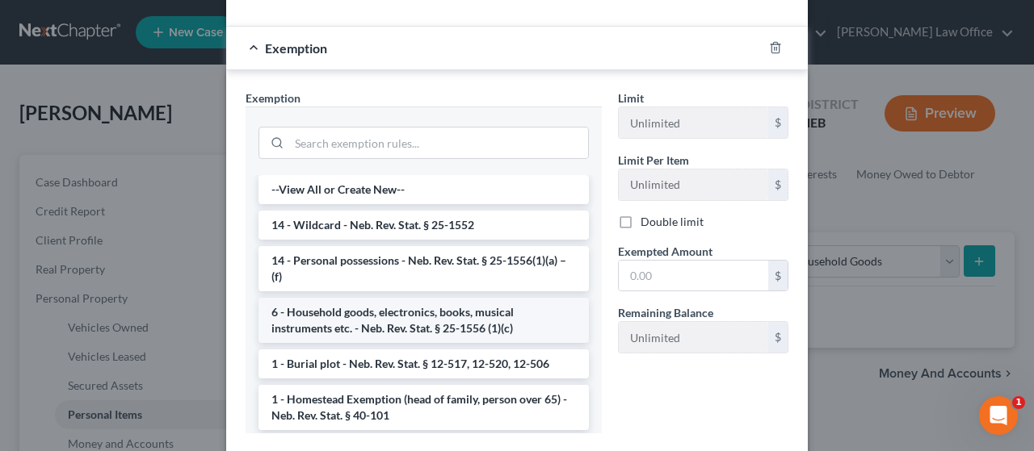
click at [447, 321] on li "6 - Household goods, electronics, books, musical instruments etc. - Neb. Rev. S…" at bounding box center [423, 320] width 330 height 45
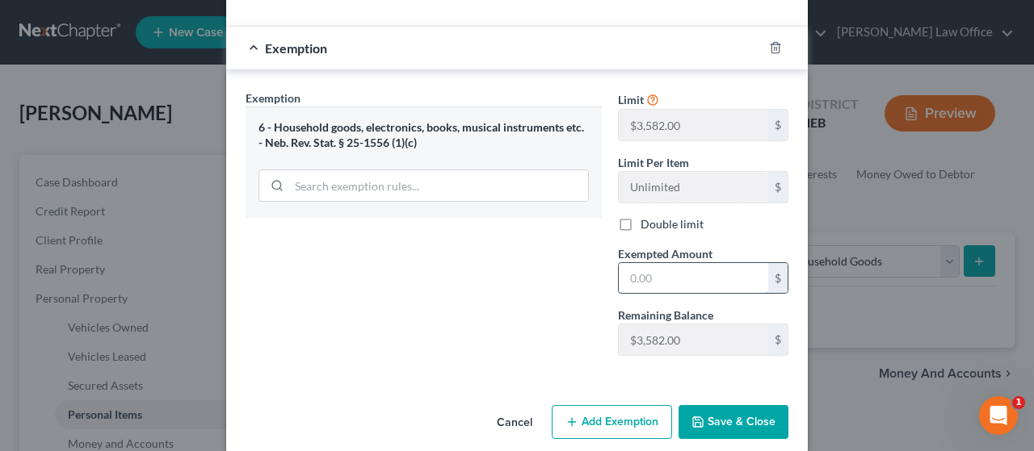
click at [661, 273] on input "text" at bounding box center [693, 278] width 149 height 31
click at [733, 419] on button "Save & Close" at bounding box center [733, 422] width 110 height 34
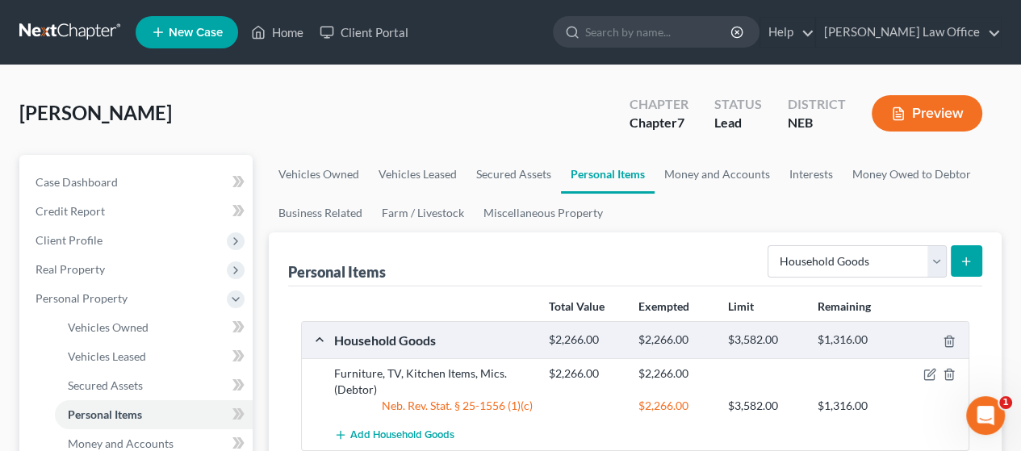
click at [971, 259] on icon "submit" at bounding box center [966, 261] width 13 height 13
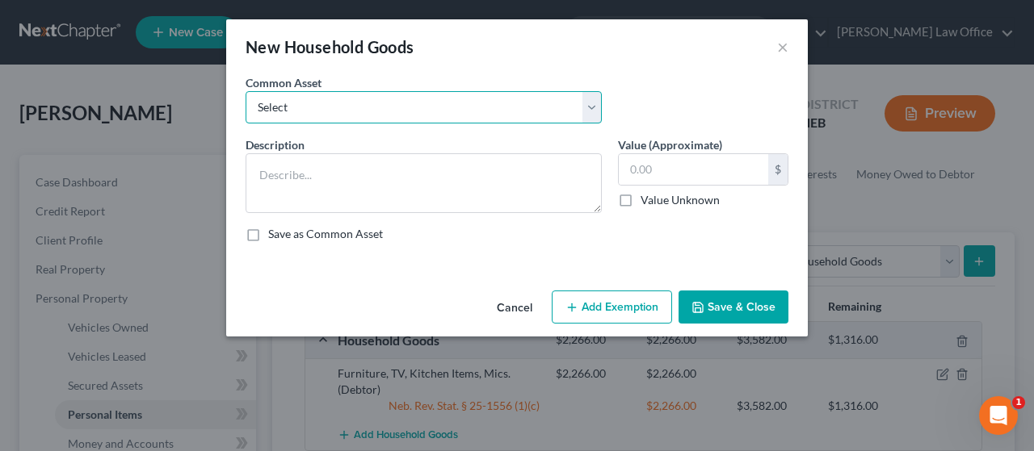
click at [328, 99] on select "Select Furniture, TV, Kitchen Items, Mics." at bounding box center [423, 107] width 356 height 32
click at [245, 91] on select "Select Furniture, TV, Kitchen Items, Mics." at bounding box center [423, 107] width 356 height 32
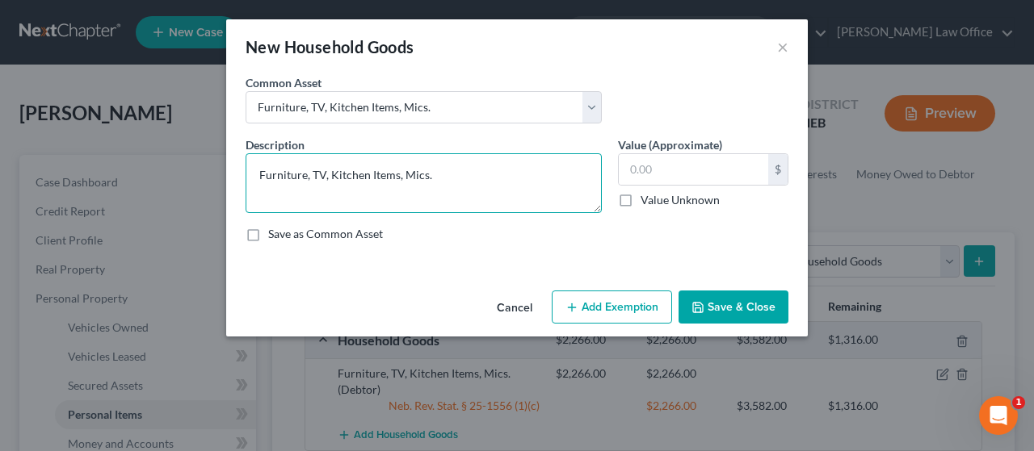
drag, startPoint x: 448, startPoint y: 178, endPoint x: 467, endPoint y: 170, distance: 20.3
click at [450, 178] on textarea "Furniture, TV, Kitchen Items, Mics." at bounding box center [423, 183] width 356 height 60
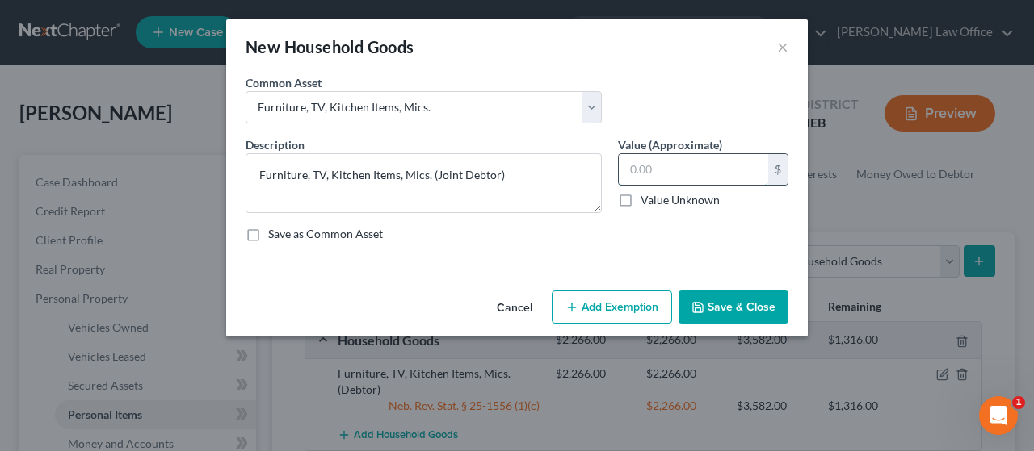
click at [673, 166] on input "text" at bounding box center [693, 169] width 149 height 31
click at [647, 294] on button "Add Exemption" at bounding box center [612, 308] width 120 height 34
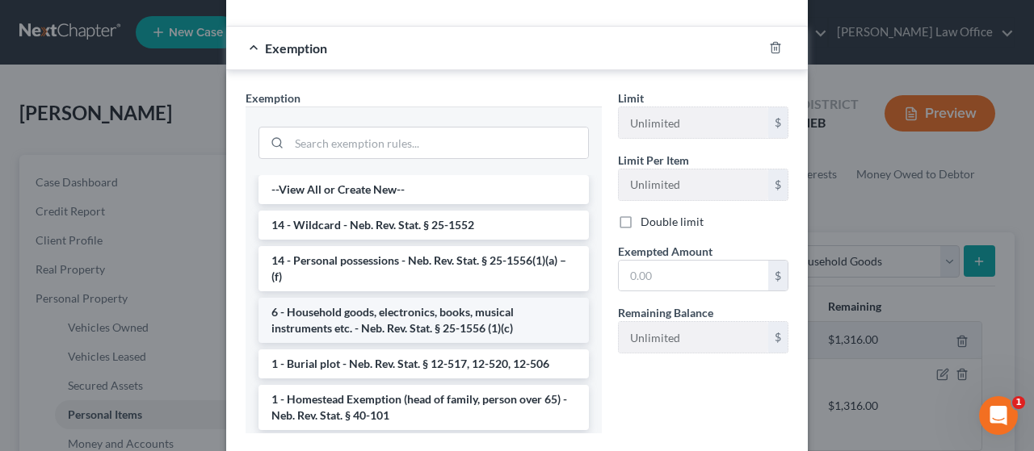
click at [437, 324] on li "6 - Household goods, electronics, books, musical instruments etc. - Neb. Rev. S…" at bounding box center [423, 320] width 330 height 45
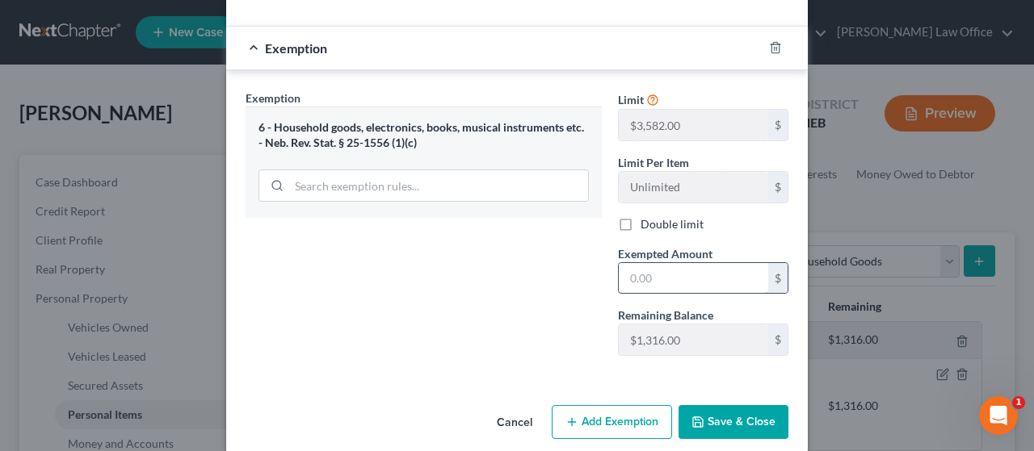
click at [673, 276] on input "text" at bounding box center [693, 278] width 149 height 31
click at [741, 416] on button "Save & Close" at bounding box center [733, 422] width 110 height 34
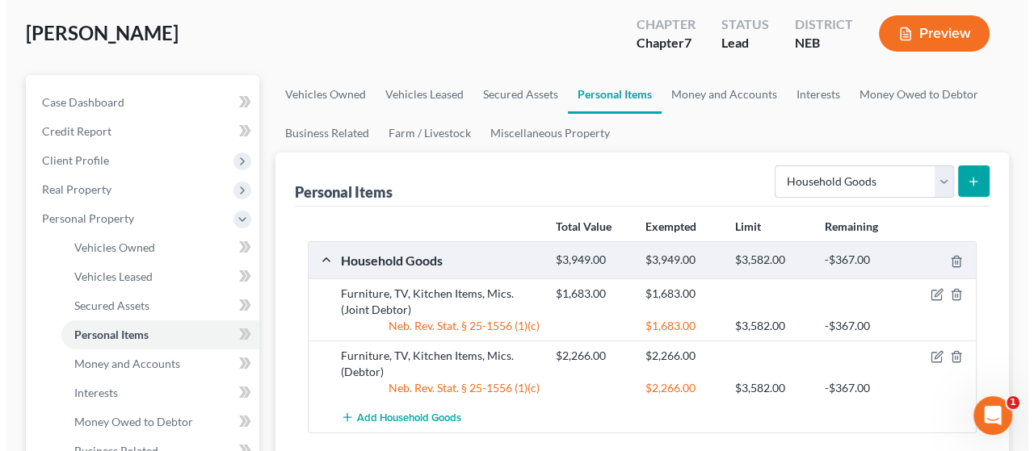
scroll to position [81, 0]
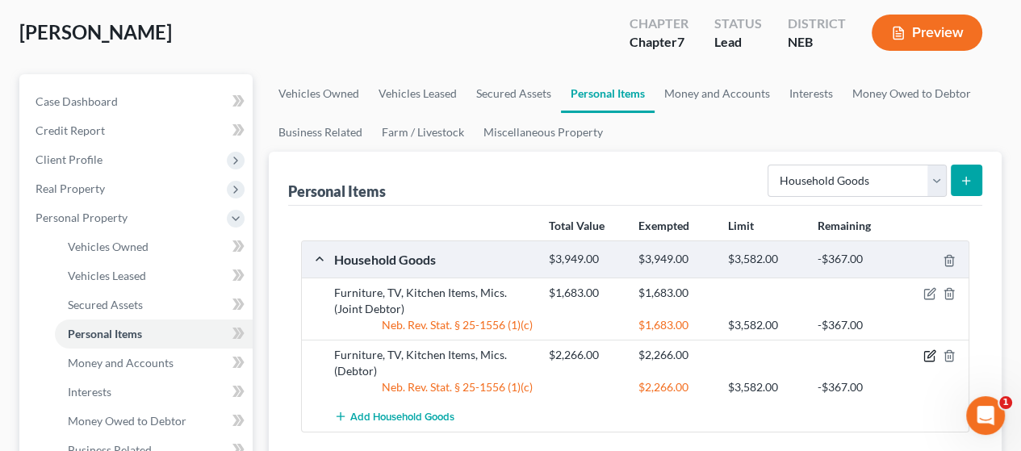
click at [929, 352] on icon "button" at bounding box center [930, 356] width 13 height 13
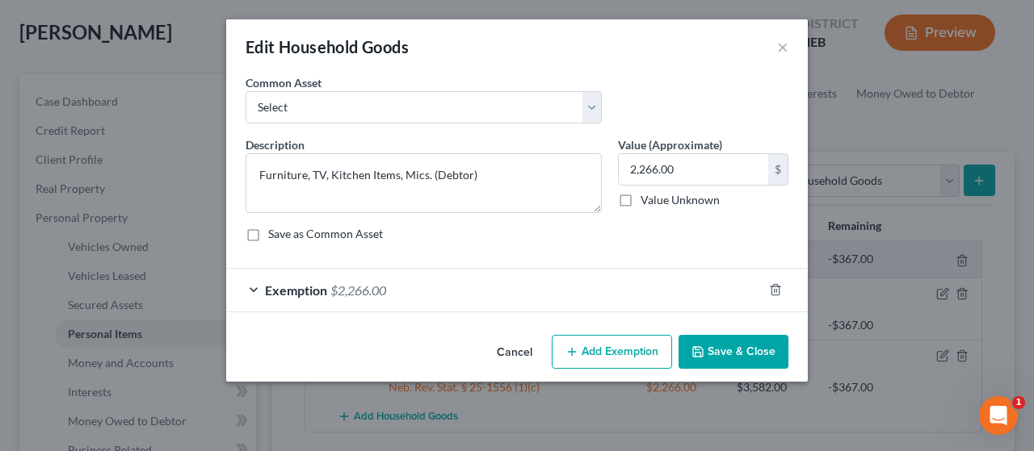
click at [459, 288] on div "Exemption $2,266.00" at bounding box center [494, 290] width 536 height 43
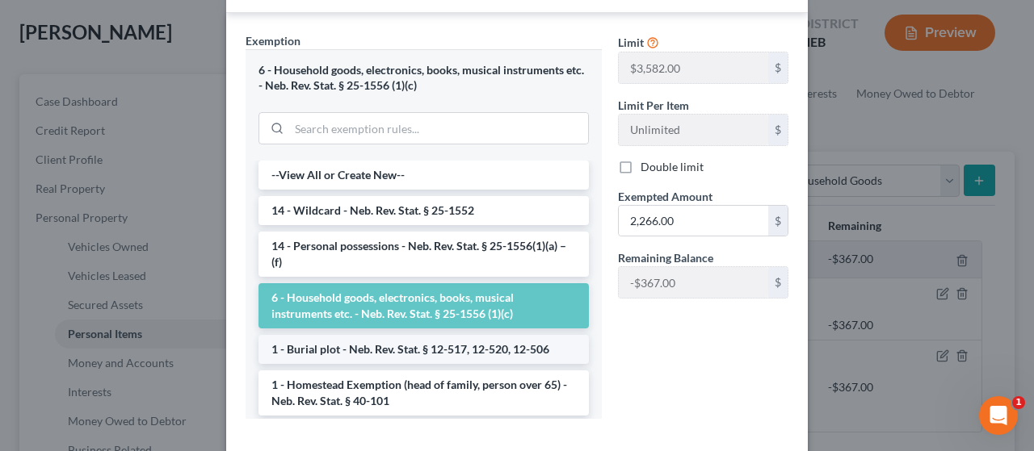
scroll to position [323, 0]
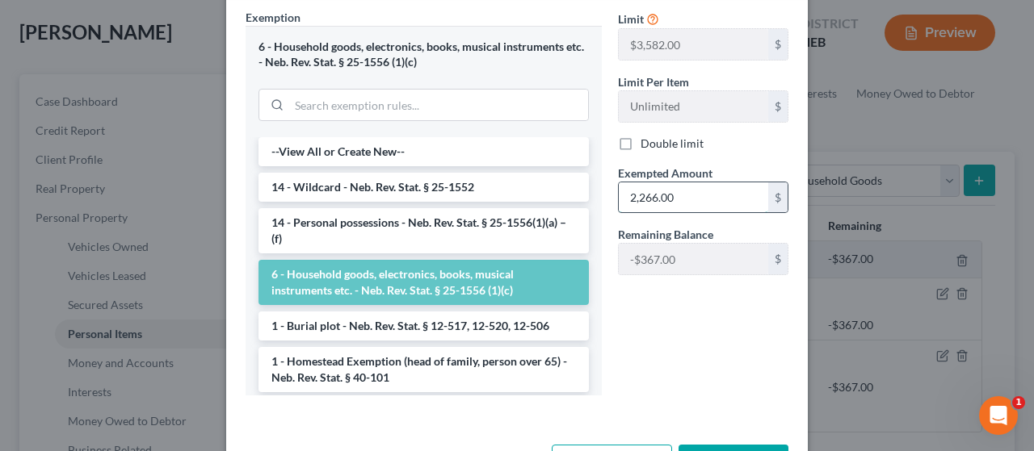
click at [673, 195] on input "2,266.00" at bounding box center [693, 197] width 149 height 31
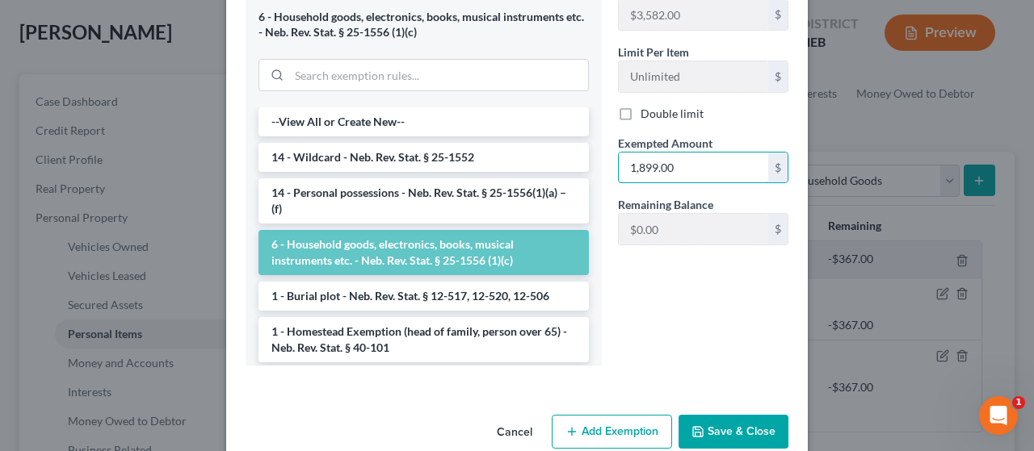
scroll to position [381, 0]
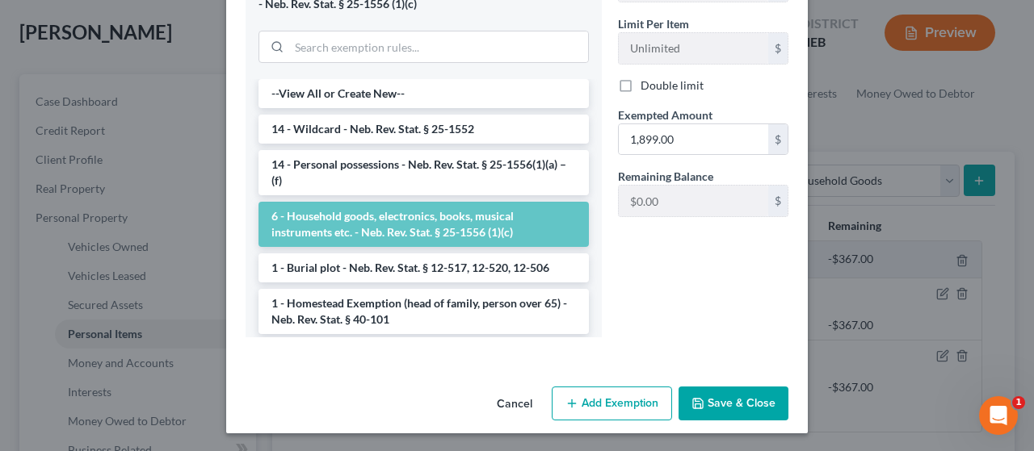
click at [743, 398] on button "Save & Close" at bounding box center [733, 404] width 110 height 34
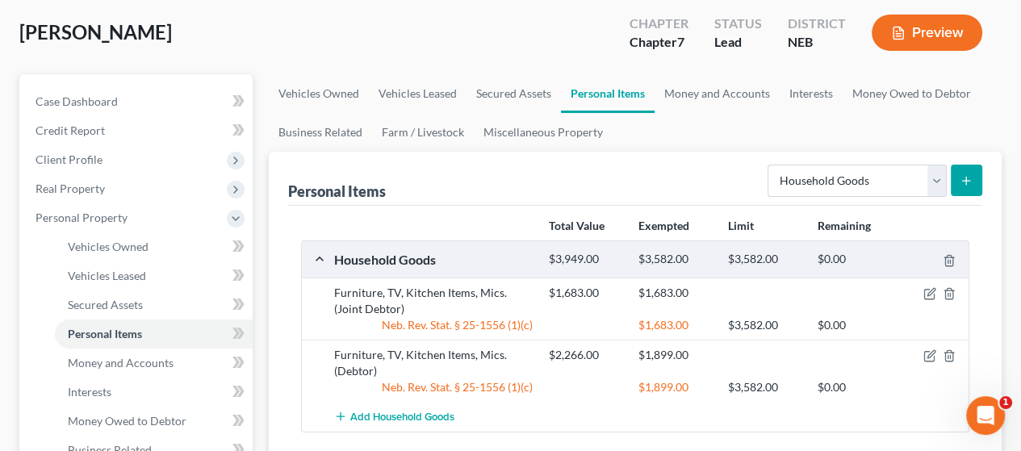
click at [966, 176] on icon "submit" at bounding box center [966, 180] width 13 height 13
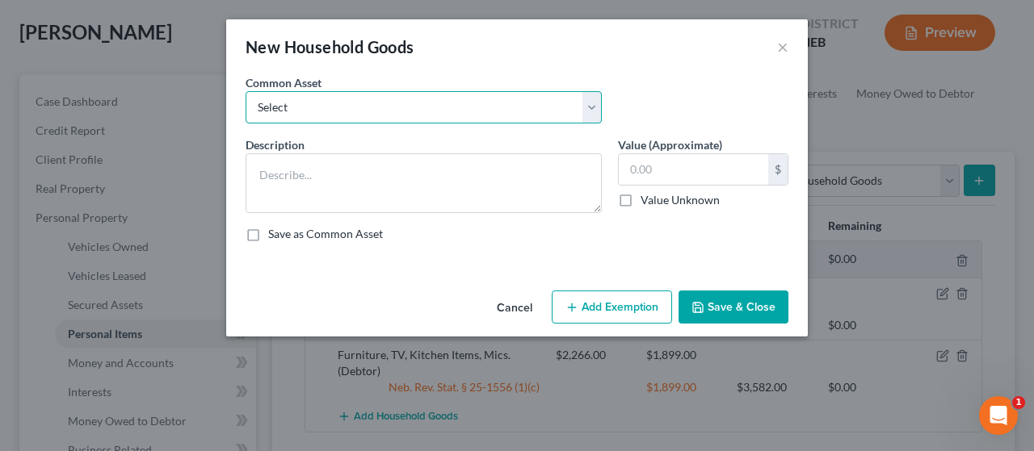
click at [591, 107] on select "Select Furniture, TV, Kitchen Items, Mics." at bounding box center [423, 107] width 356 height 32
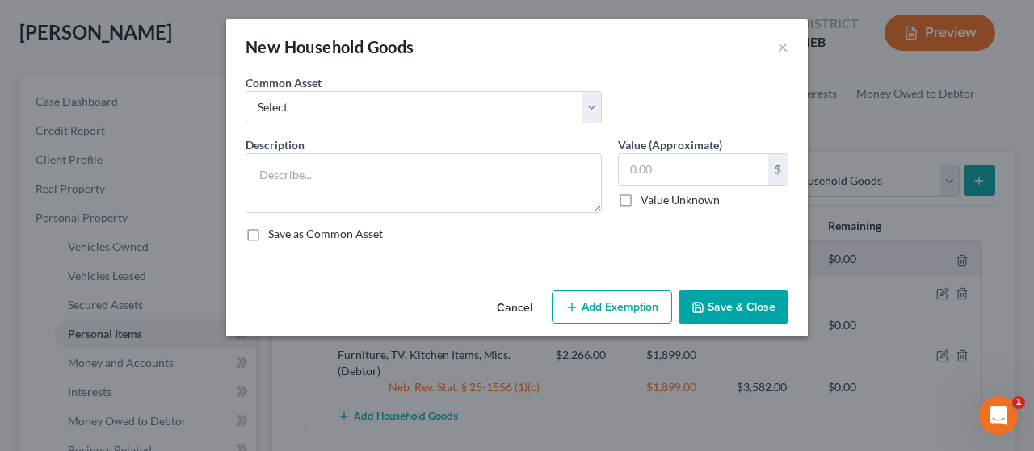
click at [520, 308] on button "Cancel" at bounding box center [514, 308] width 61 height 32
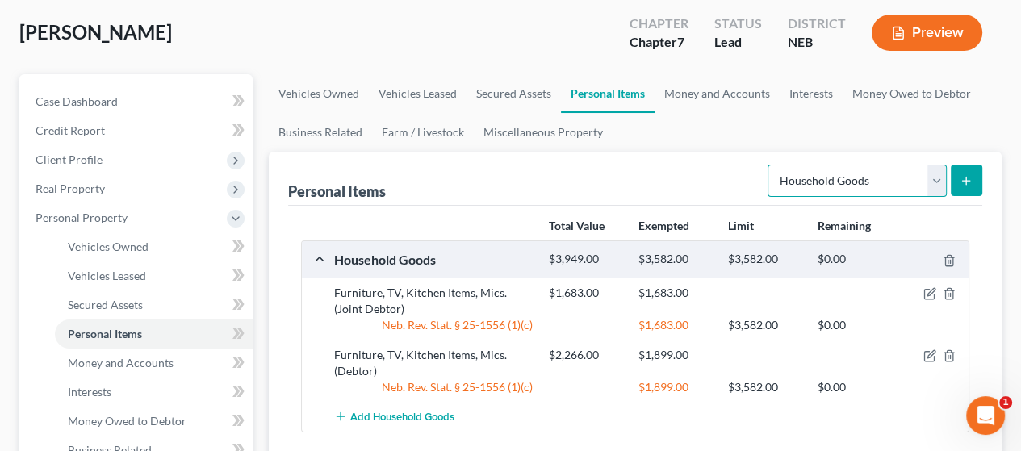
click at [937, 177] on select "Select Item Type Clothing Collectibles Of Value Electronics Firearms Household …" at bounding box center [857, 181] width 179 height 32
click at [770, 165] on select "Select Item Type Clothing Collectibles Of Value Electronics Firearms Household …" at bounding box center [857, 181] width 179 height 32
click at [971, 178] on icon "submit" at bounding box center [966, 180] width 13 height 13
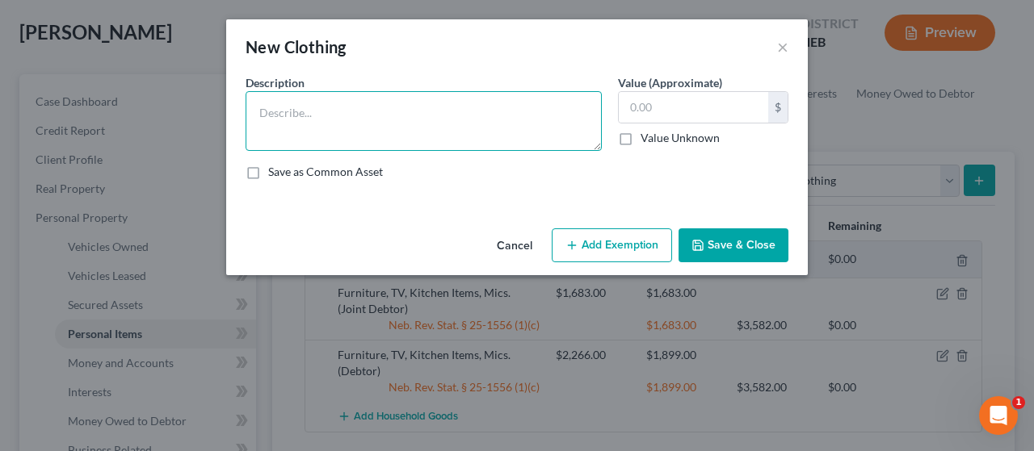
click at [380, 109] on textarea at bounding box center [423, 121] width 356 height 60
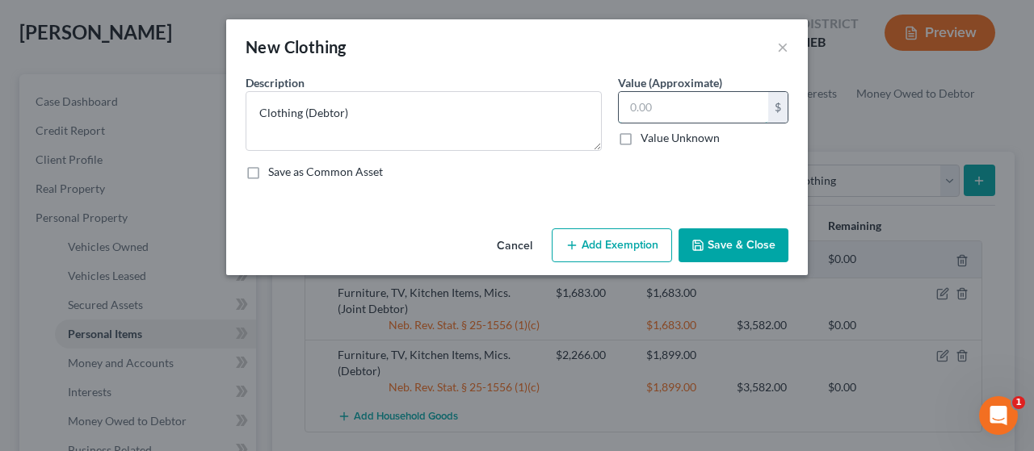
click at [667, 102] on input "text" at bounding box center [693, 107] width 149 height 31
click at [637, 242] on button "Add Exemption" at bounding box center [612, 246] width 120 height 34
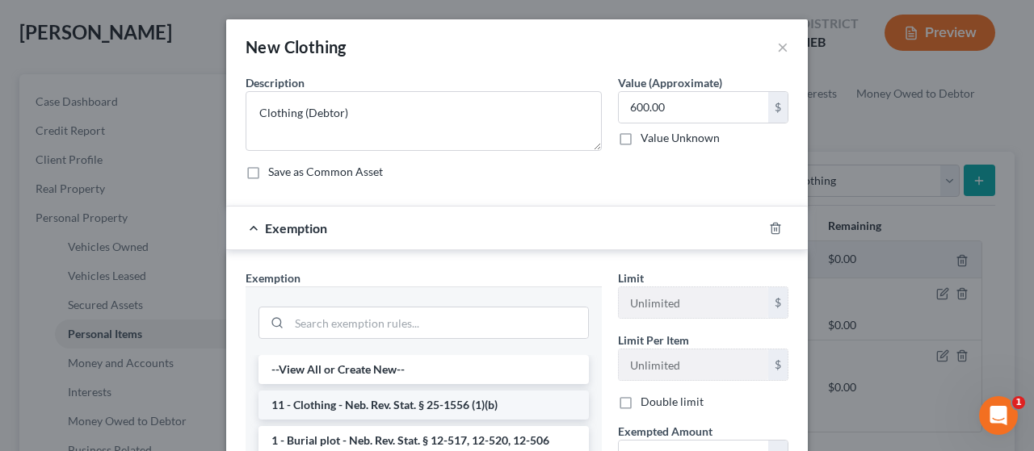
click at [497, 398] on li "11 - Clothing - Neb. Rev. Stat. § 25-1556 (1)(b)" at bounding box center [423, 405] width 330 height 29
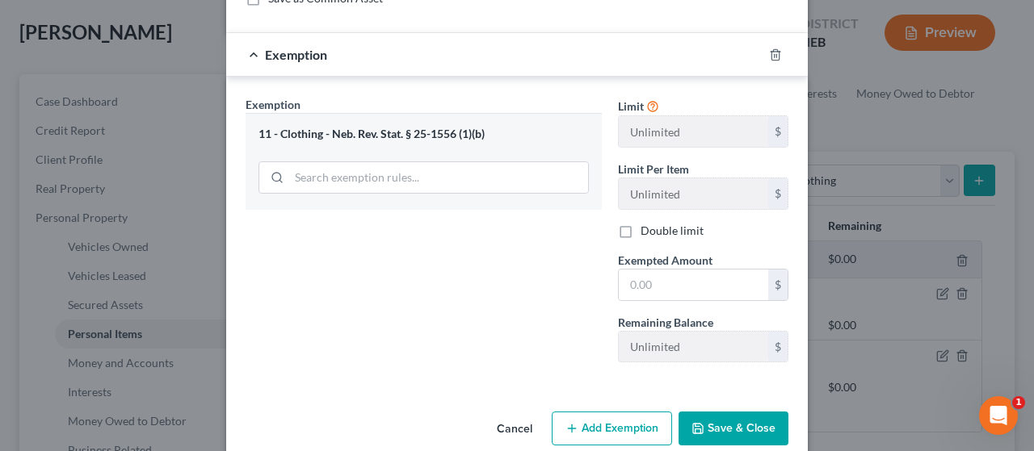
scroll to position [198, 0]
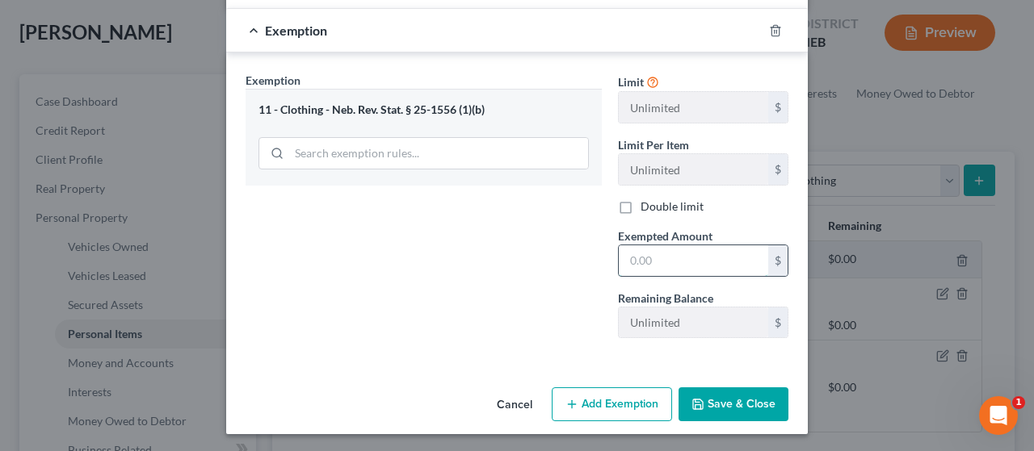
click at [663, 254] on input "text" at bounding box center [693, 260] width 149 height 31
click at [723, 409] on button "Save & Close" at bounding box center [733, 405] width 110 height 34
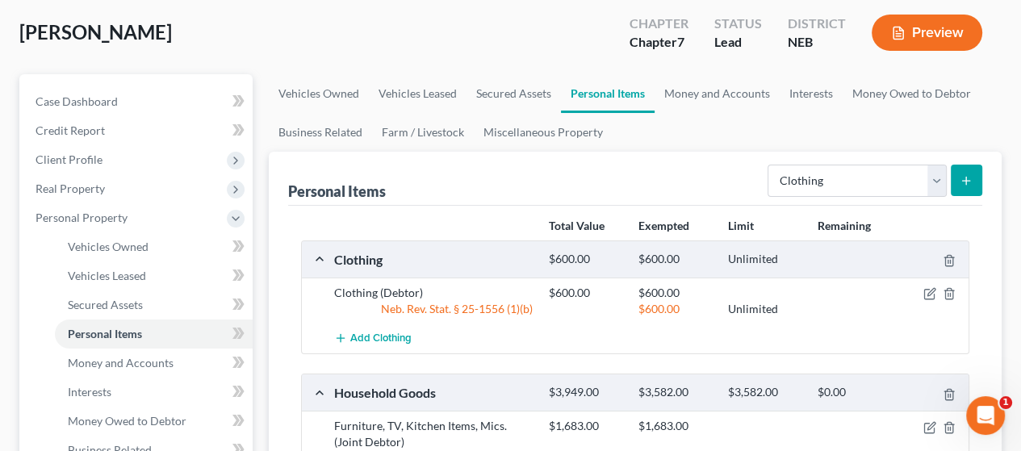
click at [981, 177] on button "submit" at bounding box center [966, 180] width 31 height 31
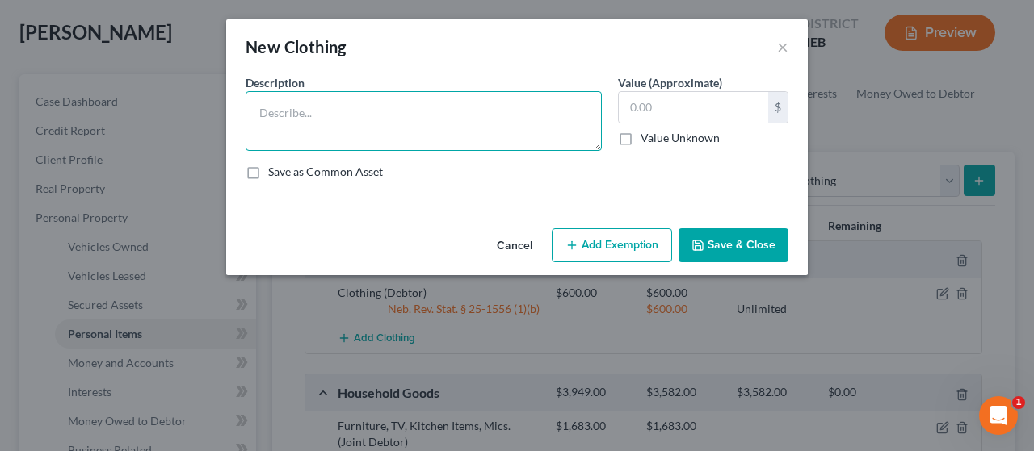
click at [325, 105] on textarea at bounding box center [423, 121] width 356 height 60
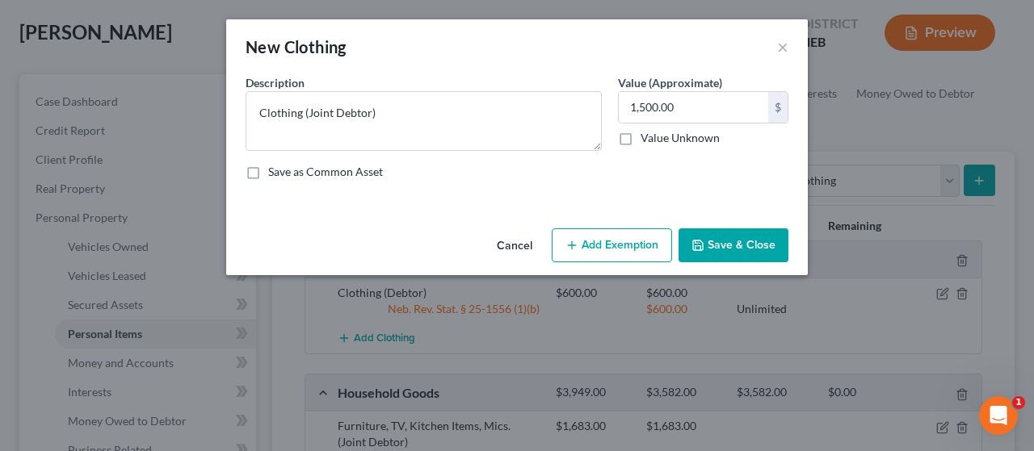
click at [614, 237] on button "Add Exemption" at bounding box center [612, 246] width 120 height 34
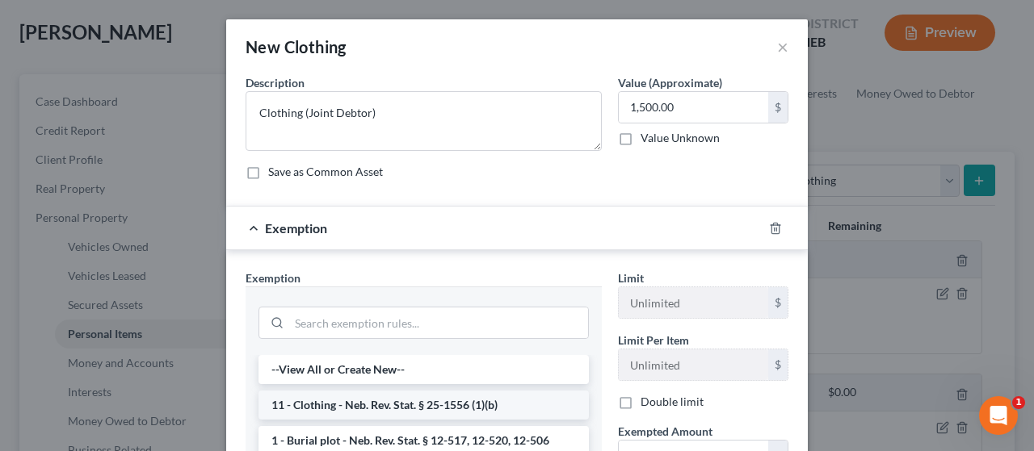
drag, startPoint x: 426, startPoint y: 396, endPoint x: 444, endPoint y: 394, distance: 18.7
click at [426, 396] on li "11 - Clothing - Neb. Rev. Stat. § 25-1556 (1)(b)" at bounding box center [423, 405] width 330 height 29
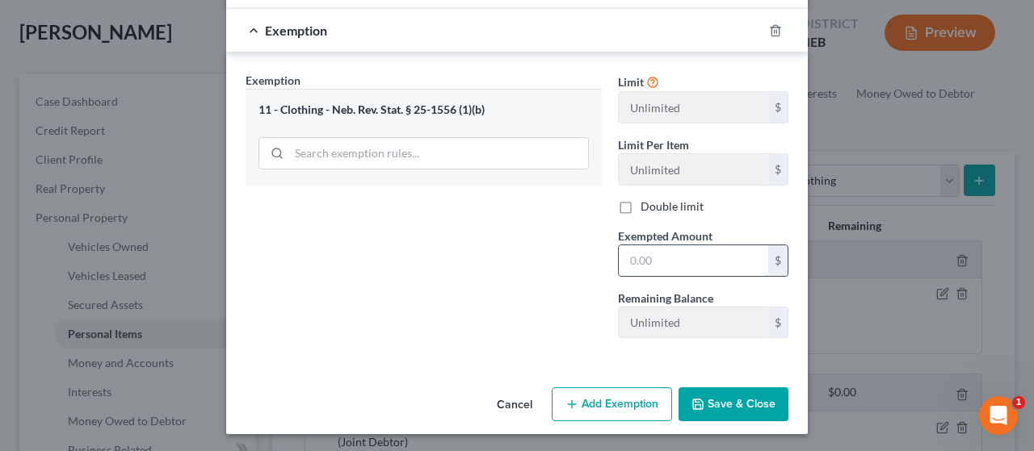
click at [666, 255] on input "text" at bounding box center [693, 260] width 149 height 31
click at [731, 394] on button "Save & Close" at bounding box center [733, 405] width 110 height 34
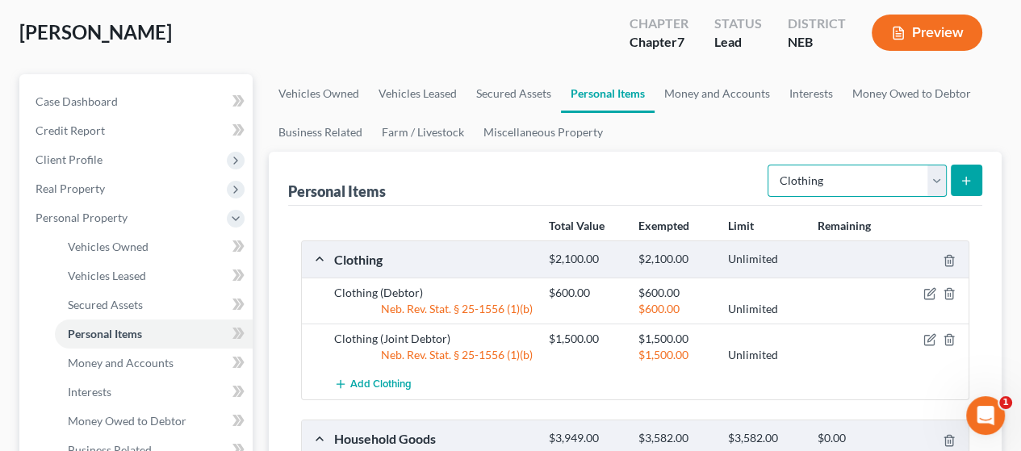
click at [942, 180] on select "Select Item Type Clothing Collectibles Of Value Electronics Firearms Household …" at bounding box center [857, 181] width 179 height 32
click at [770, 165] on select "Select Item Type Clothing Collectibles Of Value Electronics Firearms Household …" at bounding box center [857, 181] width 179 height 32
click at [971, 177] on icon "submit" at bounding box center [966, 180] width 13 height 13
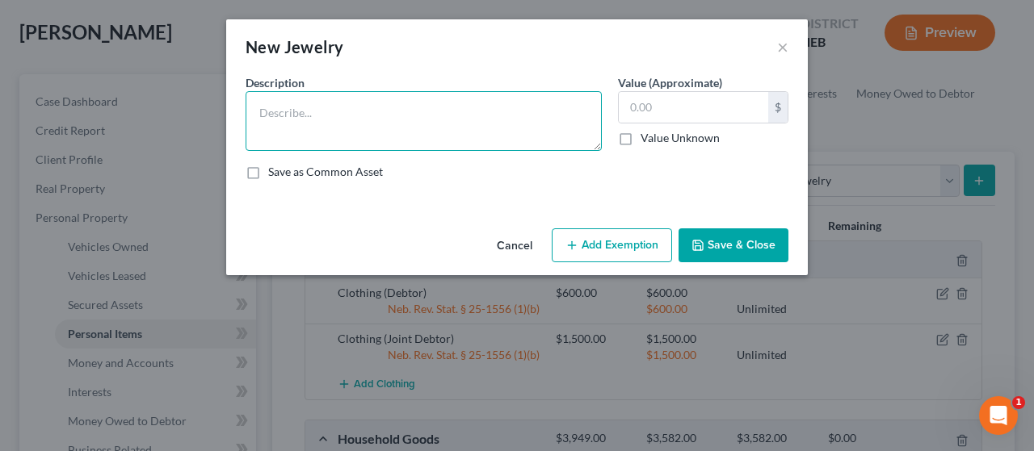
click at [361, 109] on textarea at bounding box center [423, 121] width 356 height 60
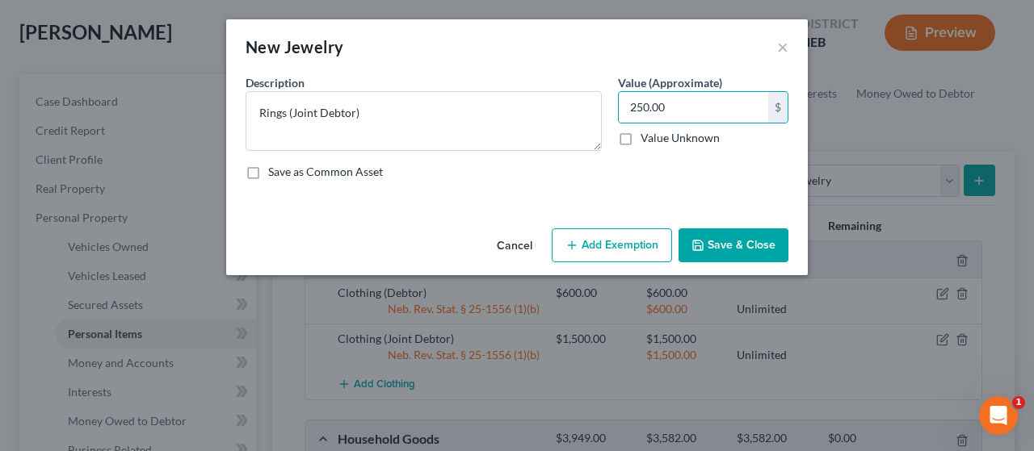
click at [631, 245] on button "Add Exemption" at bounding box center [612, 246] width 120 height 34
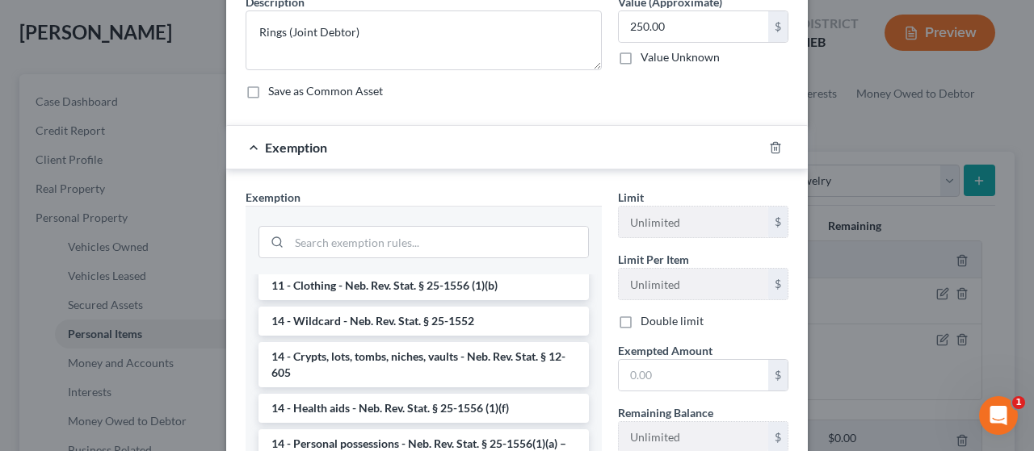
scroll to position [242, 0]
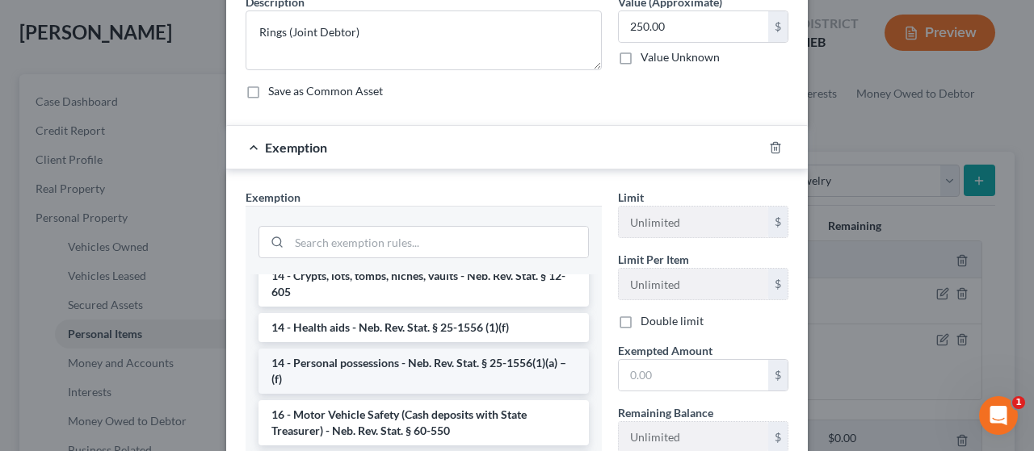
click at [412, 367] on li "14 - Personal possessions - Neb. Rev. Stat. § 25-1556(1)(a) – (f)" at bounding box center [423, 371] width 330 height 45
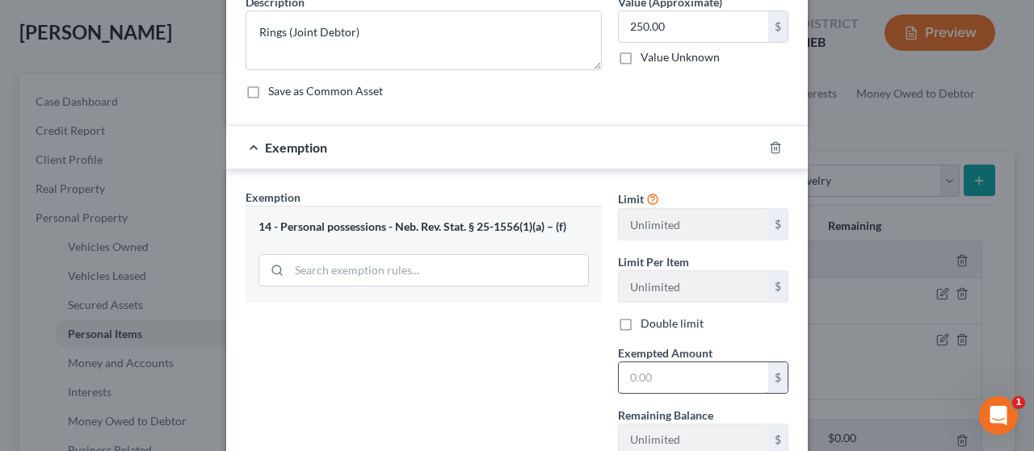
click at [667, 373] on input "text" at bounding box center [693, 378] width 149 height 31
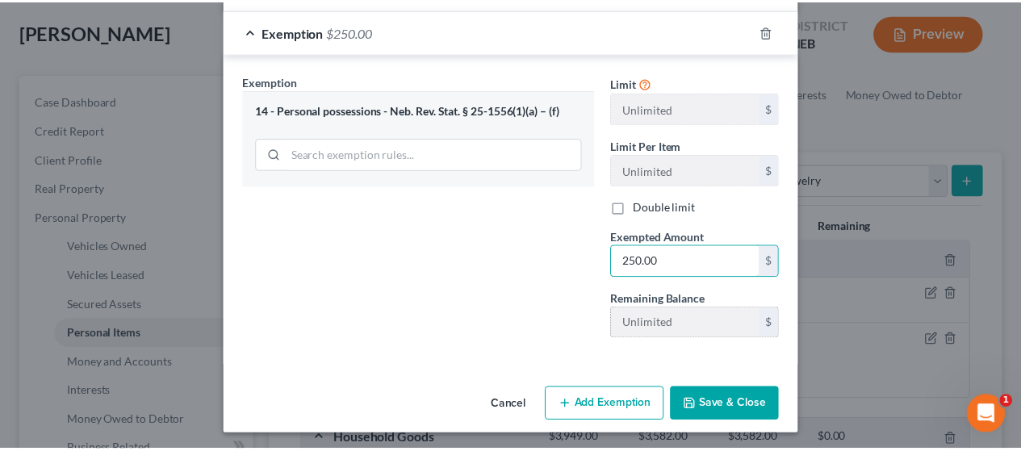
scroll to position [198, 0]
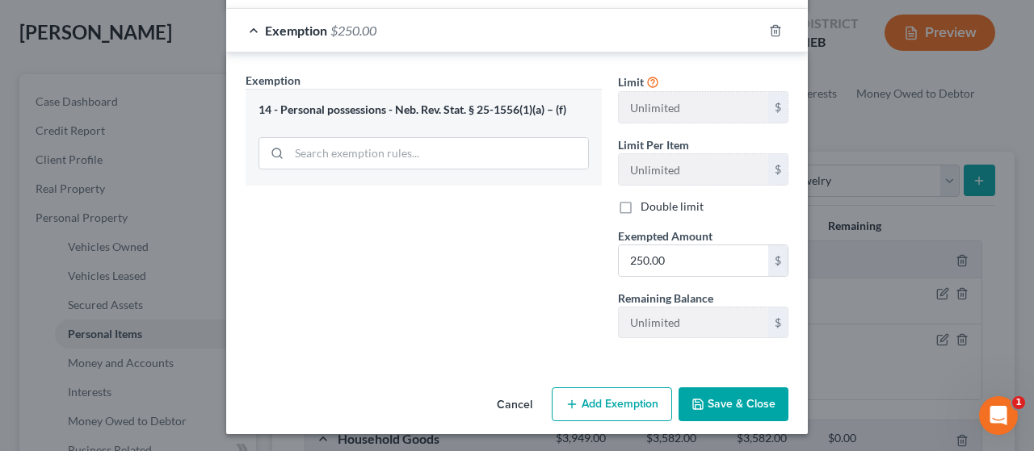
click at [753, 401] on button "Save & Close" at bounding box center [733, 405] width 110 height 34
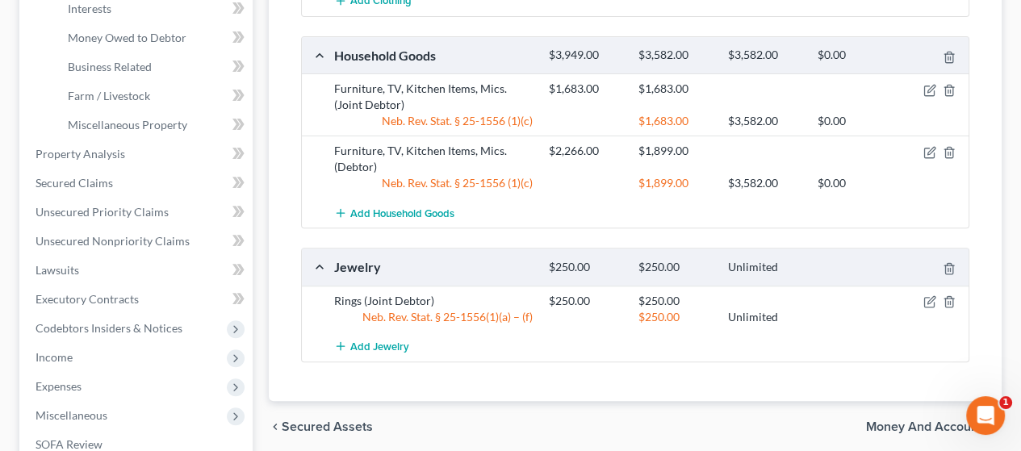
scroll to position [484, 0]
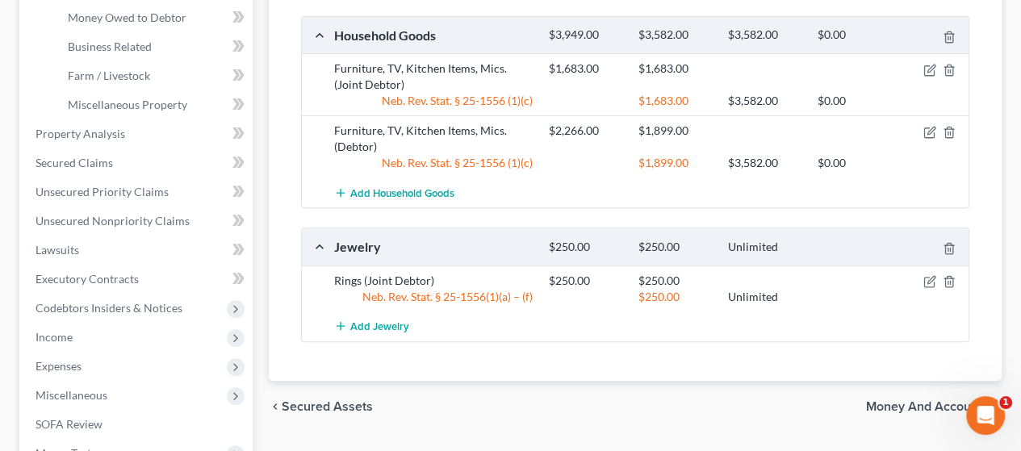
click at [917, 403] on span "Money and Accounts" at bounding box center [927, 407] width 123 height 13
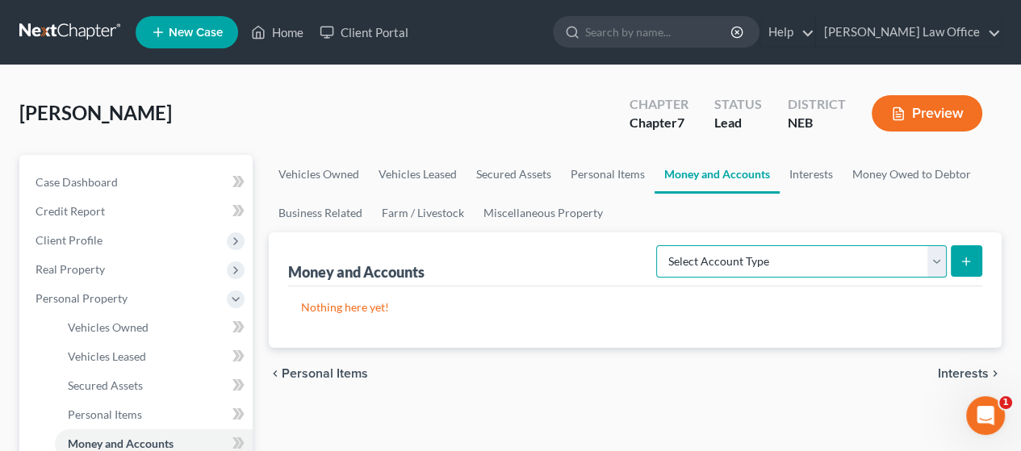
click at [933, 269] on select "Select Account Type Brokerage Cash on Hand Certificates of Deposit Checking Acc…" at bounding box center [801, 261] width 291 height 32
click at [660, 245] on select "Select Account Type Brokerage Cash on Hand Certificates of Deposit Checking Acc…" at bounding box center [801, 261] width 291 height 32
click at [972, 261] on icon "submit" at bounding box center [966, 261] width 13 height 13
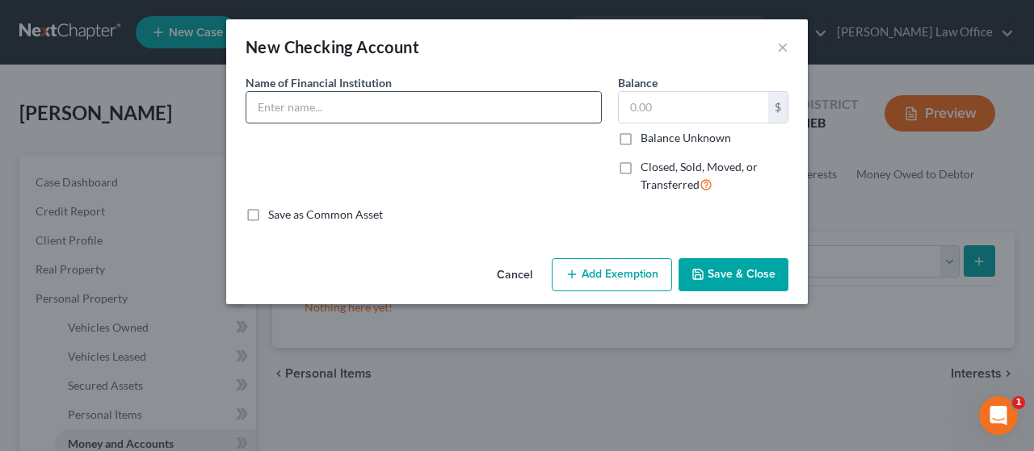
click at [342, 102] on input "text" at bounding box center [423, 107] width 354 height 31
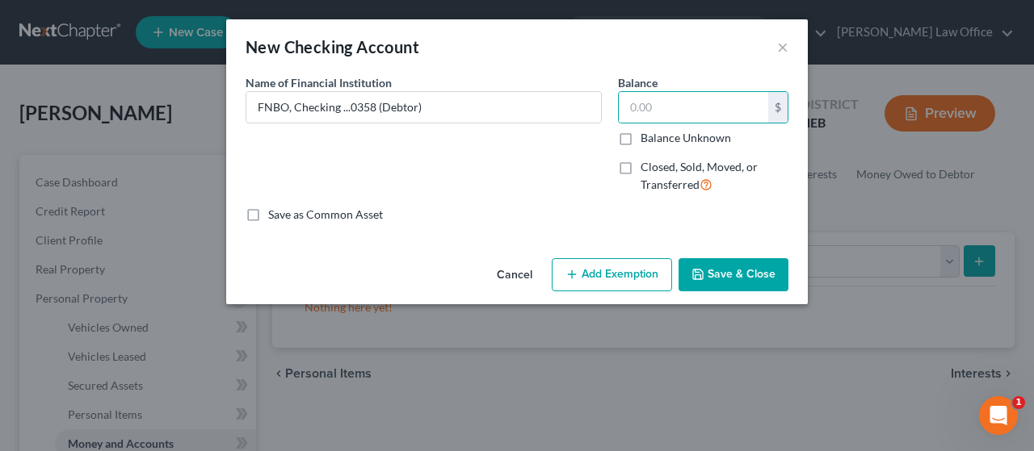
click at [736, 271] on button "Save & Close" at bounding box center [733, 275] width 110 height 34
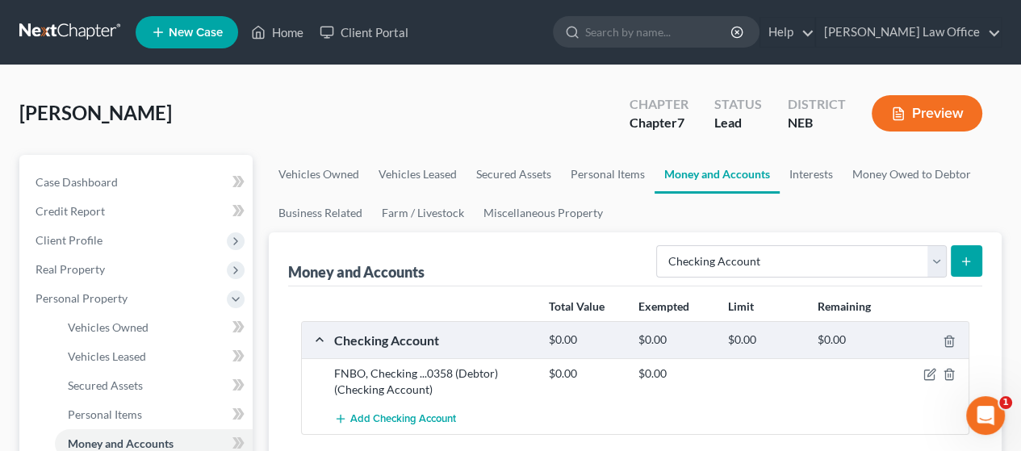
click at [967, 262] on line "submit" at bounding box center [966, 262] width 7 height 0
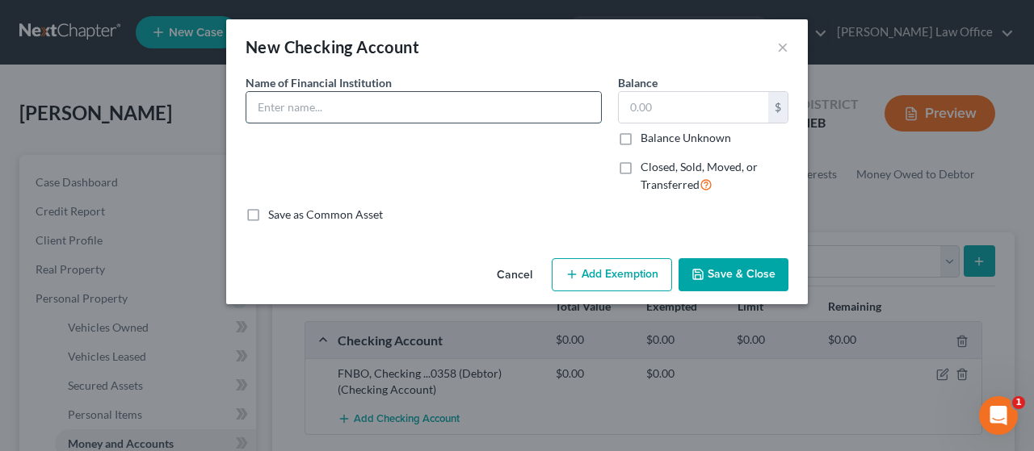
drag, startPoint x: 324, startPoint y: 100, endPoint x: 391, endPoint y: 118, distance: 69.3
click at [333, 103] on input "text" at bounding box center [423, 107] width 354 height 31
click at [753, 276] on button "Save & Close" at bounding box center [733, 275] width 110 height 34
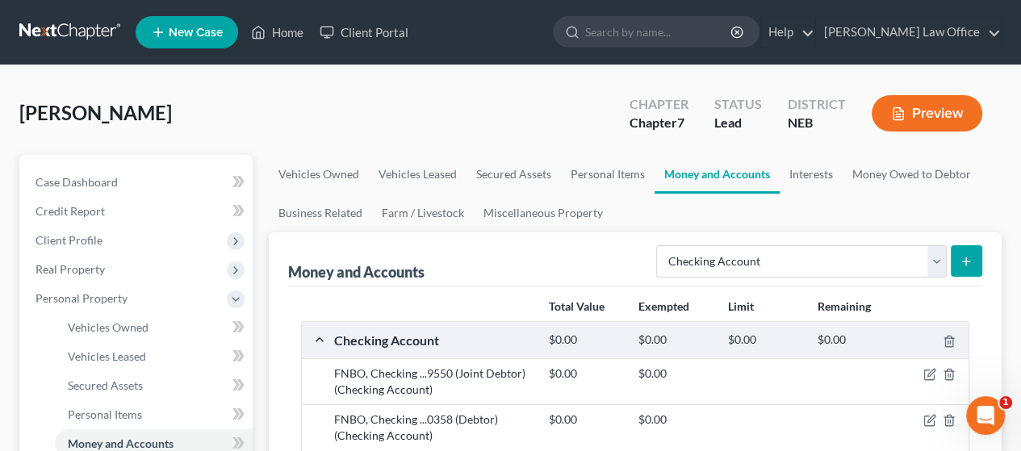
click at [974, 262] on button "submit" at bounding box center [966, 260] width 31 height 31
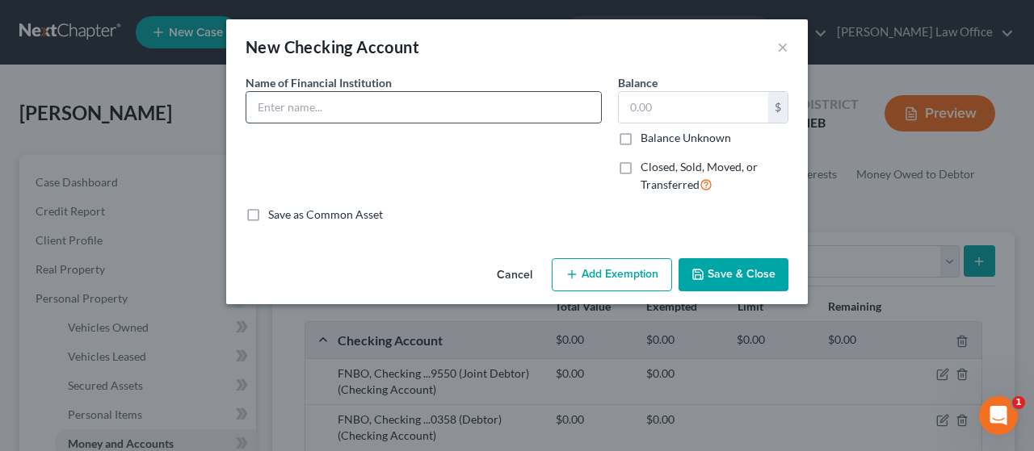
click at [433, 103] on input "text" at bounding box center [423, 107] width 354 height 31
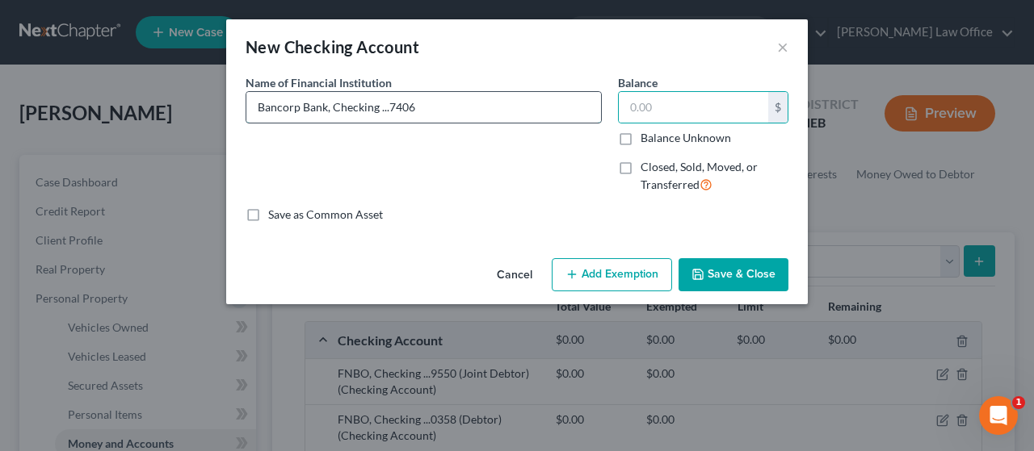
click at [423, 104] on input "Bancorp Bank, Checking ...7406" at bounding box center [423, 107] width 354 height 31
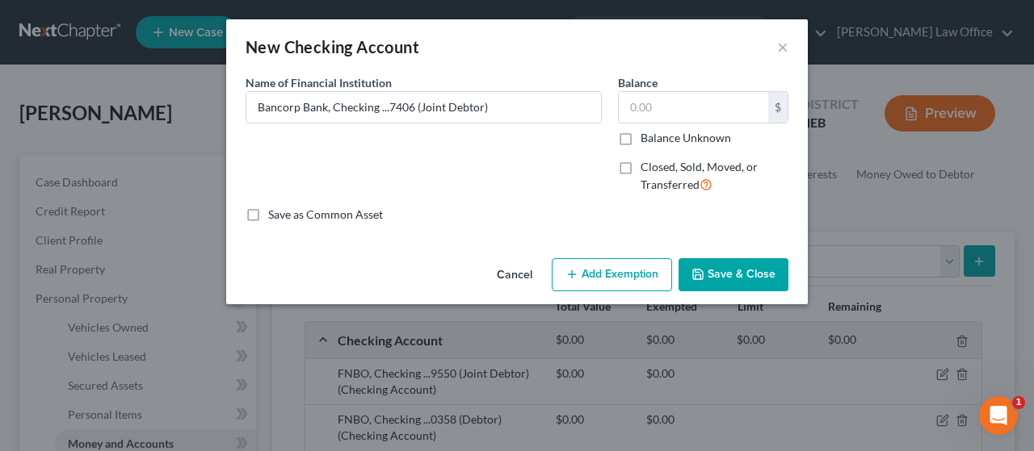
click at [740, 274] on button "Save & Close" at bounding box center [733, 275] width 110 height 34
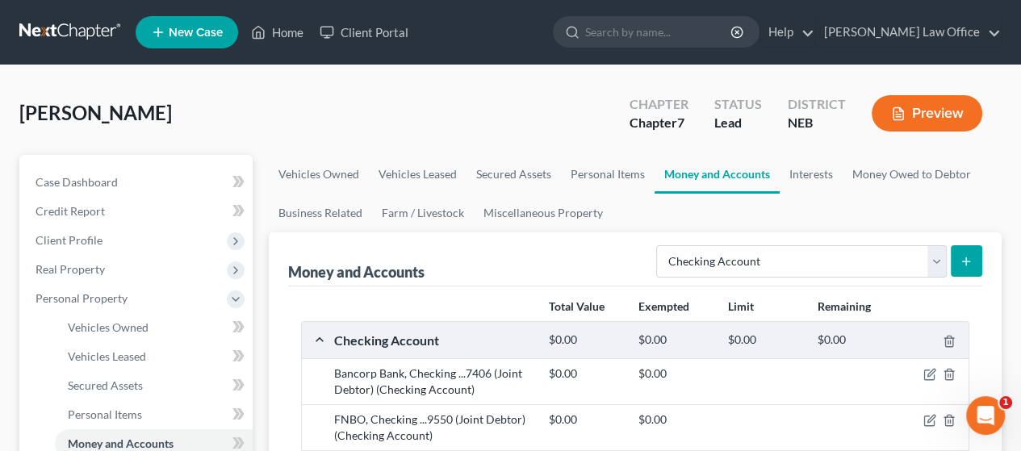
click at [964, 255] on icon "submit" at bounding box center [966, 261] width 13 height 13
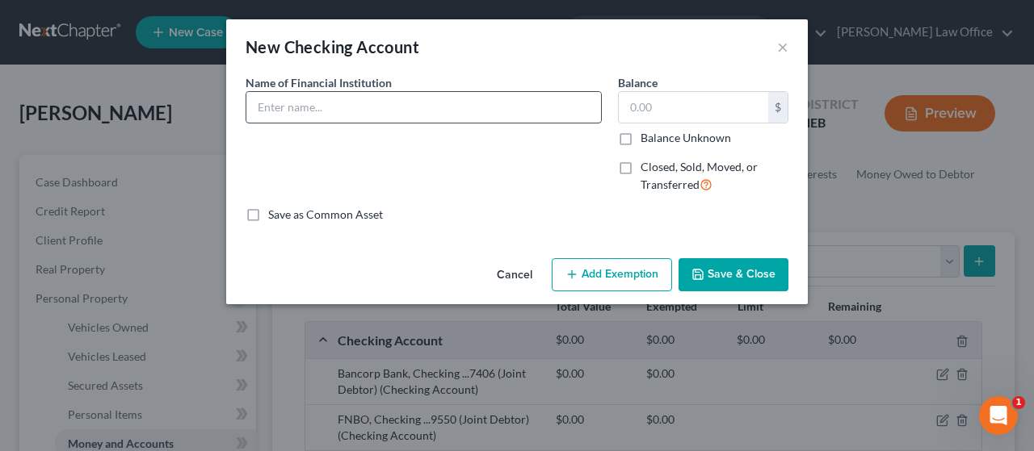
click at [315, 106] on input "text" at bounding box center [423, 107] width 354 height 31
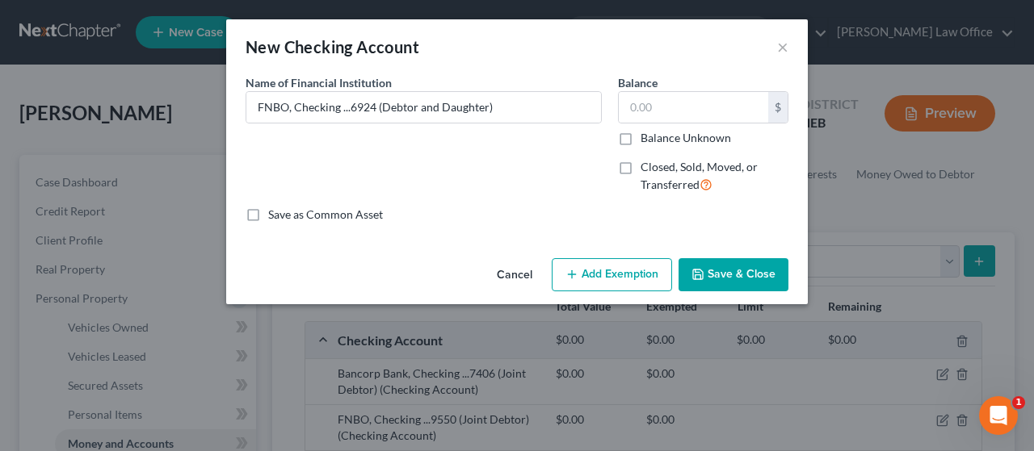
click at [719, 269] on button "Save & Close" at bounding box center [733, 275] width 110 height 34
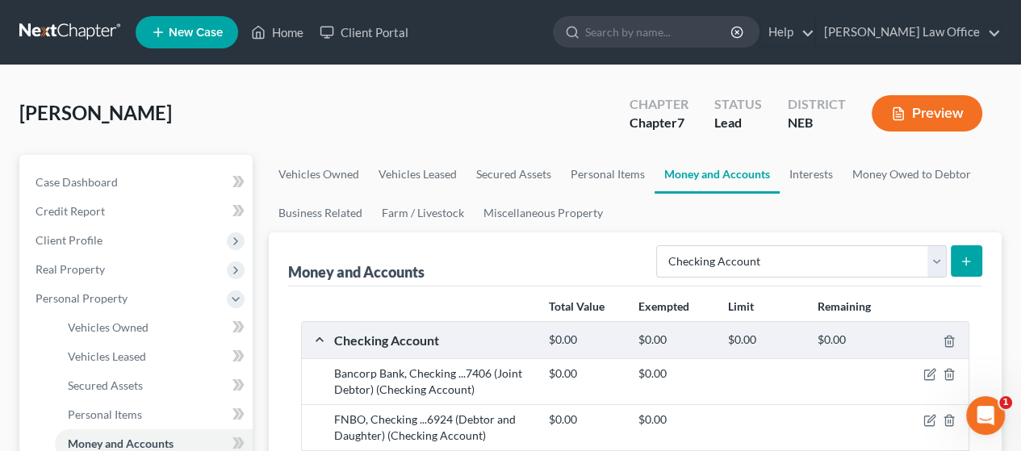
click at [966, 262] on icon "submit" at bounding box center [966, 261] width 13 height 13
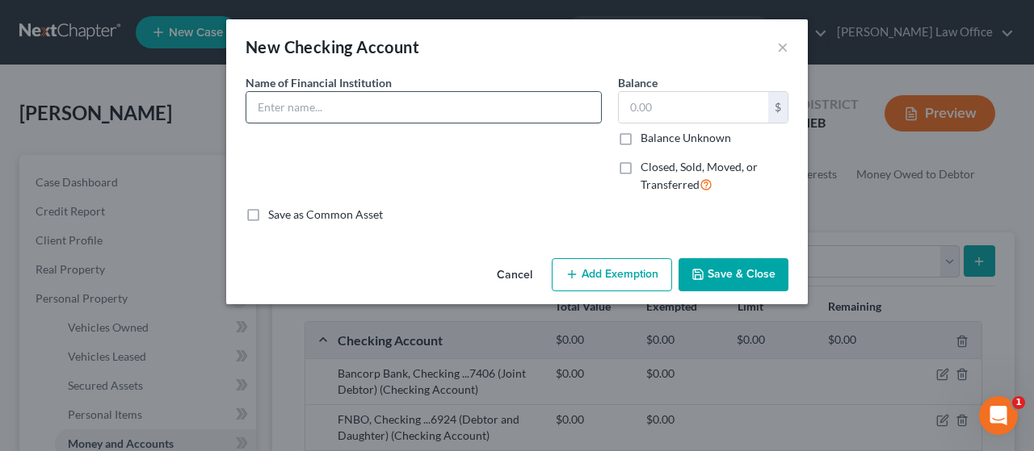
click at [313, 106] on input "text" at bounding box center [423, 107] width 354 height 31
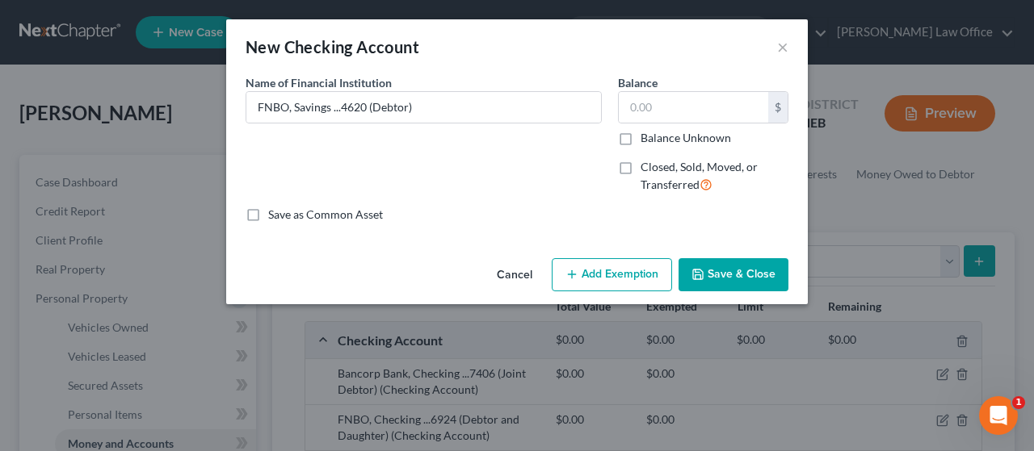
click at [733, 268] on button "Save & Close" at bounding box center [733, 275] width 110 height 34
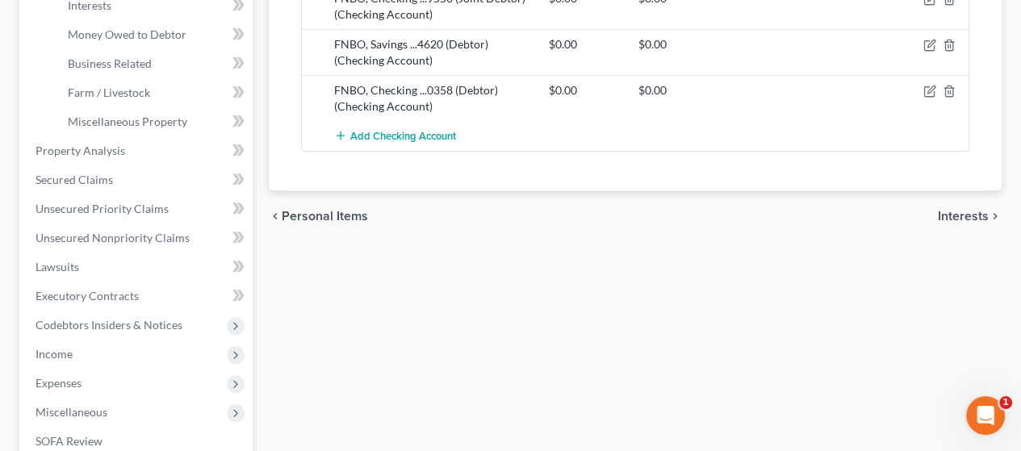
scroll to position [484, 0]
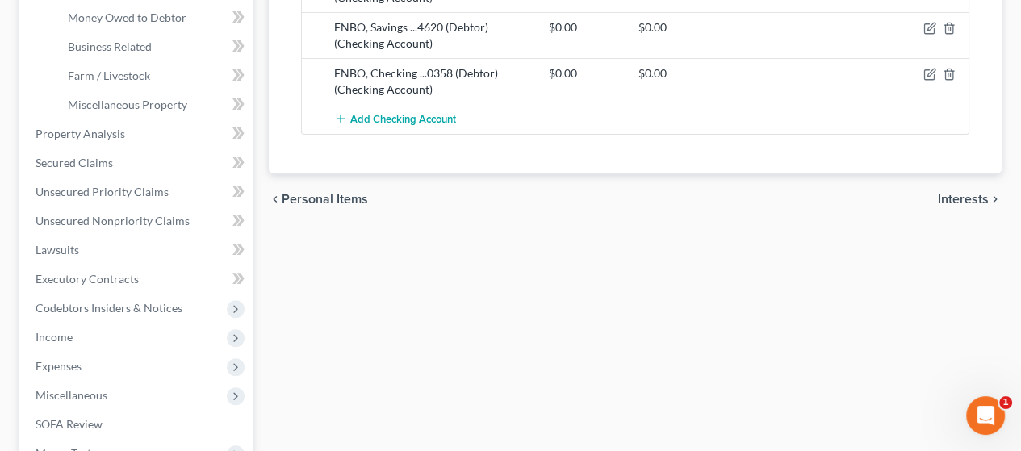
click at [968, 195] on span "Interests" at bounding box center [963, 199] width 51 height 13
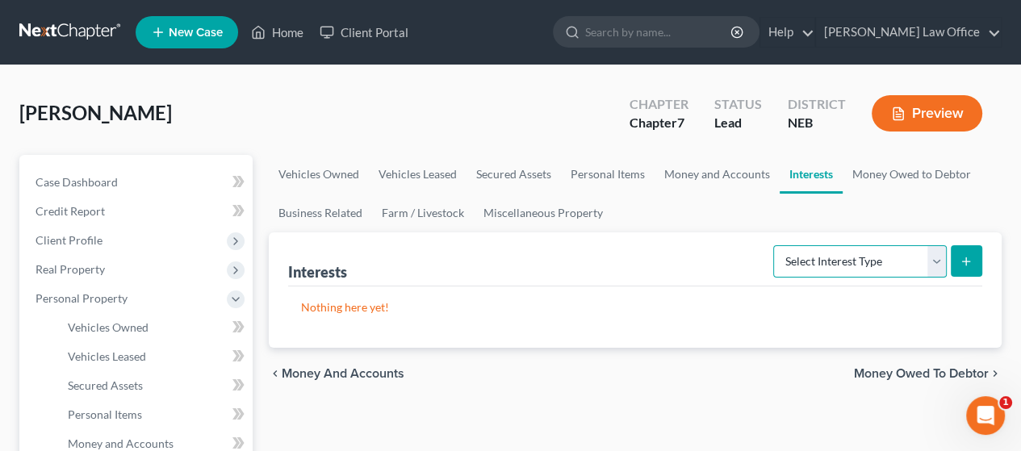
click at [936, 256] on select "Select Interest Type 401K Annuity Bond Education IRA Government Bond Government…" at bounding box center [861, 261] width 174 height 32
click at [775, 245] on select "Select Interest Type 401K Annuity Bond Education IRA Government Bond Government…" at bounding box center [861, 261] width 174 height 32
click at [967, 262] on line "submit" at bounding box center [967, 261] width 0 height 7
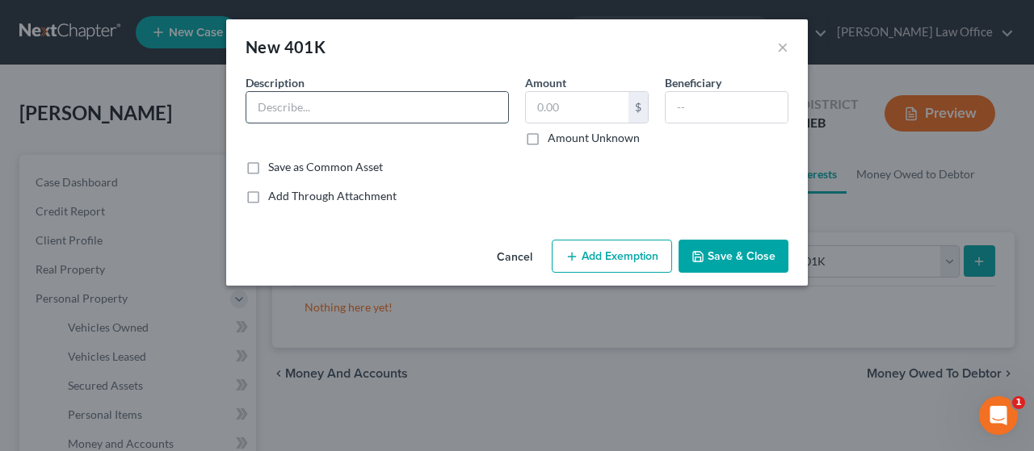
drag, startPoint x: 336, startPoint y: 103, endPoint x: 345, endPoint y: 106, distance: 9.5
click at [336, 103] on input "text" at bounding box center [377, 107] width 262 height 31
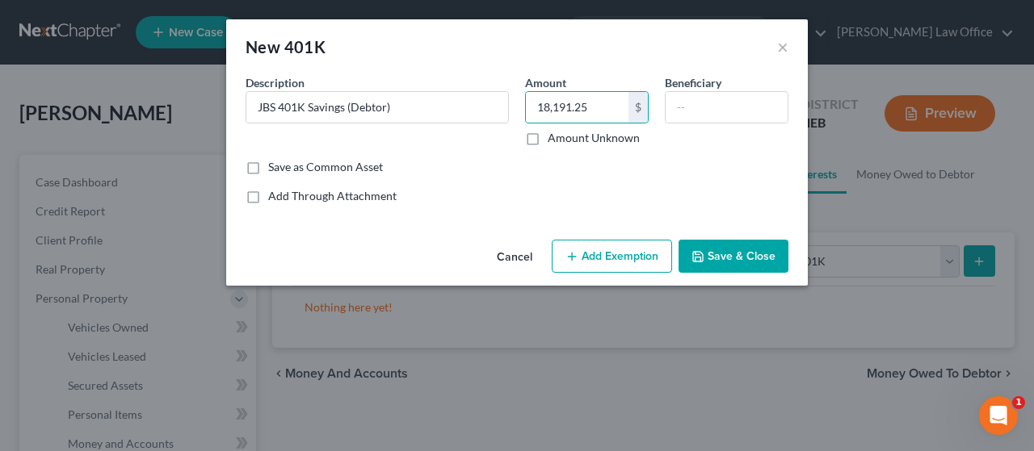
click at [614, 257] on button "Add Exemption" at bounding box center [612, 257] width 120 height 34
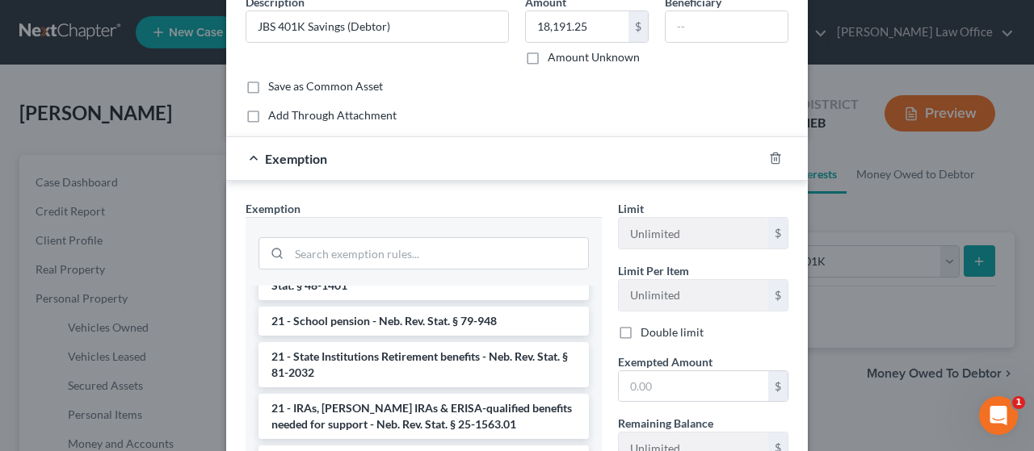
scroll to position [969, 0]
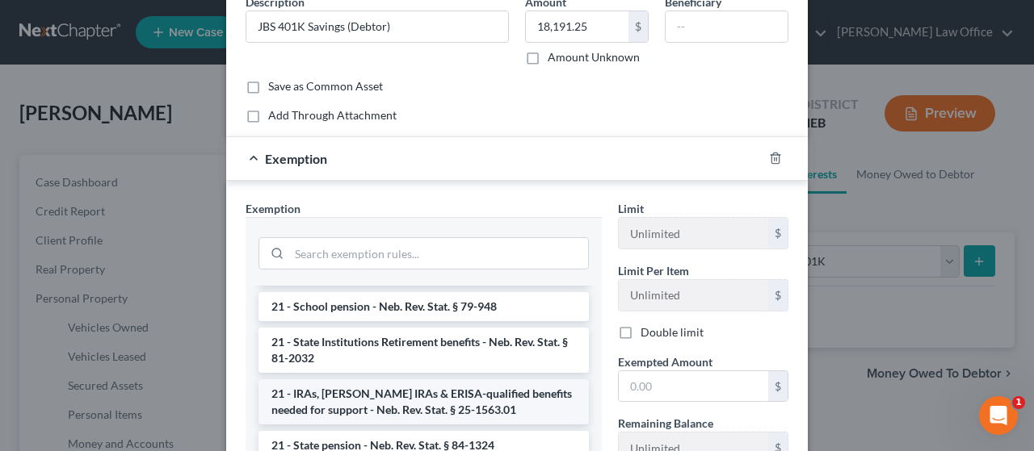
click at [414, 398] on li "21 - IRAs, [PERSON_NAME] IRAs & ERISA-qualified benefits needed for support - N…" at bounding box center [423, 402] width 330 height 45
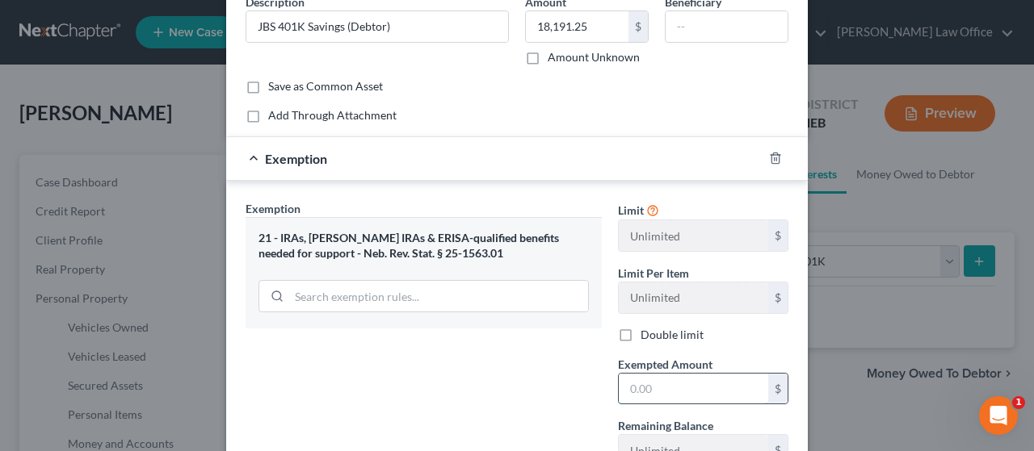
click at [669, 384] on input "text" at bounding box center [693, 389] width 149 height 31
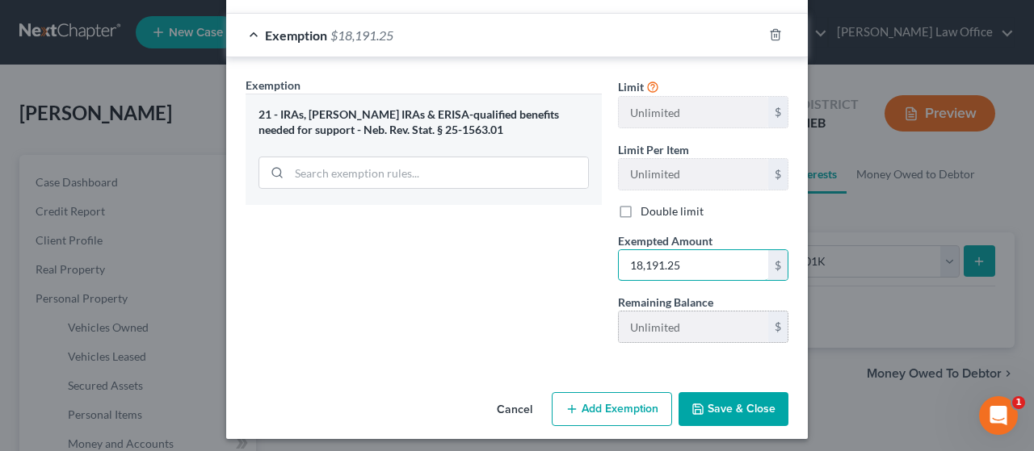
scroll to position [209, 0]
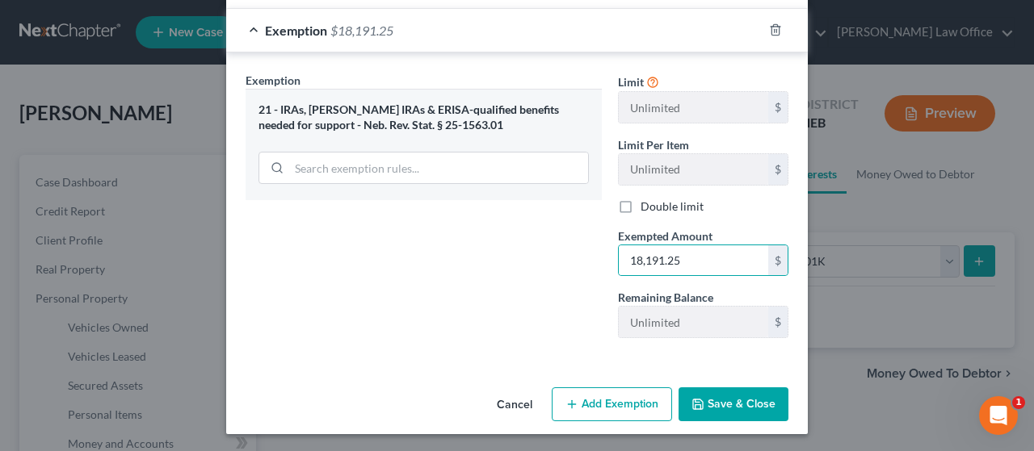
click at [739, 403] on button "Save & Close" at bounding box center [733, 405] width 110 height 34
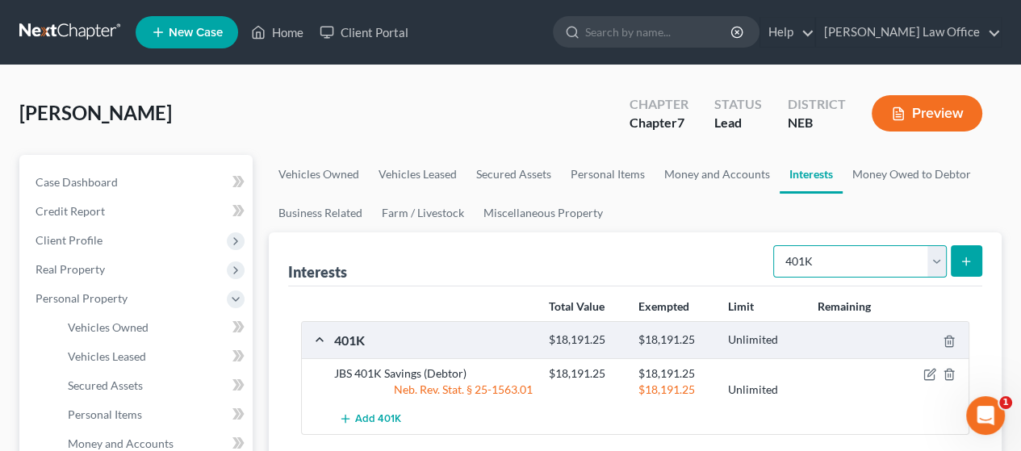
click at [934, 257] on select "Select Interest Type 401K Annuity Bond Education IRA Government Bond Government…" at bounding box center [861, 261] width 174 height 32
click at [775, 245] on select "Select Interest Type 401K Annuity Bond Education IRA Government Bond Government…" at bounding box center [861, 261] width 174 height 32
click at [973, 263] on button "submit" at bounding box center [966, 260] width 31 height 31
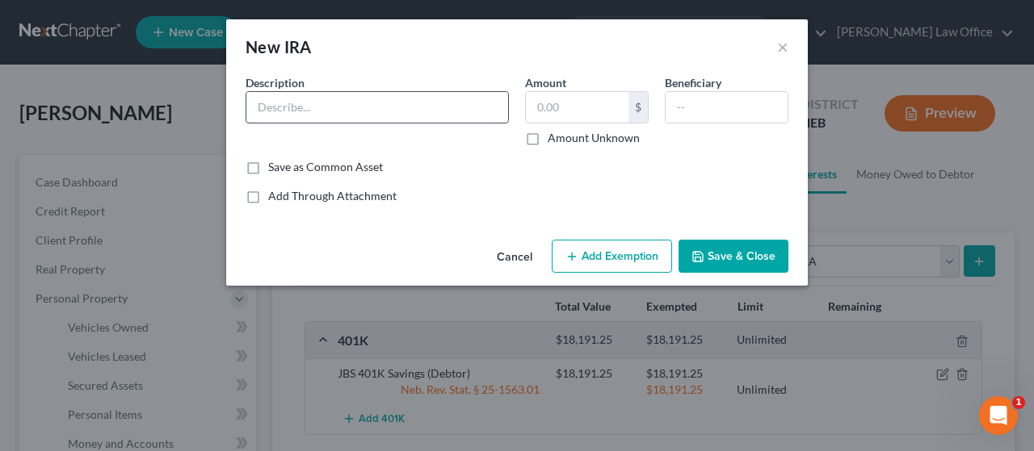
click at [329, 106] on input "text" at bounding box center [377, 107] width 262 height 31
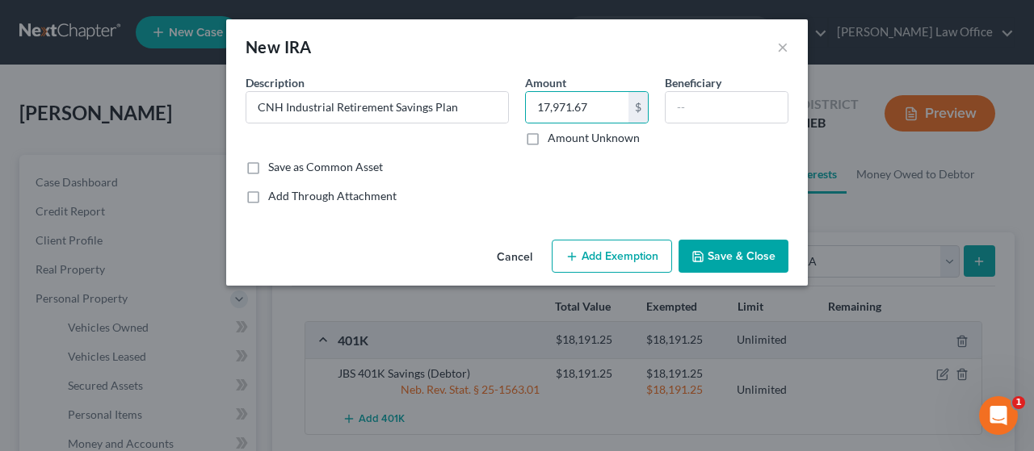
click at [629, 258] on button "Add Exemption" at bounding box center [612, 257] width 120 height 34
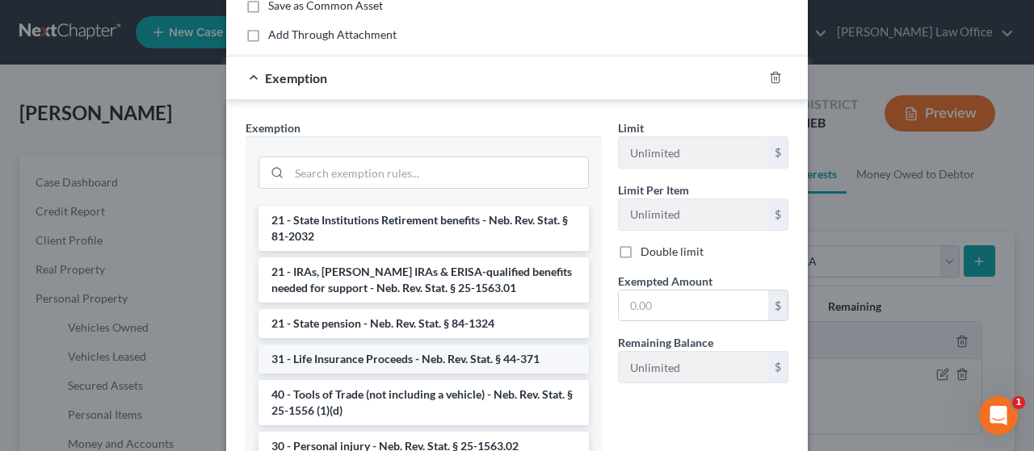
scroll to position [1050, 0]
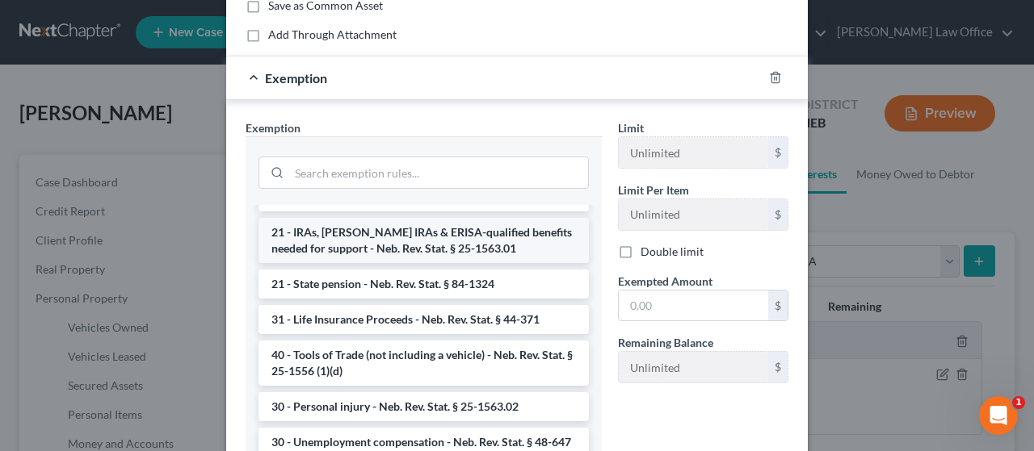
click at [418, 235] on li "21 - IRAs, [PERSON_NAME] IRAs & ERISA-qualified benefits needed for support - N…" at bounding box center [423, 240] width 330 height 45
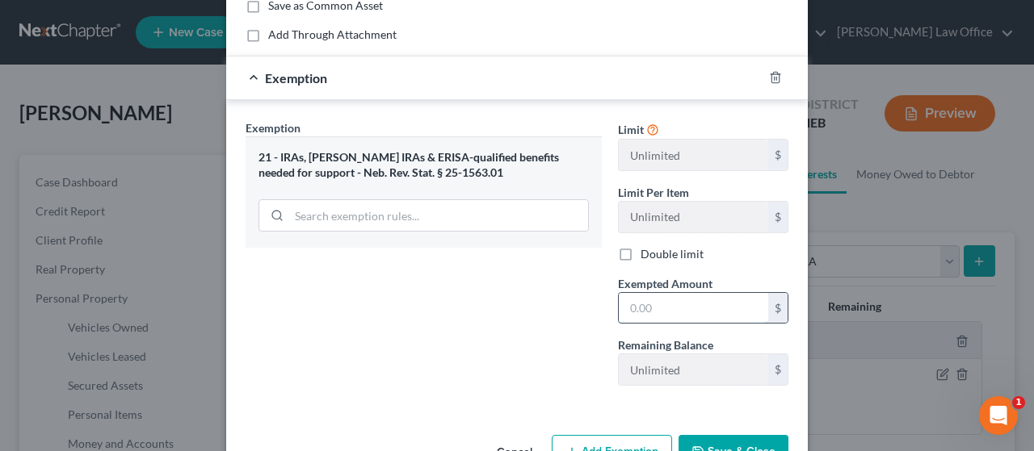
click at [677, 306] on input "text" at bounding box center [693, 308] width 149 height 31
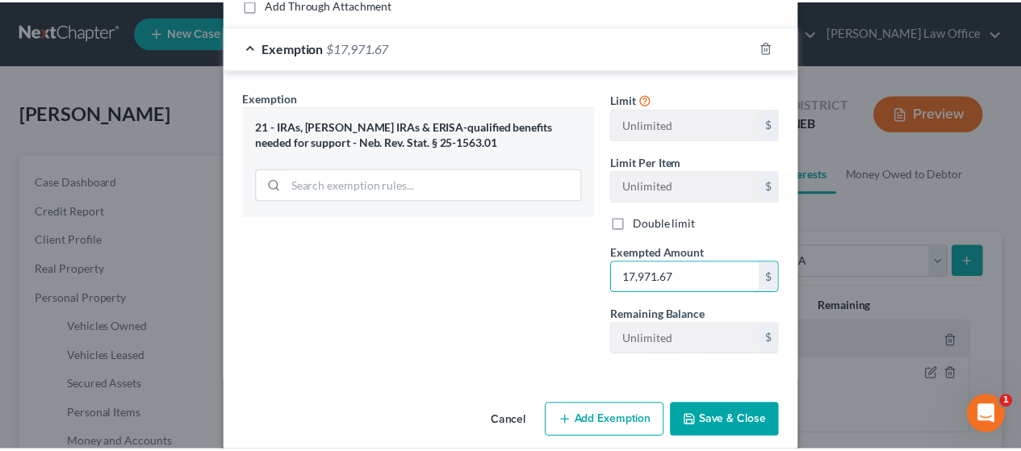
scroll to position [209, 0]
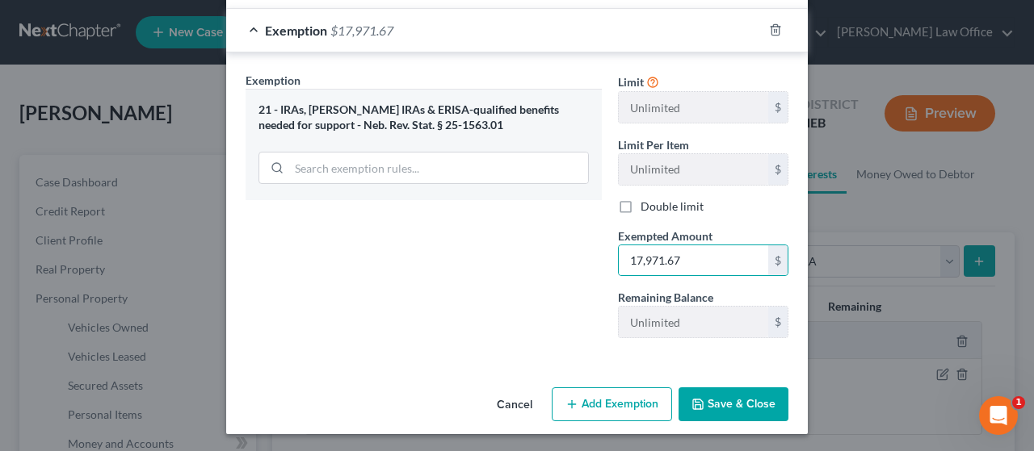
drag, startPoint x: 755, startPoint y: 405, endPoint x: 711, endPoint y: 402, distance: 44.5
click at [750, 407] on button "Save & Close" at bounding box center [733, 405] width 110 height 34
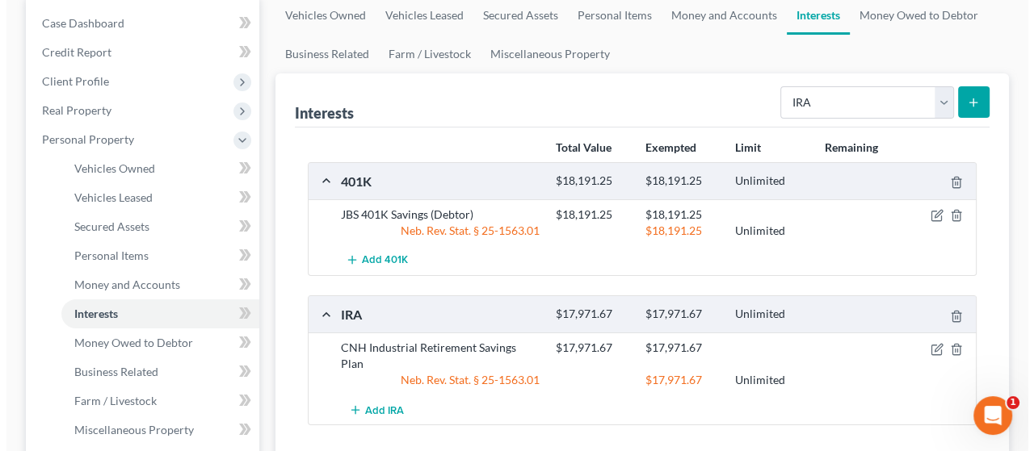
scroll to position [161, 0]
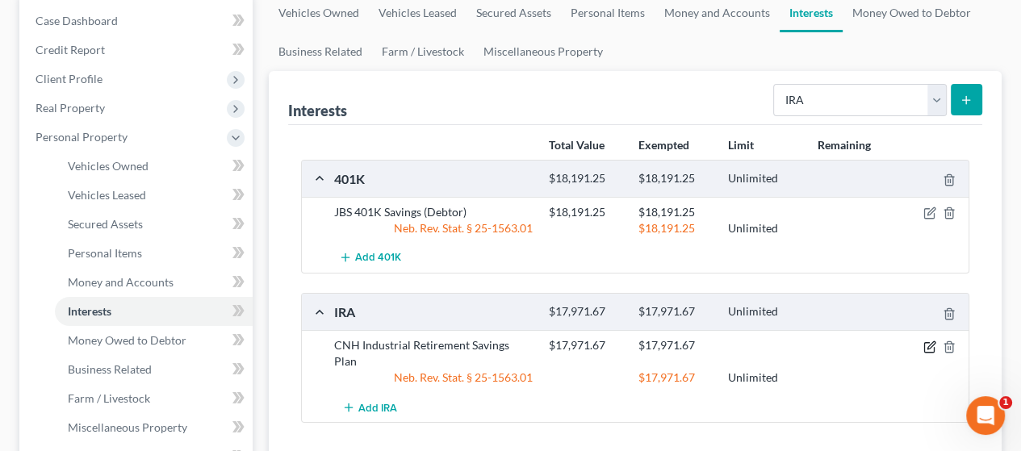
click at [930, 342] on icon "button" at bounding box center [931, 345] width 7 height 7
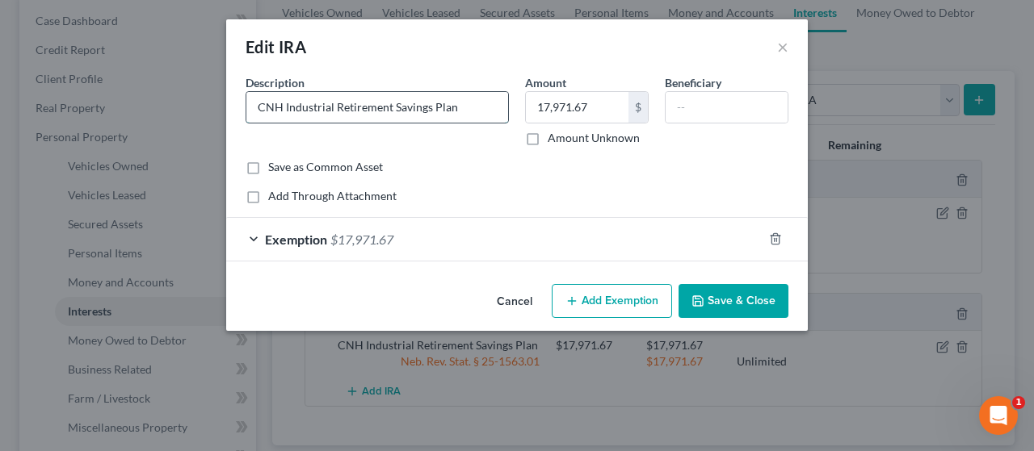
click at [468, 109] on input "CNH Industrial Retirement Savings Plan" at bounding box center [377, 107] width 262 height 31
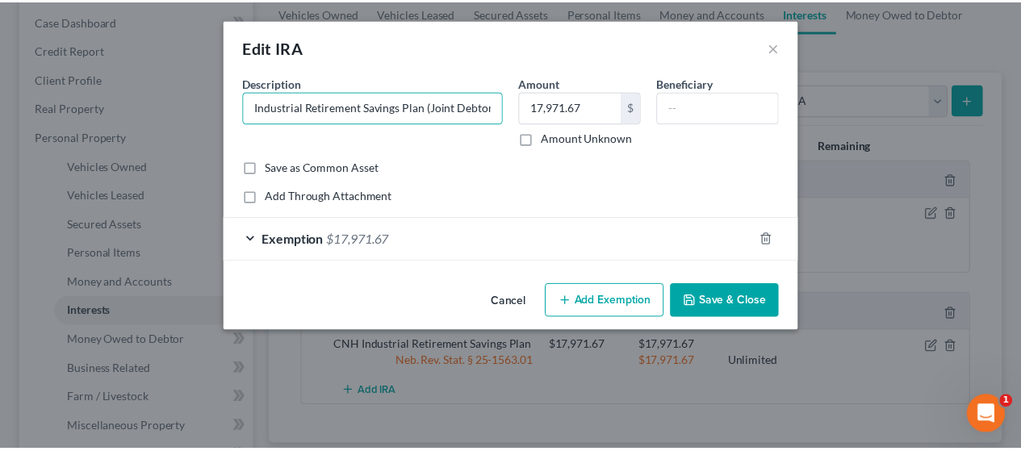
scroll to position [0, 0]
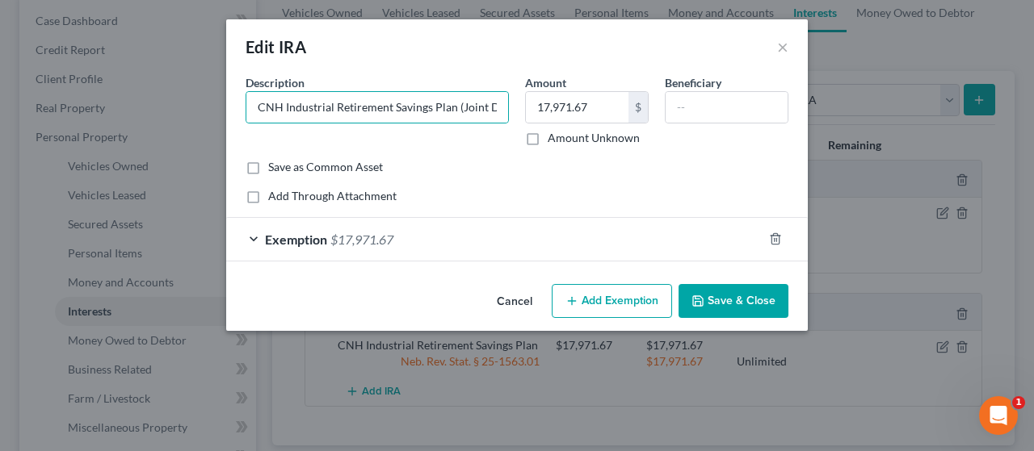
click at [753, 295] on button "Save & Close" at bounding box center [733, 301] width 110 height 34
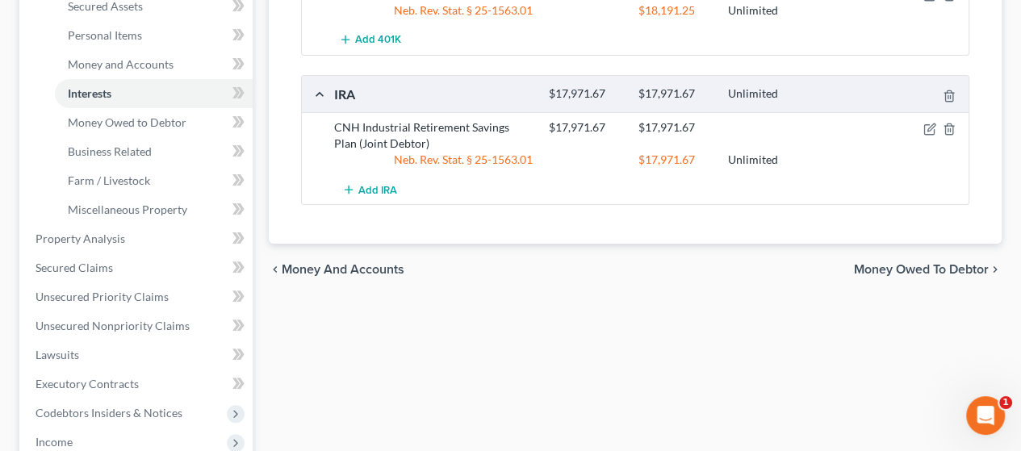
scroll to position [404, 0]
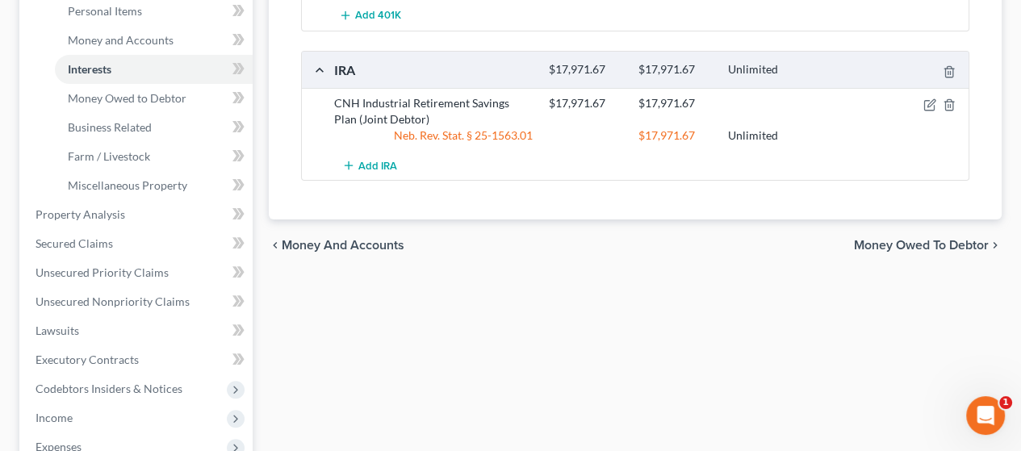
click at [937, 241] on span "Money Owed to Debtor" at bounding box center [921, 245] width 135 height 13
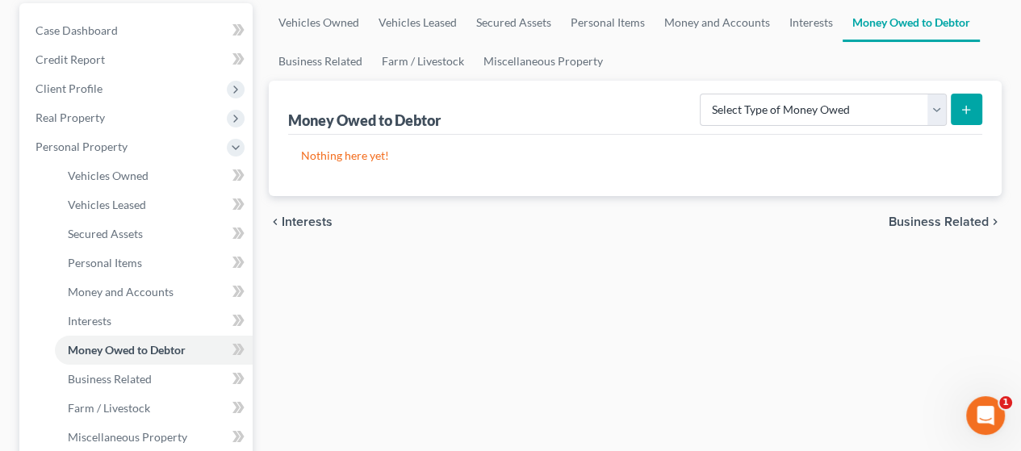
scroll to position [161, 0]
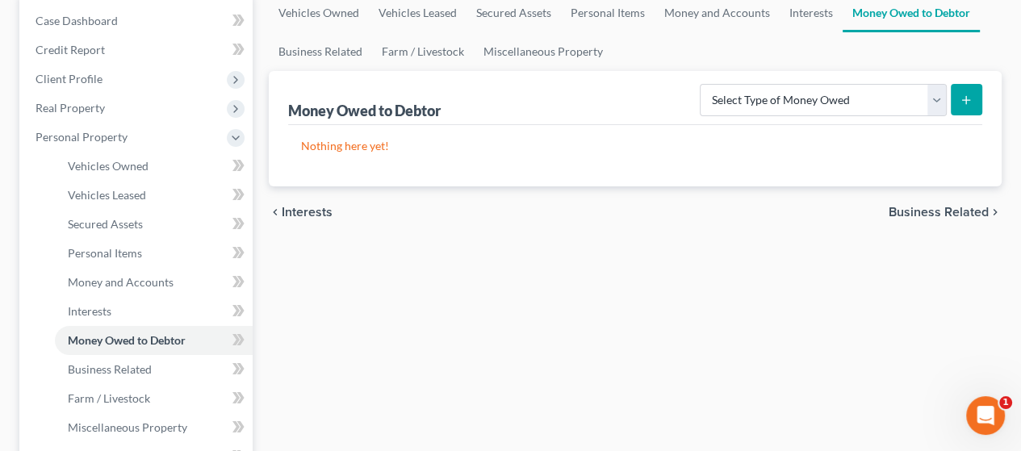
click at [931, 206] on span "Business Related" at bounding box center [939, 212] width 100 height 13
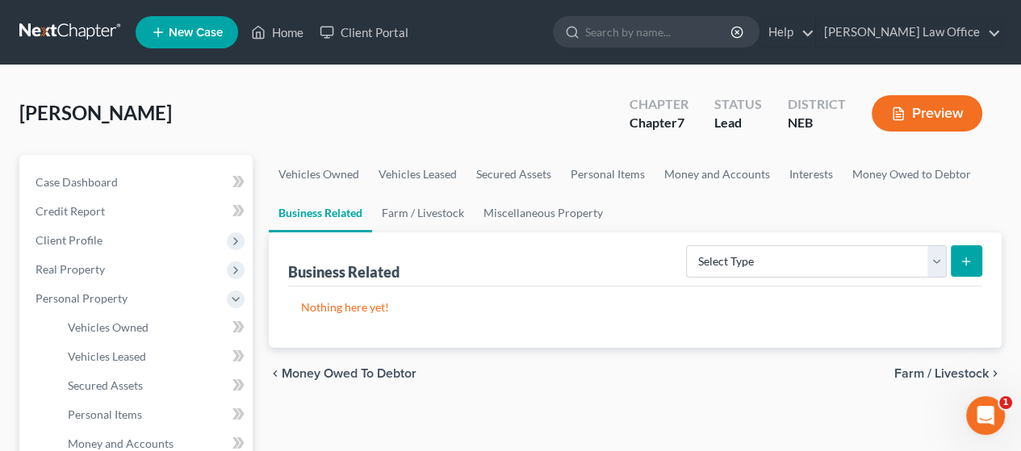
click at [954, 369] on span "Farm / Livestock" at bounding box center [942, 373] width 94 height 13
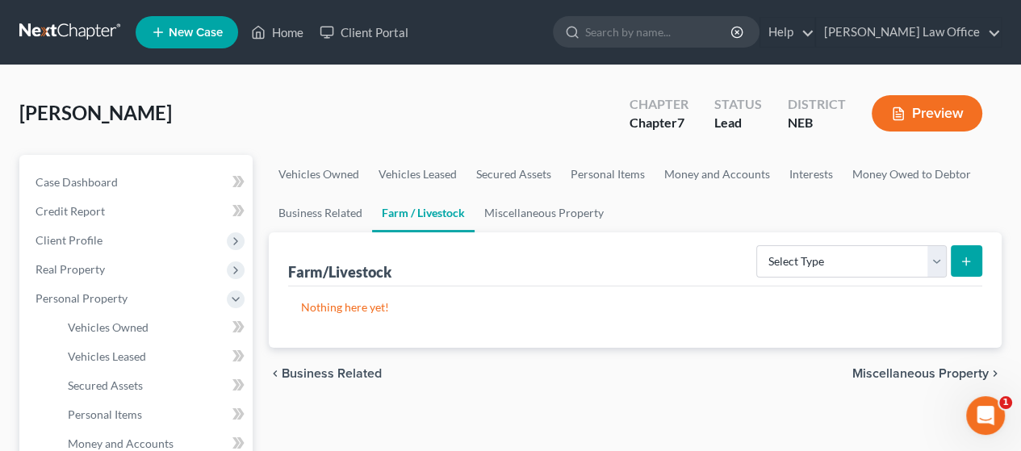
click at [906, 368] on span "Miscellaneous Property" at bounding box center [921, 373] width 136 height 13
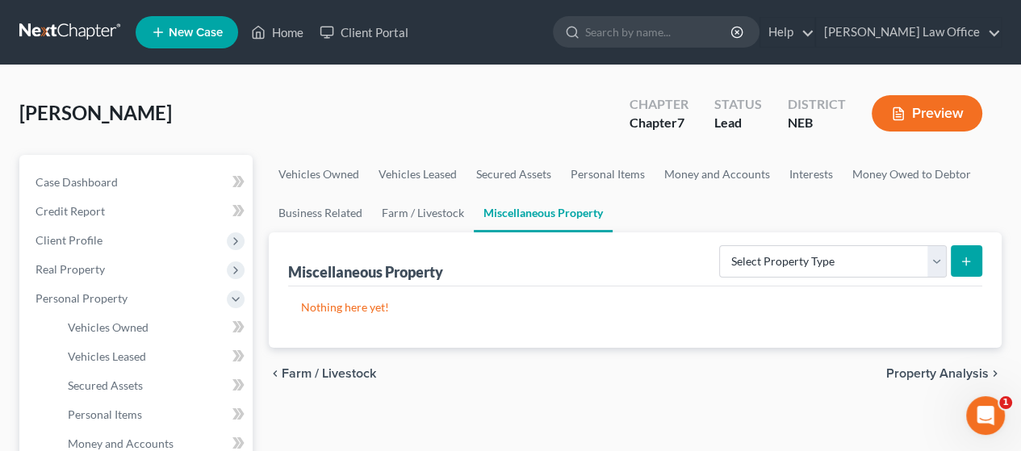
click at [910, 370] on span "Property Analysis" at bounding box center [938, 373] width 103 height 13
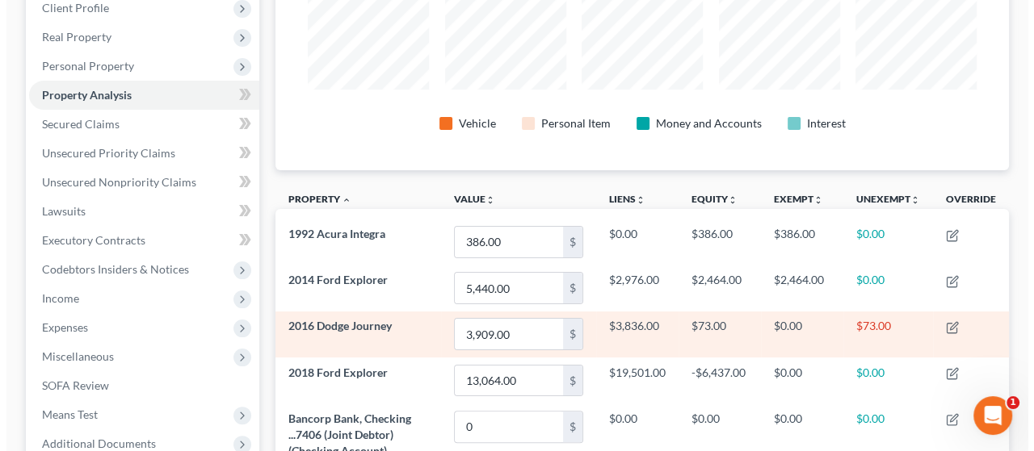
scroll to position [242, 0]
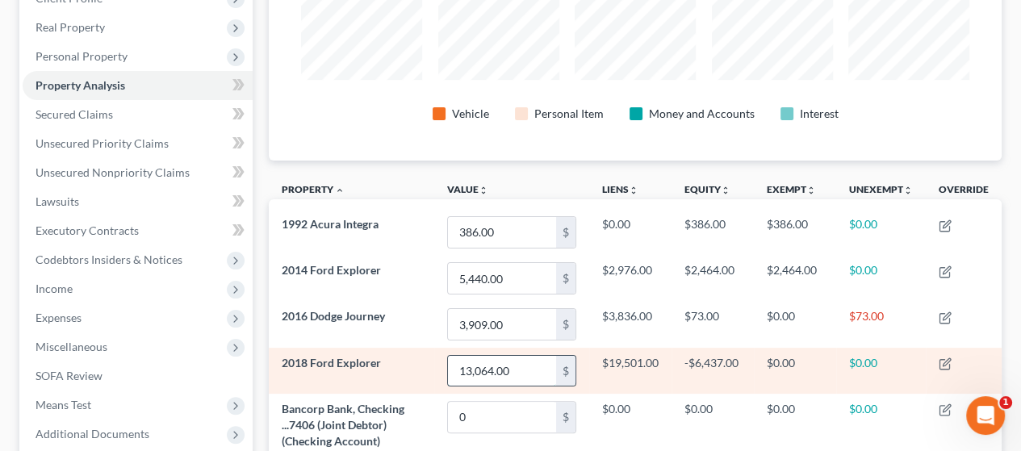
click at [522, 366] on input "13,064.00" at bounding box center [502, 371] width 108 height 31
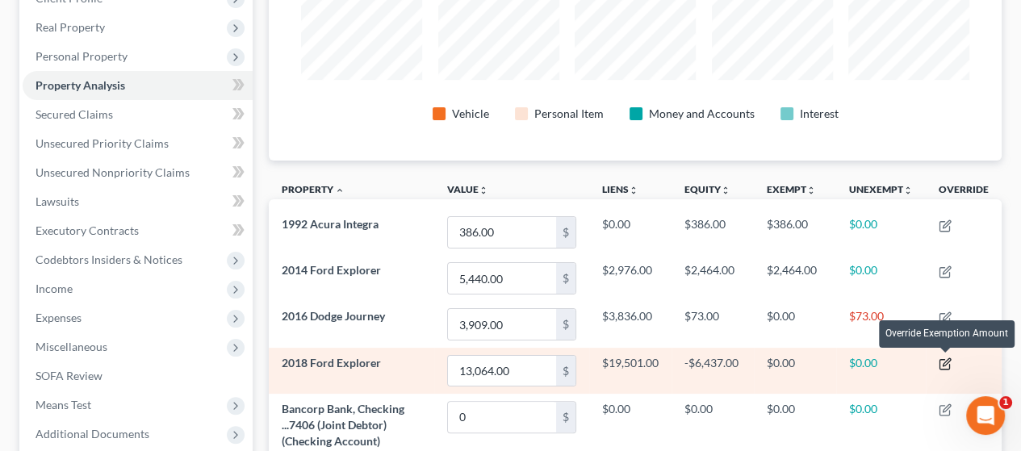
click at [946, 361] on icon "button" at bounding box center [946, 362] width 7 height 7
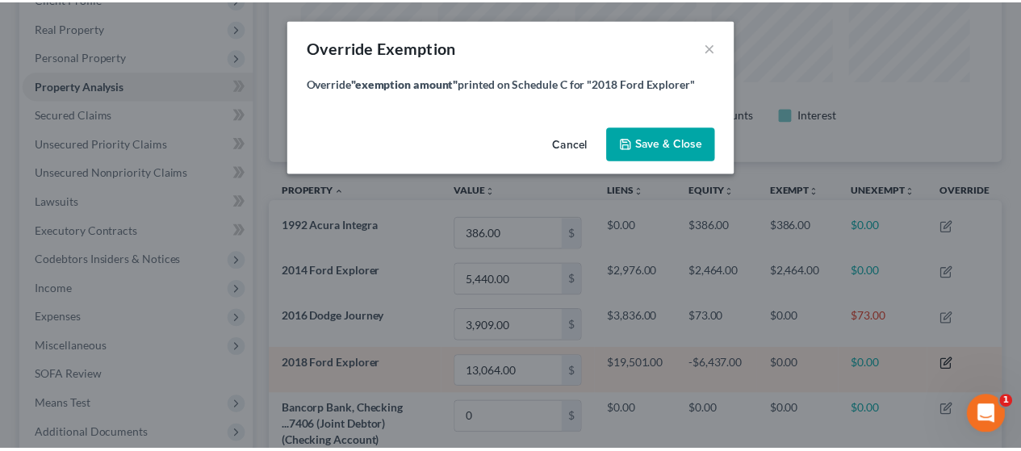
scroll to position [249, 742]
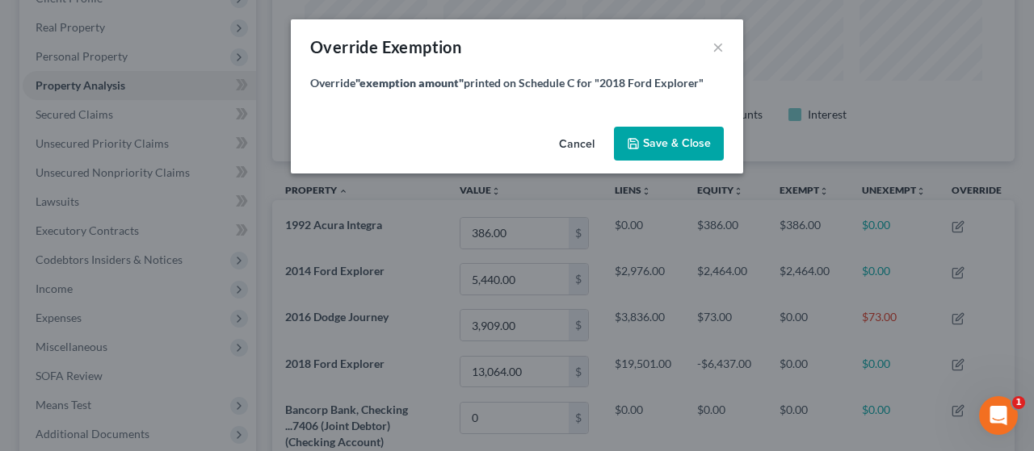
click at [577, 143] on button "Cancel" at bounding box center [576, 144] width 61 height 32
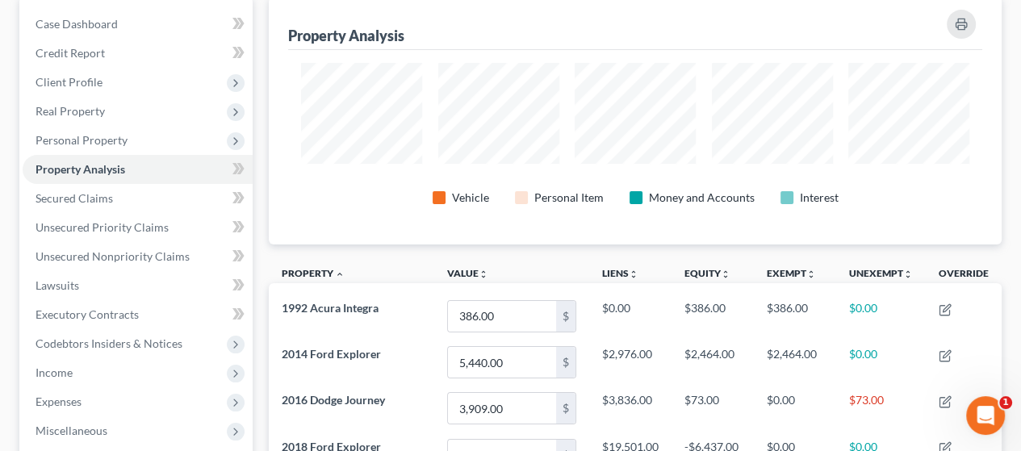
scroll to position [41, 0]
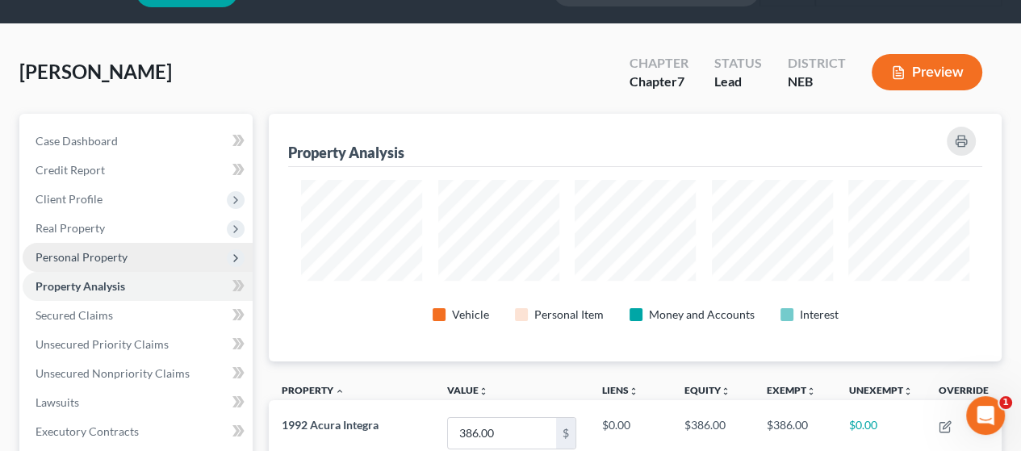
click at [83, 250] on span "Personal Property" at bounding box center [82, 257] width 92 height 14
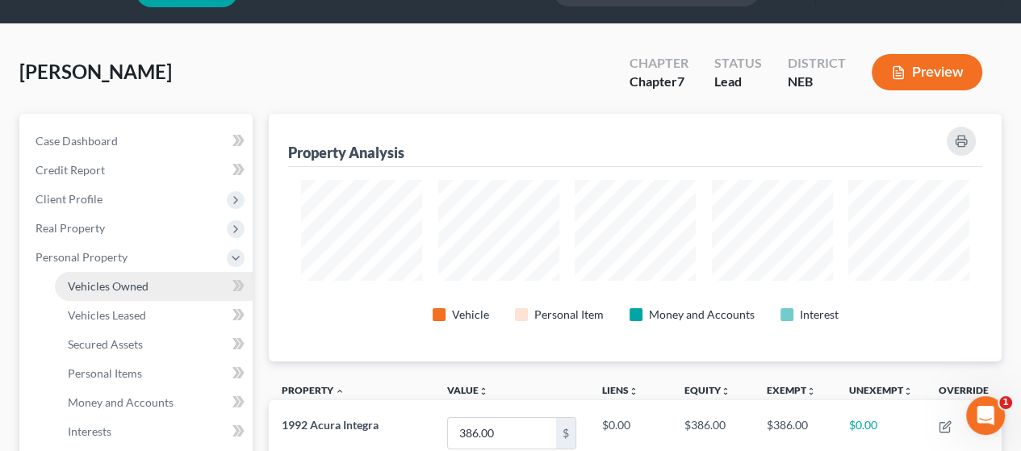
click at [111, 281] on span "Vehicles Owned" at bounding box center [108, 286] width 81 height 14
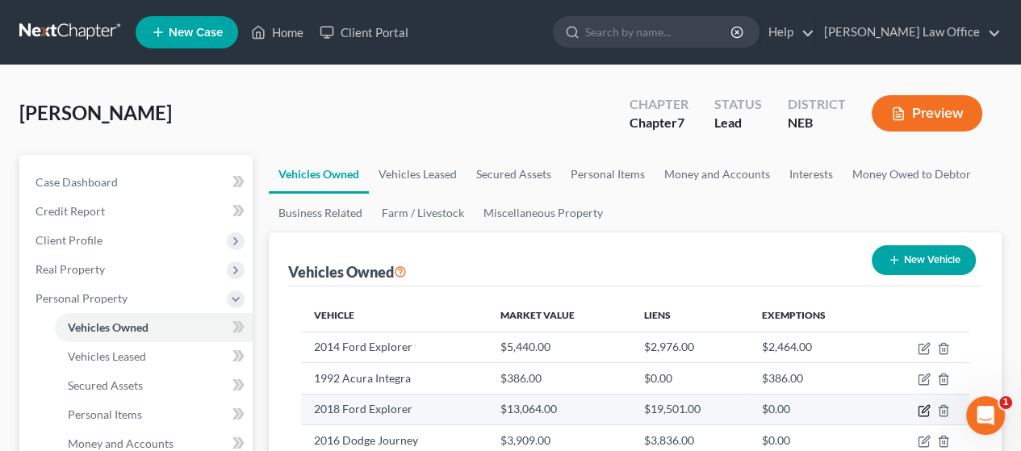
click at [921, 408] on icon "button" at bounding box center [924, 411] width 13 height 13
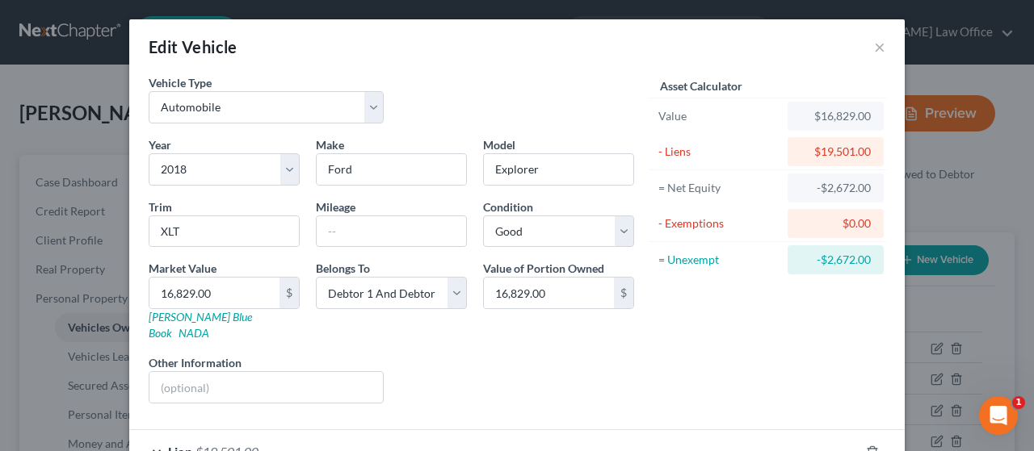
click at [617, 354] on div "Liens Select" at bounding box center [517, 378] width 251 height 49
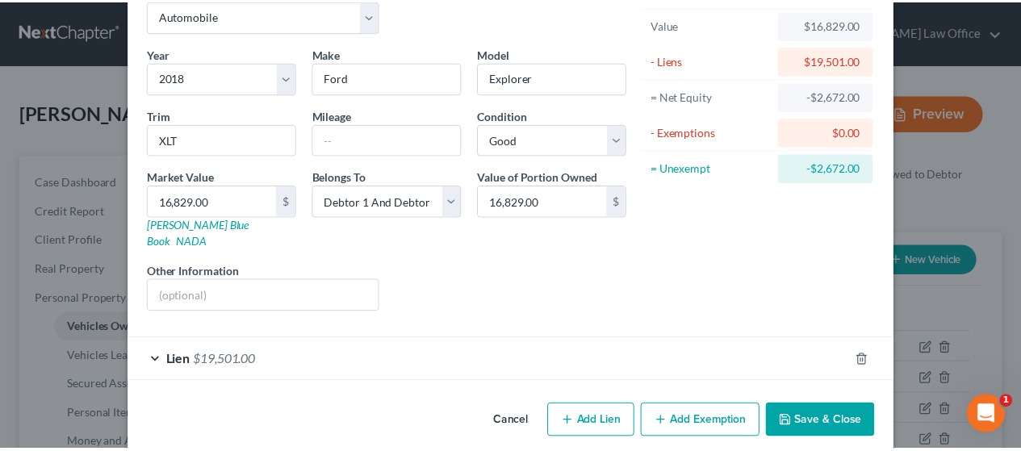
scroll to position [93, 0]
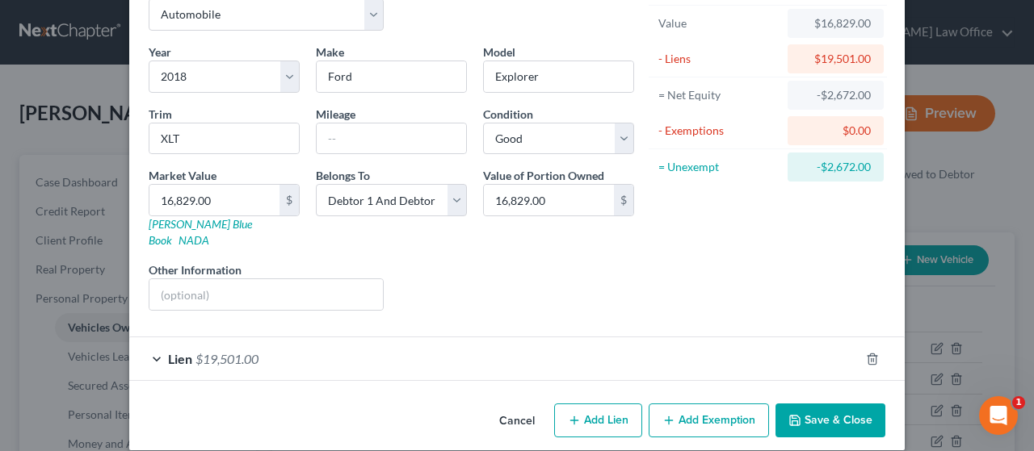
click at [816, 404] on button "Save & Close" at bounding box center [830, 421] width 110 height 34
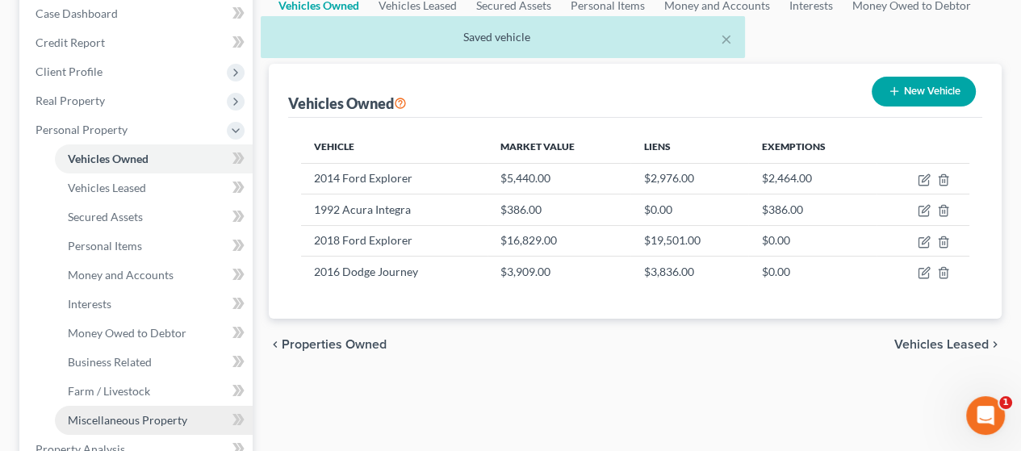
scroll to position [242, 0]
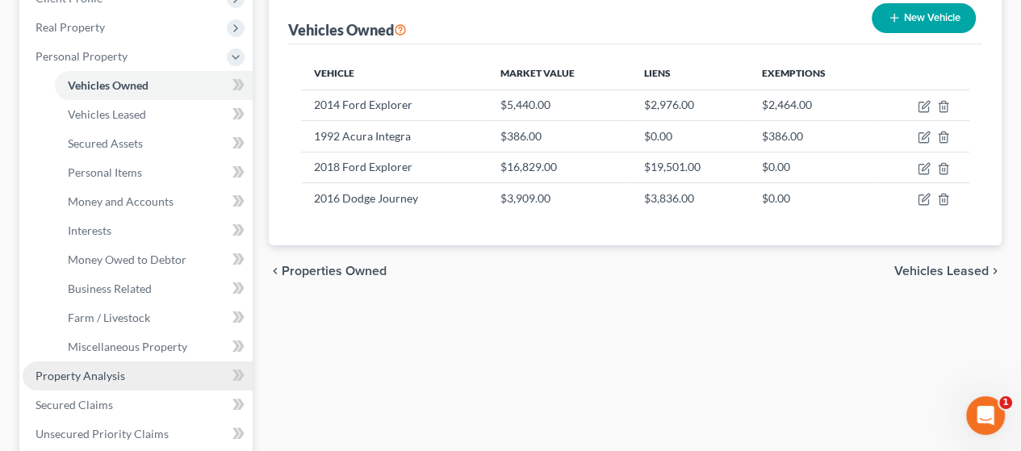
click at [124, 372] on link "Property Analysis" at bounding box center [138, 376] width 230 height 29
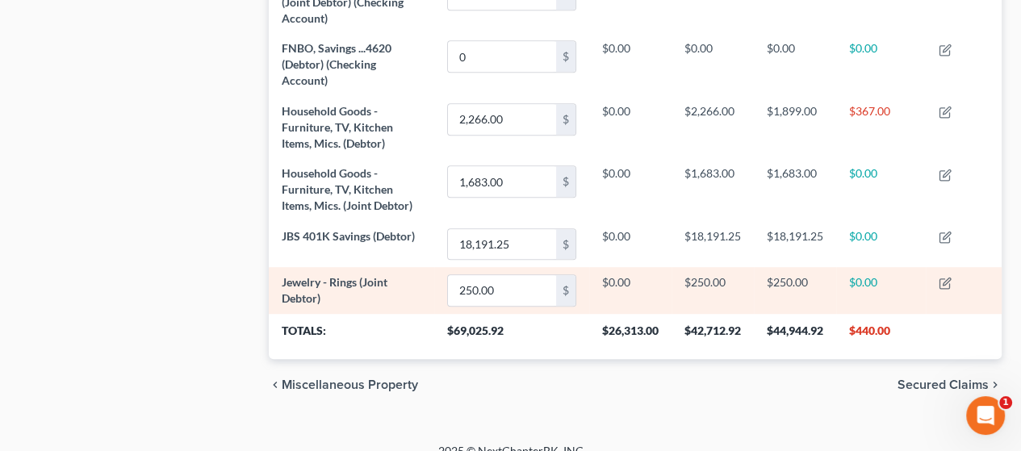
scroll to position [1010, 0]
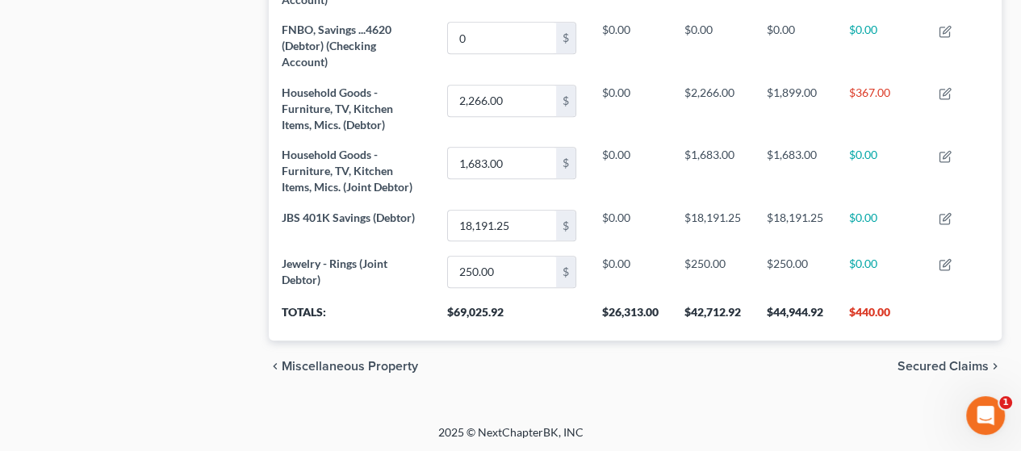
click at [937, 360] on span "Secured Claims" at bounding box center [943, 366] width 91 height 13
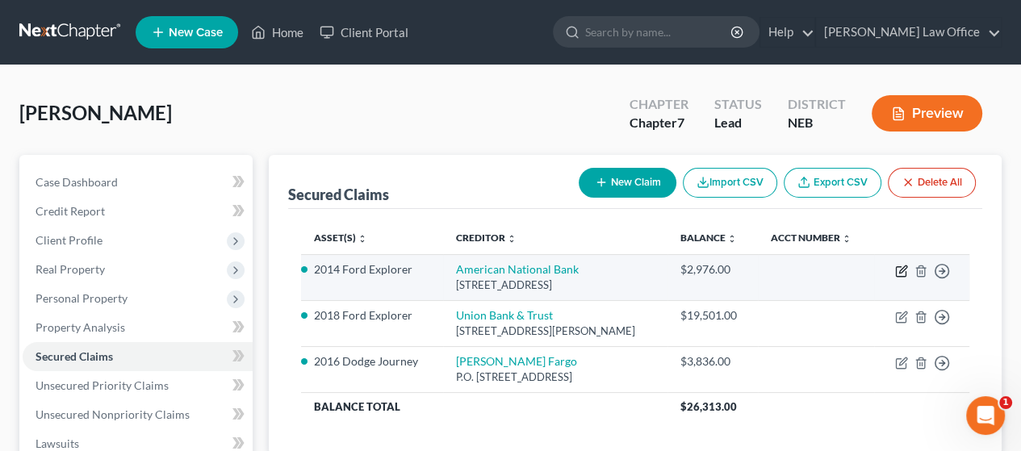
click at [901, 269] on icon "button" at bounding box center [903, 269] width 7 height 7
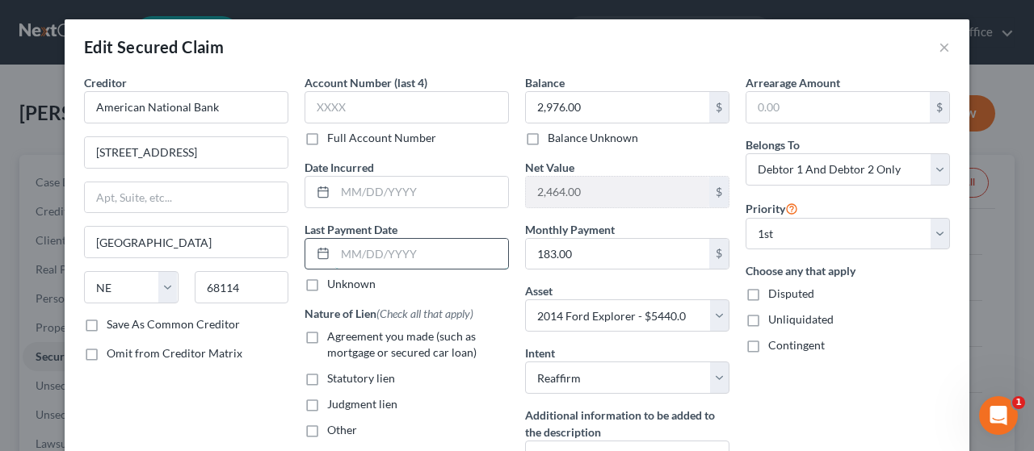
click at [355, 248] on input "text" at bounding box center [421, 254] width 173 height 31
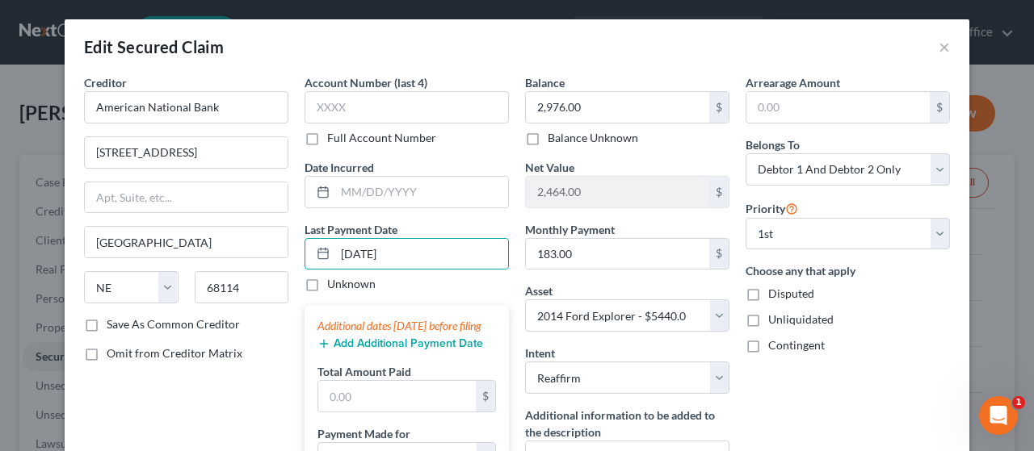
click at [384, 350] on button "Add Additional Payment Date" at bounding box center [400, 344] width 166 height 13
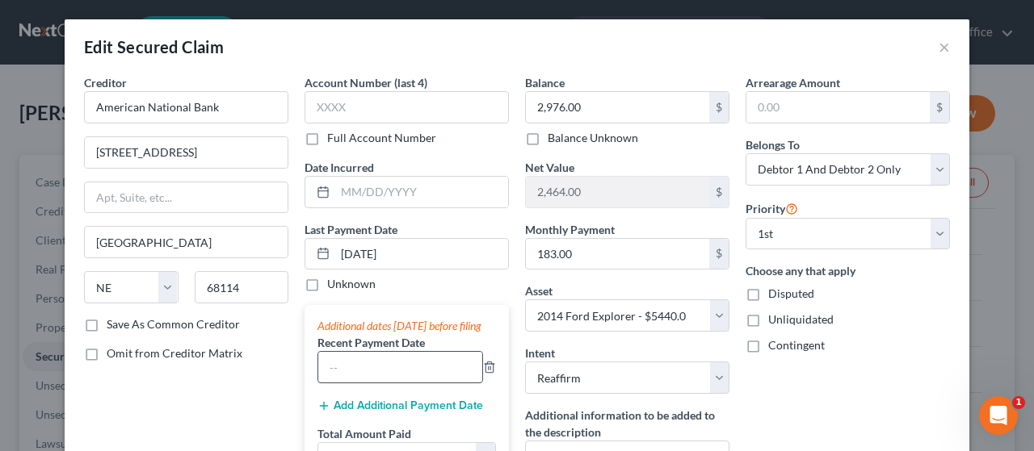
drag, startPoint x: 367, startPoint y: 383, endPoint x: 352, endPoint y: 387, distance: 15.9
click at [367, 383] on input "text" at bounding box center [400, 367] width 164 height 31
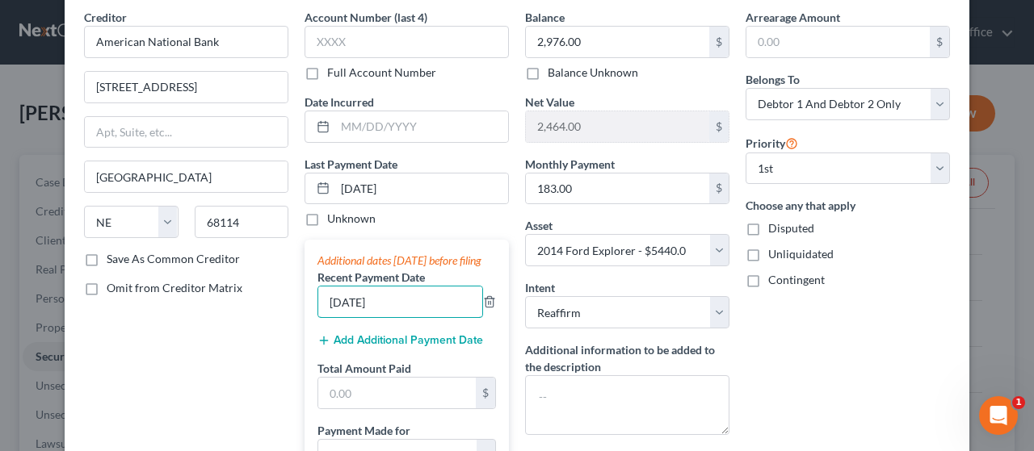
scroll to position [161, 0]
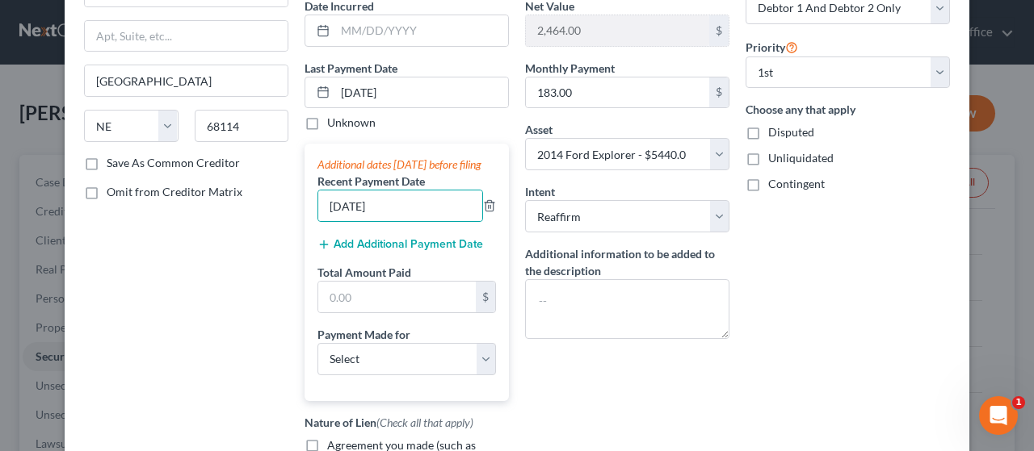
click at [402, 251] on button "Add Additional Payment Date" at bounding box center [400, 244] width 166 height 13
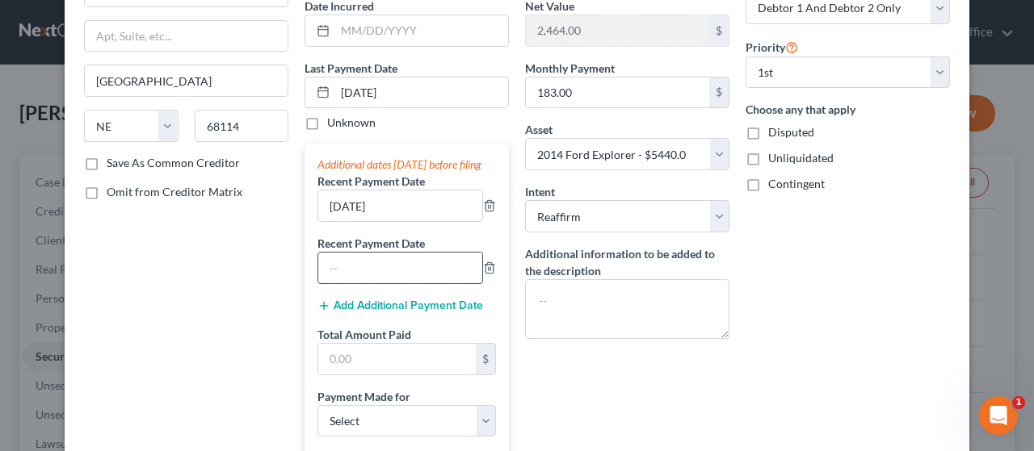
click at [392, 283] on input "text" at bounding box center [400, 268] width 164 height 31
click at [397, 373] on input "text" at bounding box center [396, 359] width 157 height 31
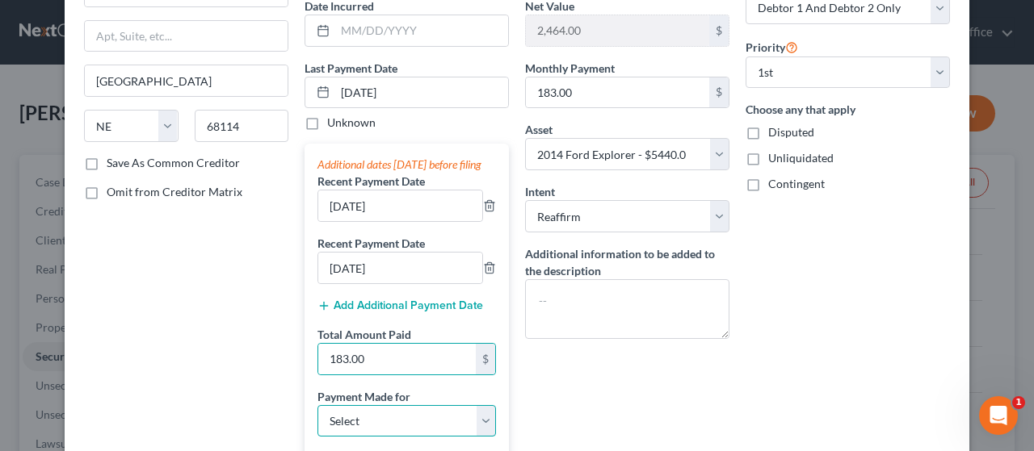
click at [423, 434] on select "Select Car Credit Card Loan Repayment Mortgage Other Suppliers Or Vendors" at bounding box center [406, 421] width 178 height 32
click at [317, 419] on select "Select Car Credit Card Loan Repayment Mortgage Other Suppliers Or Vendors" at bounding box center [406, 421] width 178 height 32
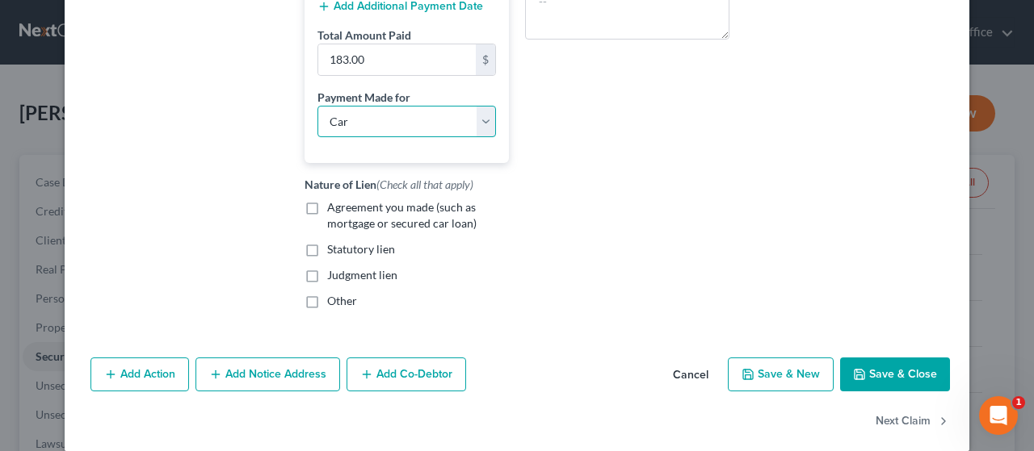
scroll to position [484, 0]
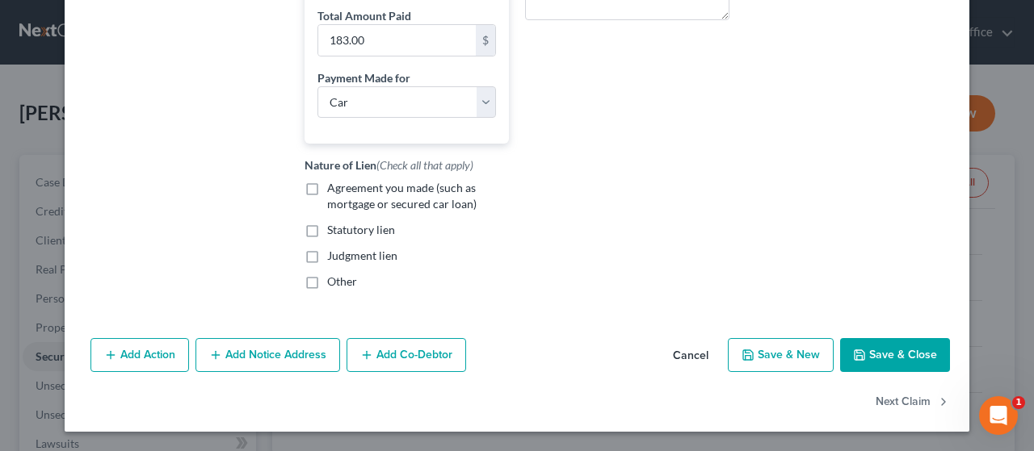
click at [327, 199] on label "Agreement you made (such as mortgage or secured car loan)" at bounding box center [418, 196] width 182 height 32
click at [333, 191] on input "Agreement you made (such as mortgage or secured car loan)" at bounding box center [338, 185] width 10 height 10
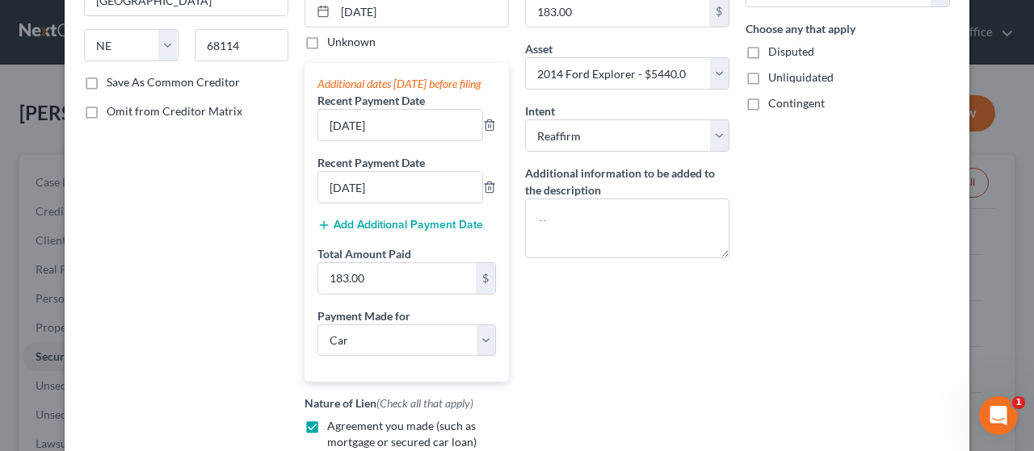
scroll to position [0, 0]
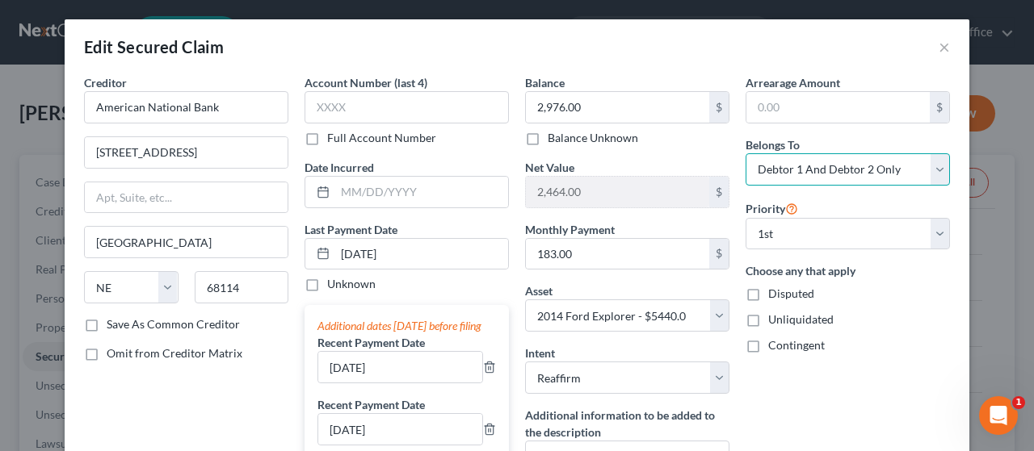
click at [937, 166] on select "Select Debtor 1 Only Debtor 2 Only Debtor 1 And Debtor 2 Only At Least One Of T…" at bounding box center [847, 169] width 204 height 32
click at [745, 153] on select "Select Debtor 1 Only Debtor 2 Only Debtor 1 And Debtor 2 Only At Least One Of T…" at bounding box center [847, 169] width 204 height 32
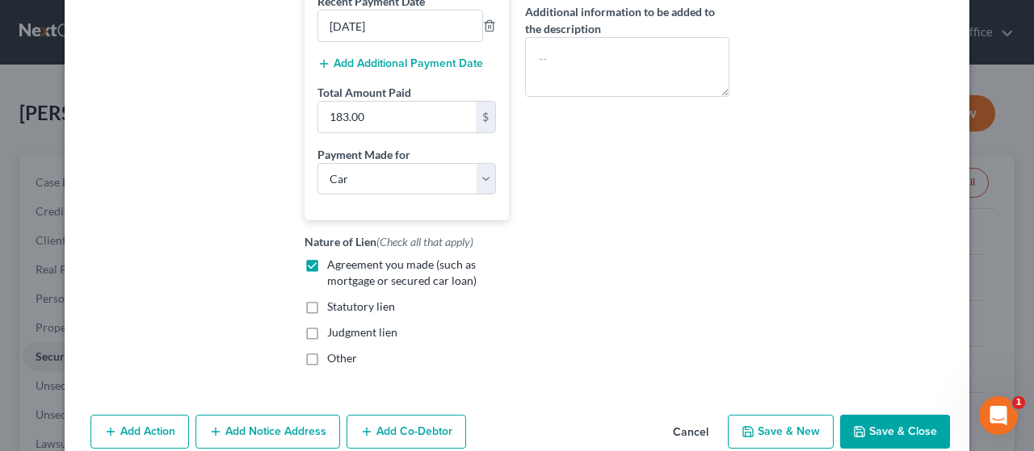
scroll to position [484, 0]
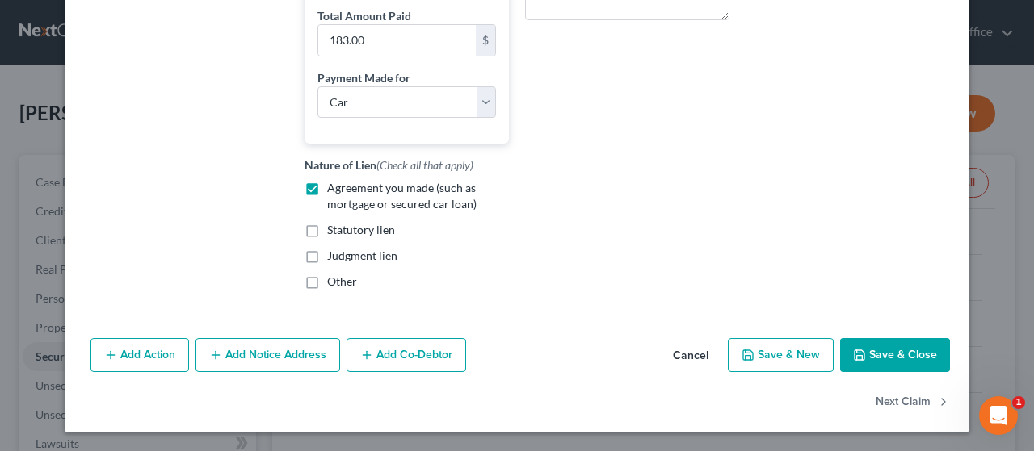
click at [891, 364] on button "Save & Close" at bounding box center [895, 355] width 110 height 34
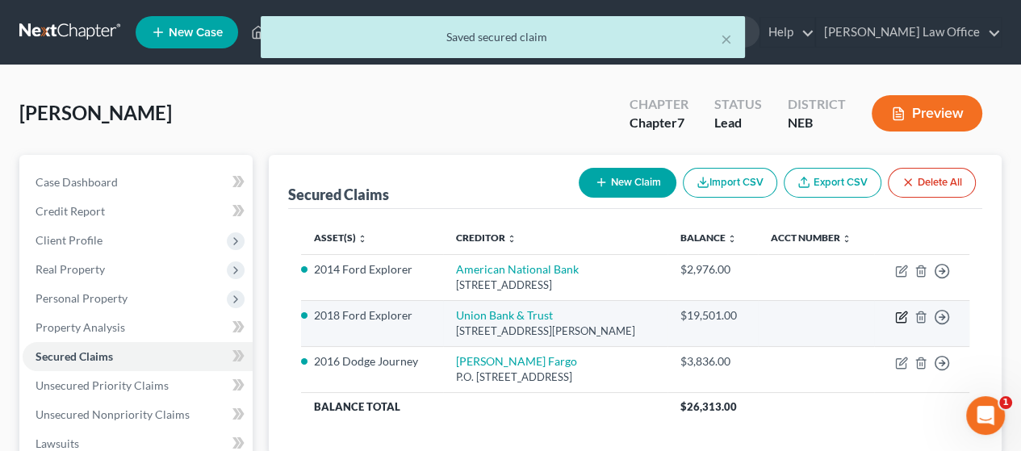
click at [901, 314] on icon "button" at bounding box center [902, 317] width 13 height 13
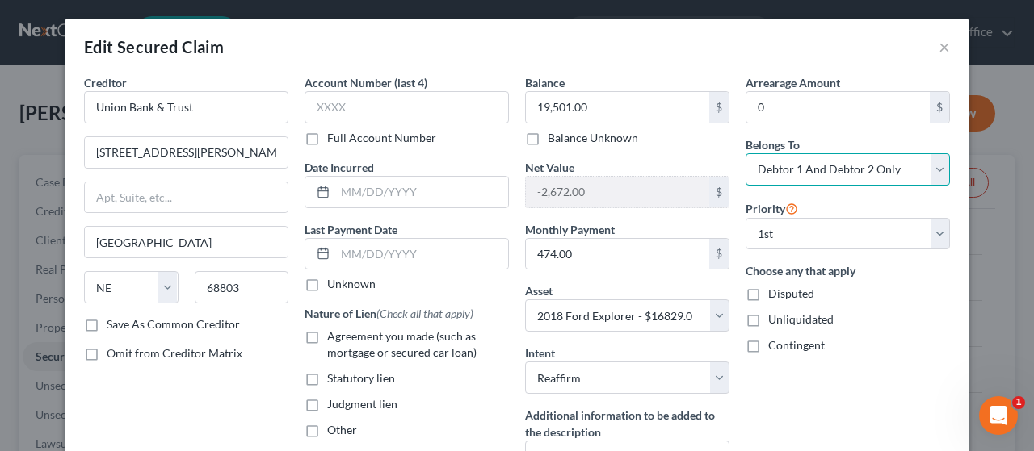
click at [934, 163] on select "Select Debtor 1 Only Debtor 2 Only Debtor 1 And Debtor 2 Only At Least One Of T…" at bounding box center [847, 169] width 204 height 32
click at [745, 153] on select "Select Debtor 1 Only Debtor 2 Only Debtor 1 And Debtor 2 Only At Least One Of T…" at bounding box center [847, 169] width 204 height 32
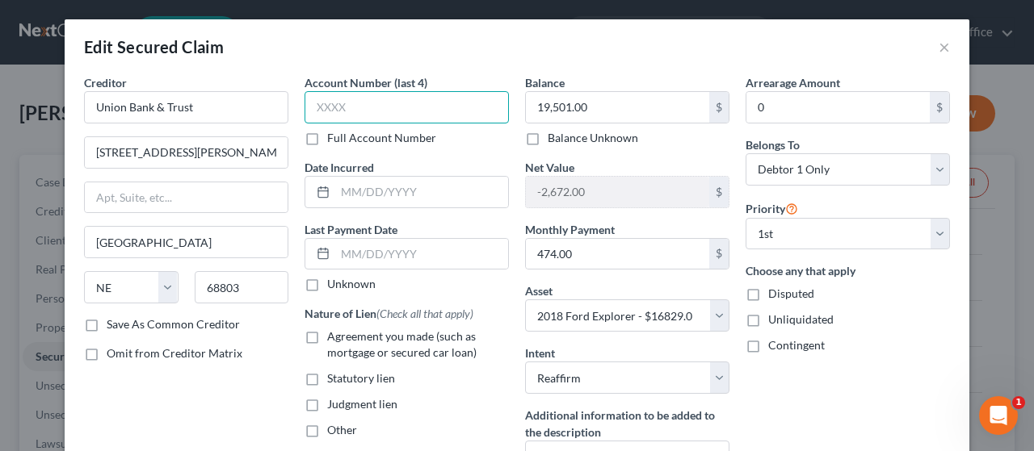
click at [350, 103] on input "text" at bounding box center [406, 107] width 204 height 32
click at [327, 137] on label "Full Account Number" at bounding box center [381, 138] width 109 height 16
click at [333, 137] on input "Full Account Number" at bounding box center [338, 135] width 10 height 10
click at [321, 107] on input "text" at bounding box center [406, 107] width 204 height 32
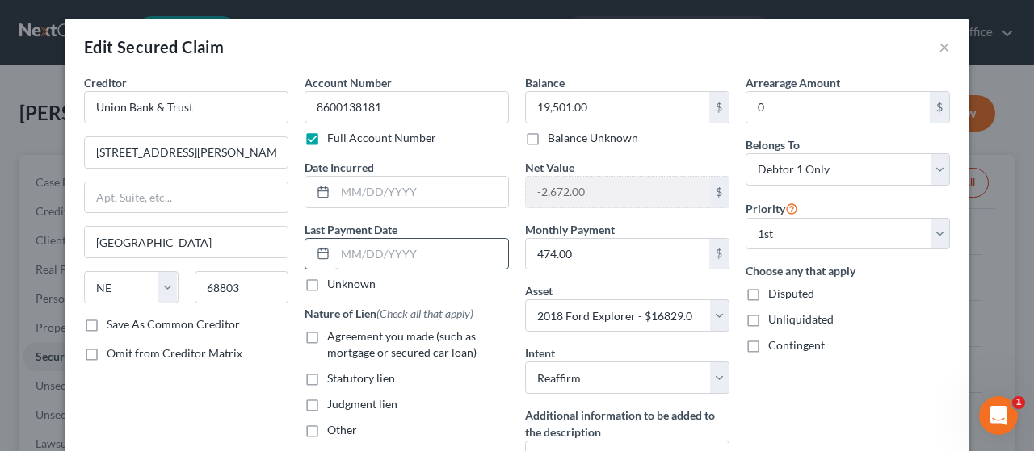
click at [378, 251] on input "text" at bounding box center [421, 254] width 173 height 31
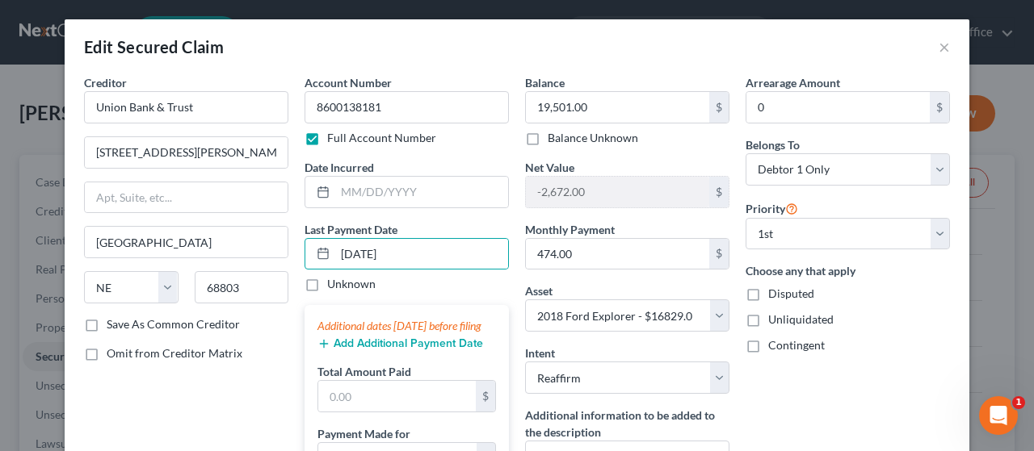
click at [369, 350] on button "Add Additional Payment Date" at bounding box center [400, 344] width 166 height 13
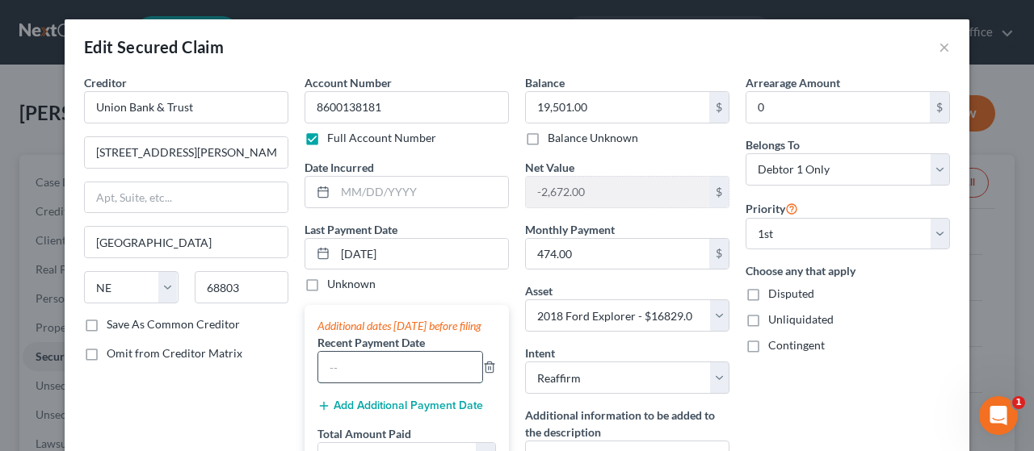
click at [359, 380] on input "text" at bounding box center [400, 367] width 164 height 31
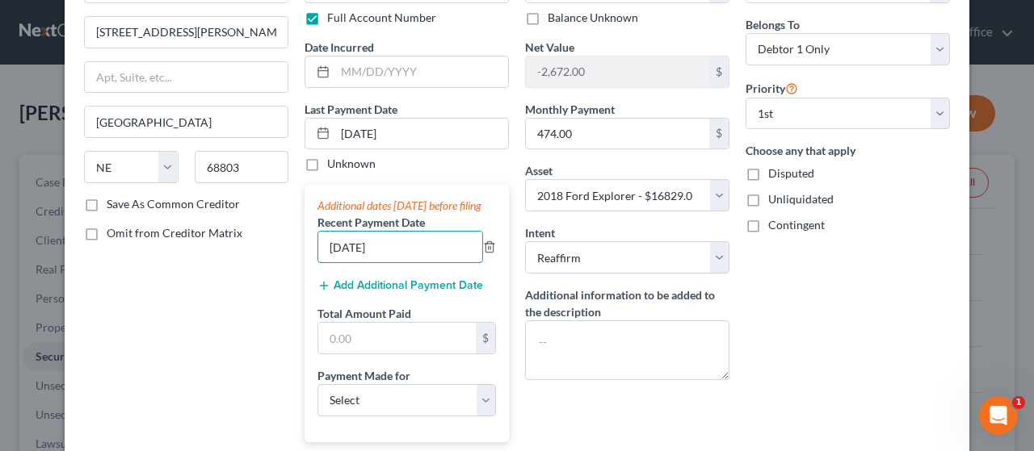
scroll to position [161, 0]
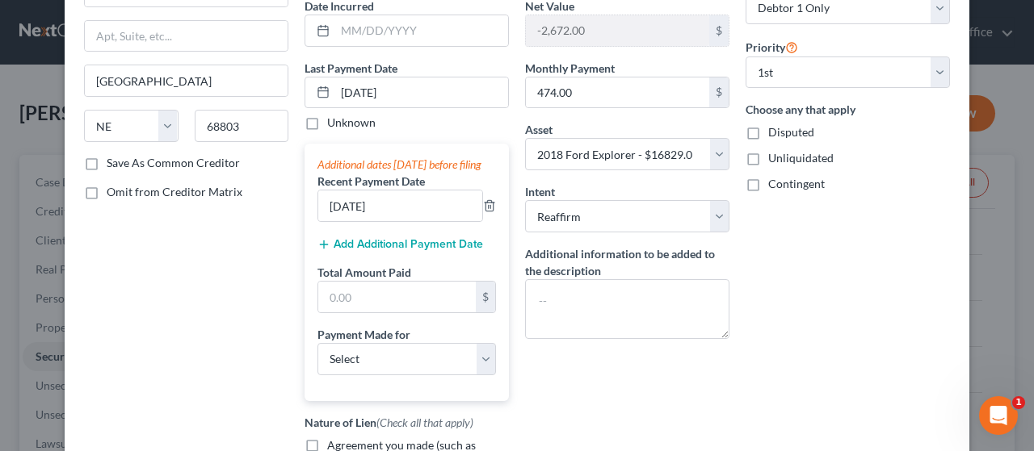
click at [394, 251] on button "Add Additional Payment Date" at bounding box center [400, 244] width 166 height 13
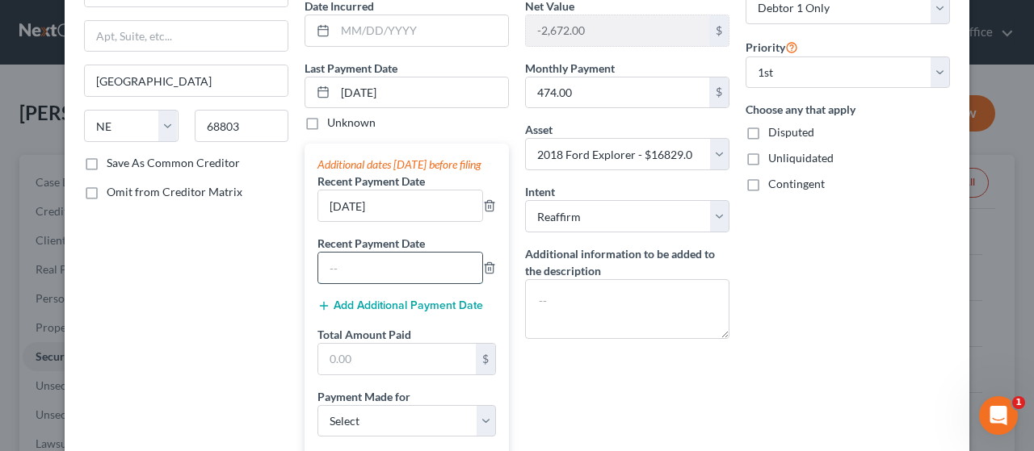
click at [370, 281] on input "text" at bounding box center [400, 268] width 164 height 31
click at [372, 373] on input "text" at bounding box center [396, 359] width 157 height 31
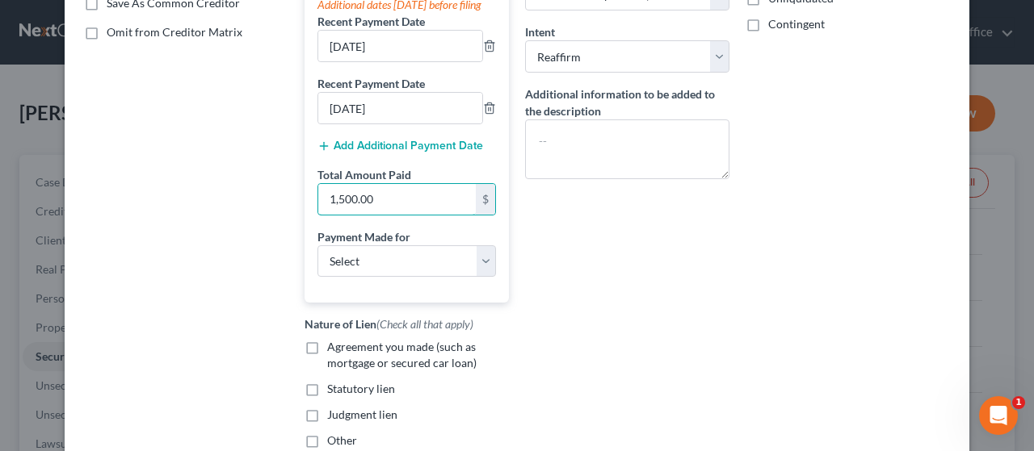
scroll to position [323, 0]
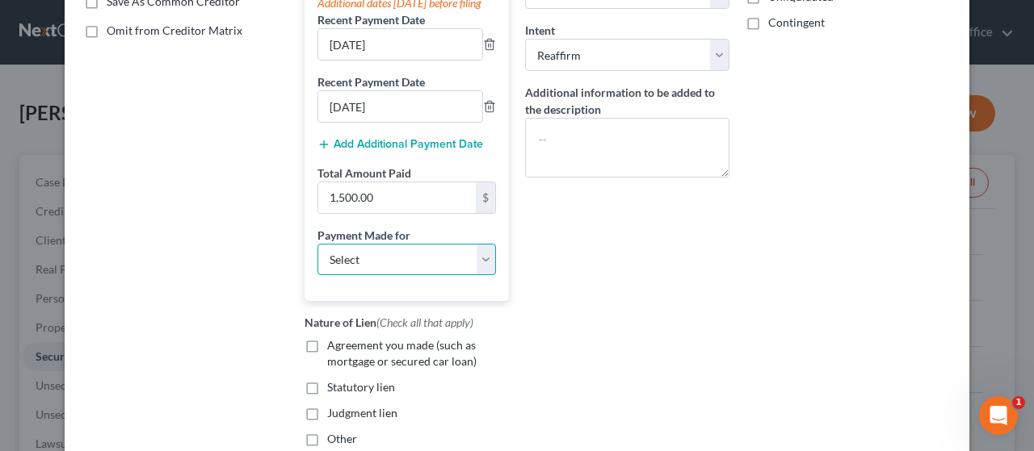
click at [422, 271] on select "Select Car Credit Card Loan Repayment Mortgage Other Suppliers Or Vendors" at bounding box center [406, 260] width 178 height 32
click at [317, 258] on select "Select Car Credit Card Loan Repayment Mortgage Other Suppliers Or Vendors" at bounding box center [406, 260] width 178 height 32
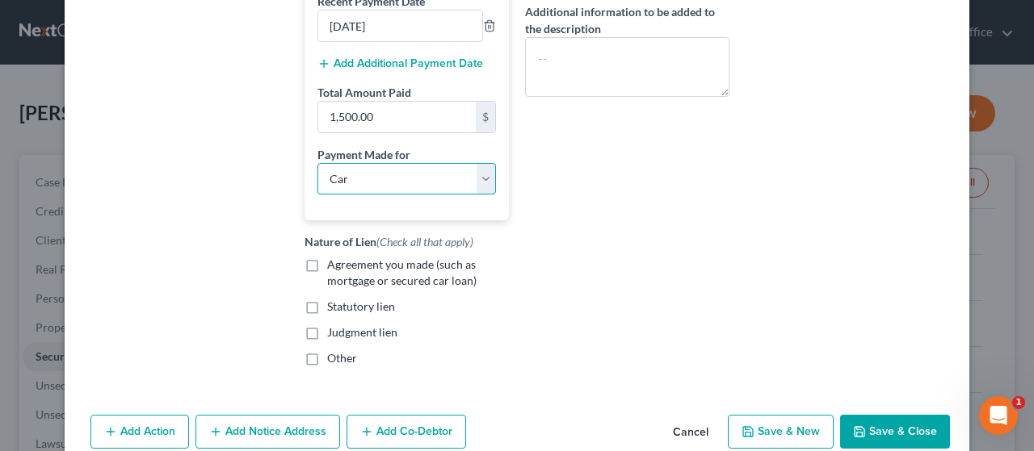
scroll to position [494, 0]
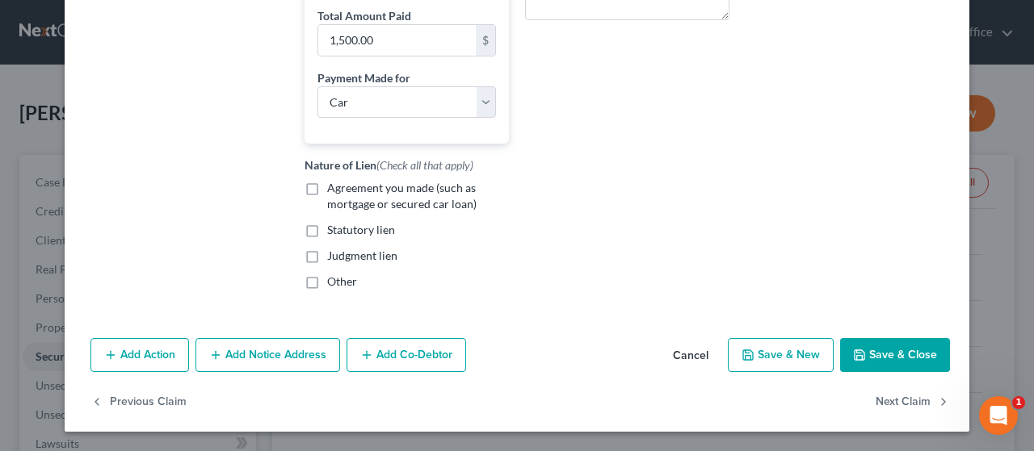
click at [911, 346] on button "Save & Close" at bounding box center [895, 355] width 110 height 34
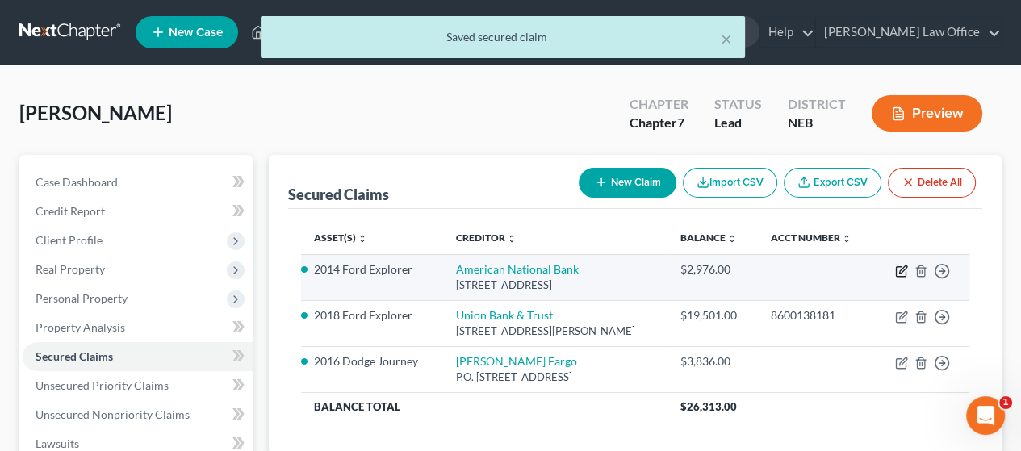
click at [903, 270] on icon "button" at bounding box center [902, 271] width 13 height 13
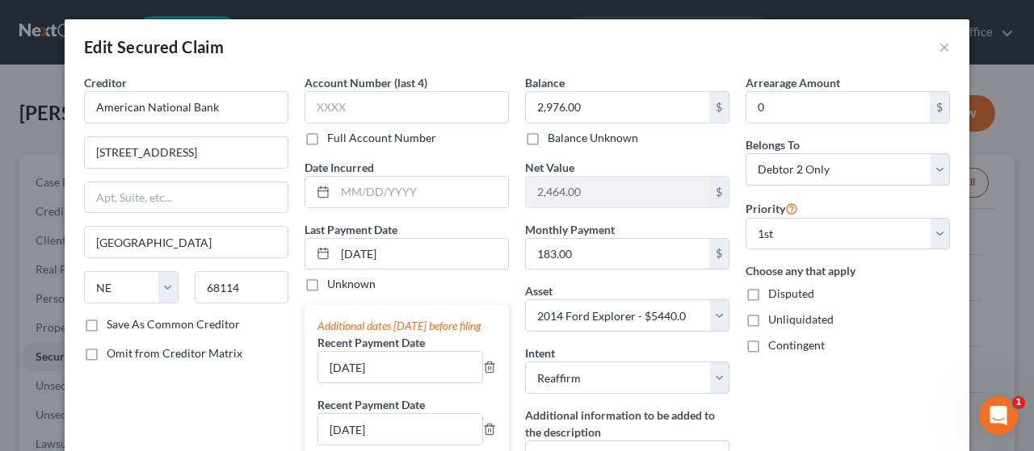
click at [327, 138] on label "Full Account Number" at bounding box center [381, 138] width 109 height 16
click at [333, 138] on input "Full Account Number" at bounding box center [338, 135] width 10 height 10
click at [322, 109] on input "text" at bounding box center [406, 107] width 204 height 32
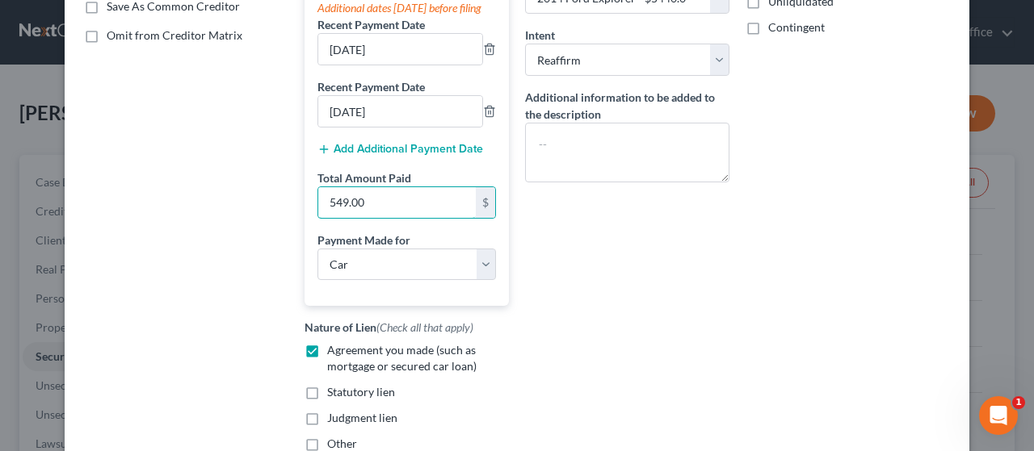
scroll to position [484, 0]
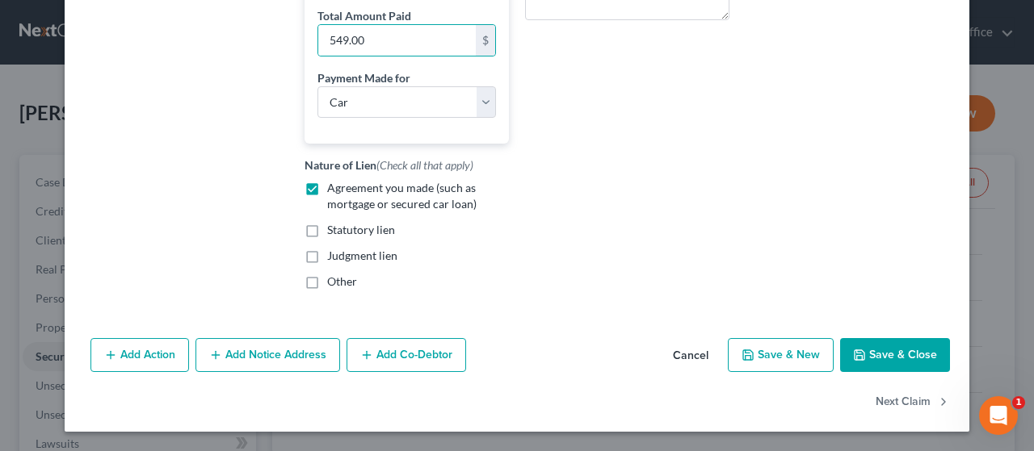
click at [884, 363] on button "Save & Close" at bounding box center [895, 355] width 110 height 34
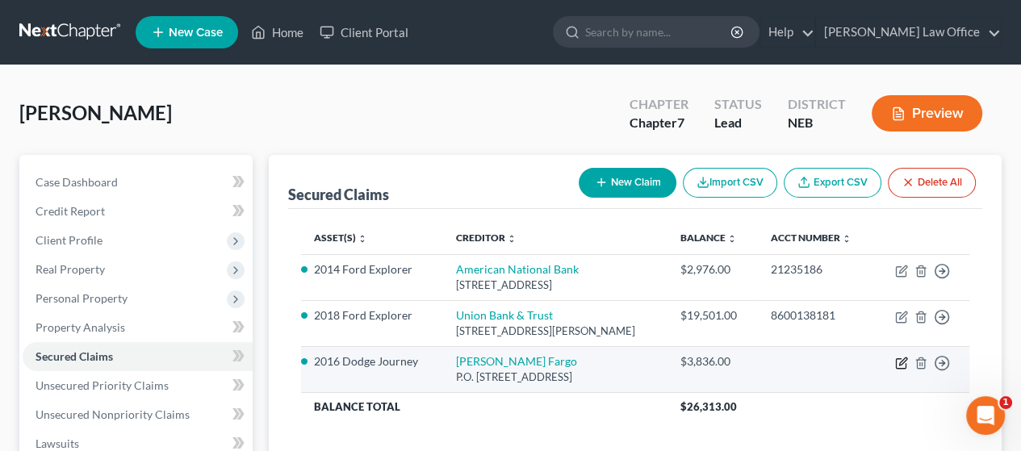
click at [904, 362] on icon "button" at bounding box center [903, 361] width 7 height 7
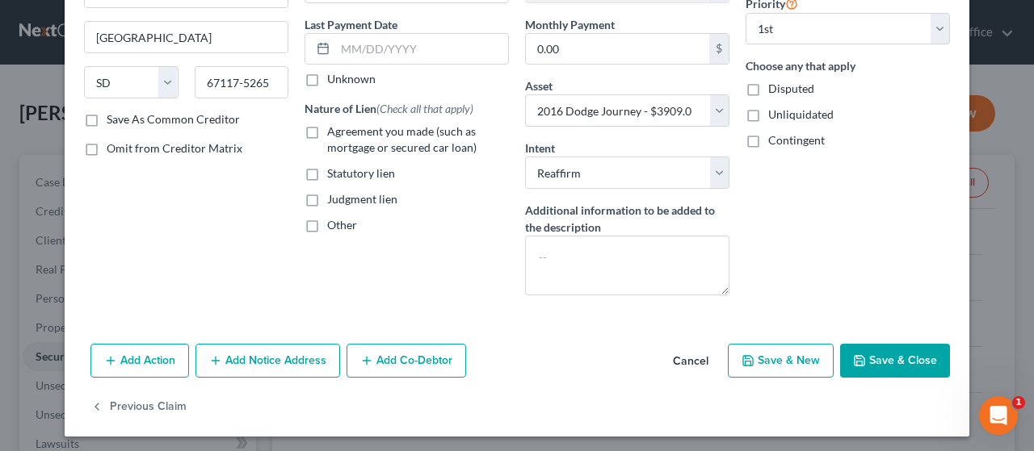
scroll to position [208, 0]
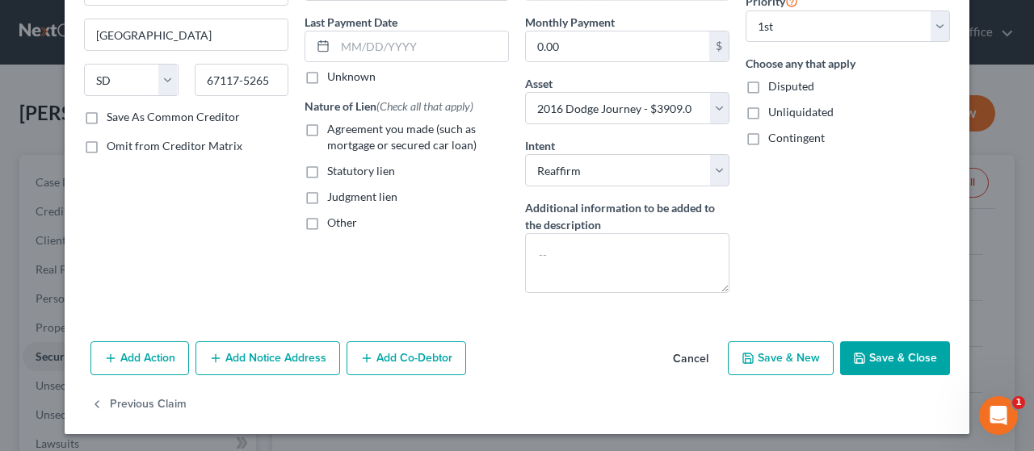
click at [327, 128] on label "Agreement you made (such as mortgage or secured car loan)" at bounding box center [418, 137] width 182 height 32
click at [333, 128] on input "Agreement you made (such as mortgage or secured car loan)" at bounding box center [338, 126] width 10 height 10
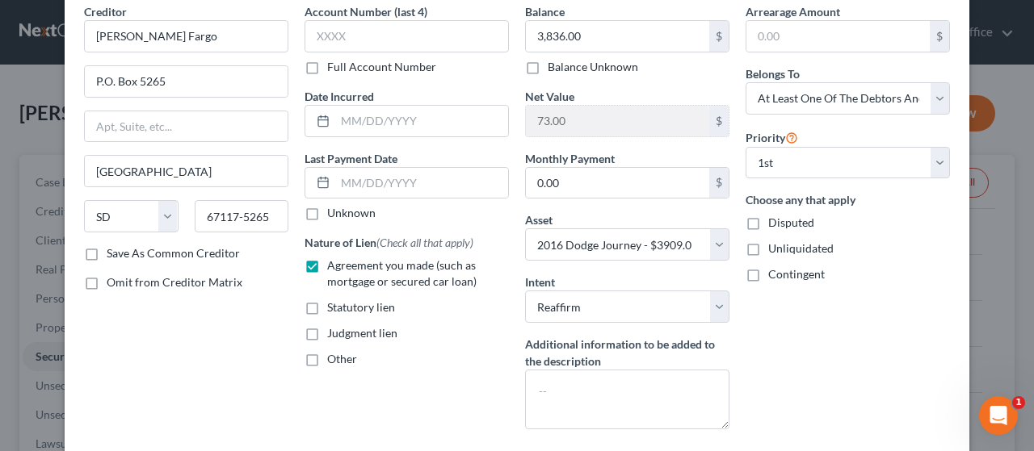
scroll to position [0, 0]
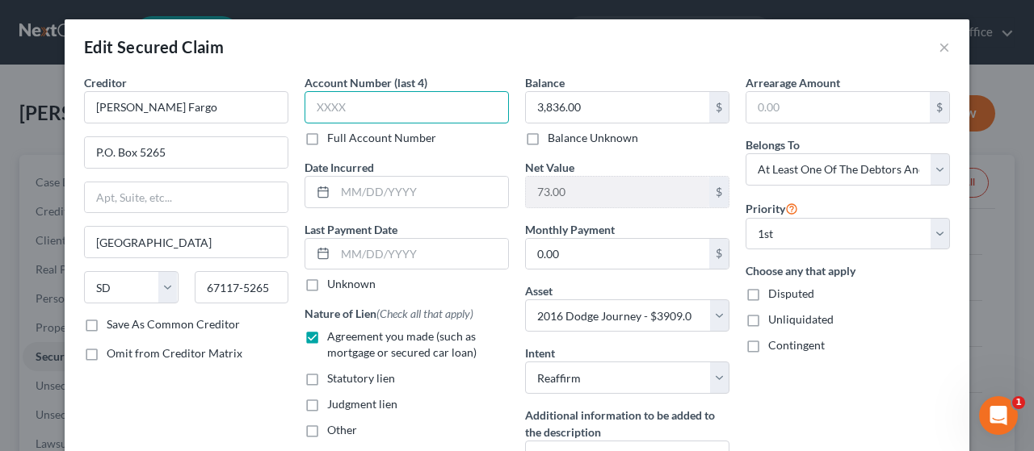
click at [370, 101] on input "text" at bounding box center [406, 107] width 204 height 32
click at [327, 132] on label "Full Account Number" at bounding box center [381, 138] width 109 height 16
click at [333, 132] on input "Full Account Number" at bounding box center [338, 135] width 10 height 10
click at [317, 107] on input "text" at bounding box center [406, 107] width 204 height 32
click at [654, 155] on div "Balance 3,836.00 $ Balance Unknown Balance Undetermined 3,836.00 $ Balance Unkn…" at bounding box center [627, 293] width 220 height 439
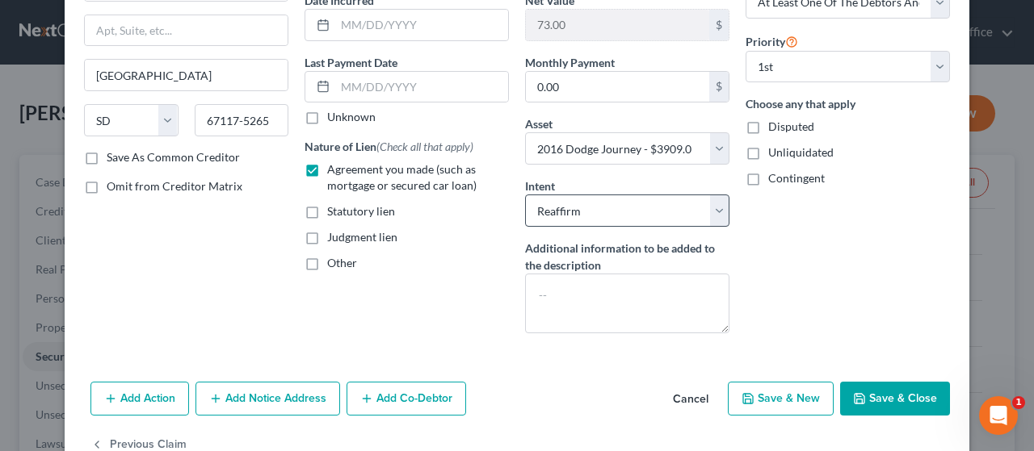
scroll to position [208, 0]
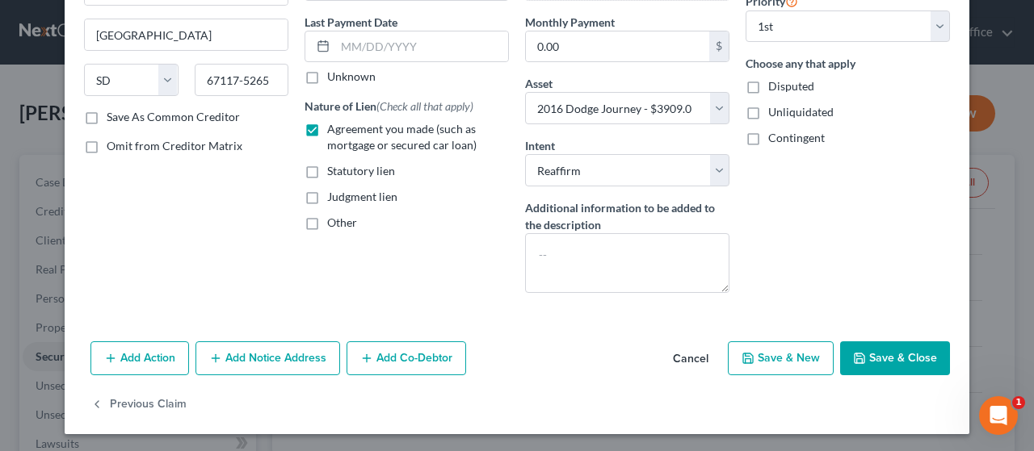
click at [397, 355] on button "Add Co-Debtor" at bounding box center [406, 359] width 120 height 34
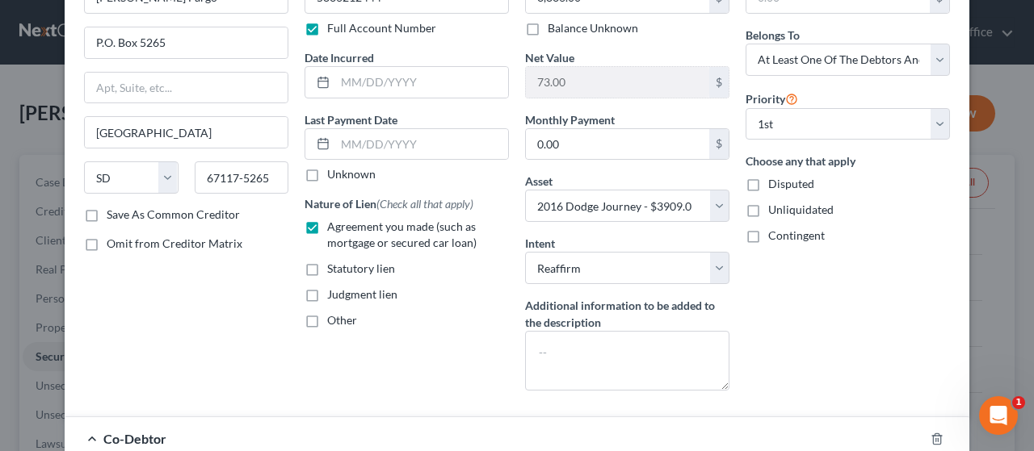
scroll to position [288, 0]
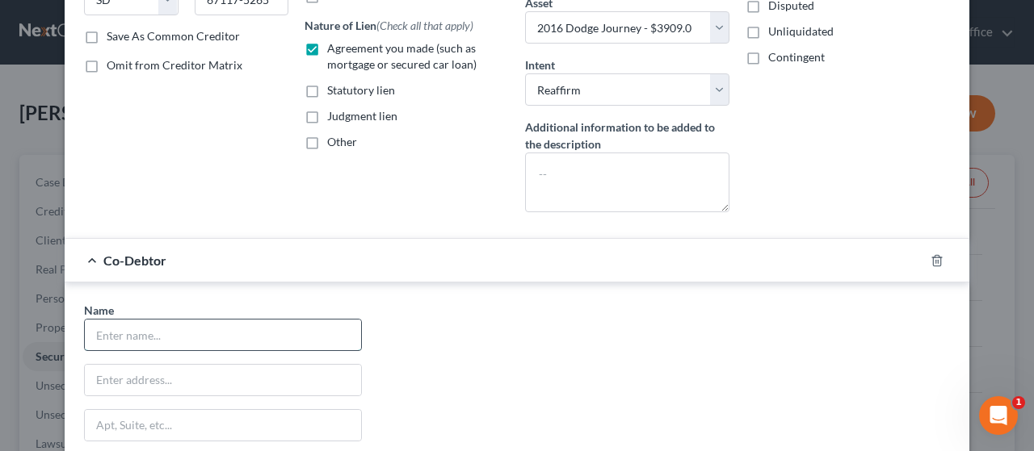
click at [181, 329] on input "text" at bounding box center [223, 335] width 276 height 31
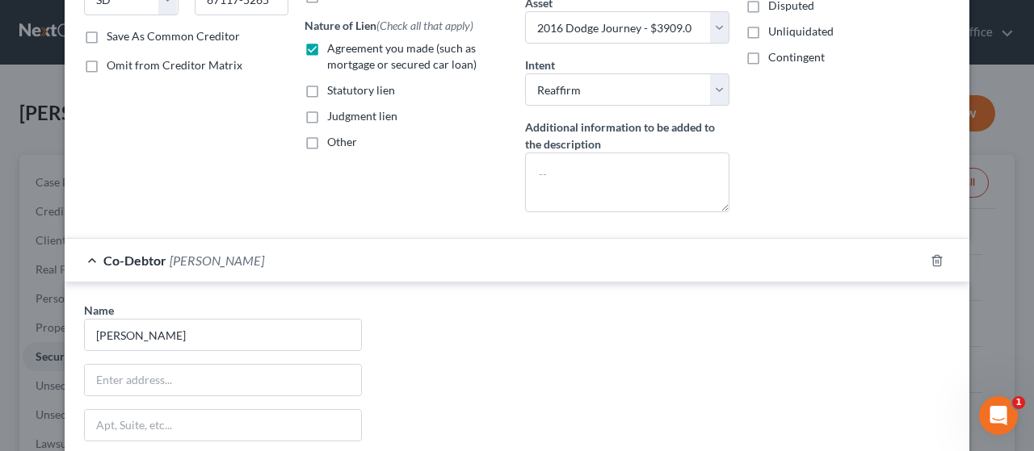
click at [139, 283] on div "Name * Brianna State [US_STATE] AK AR AZ CA CO CT DE DC [GEOGRAPHIC_DATA] GA GU…" at bounding box center [517, 449] width 904 height 333
click at [152, 328] on input "[PERSON_NAME]" at bounding box center [223, 335] width 276 height 31
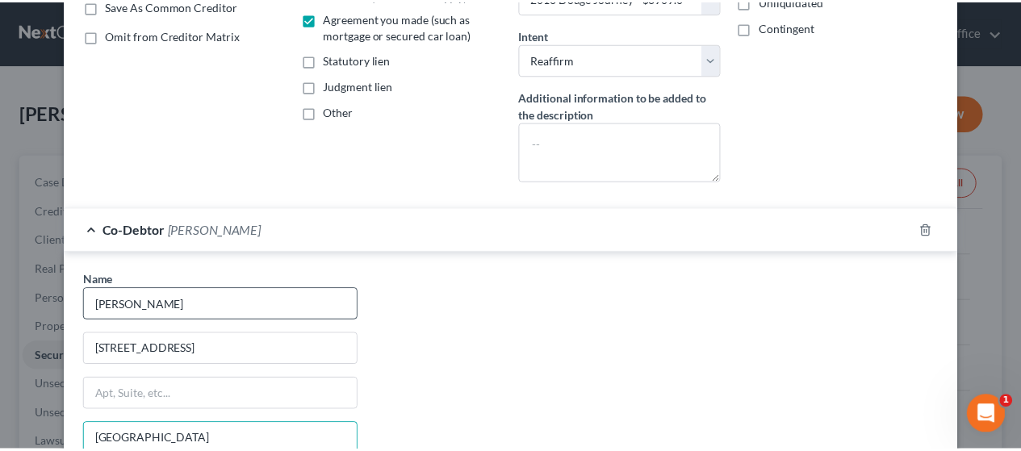
scroll to position [574, 0]
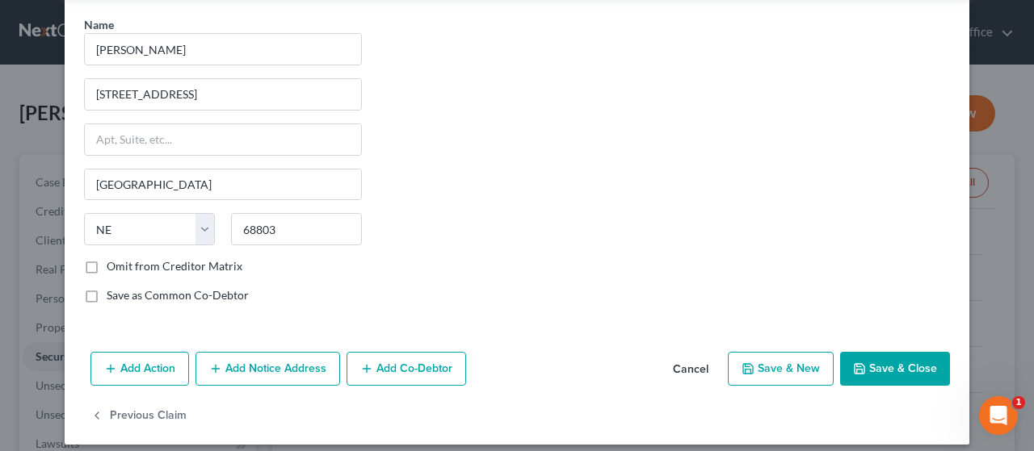
click at [879, 367] on button "Save & Close" at bounding box center [895, 369] width 110 height 34
